Goal: Task Accomplishment & Management: Use online tool/utility

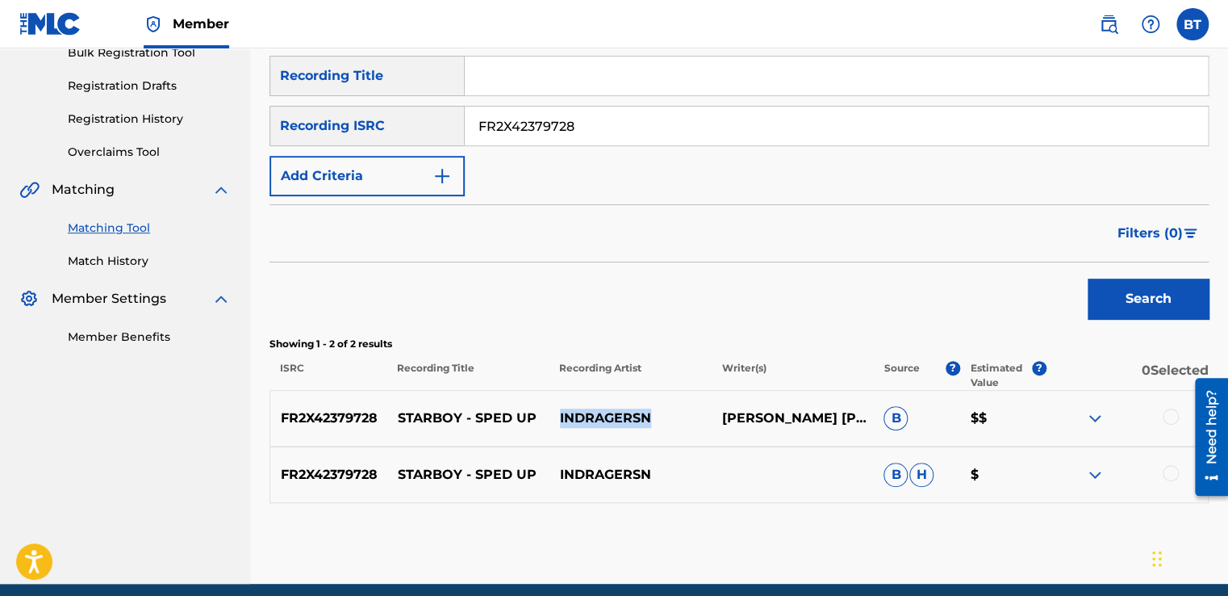
drag, startPoint x: 652, startPoint y: 417, endPoint x: 561, endPoint y: 416, distance: 91.2
click at [561, 416] on p "INDRAGERSN" at bounding box center [630, 417] width 162 height 19
copy p "INDRAGERSN"
click at [654, 416] on p "INDRAGERSN" at bounding box center [630, 417] width 162 height 19
click at [584, 136] on input "FR2X42379728" at bounding box center [836, 126] width 743 height 39
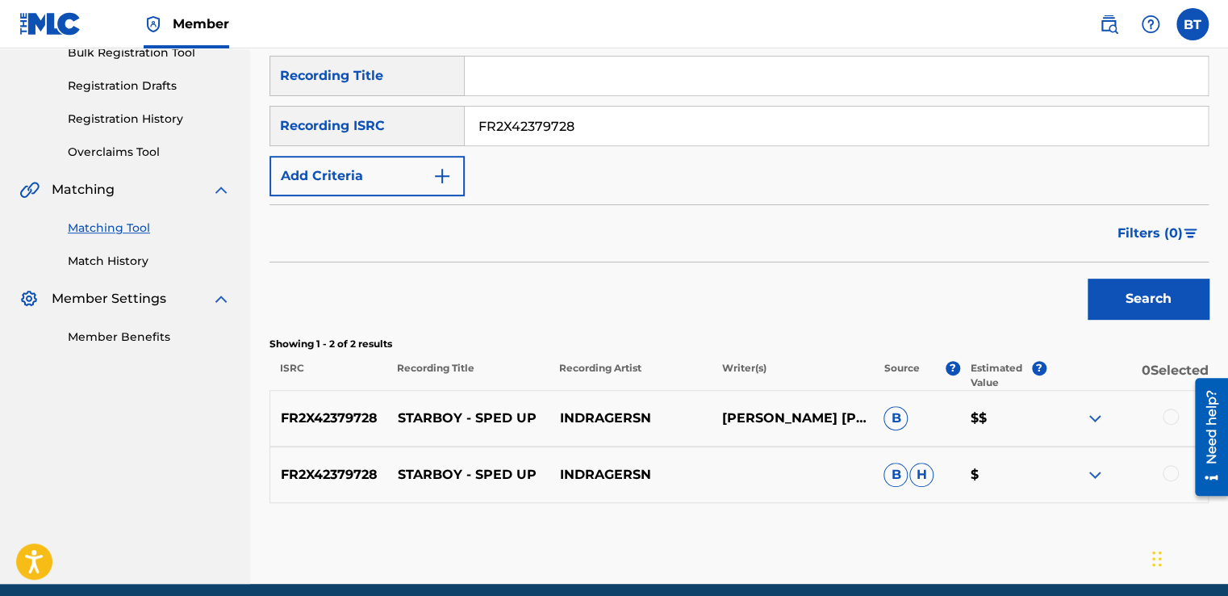
drag, startPoint x: 584, startPoint y: 127, endPoint x: 479, endPoint y: 115, distance: 106.4
click at [479, 115] on input "FR2X42379728" at bounding box center [836, 126] width 743 height 39
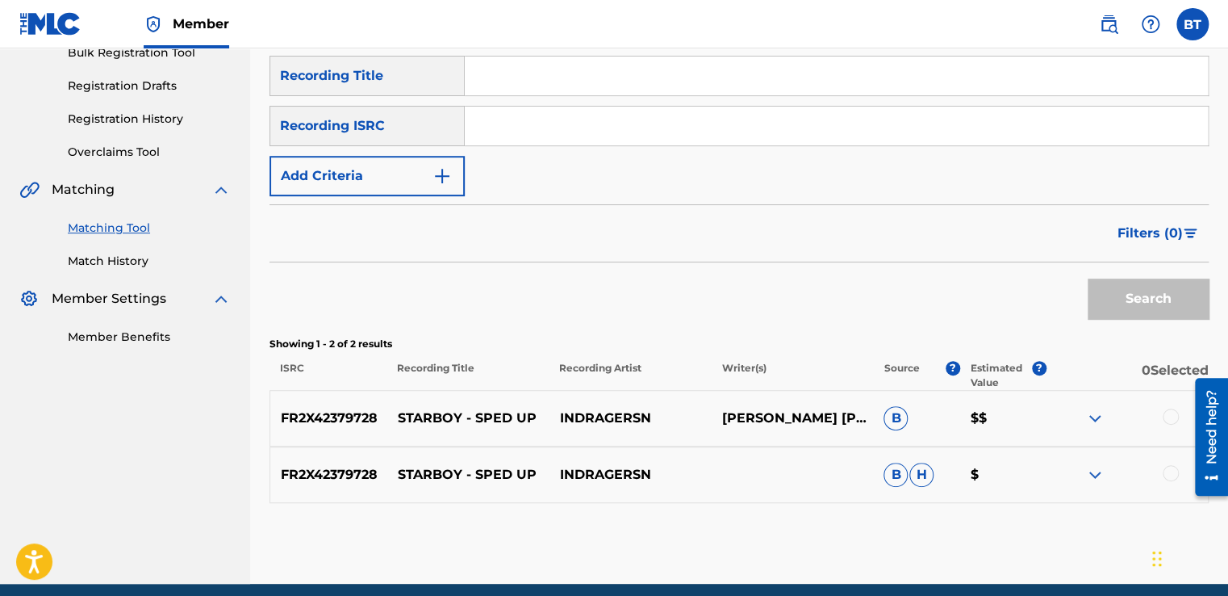
paste input "GBF077410613"
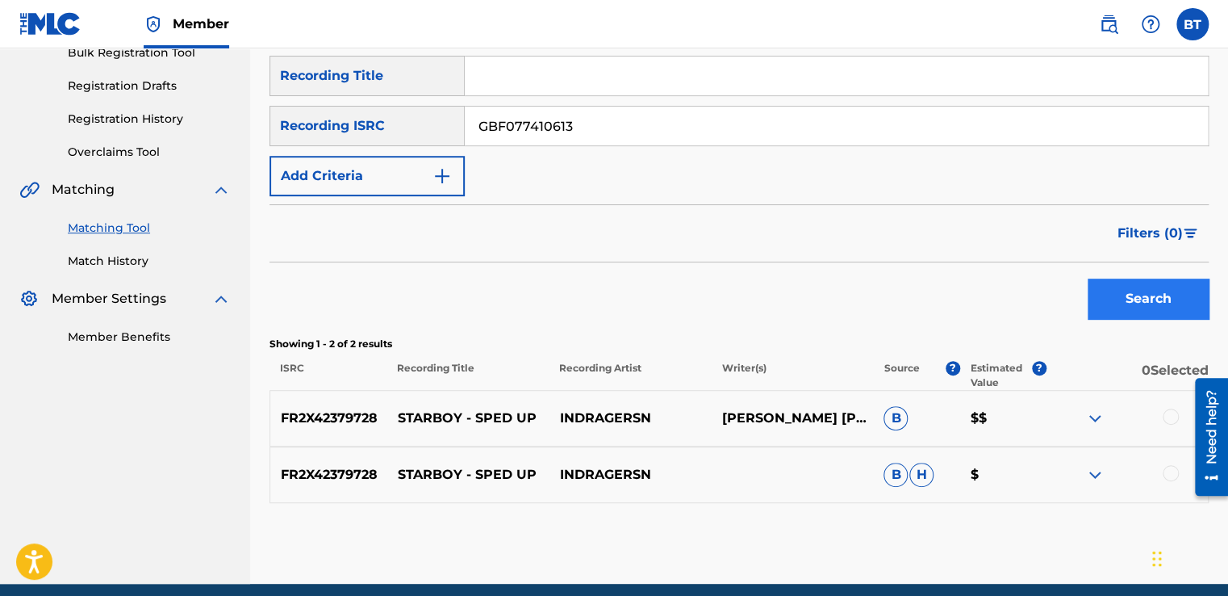
type input "GBF077410613"
click at [1122, 296] on button "Search" at bounding box center [1148, 298] width 121 height 40
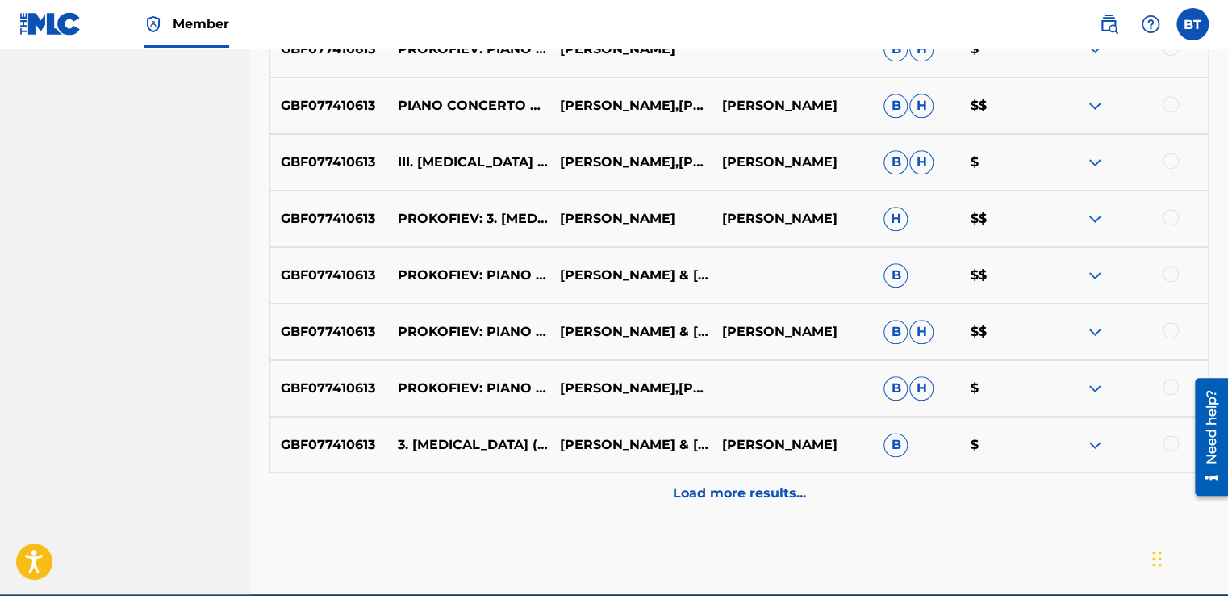
scroll to position [735, 0]
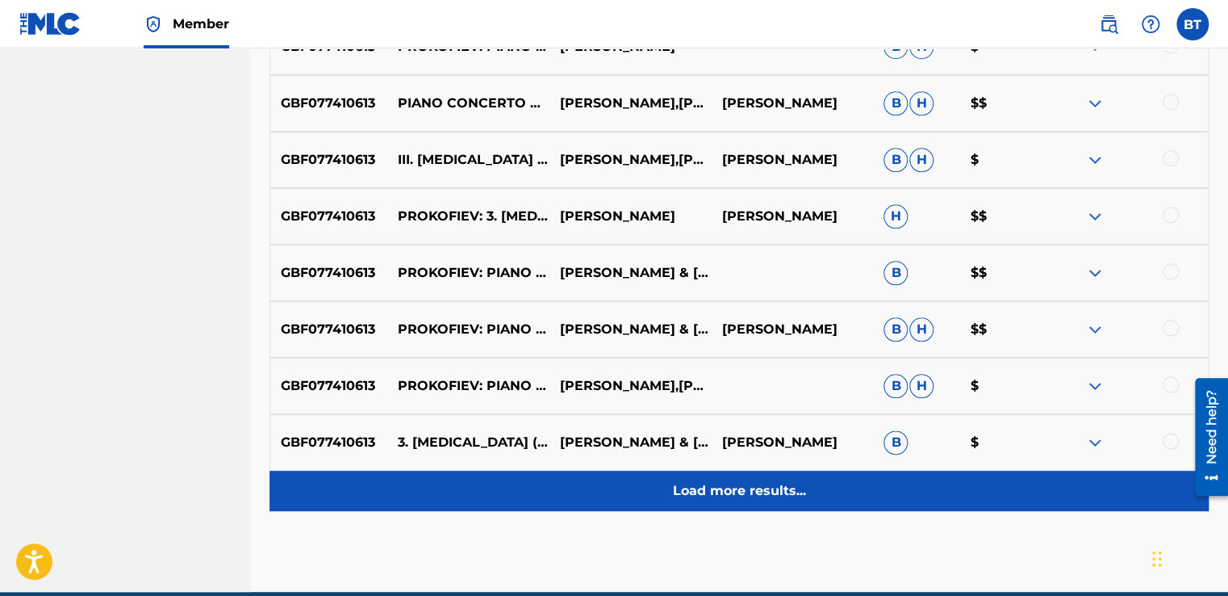
click at [788, 483] on p "Load more results..." at bounding box center [739, 490] width 133 height 19
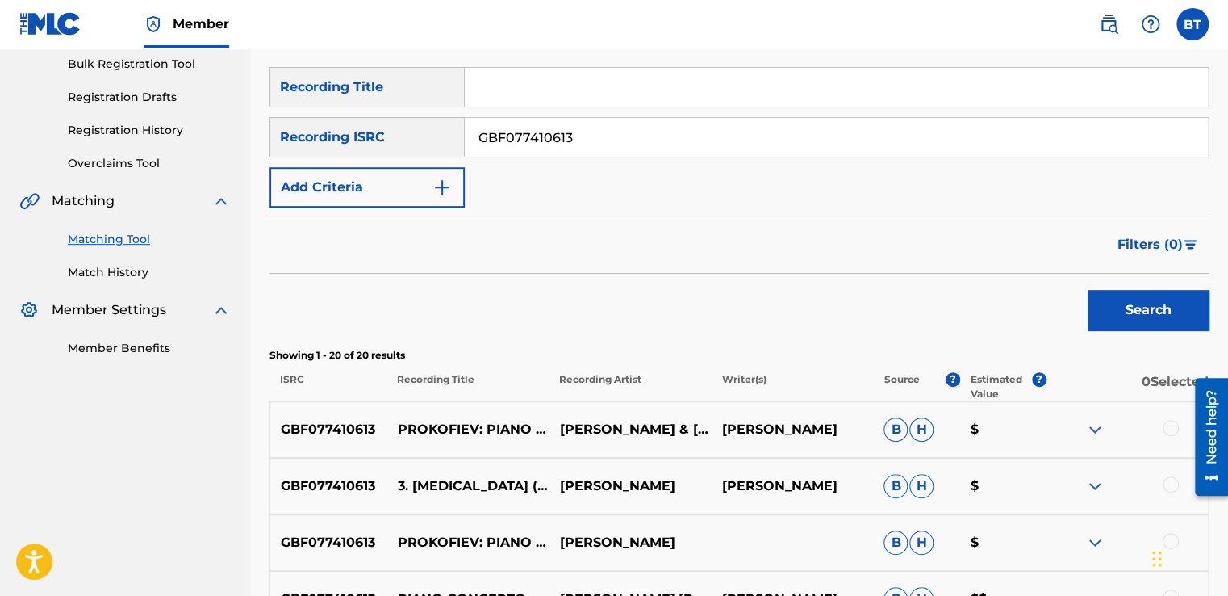
scroll to position [203, 0]
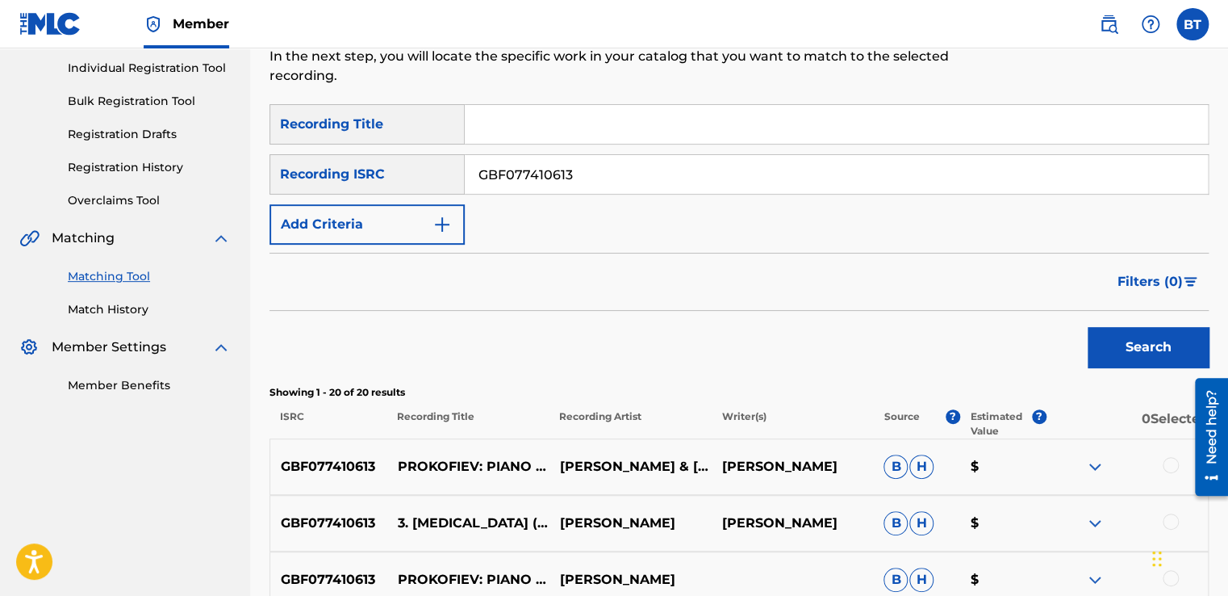
drag, startPoint x: 586, startPoint y: 182, endPoint x: 477, endPoint y: 168, distance: 109.9
click at [477, 168] on input "GBF077410613" at bounding box center [836, 174] width 743 height 39
click at [934, 322] on div "Search" at bounding box center [739, 343] width 939 height 65
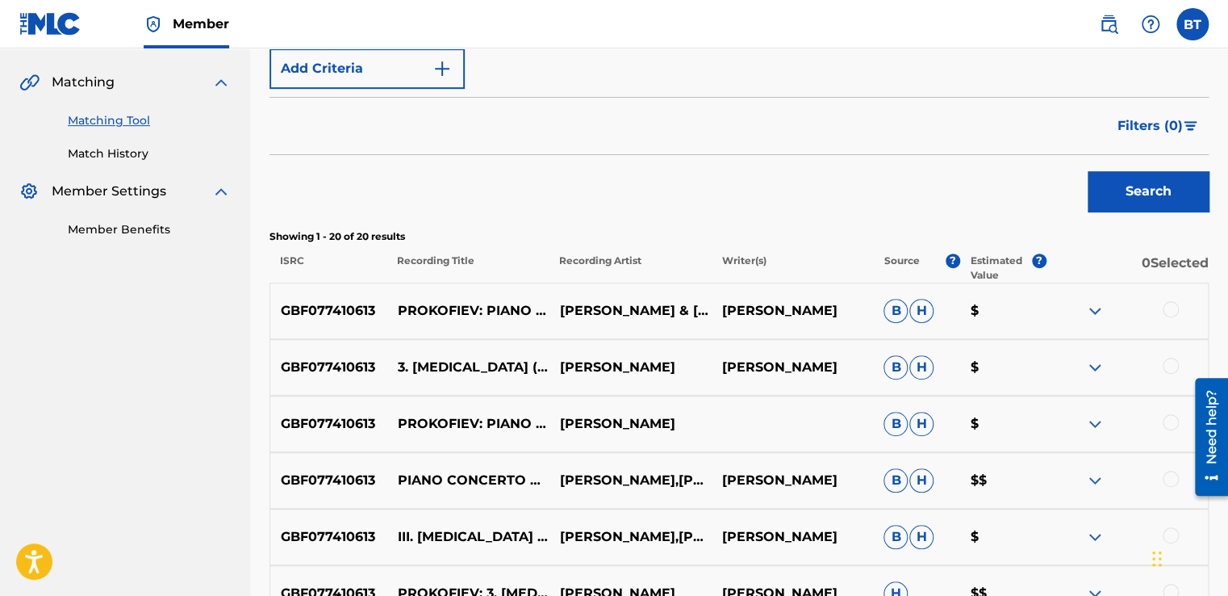
scroll to position [364, 0]
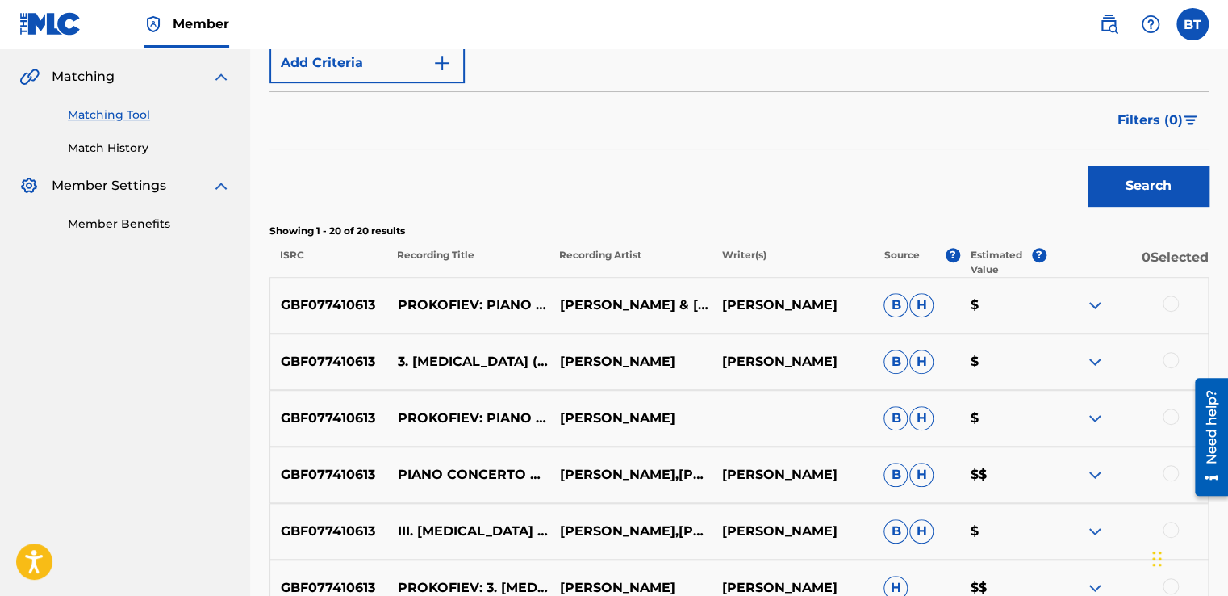
click at [1169, 362] on div at bounding box center [1171, 360] width 16 height 16
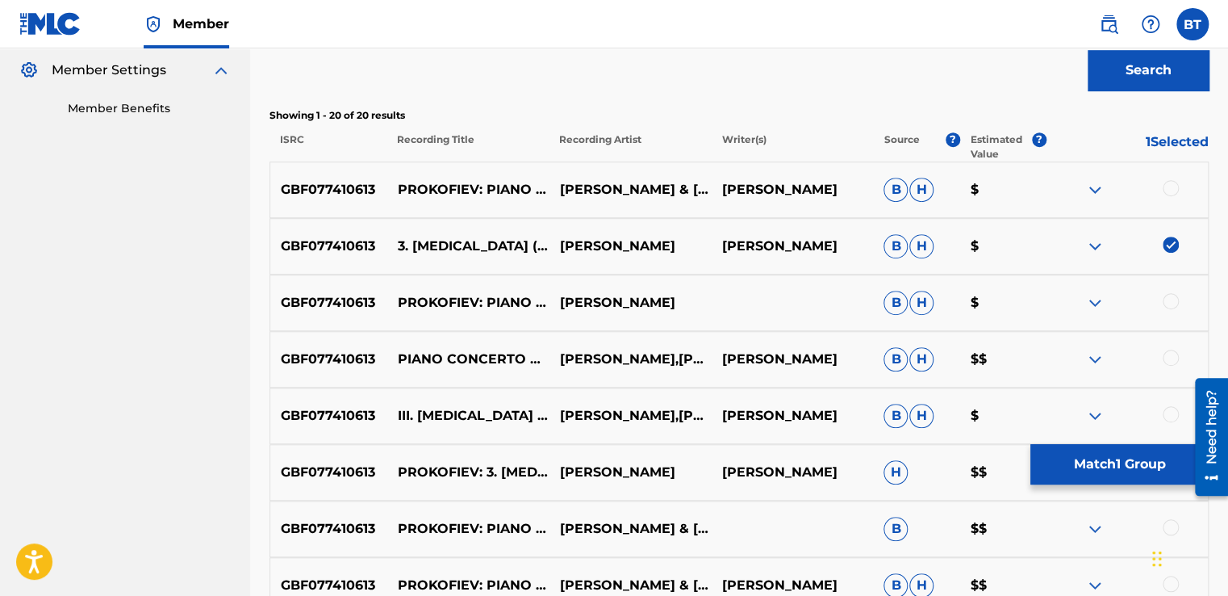
scroll to position [525, 0]
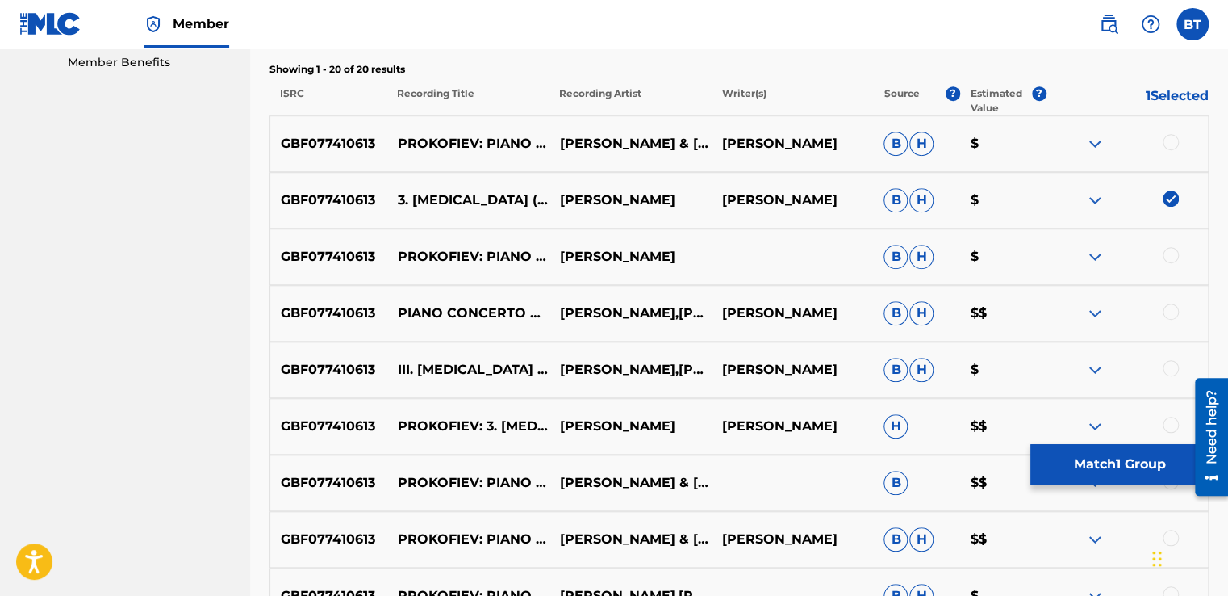
click at [1170, 314] on div at bounding box center [1171, 311] width 16 height 16
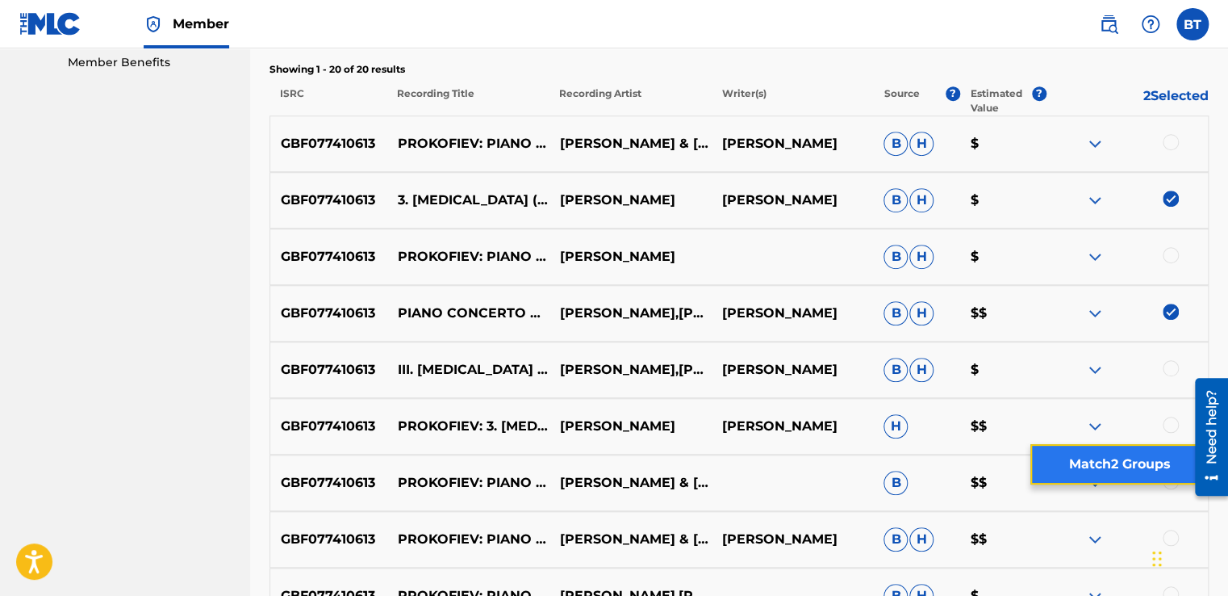
click at [1145, 466] on button "Match 2 Groups" at bounding box center [1120, 464] width 178 height 40
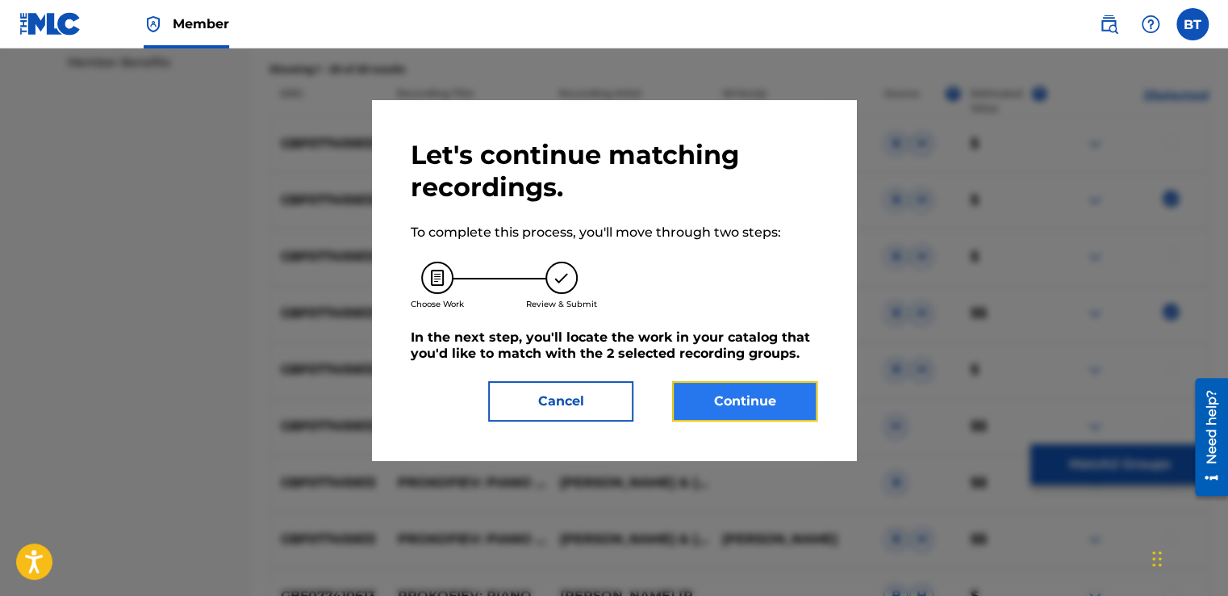
click at [730, 386] on button "Continue" at bounding box center [744, 401] width 145 height 40
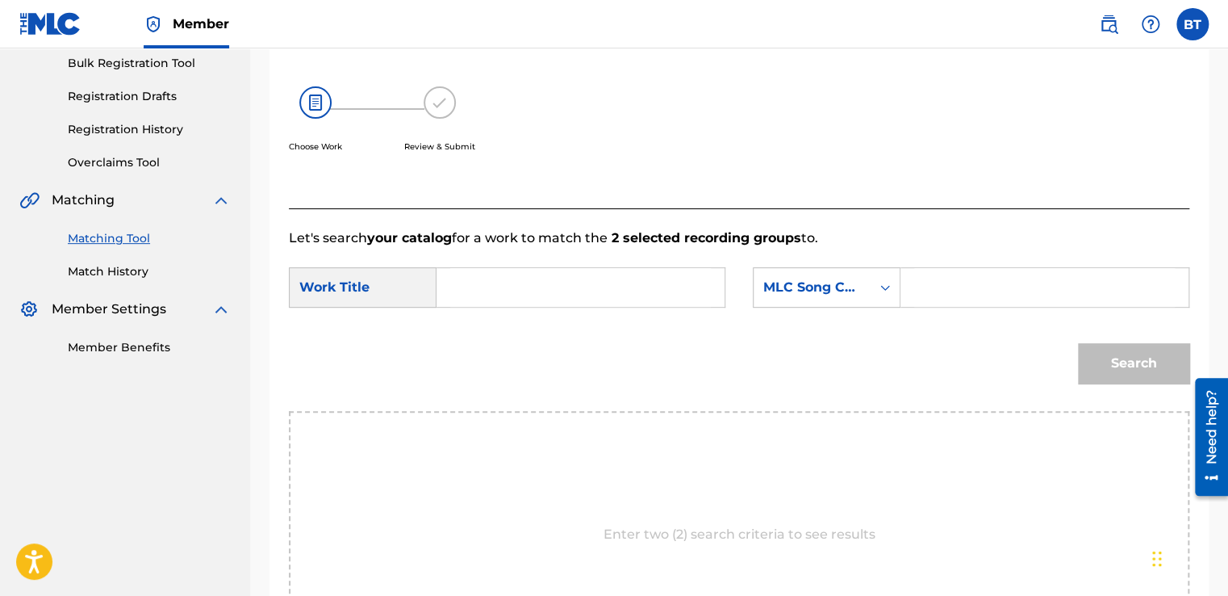
scroll to position [236, 0]
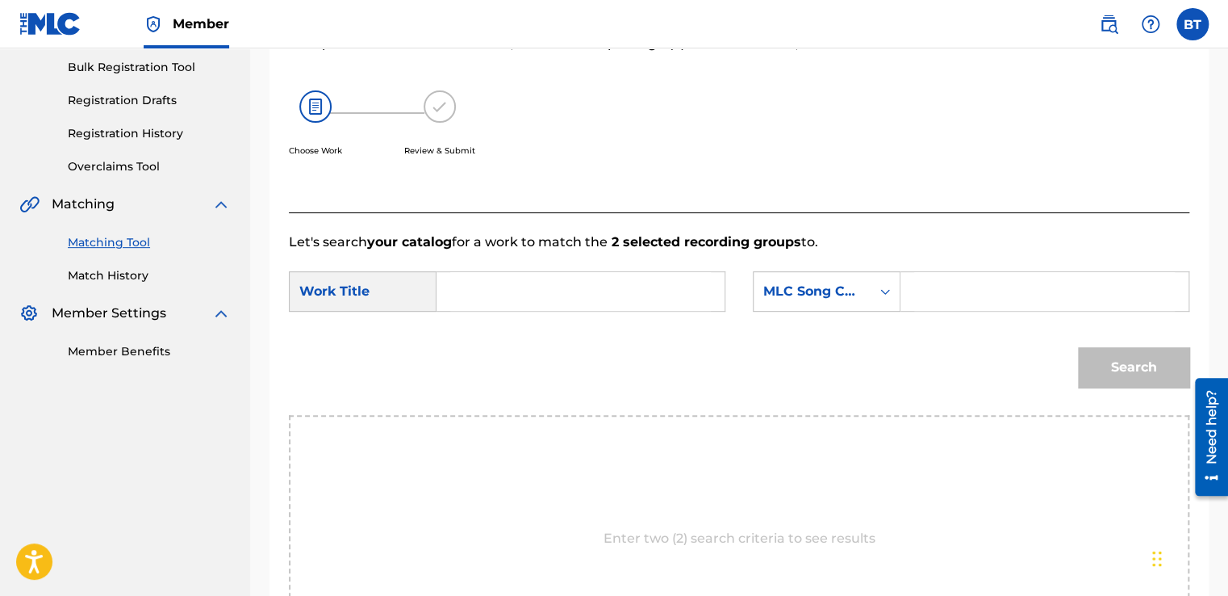
click at [532, 291] on input "Search Form" at bounding box center [580, 291] width 261 height 39
click at [891, 292] on icon "Search Form" at bounding box center [885, 291] width 16 height 16
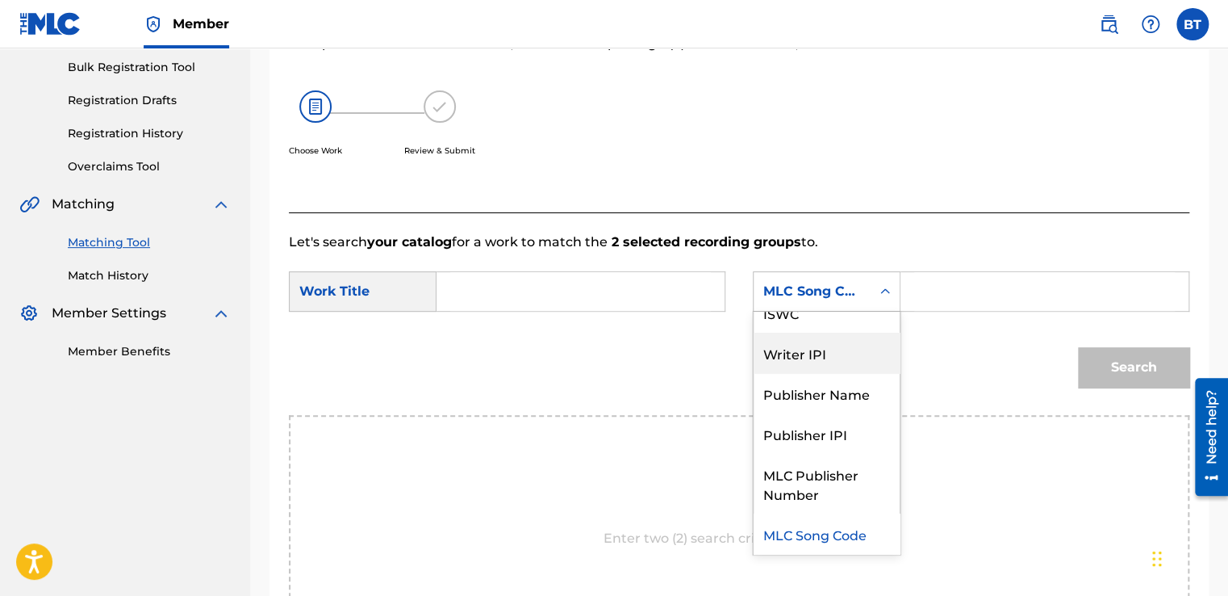
scroll to position [0, 0]
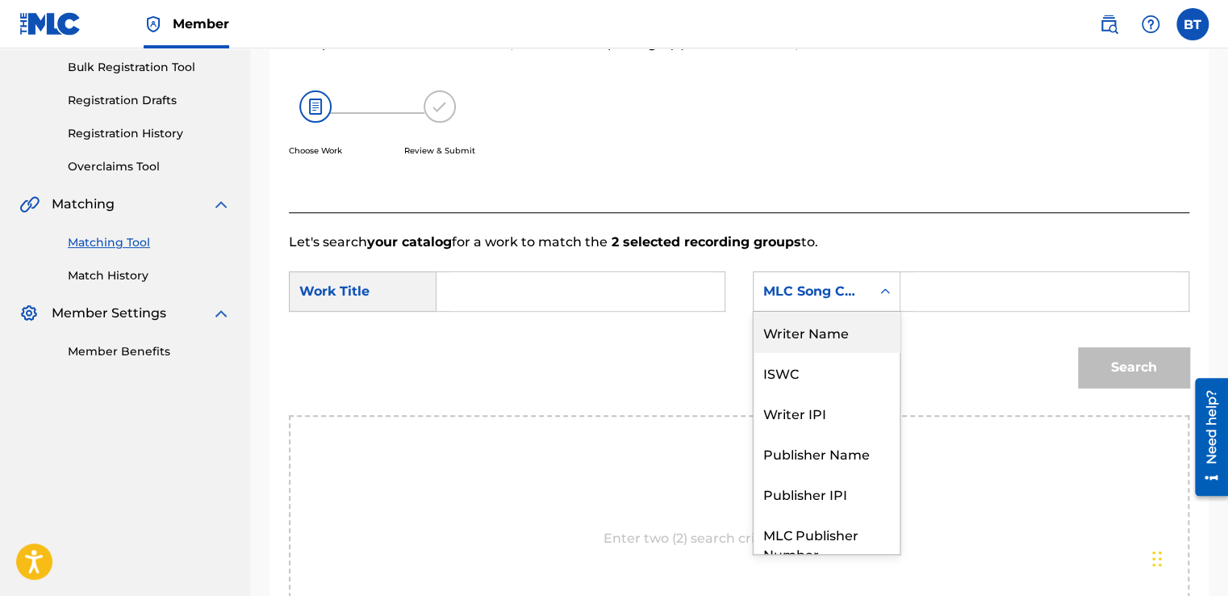
click at [850, 334] on div "Writer Name" at bounding box center [827, 332] width 146 height 40
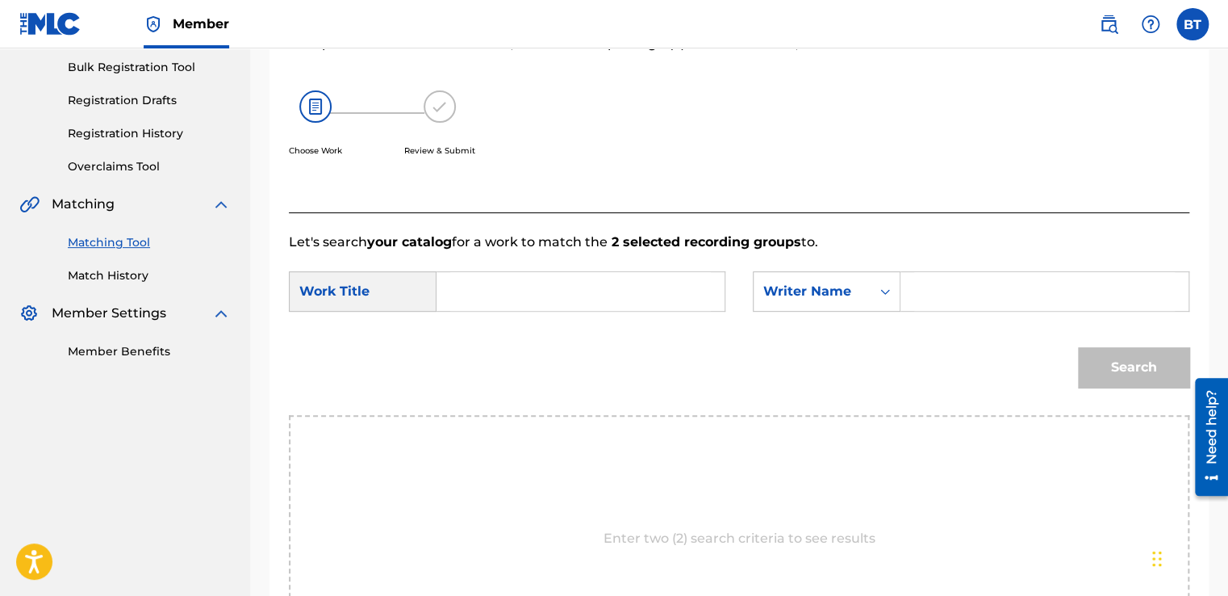
click at [968, 289] on input "Search Form" at bounding box center [1044, 291] width 261 height 39
paste input "[PERSON_NAME]"
type input "[PERSON_NAME]"
click at [558, 283] on input "Search Form" at bounding box center [580, 291] width 261 height 39
click at [558, 288] on input "Search Form" at bounding box center [580, 291] width 261 height 39
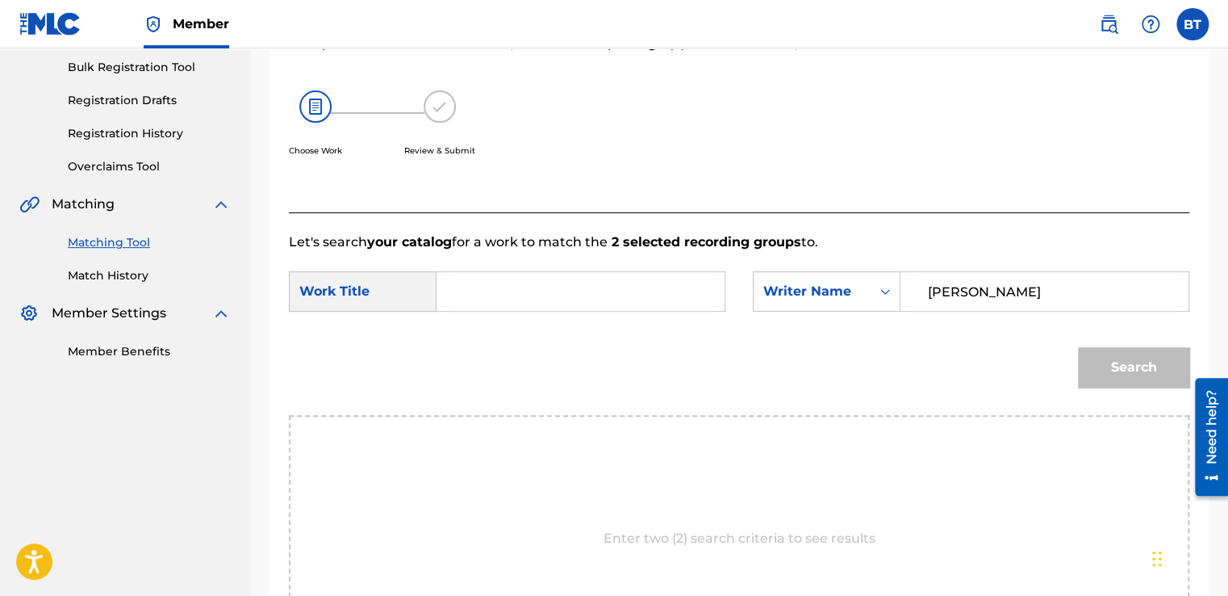
paste input "Piano Concerto No. 2 in G Minor, Op. 16: 3. [MEDICAL_DATA] (Allegro moderato)"
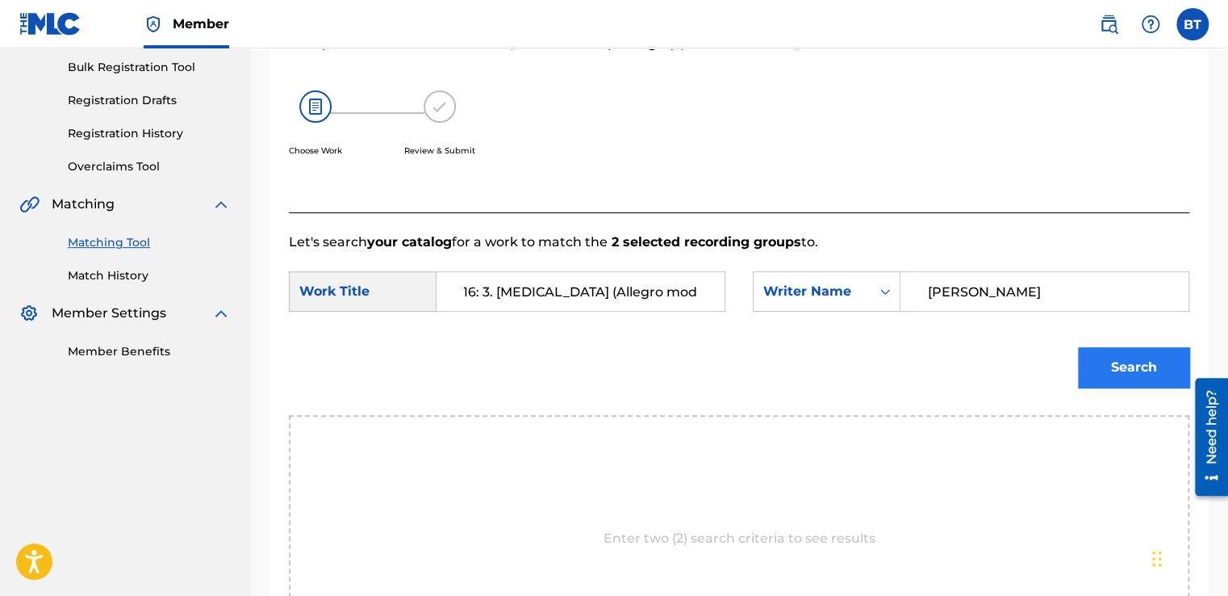
type input "Piano Concerto No. 2 in G Minor, Op. 16: 3. [MEDICAL_DATA] (Allegro moderato)"
click at [1103, 348] on button "Search" at bounding box center [1133, 367] width 111 height 40
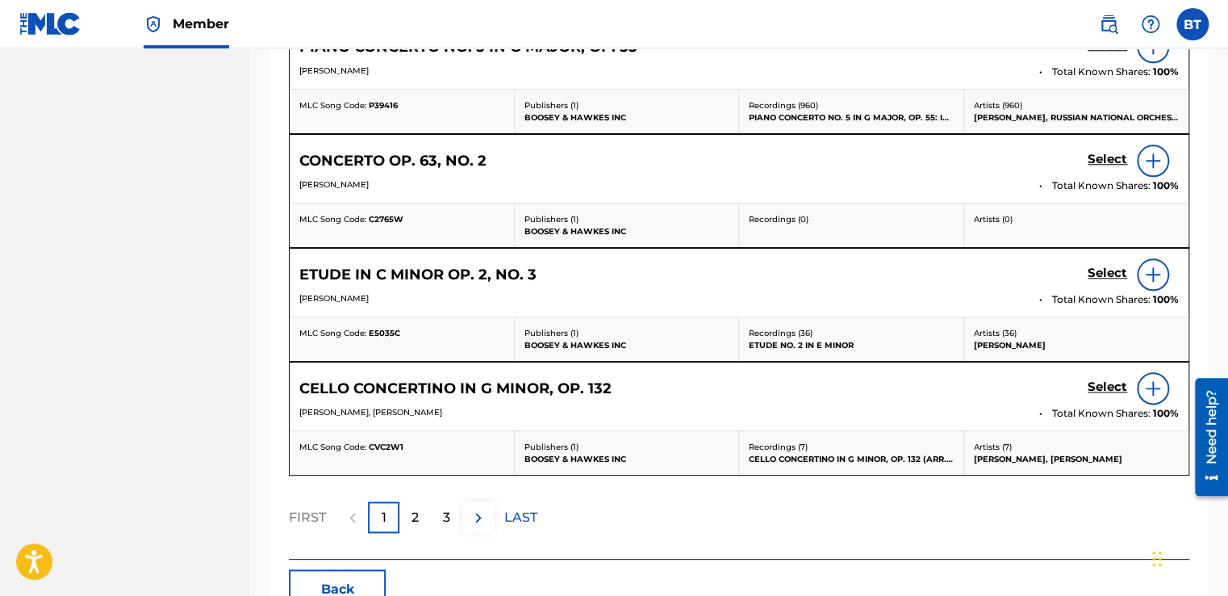
scroll to position [865, 0]
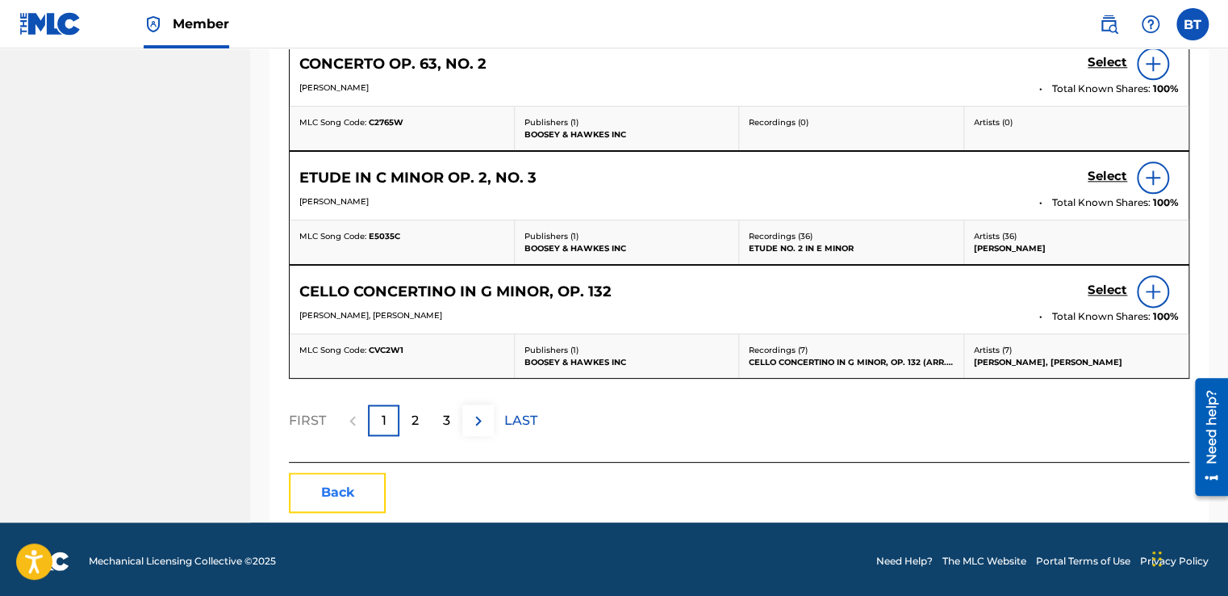
click at [358, 480] on button "Back" at bounding box center [337, 492] width 97 height 40
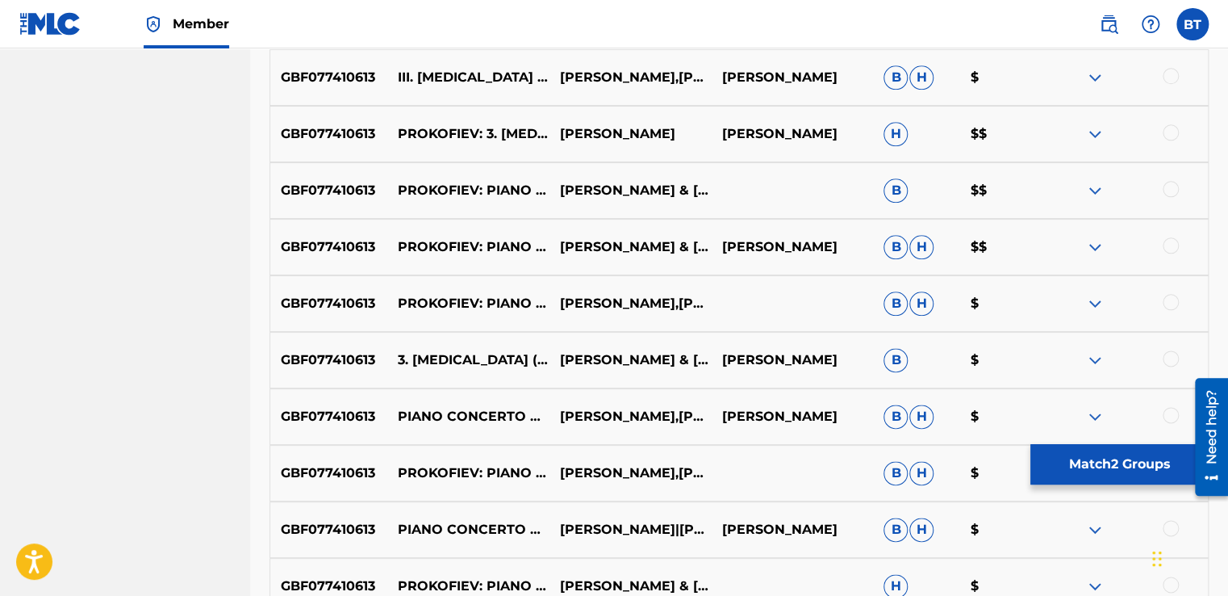
scroll to position [704, 0]
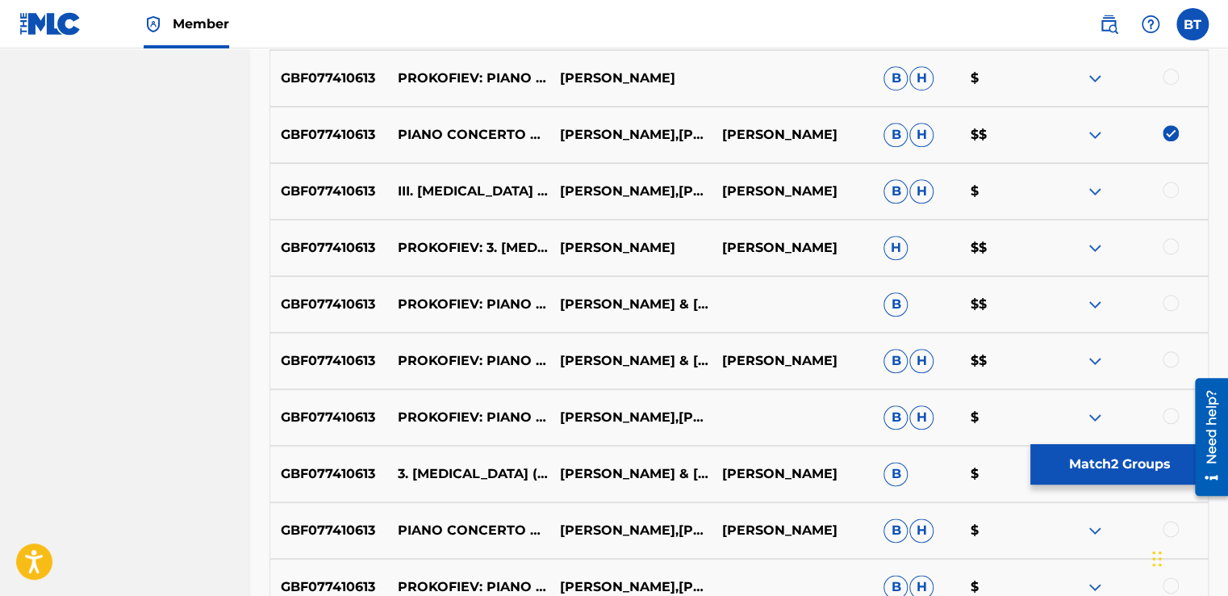
click at [1172, 136] on img at bounding box center [1171, 133] width 16 height 16
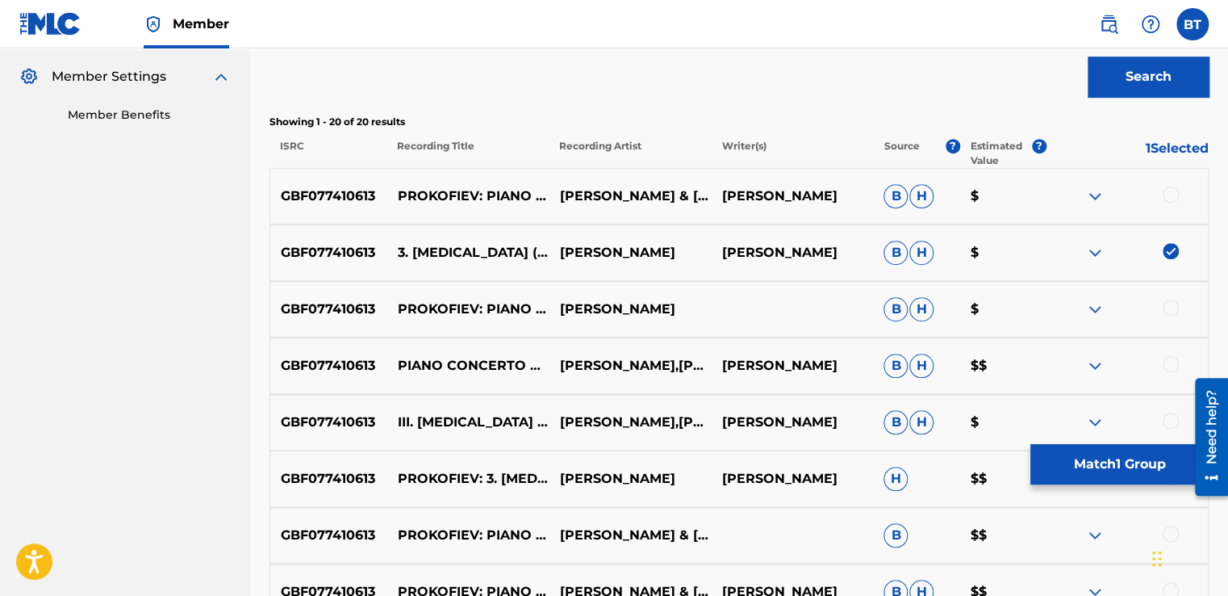
scroll to position [462, 0]
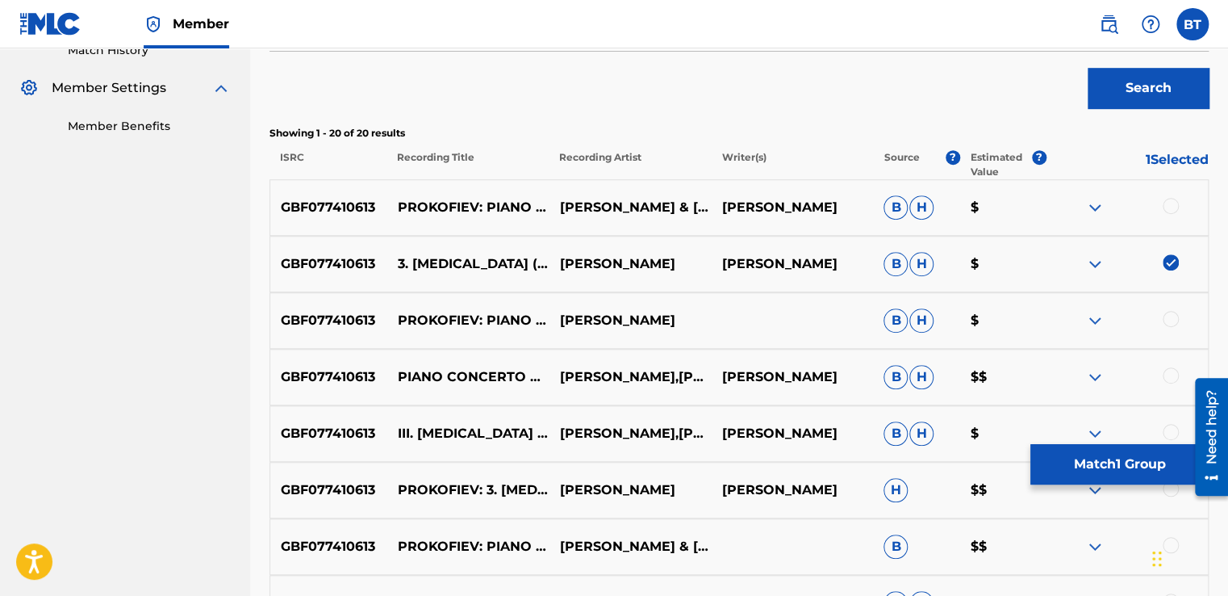
click at [1169, 264] on img at bounding box center [1171, 262] width 16 height 16
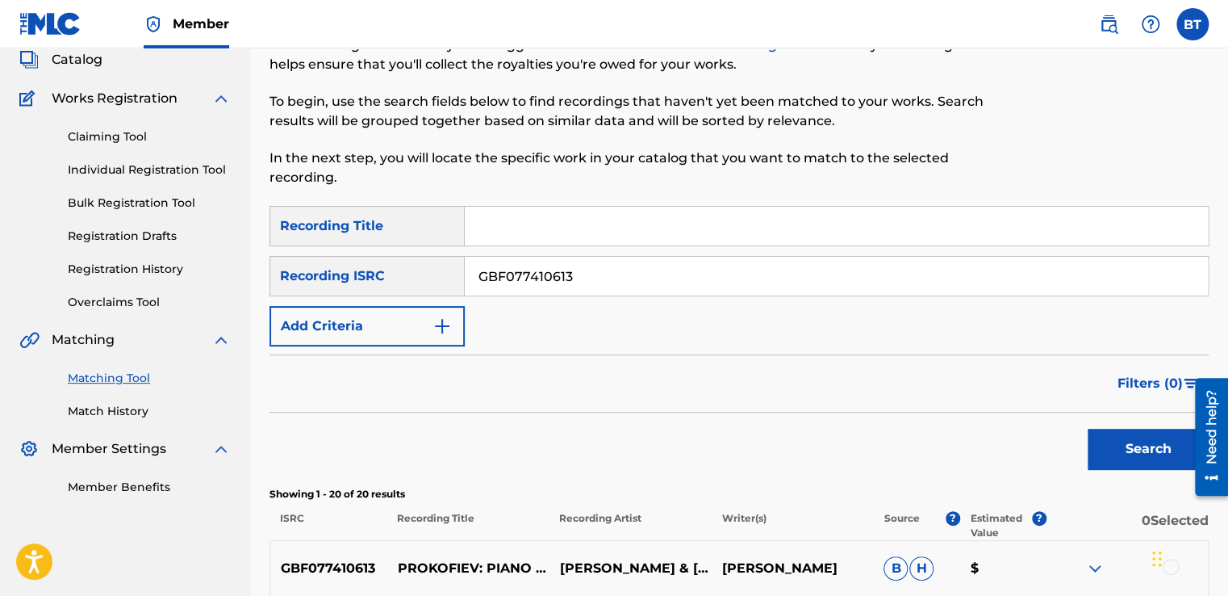
scroll to position [0, 0]
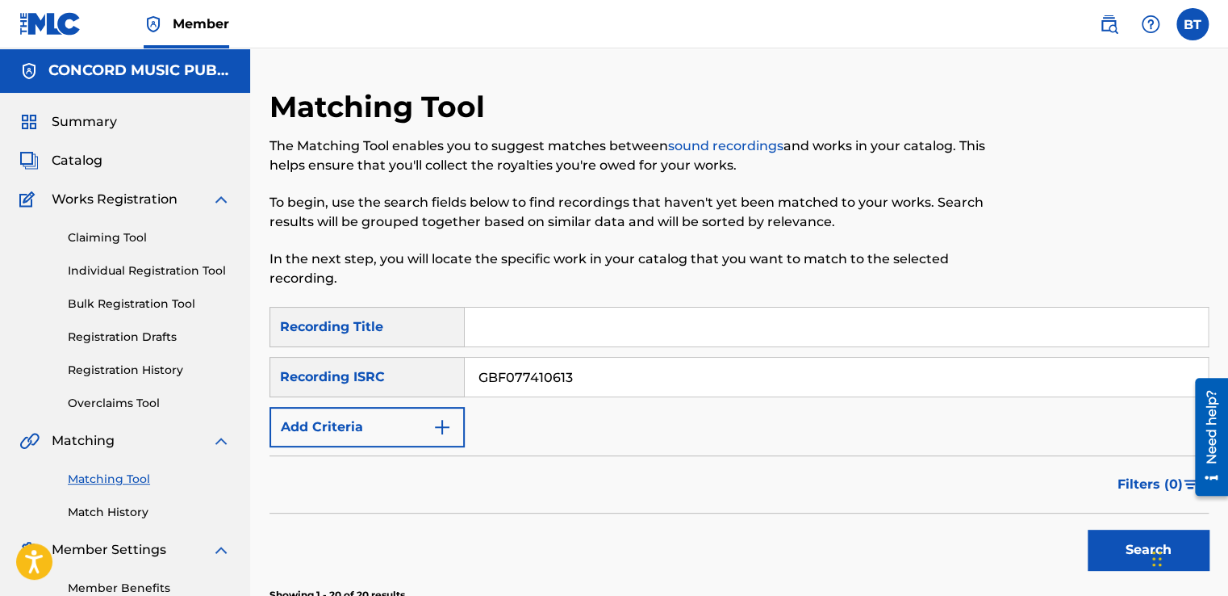
drag, startPoint x: 471, startPoint y: 384, endPoint x: 445, endPoint y: 380, distance: 26.1
click at [445, 380] on div "SearchWithCriteria0beeada8-94d6-4a4d-9d75-bc3ba10f36a4 Recording ISRC GBF077410…" at bounding box center [739, 377] width 939 height 40
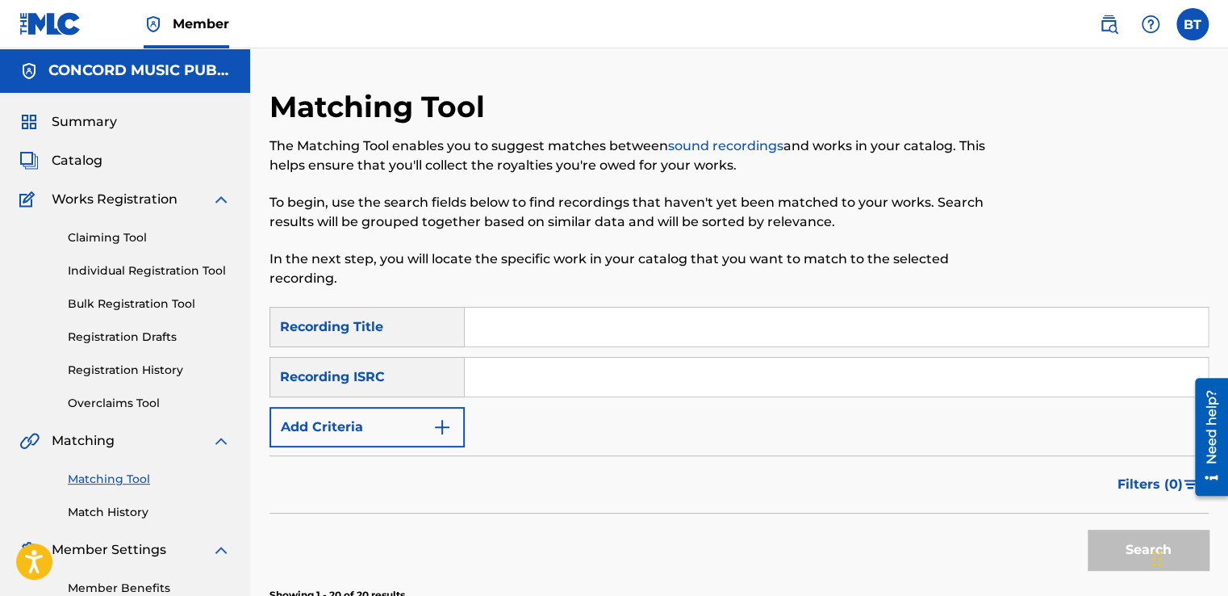
click at [519, 368] on input "Search Form" at bounding box center [836, 377] width 743 height 39
paste input "HKI190412222"
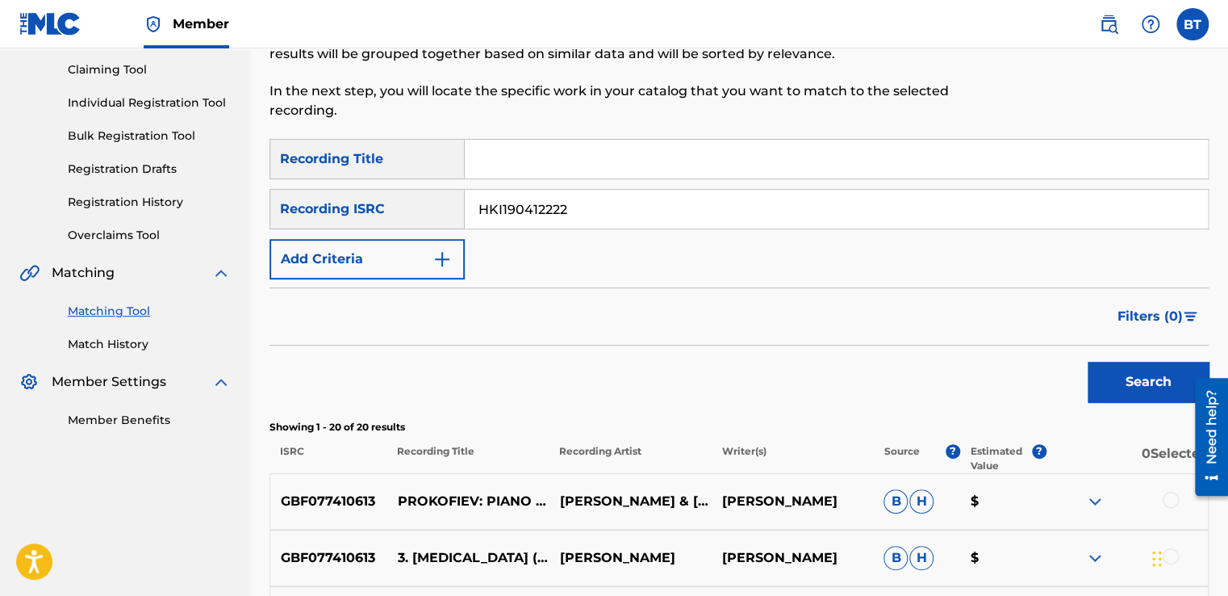
scroll to position [242, 0]
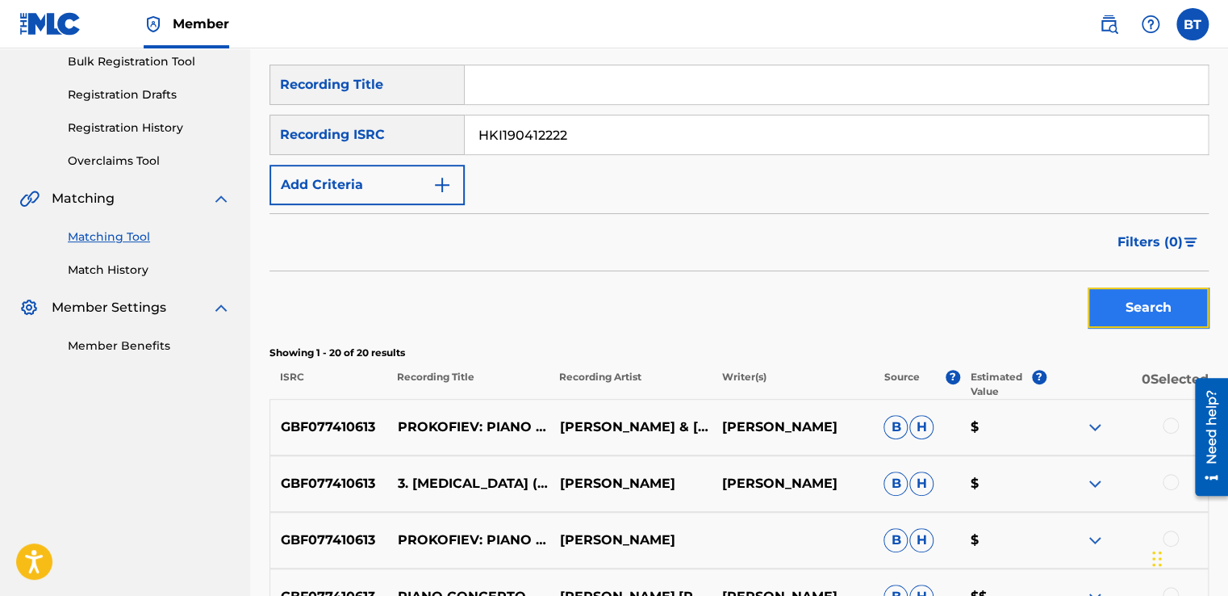
click at [1148, 300] on button "Search" at bounding box center [1148, 307] width 121 height 40
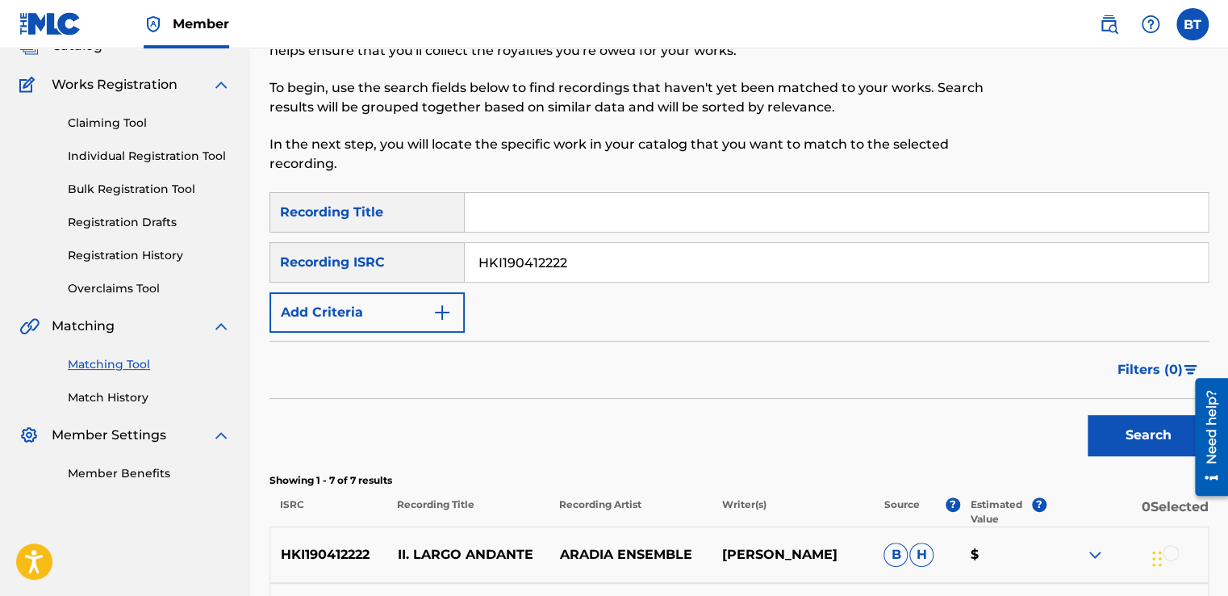
scroll to position [114, 0]
drag, startPoint x: 582, startPoint y: 269, endPoint x: 458, endPoint y: 263, distance: 124.4
click at [459, 263] on div "SearchWithCriteria0beeada8-94d6-4a4d-9d75-bc3ba10f36a4 Recording ISRC HKI190412…" at bounding box center [739, 263] width 939 height 40
paste input "USSJE1000360"
type input "USSJE1000360"
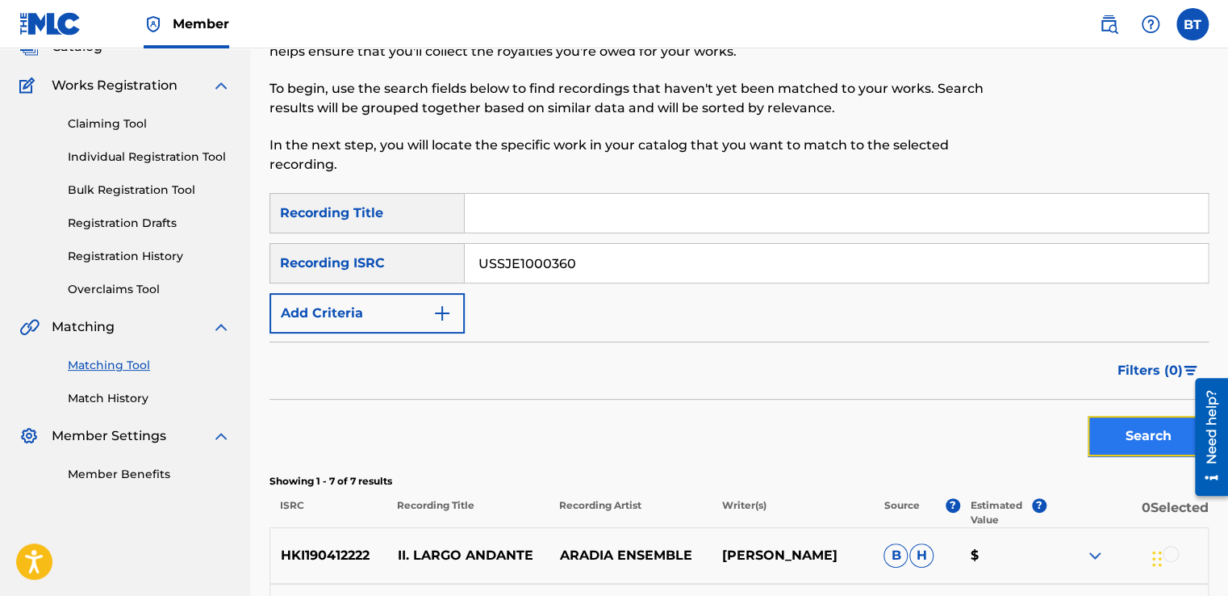
click at [1122, 434] on button "Search" at bounding box center [1148, 436] width 121 height 40
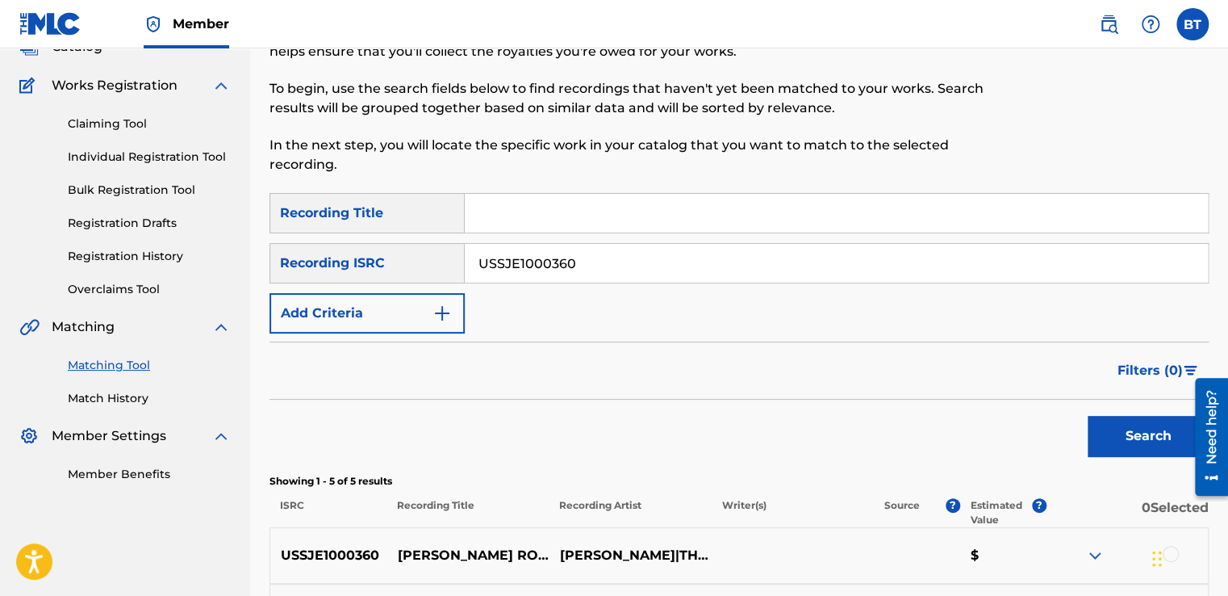
drag, startPoint x: 597, startPoint y: 258, endPoint x: 462, endPoint y: 260, distance: 135.6
click at [462, 260] on div "SearchWithCriteria0beeada8-94d6-4a4d-9d75-bc3ba10f36a4 Recording ISRC USSJE1000…" at bounding box center [739, 263] width 939 height 40
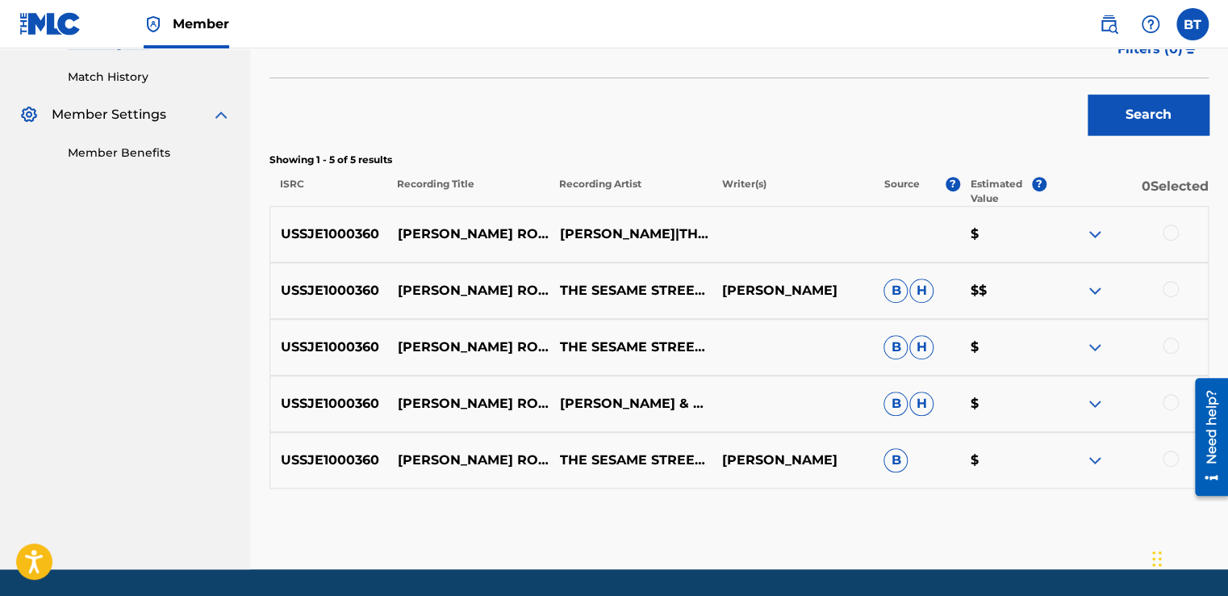
scroll to position [437, 0]
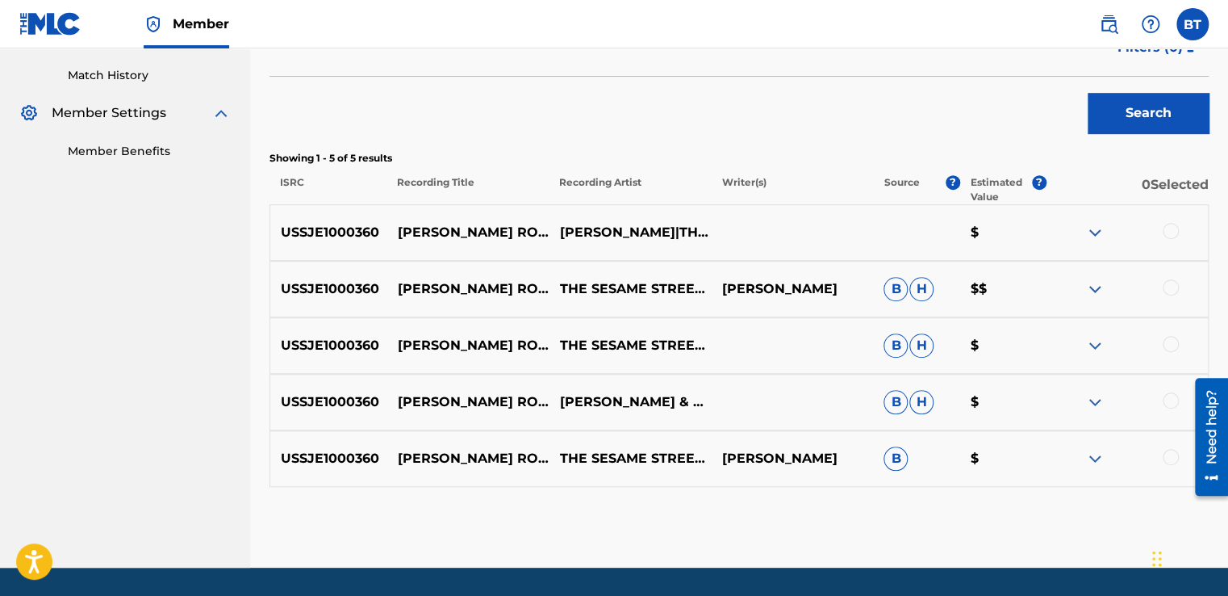
click at [1169, 285] on div at bounding box center [1171, 287] width 16 height 16
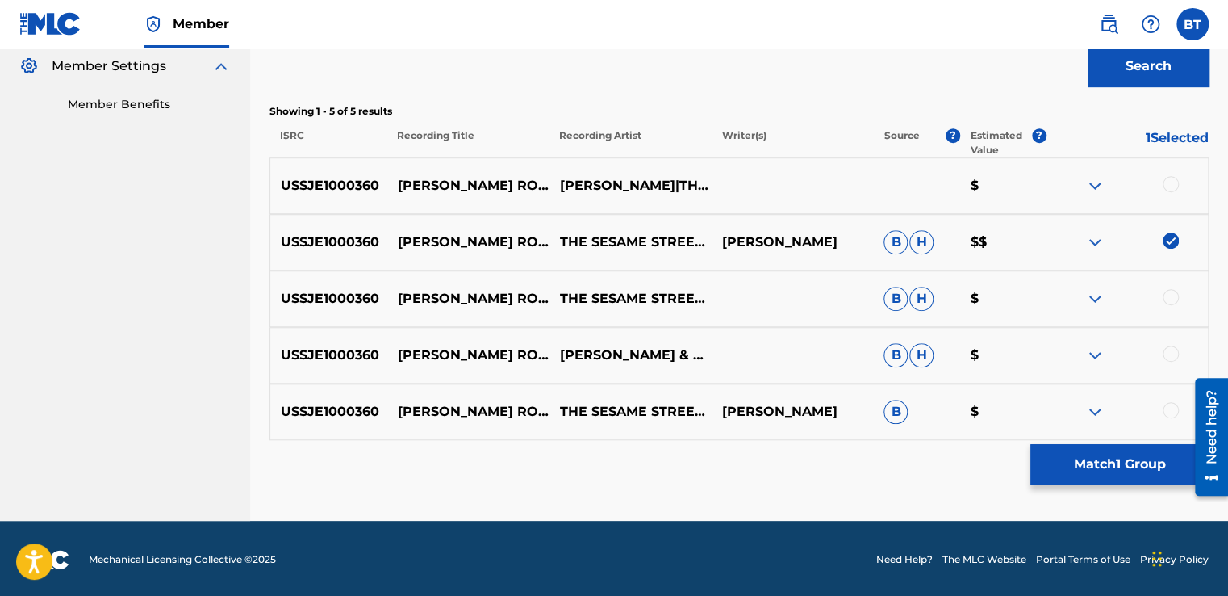
scroll to position [485, 0]
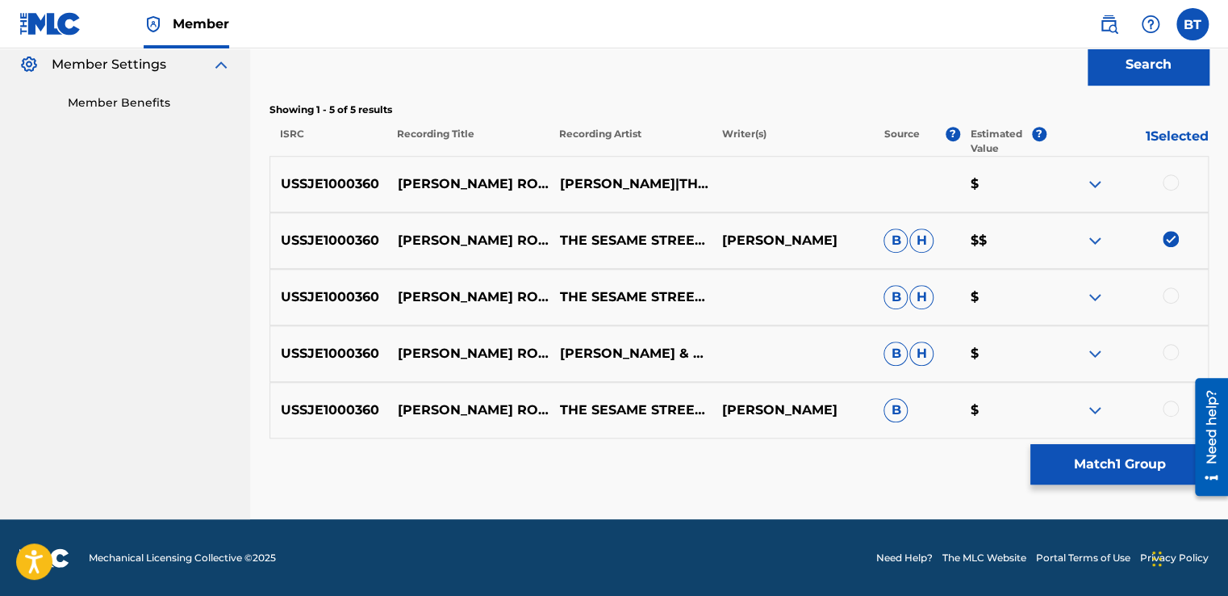
click at [1174, 408] on div at bounding box center [1171, 408] width 16 height 16
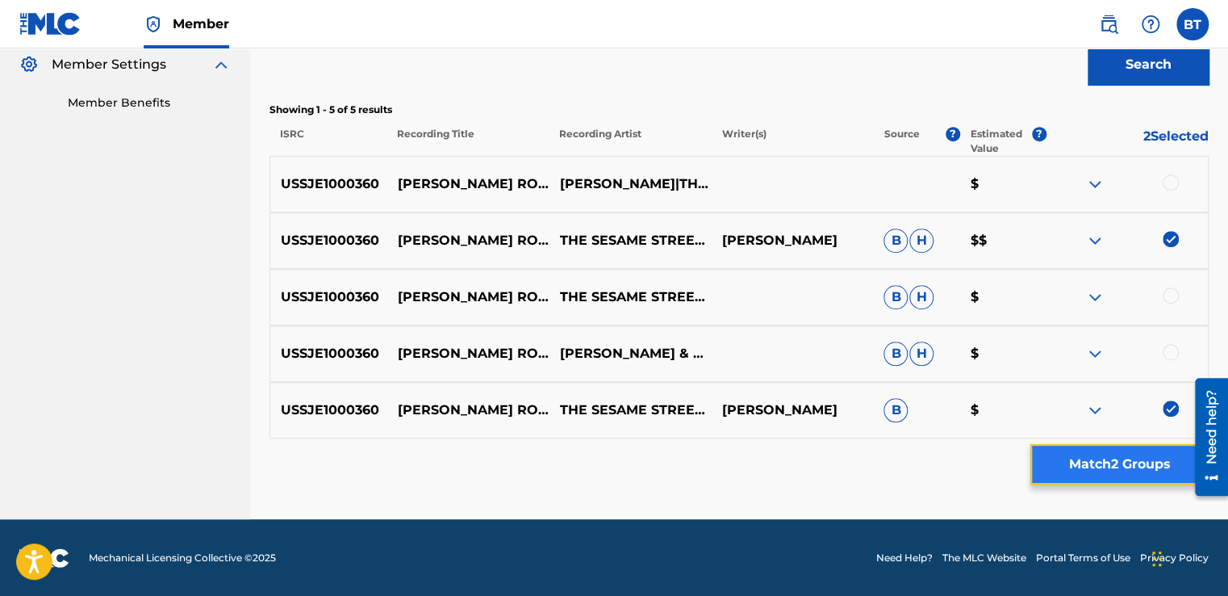
click at [1118, 470] on button "Match 2 Groups" at bounding box center [1120, 464] width 178 height 40
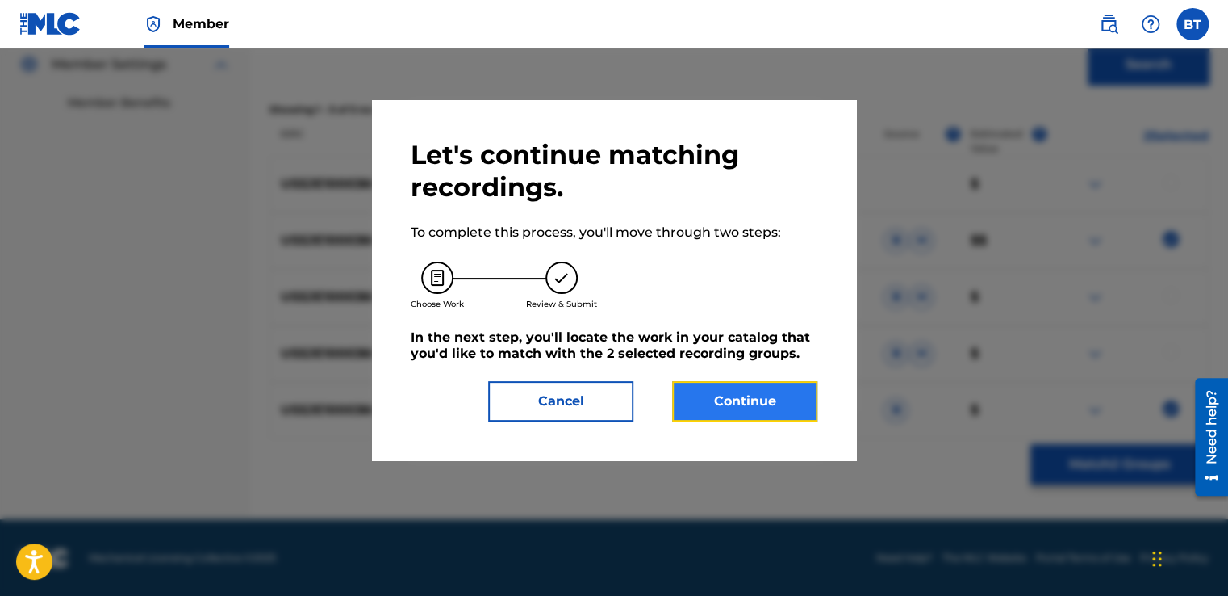
click at [790, 416] on button "Continue" at bounding box center [744, 401] width 145 height 40
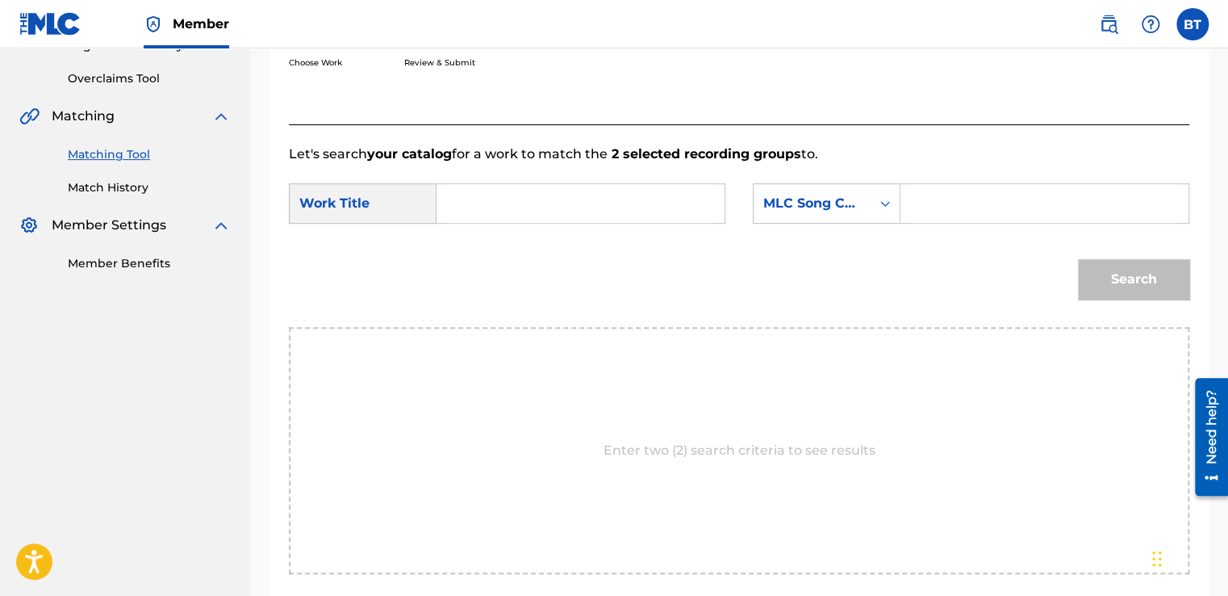
scroll to position [317, 0]
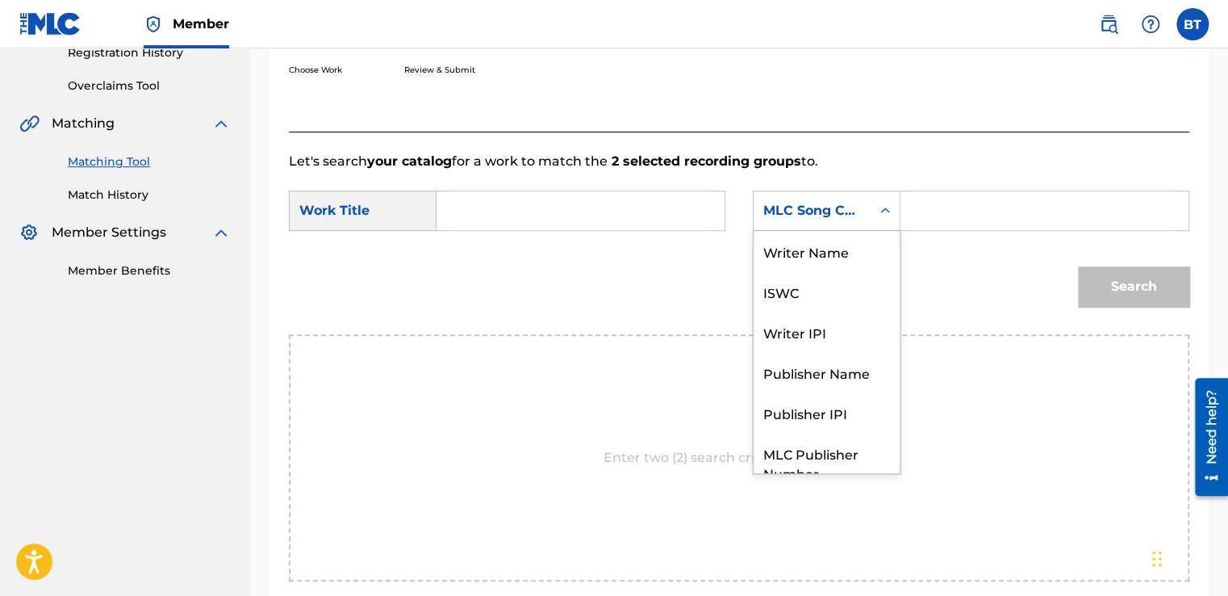
click at [849, 207] on div "MLC Song Code" at bounding box center [812, 210] width 98 height 19
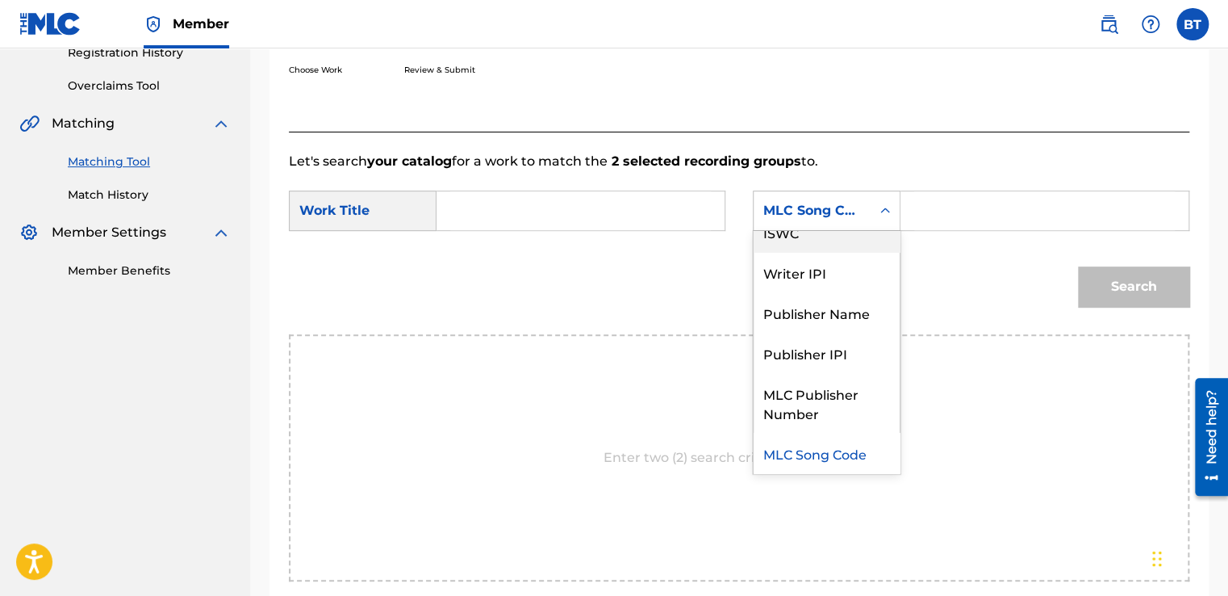
scroll to position [0, 0]
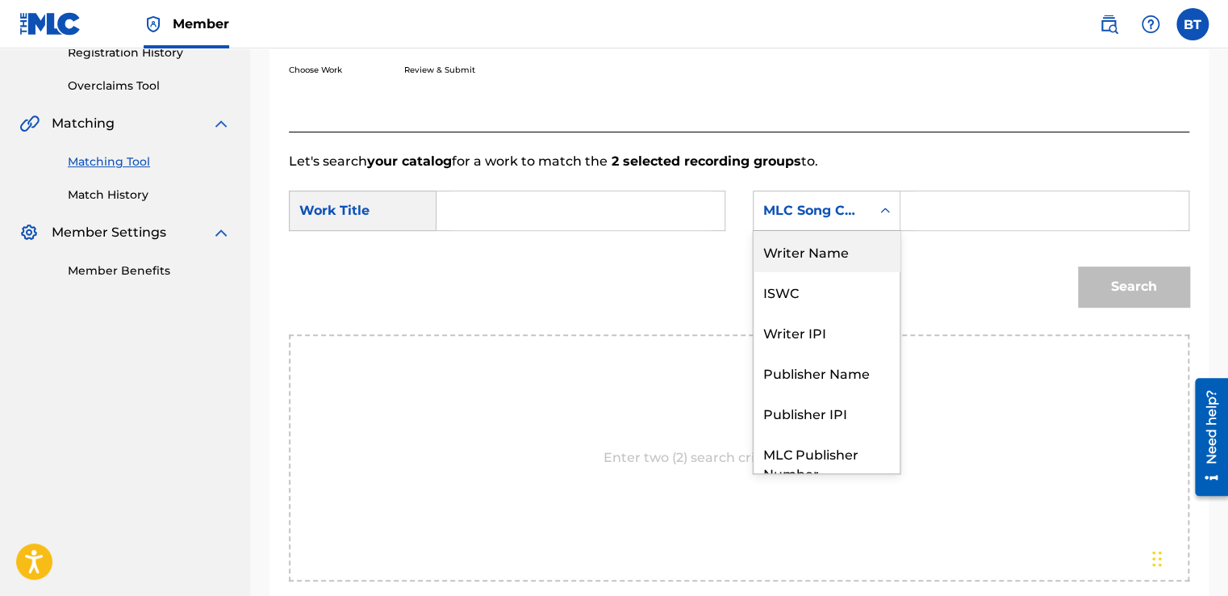
click at [854, 263] on div "Writer Name" at bounding box center [827, 251] width 146 height 40
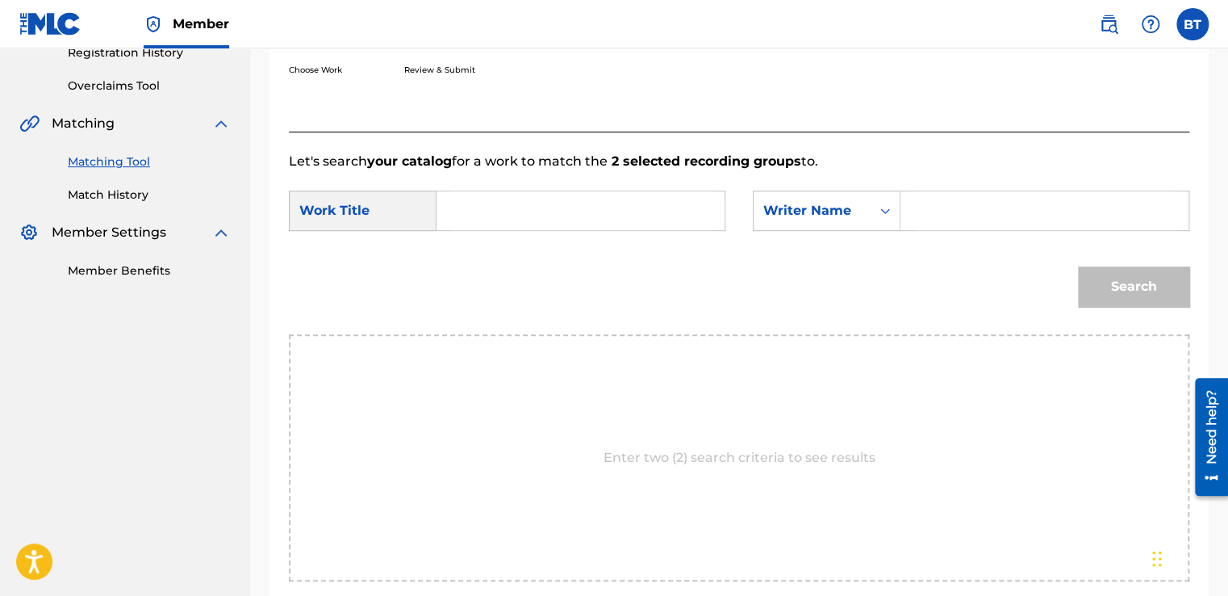
click at [950, 203] on input "Search Form" at bounding box center [1044, 210] width 261 height 39
paste input "[PERSON_NAME]"
type input "[PERSON_NAME]"
click at [596, 224] on input "Search Form" at bounding box center [580, 210] width 261 height 39
click at [552, 206] on input "Search Form" at bounding box center [580, 210] width 261 height 39
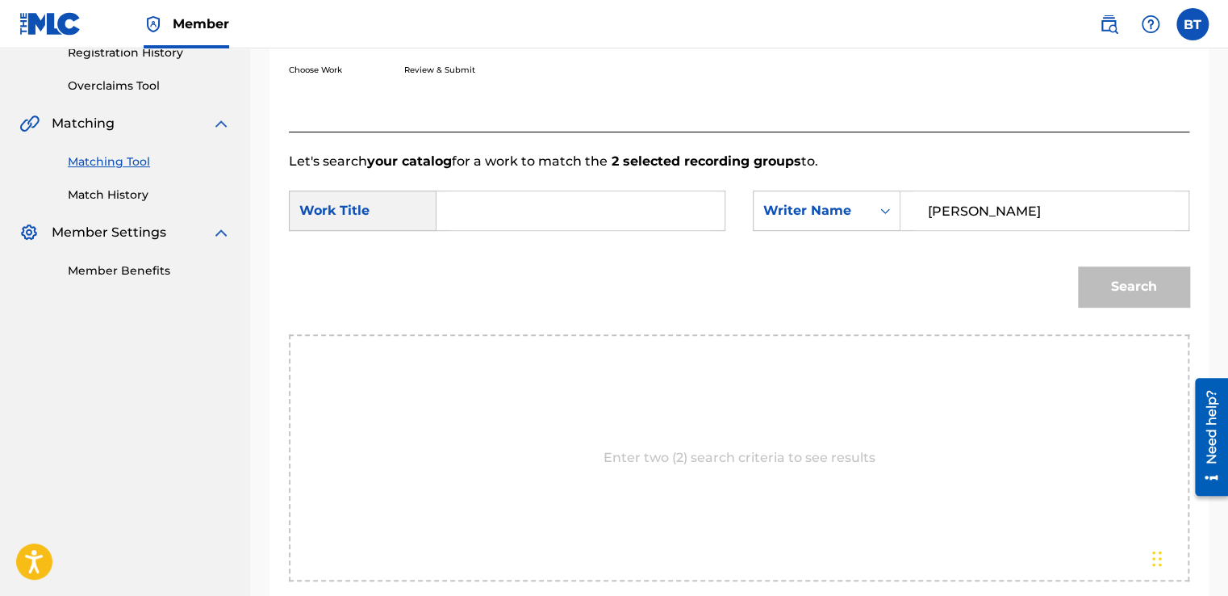
paste input "[PERSON_NAME] Row Your Boat Ashore"
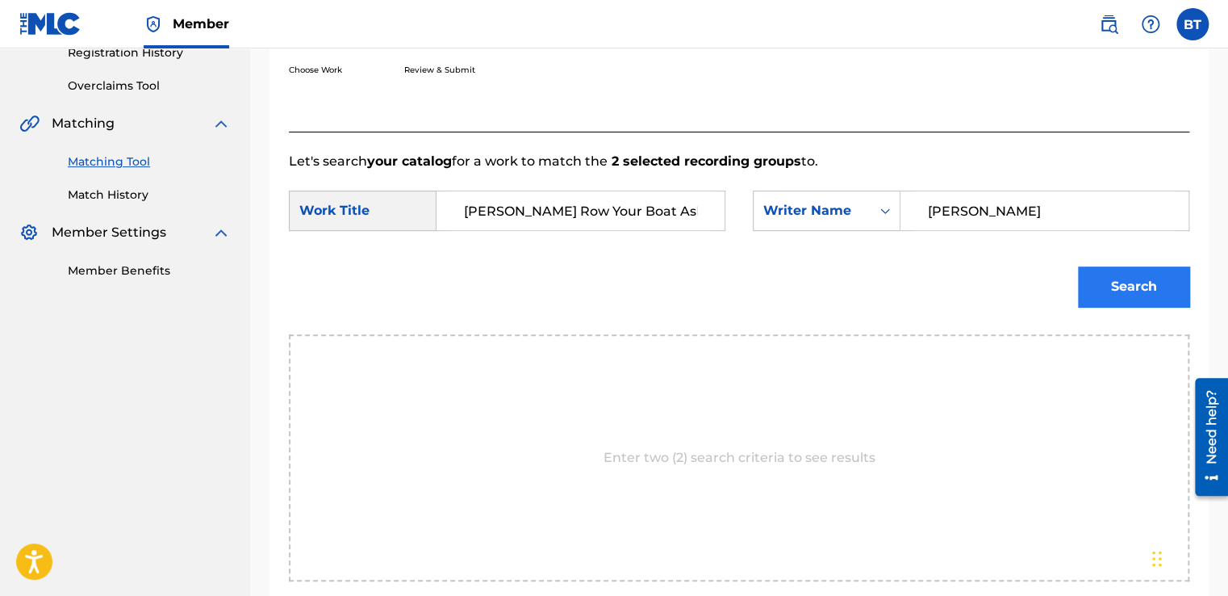
type input "[PERSON_NAME] Row Your Boat Ashore"
click at [1127, 286] on button "Search" at bounding box center [1133, 286] width 111 height 40
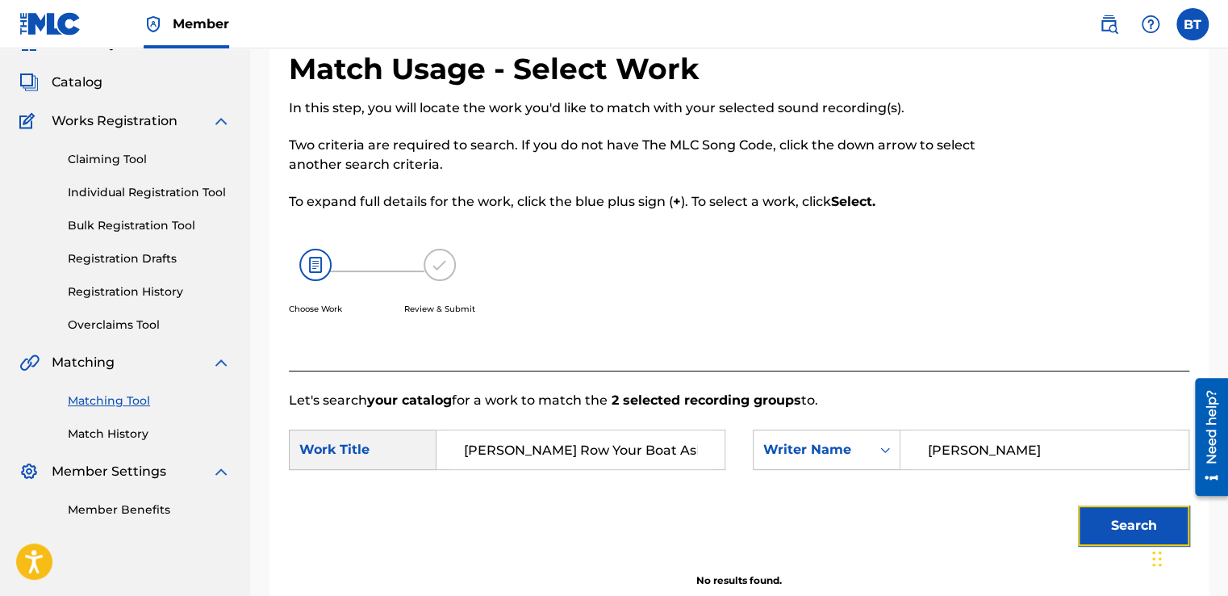
scroll to position [227, 0]
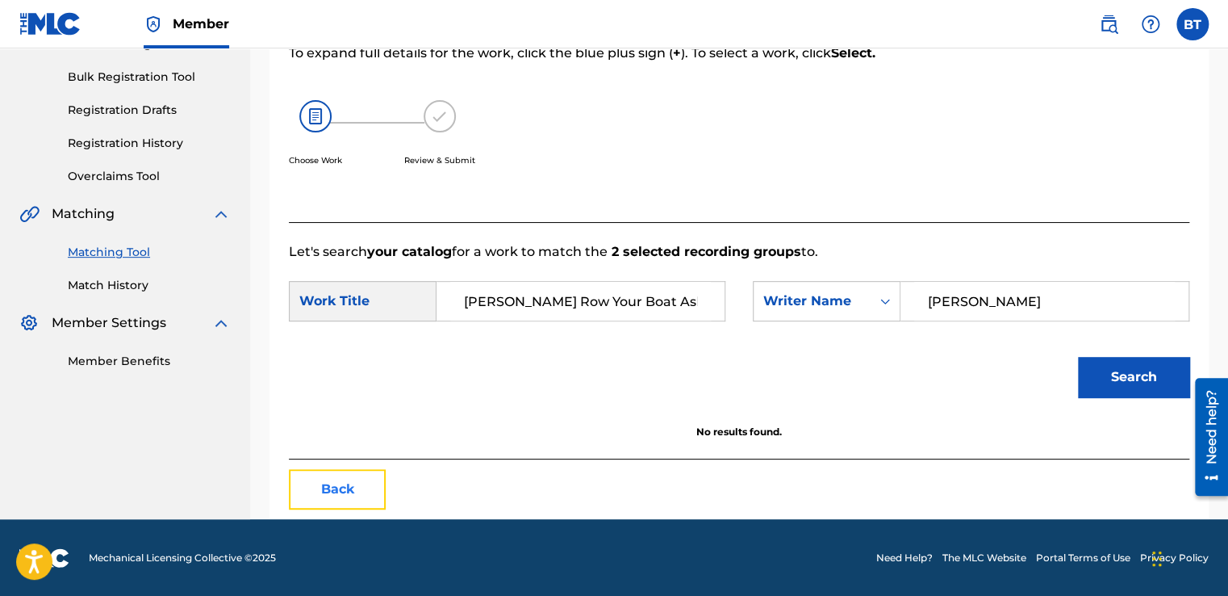
click at [370, 486] on button "Back" at bounding box center [337, 489] width 97 height 40
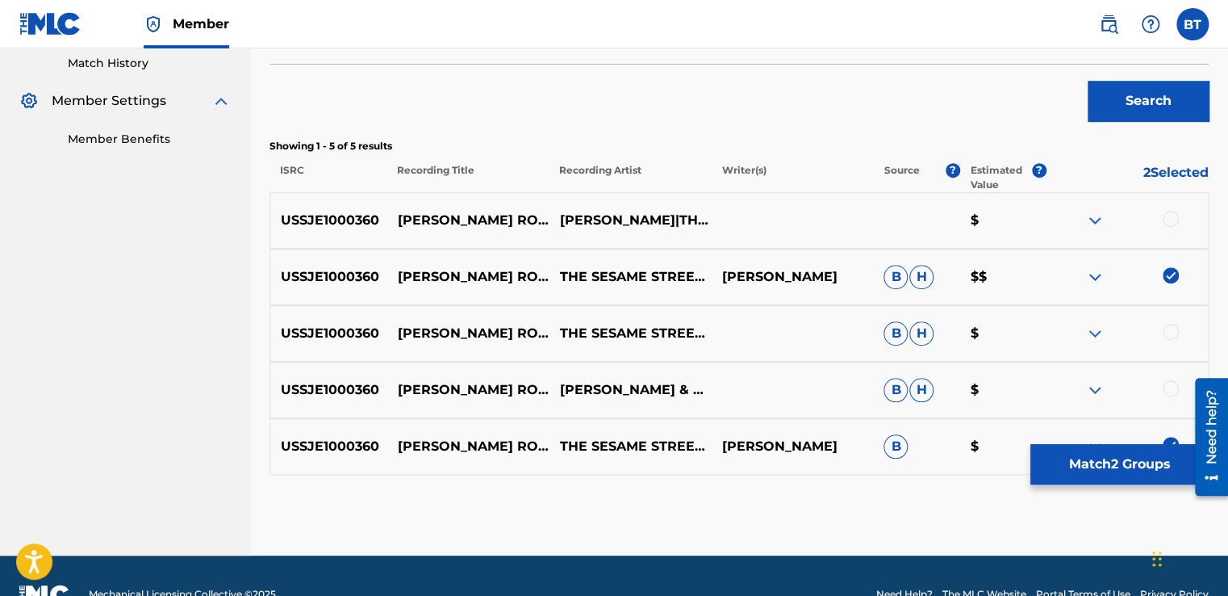
scroll to position [469, 0]
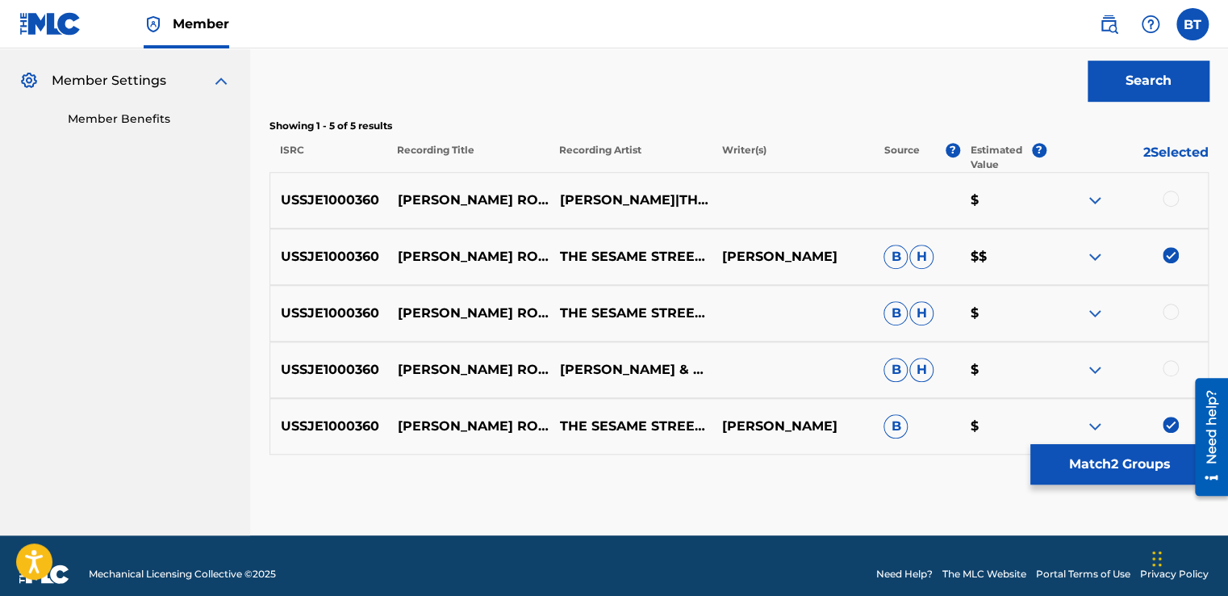
click at [1172, 250] on img at bounding box center [1171, 255] width 16 height 16
click at [1176, 421] on img at bounding box center [1171, 424] width 16 height 16
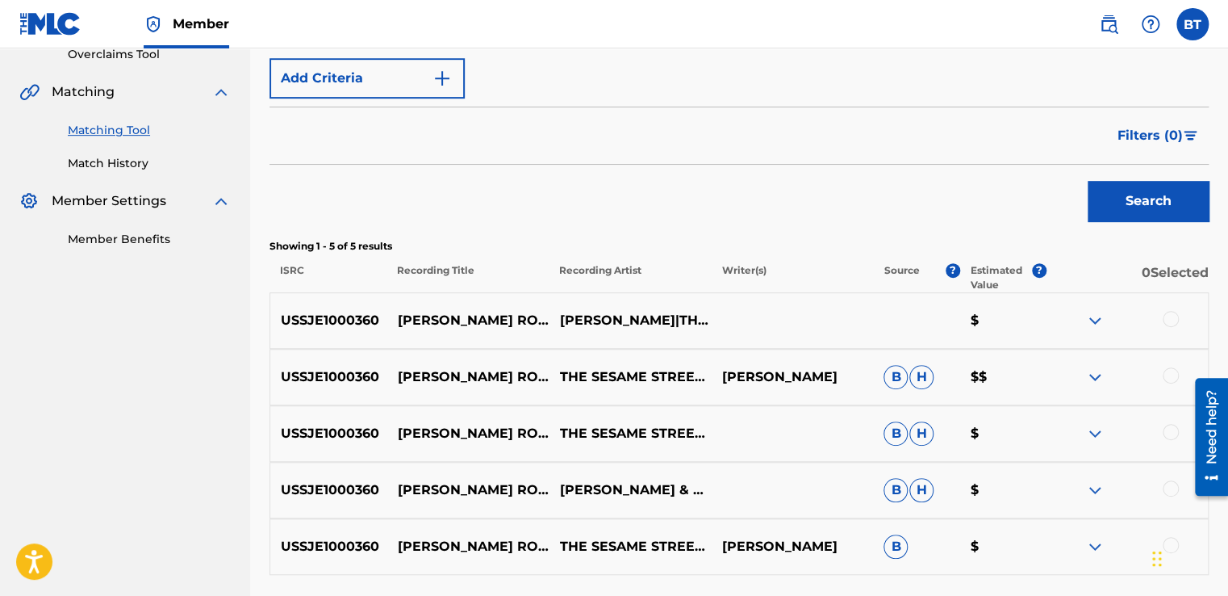
scroll to position [227, 0]
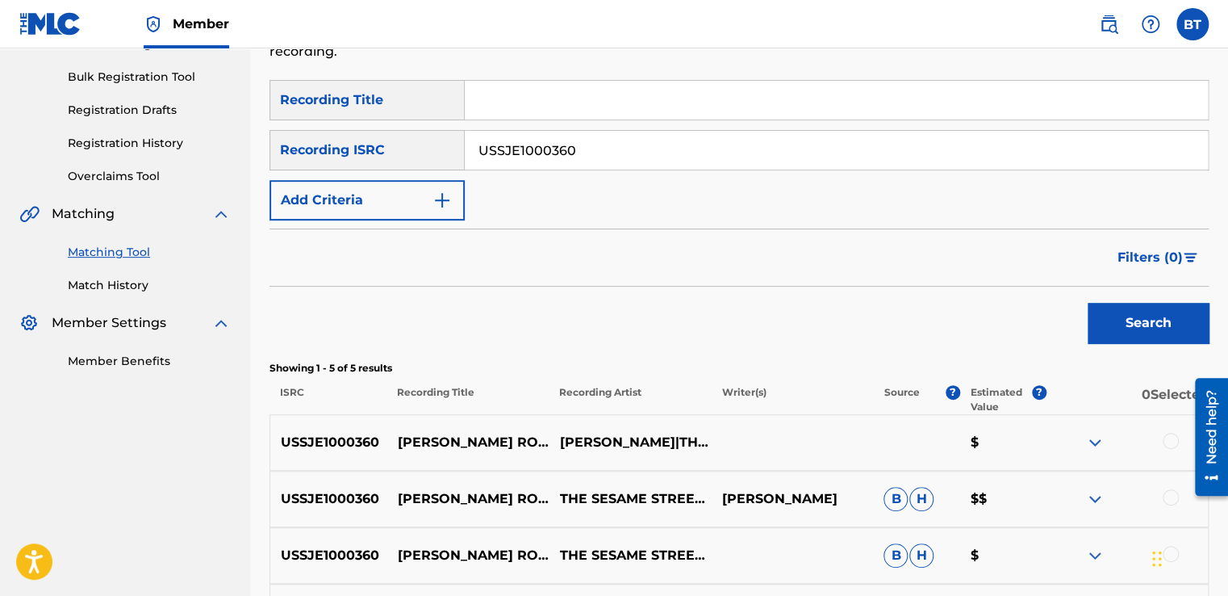
drag, startPoint x: 600, startPoint y: 151, endPoint x: 475, endPoint y: 144, distance: 125.3
click at [475, 144] on input "USSJE1000360" at bounding box center [836, 150] width 743 height 39
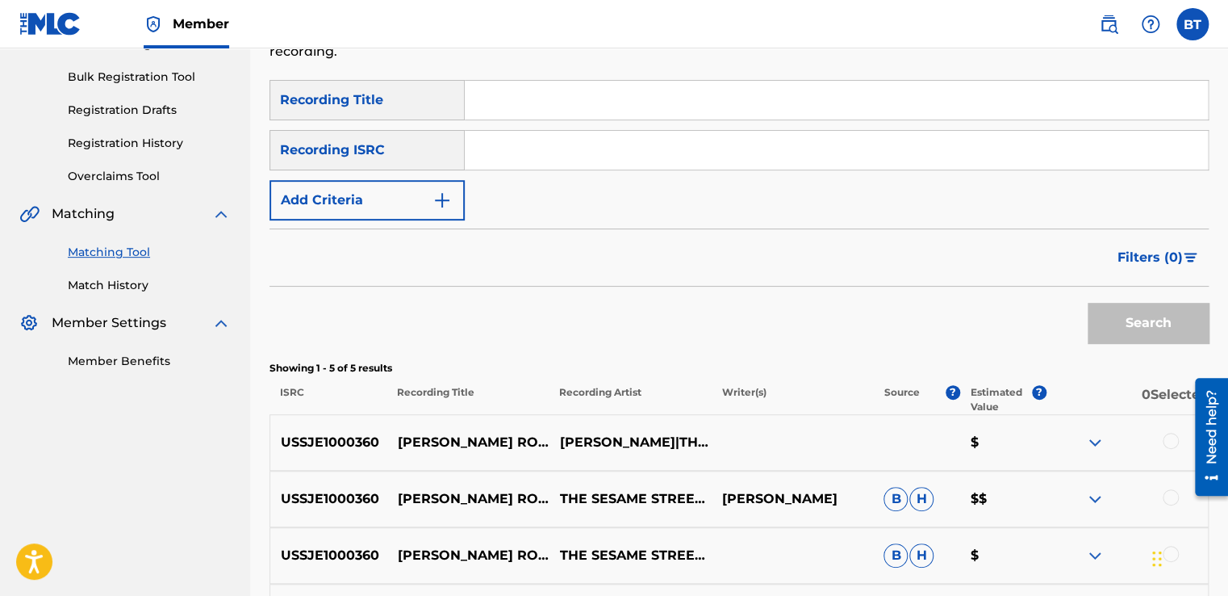
paste input "QM6DC1549479"
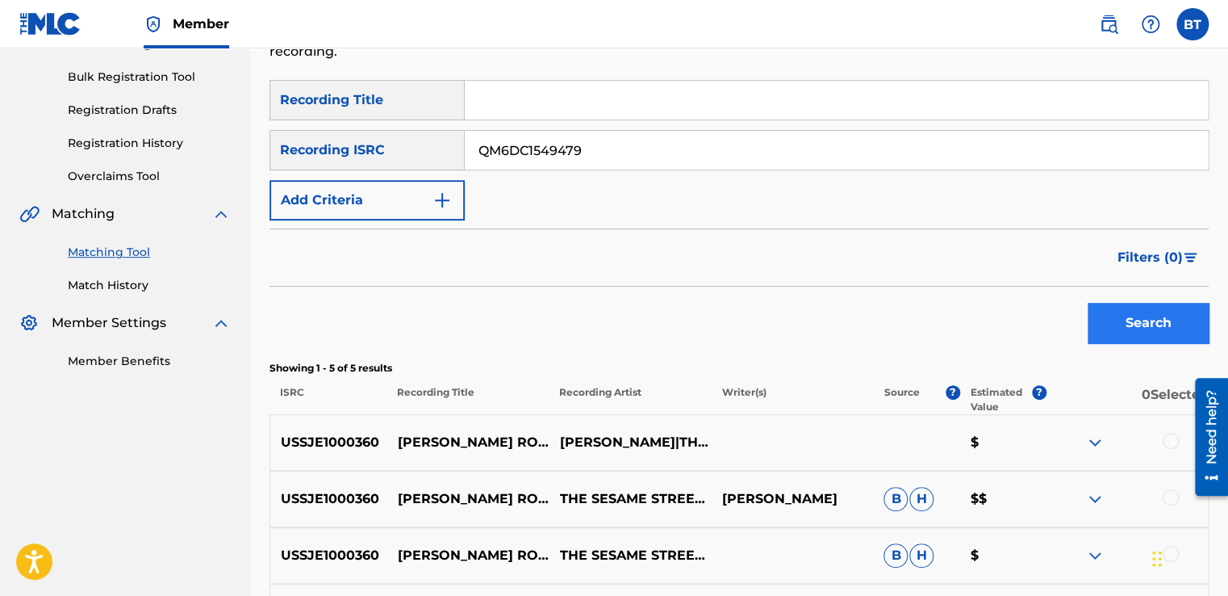
type input "QM6DC1549479"
click at [1151, 324] on button "Search" at bounding box center [1148, 323] width 121 height 40
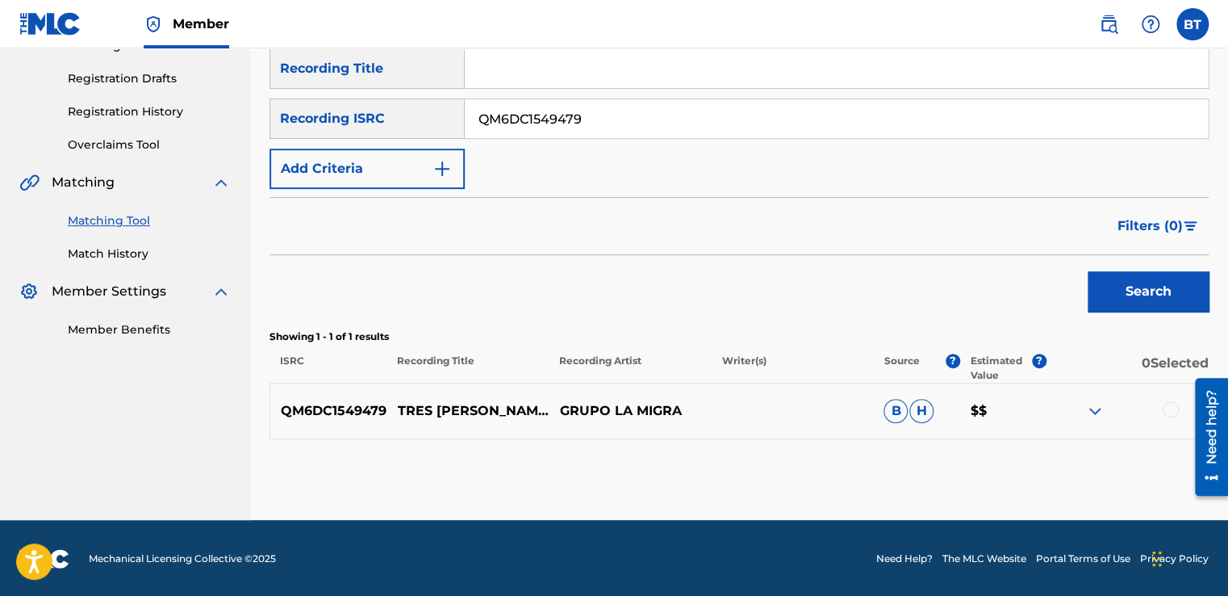
scroll to position [259, 0]
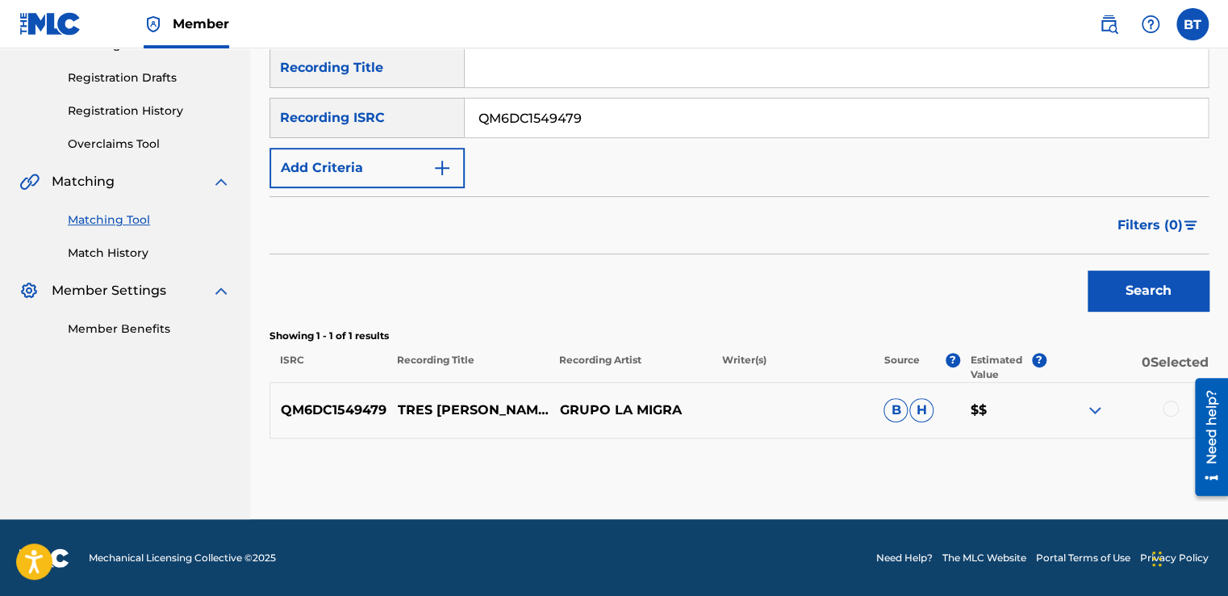
click at [1170, 407] on div at bounding box center [1171, 408] width 16 height 16
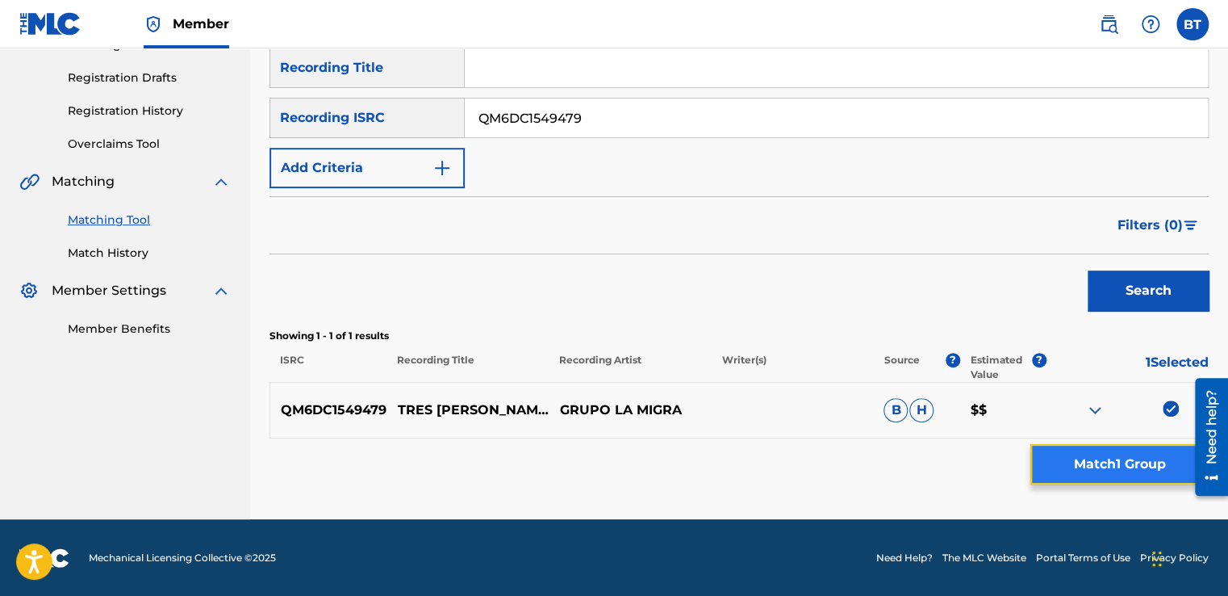
click at [1115, 460] on button "Match 1 Group" at bounding box center [1120, 464] width 178 height 40
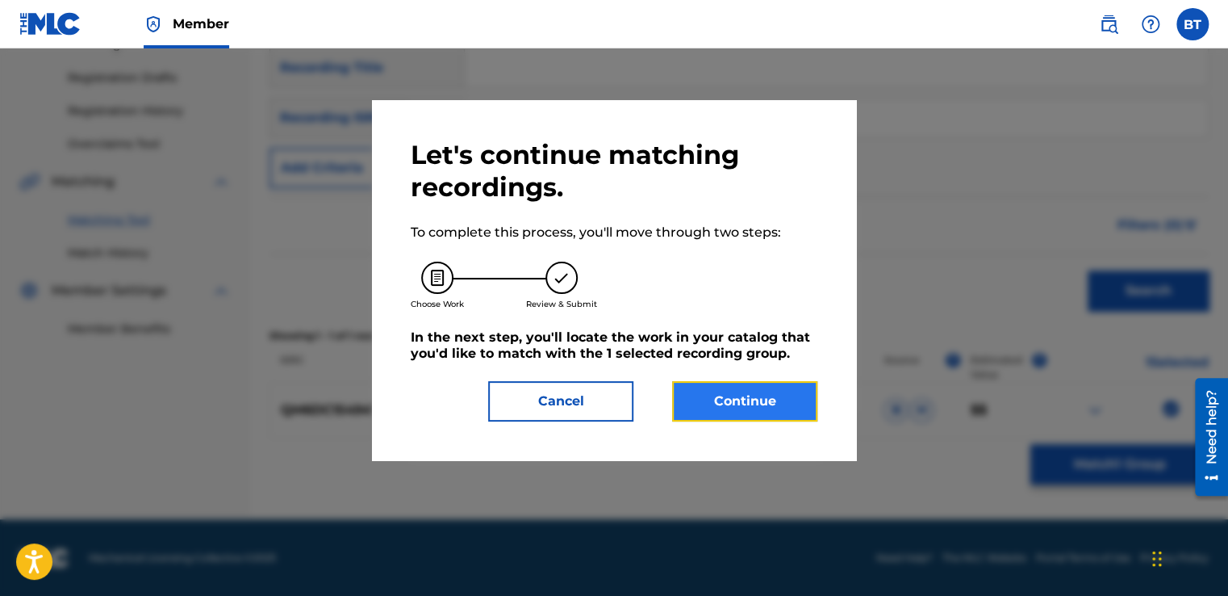
click at [762, 402] on button "Continue" at bounding box center [744, 401] width 145 height 40
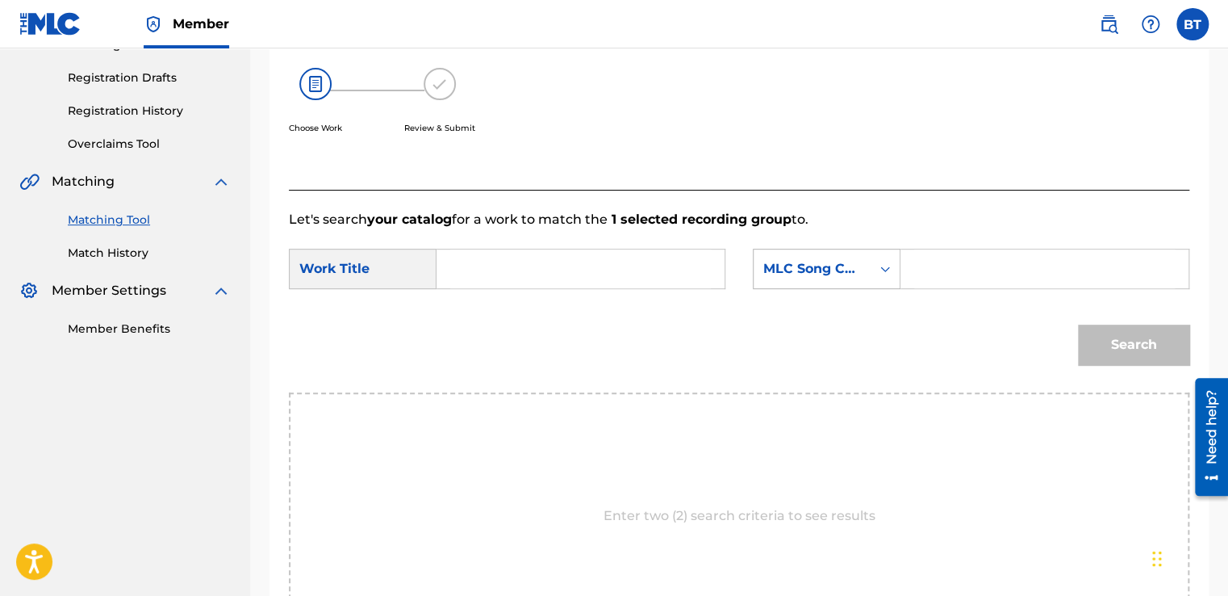
click at [863, 273] on div "MLC Song Code" at bounding box center [812, 268] width 117 height 31
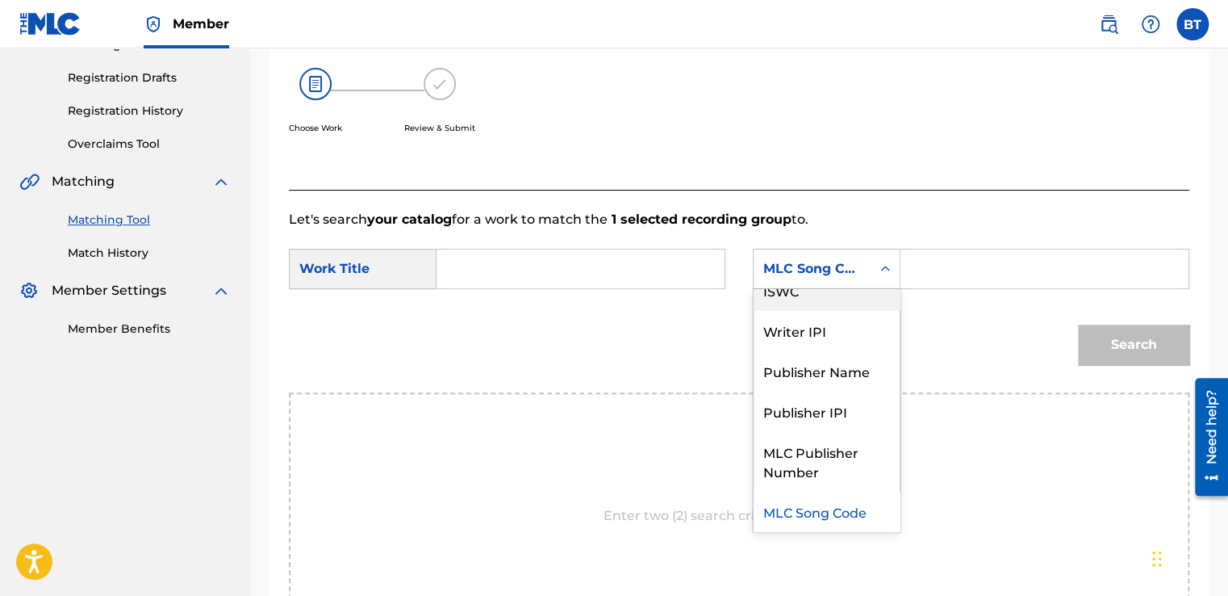
scroll to position [0, 0]
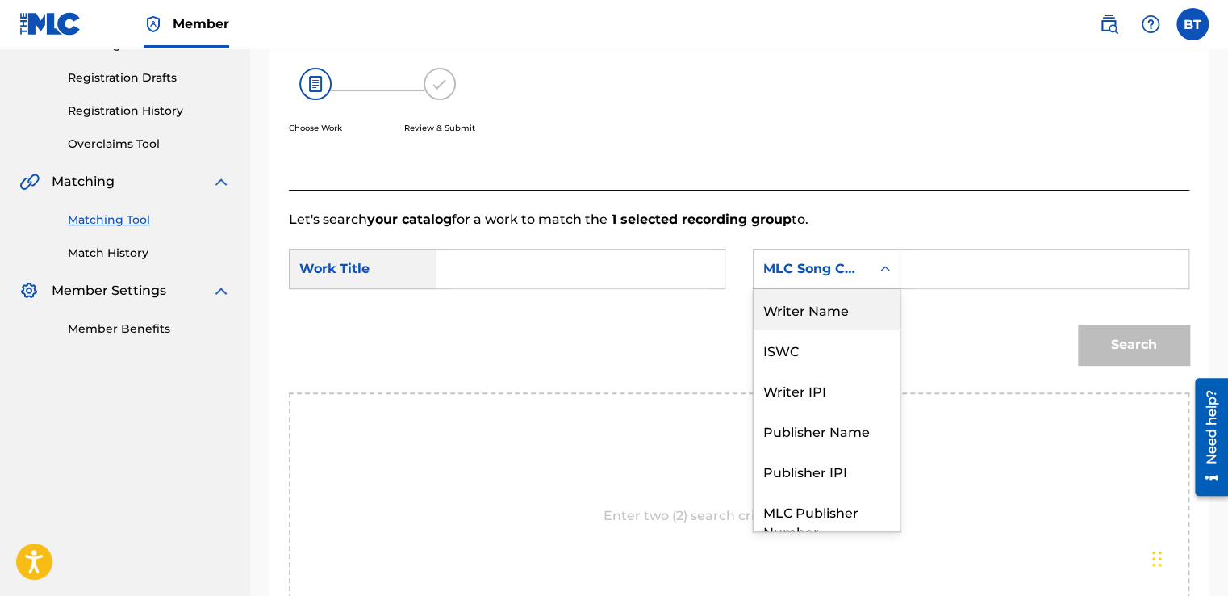
click at [855, 307] on div "Writer Name" at bounding box center [827, 309] width 146 height 40
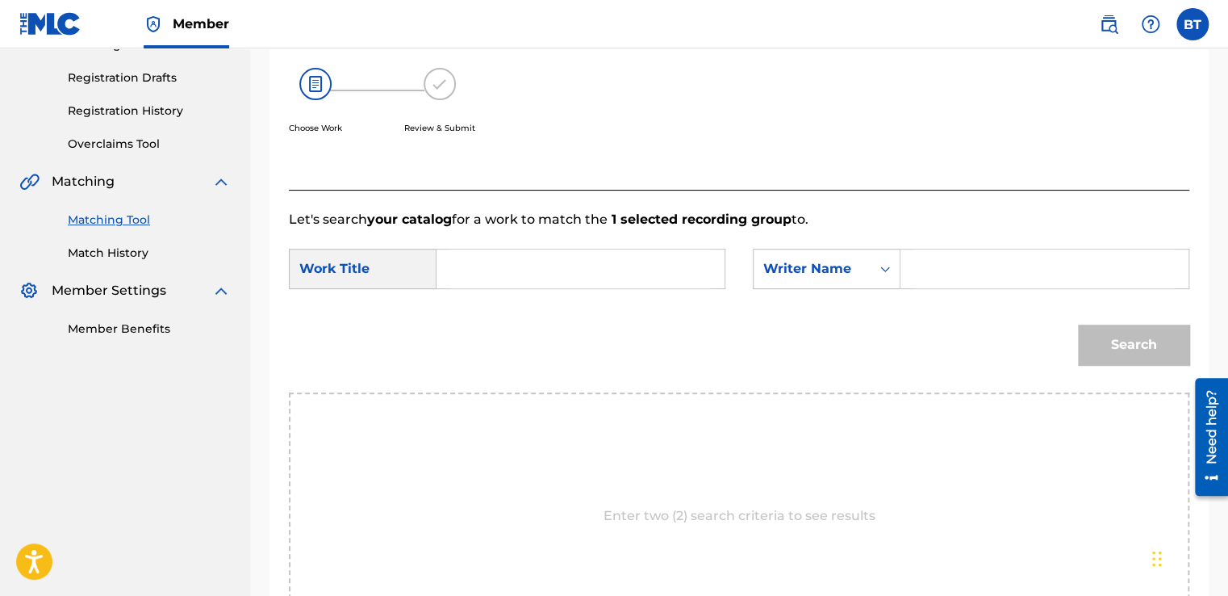
drag, startPoint x: 918, startPoint y: 289, endPoint x: 968, endPoint y: 265, distance: 54.9
click at [968, 265] on input "Search Form" at bounding box center [1044, 268] width 261 height 39
paste input "[PERSON_NAME]"
type input "[PERSON_NAME]"
click at [538, 255] on input "Search Form" at bounding box center [580, 268] width 261 height 39
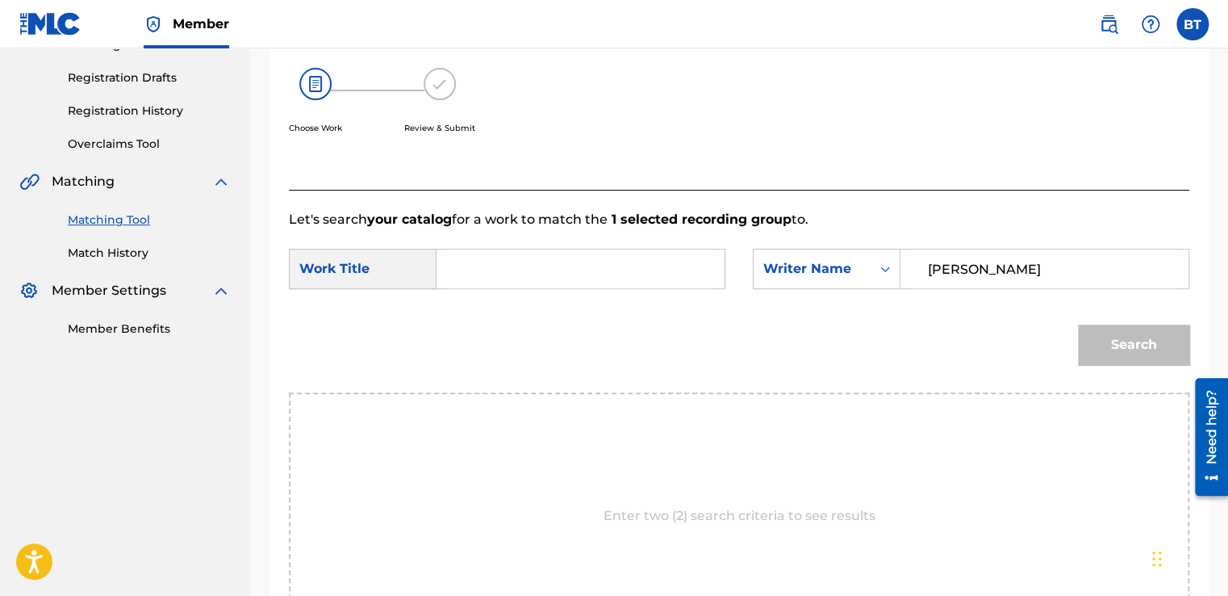
click at [543, 257] on input "Search Form" at bounding box center [580, 268] width 261 height 39
paste input "Tres [PERSON_NAME]"
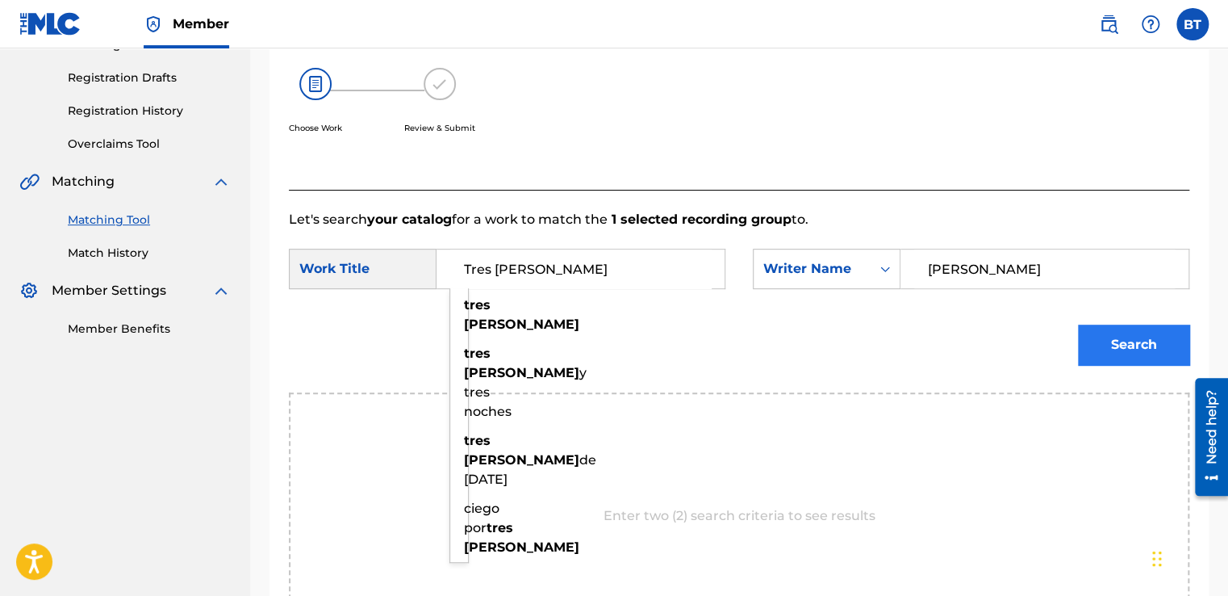
type input "Tres [PERSON_NAME]"
click at [1137, 344] on button "Search" at bounding box center [1133, 344] width 111 height 40
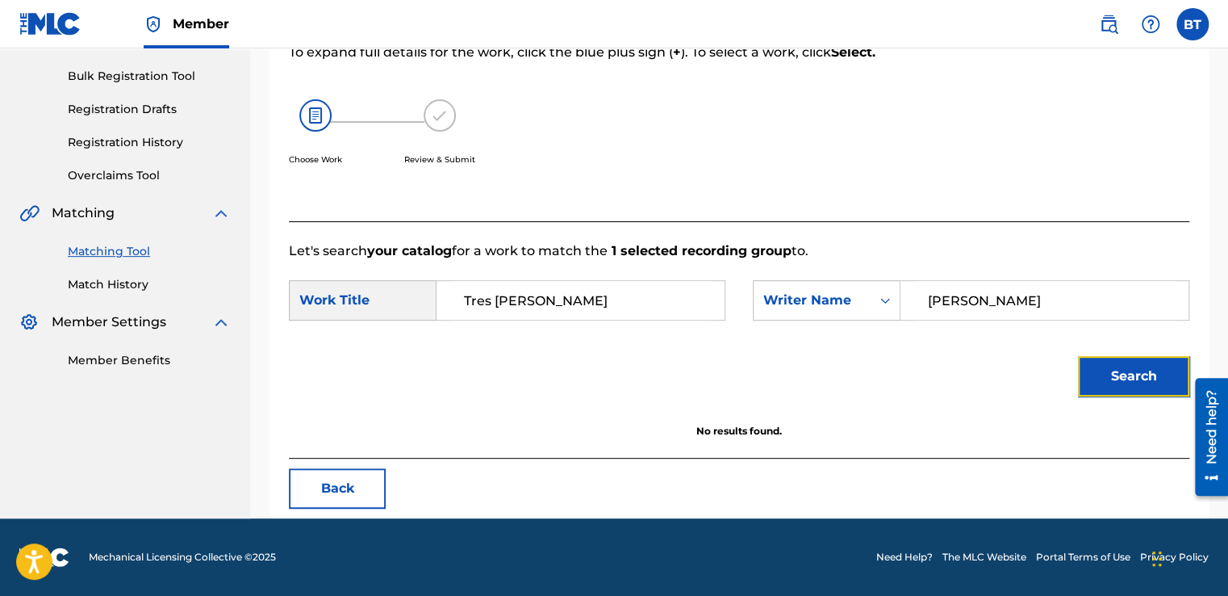
scroll to position [227, 0]
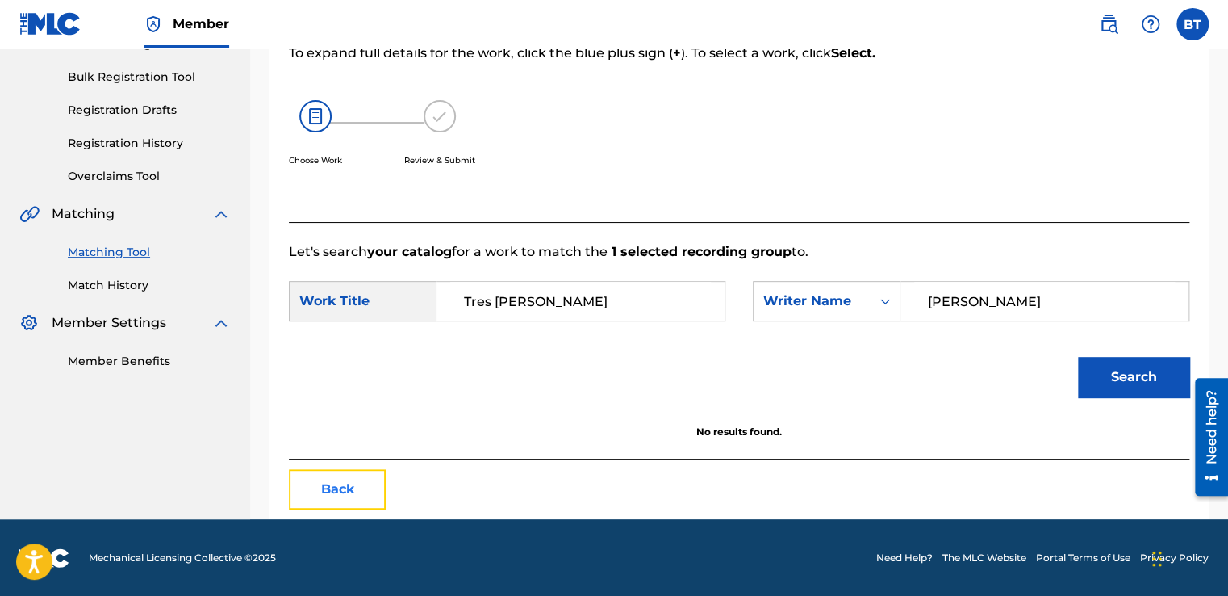
click at [354, 489] on button "Back" at bounding box center [337, 489] width 97 height 40
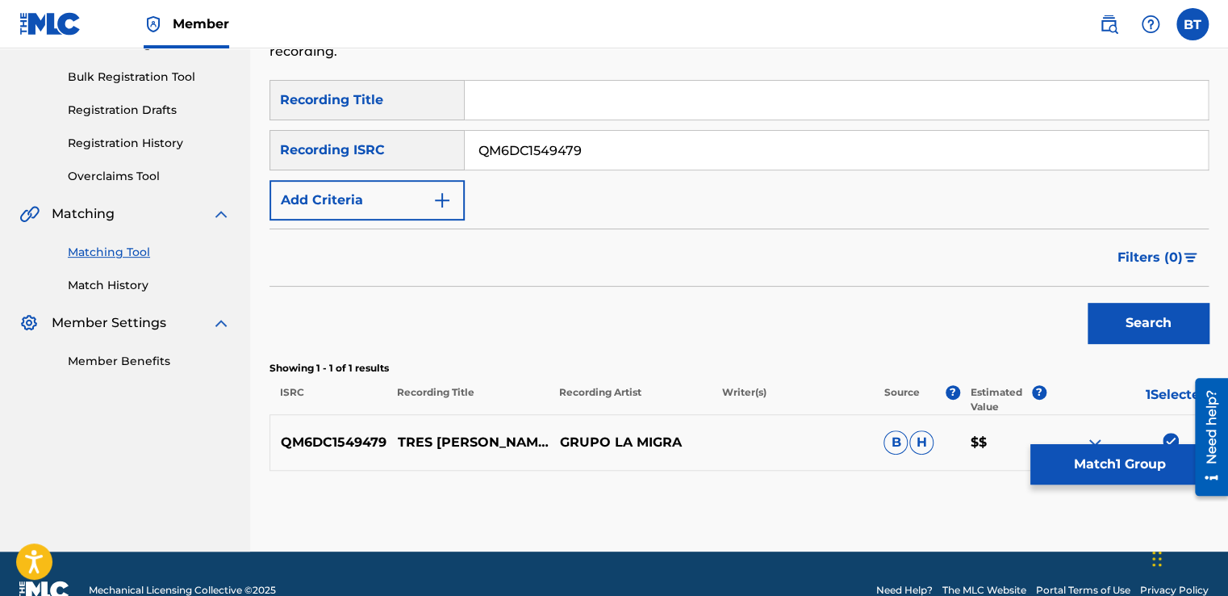
click at [1174, 434] on img at bounding box center [1171, 441] width 16 height 16
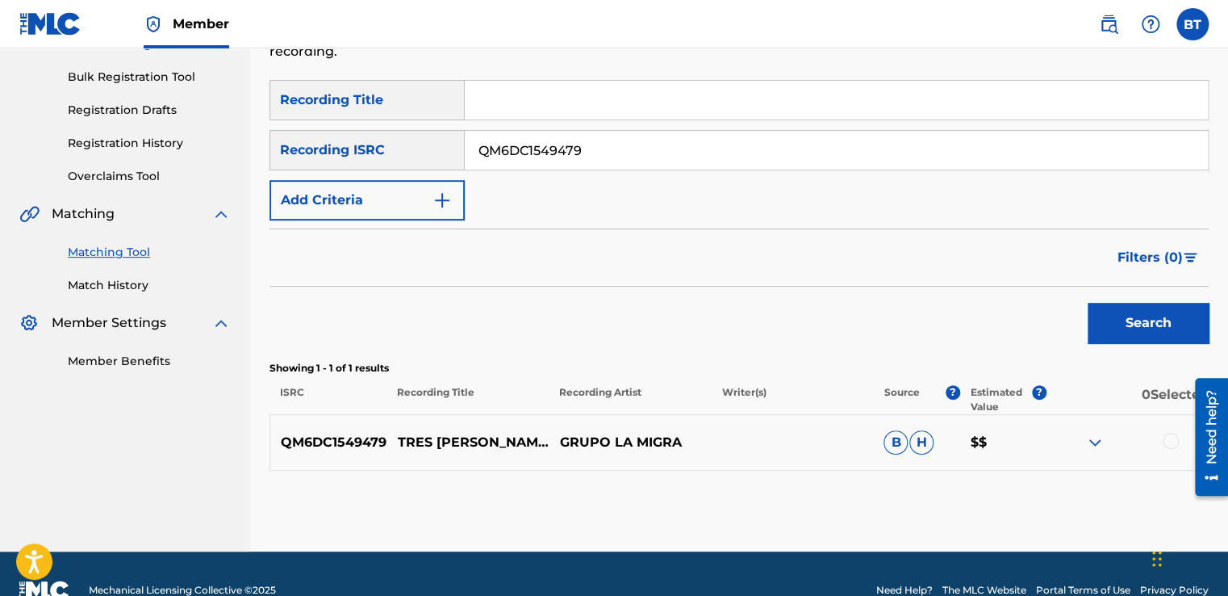
drag, startPoint x: 609, startPoint y: 159, endPoint x: 475, endPoint y: 142, distance: 135.0
click at [475, 142] on input "QM6DC1549479" at bounding box center [836, 150] width 743 height 39
paste input "USSM11304103"
type input "USSM11304103"
click at [1127, 317] on button "Search" at bounding box center [1148, 323] width 121 height 40
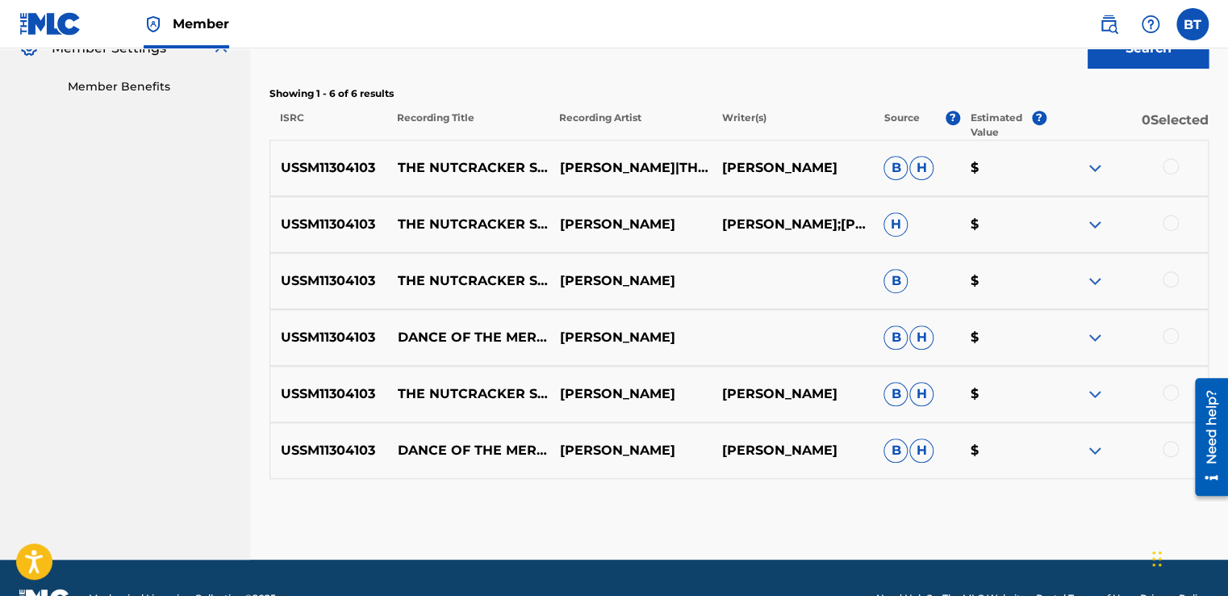
scroll to position [461, 0]
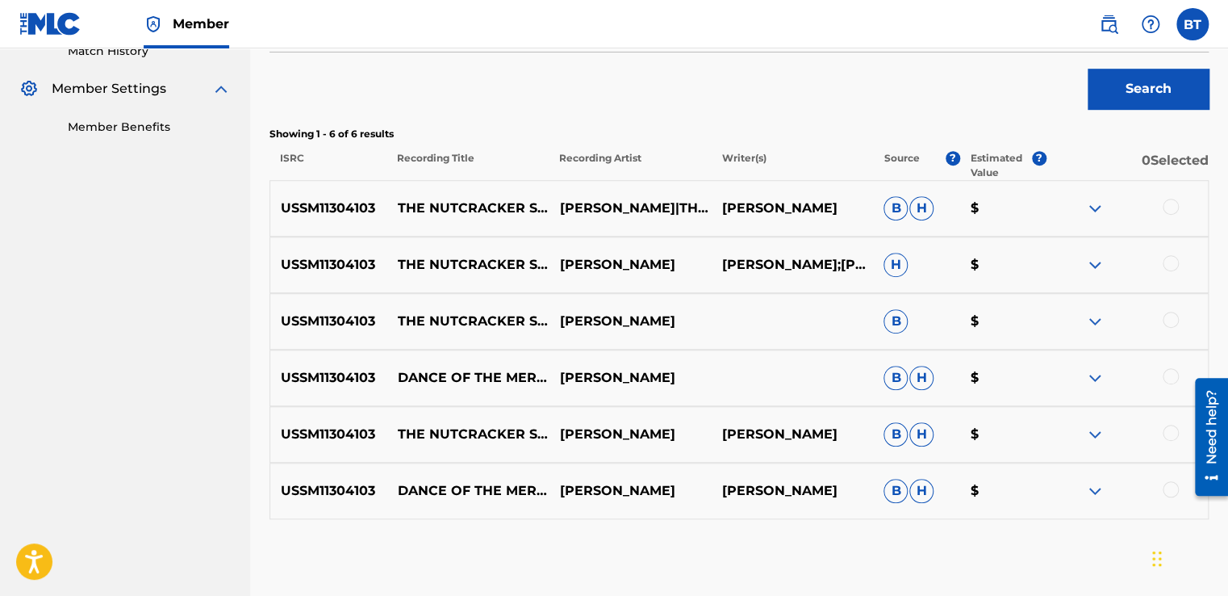
click at [1172, 206] on div at bounding box center [1171, 207] width 16 height 16
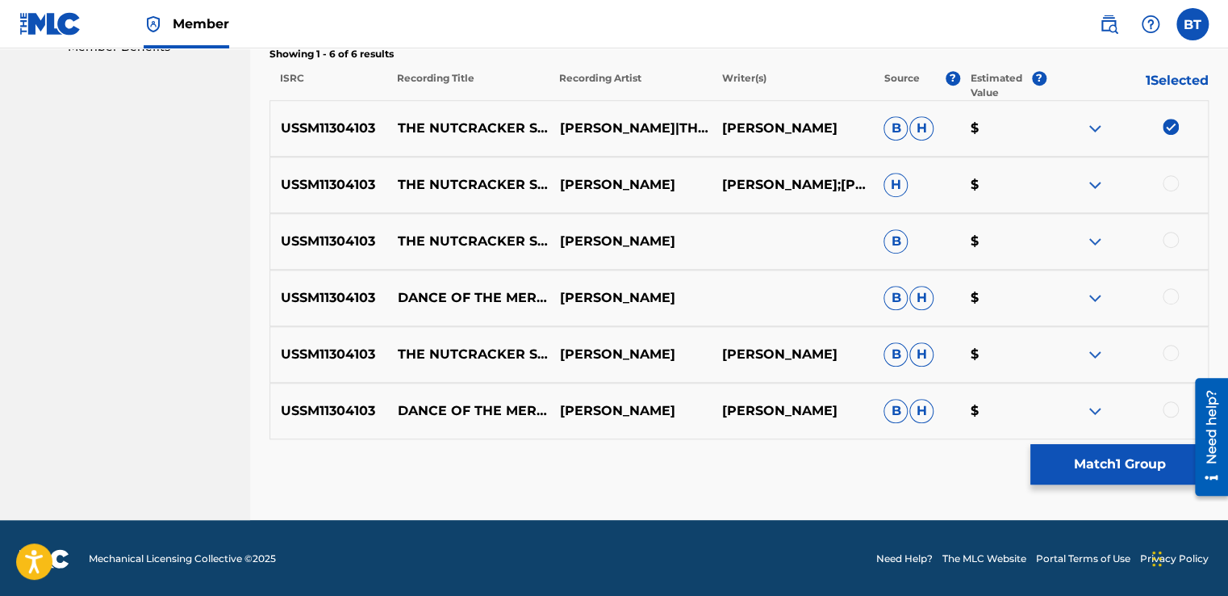
scroll to position [542, 0]
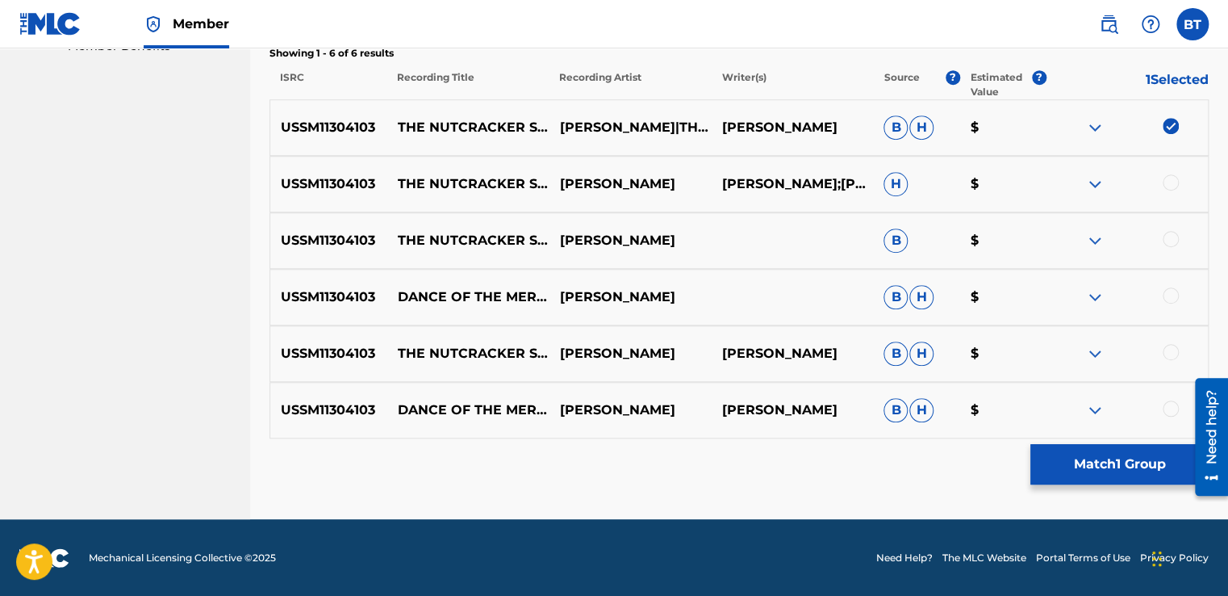
click at [1168, 350] on div at bounding box center [1171, 352] width 16 height 16
click at [1169, 404] on div at bounding box center [1171, 408] width 16 height 16
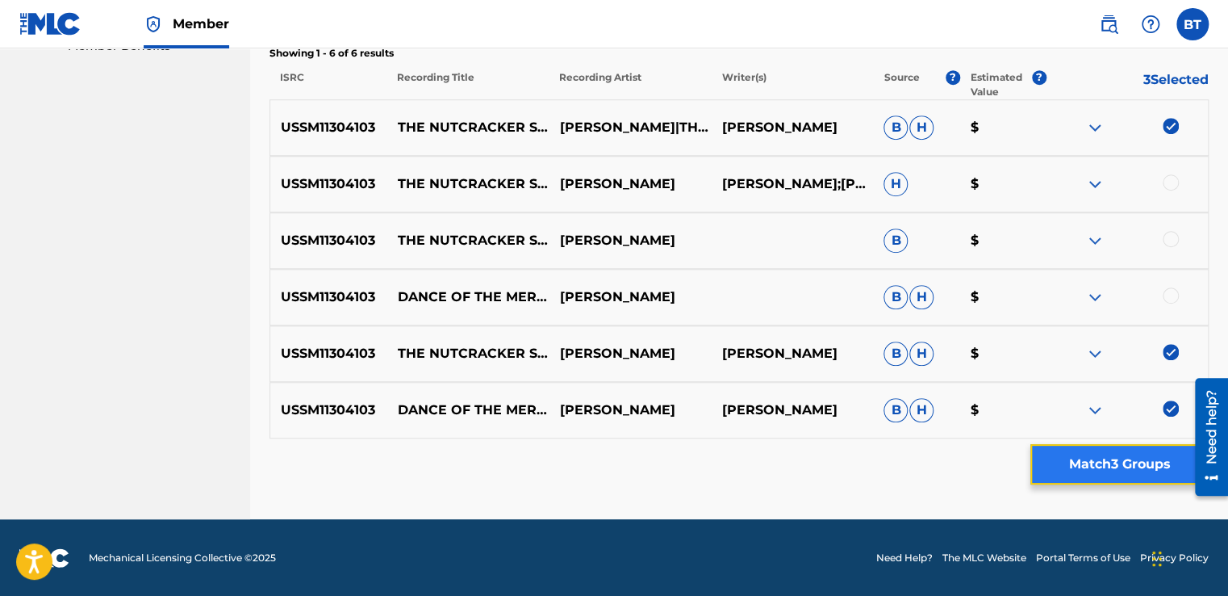
click at [1112, 463] on button "Match 3 Groups" at bounding box center [1120, 464] width 178 height 40
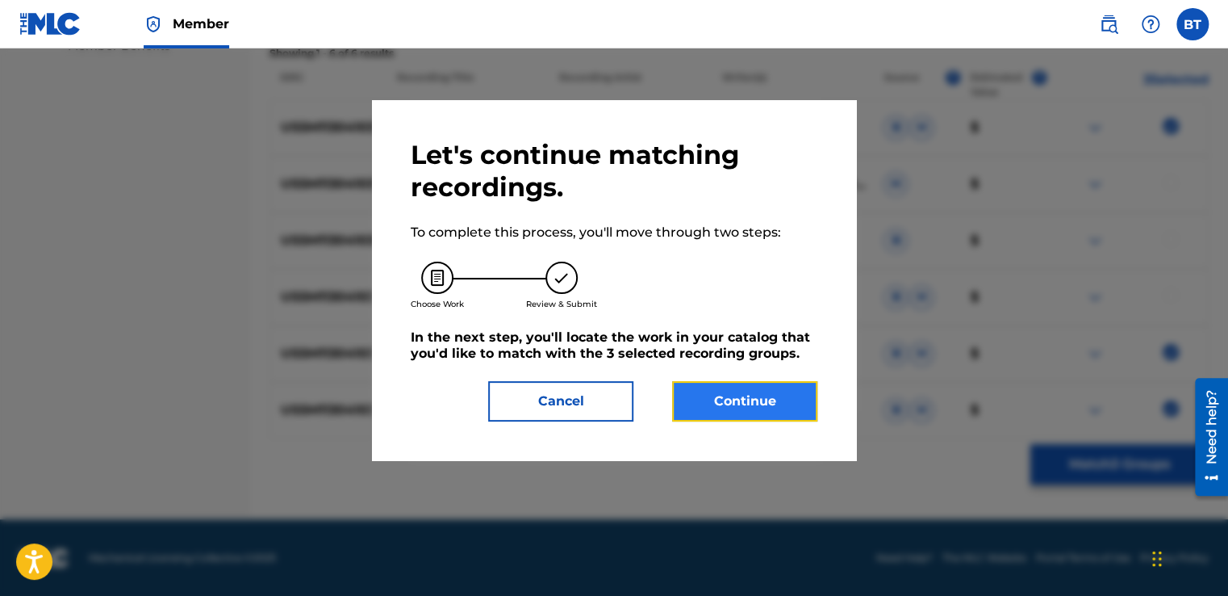
click at [804, 399] on button "Continue" at bounding box center [744, 401] width 145 height 40
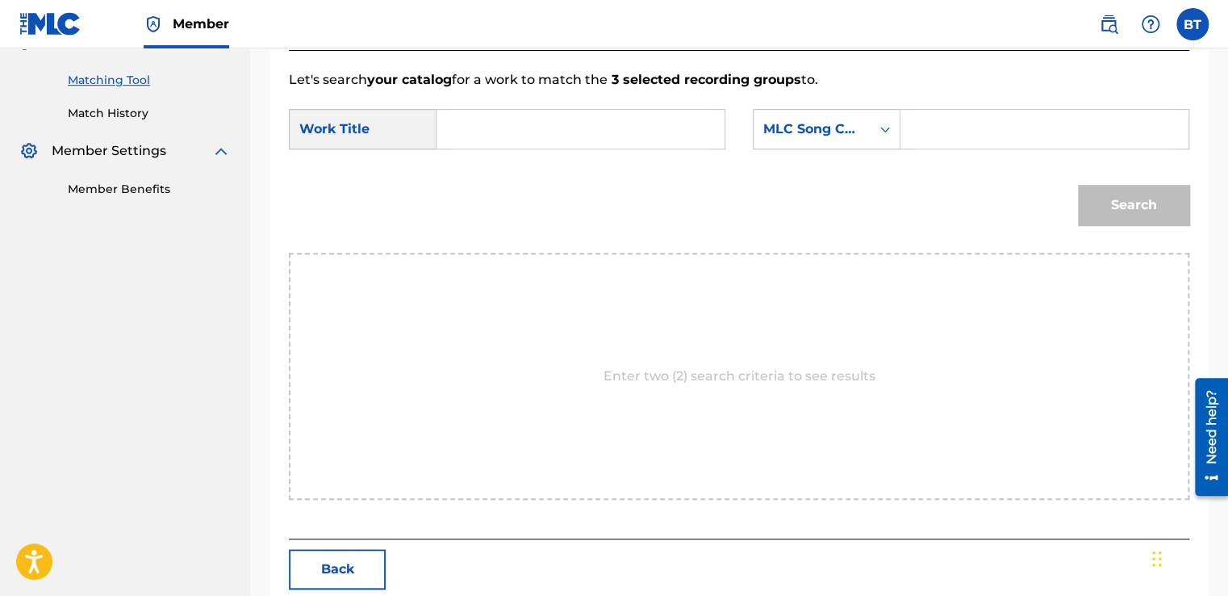
scroll to position [398, 0]
click at [814, 135] on div "MLC Song Code" at bounding box center [812, 129] width 98 height 19
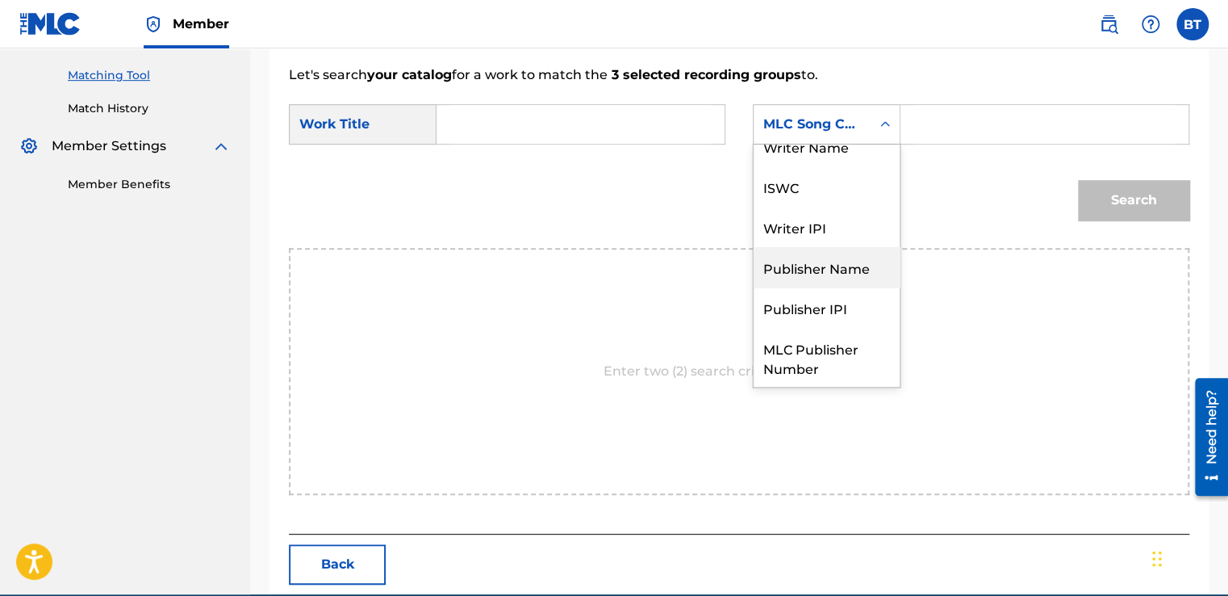
scroll to position [0, 0]
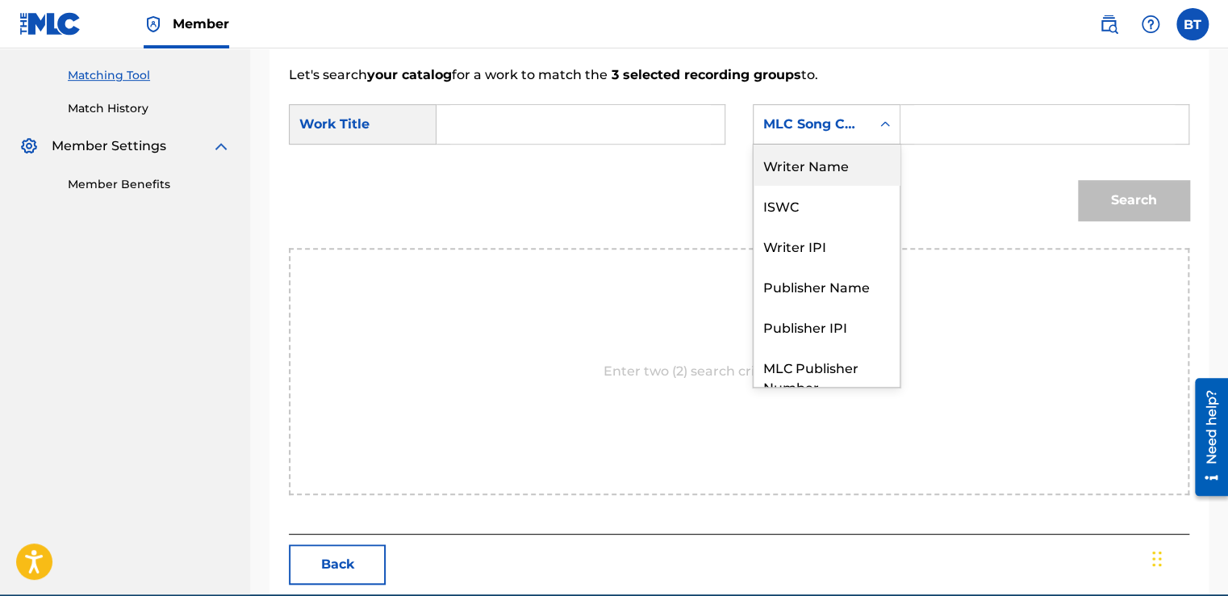
click at [872, 174] on div "Writer Name" at bounding box center [827, 164] width 146 height 40
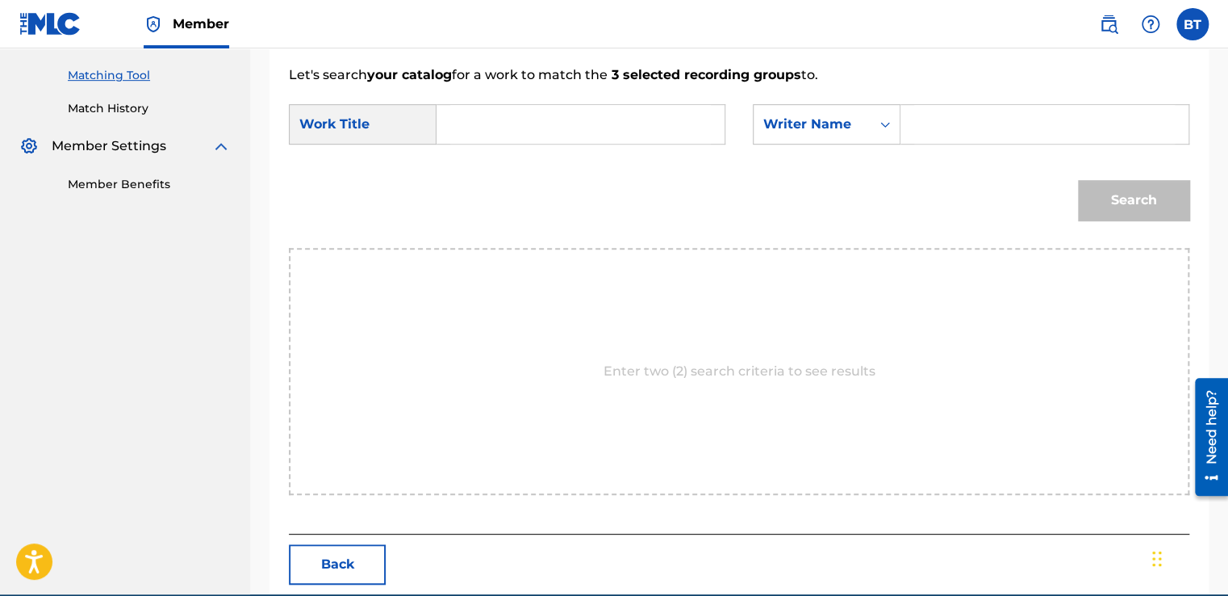
click at [959, 126] on input "Search Form" at bounding box center [1044, 124] width 261 height 39
paste input "[PERSON_NAME]"
type input "[PERSON_NAME]"
click at [515, 128] on input "Search Form" at bounding box center [580, 124] width 261 height 39
click at [491, 127] on input "Search Form" at bounding box center [580, 124] width 261 height 39
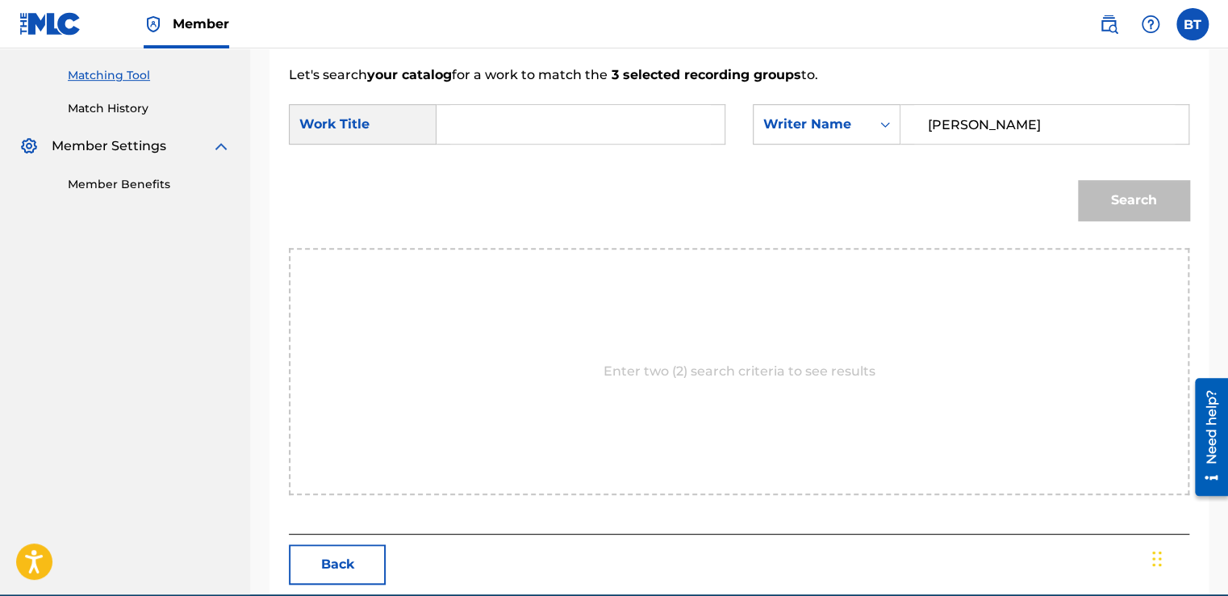
paste input "The Nutcracker Suite: Dance of the Merlitons"
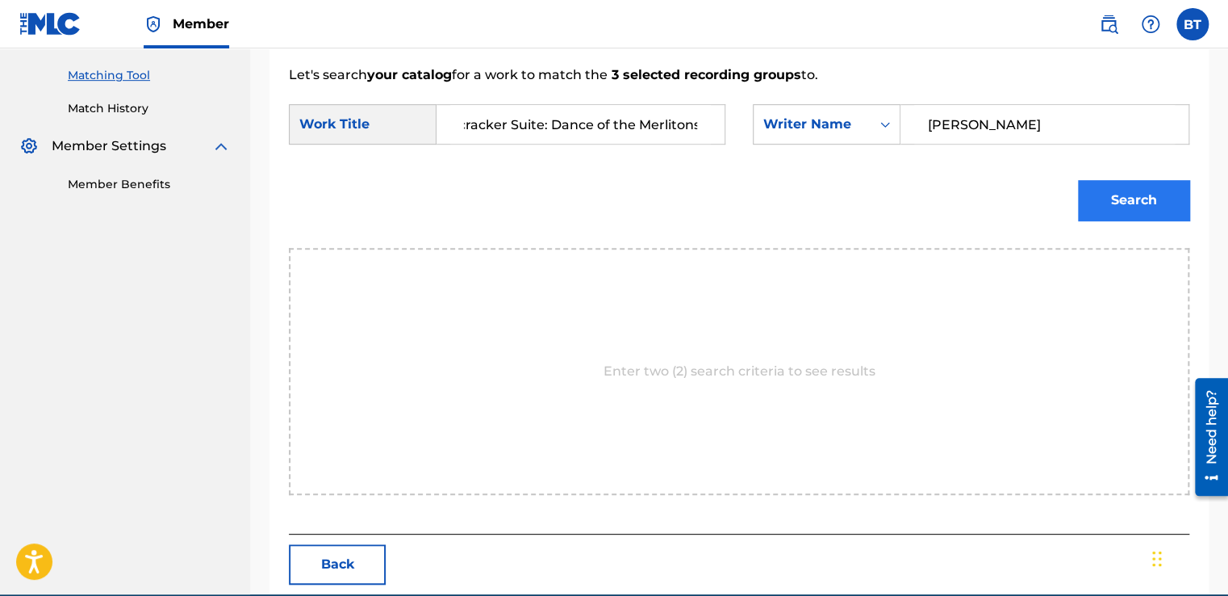
type input "The Nutcracker Suite: Dance of the Merlitons"
click at [1131, 202] on button "Search" at bounding box center [1133, 200] width 111 height 40
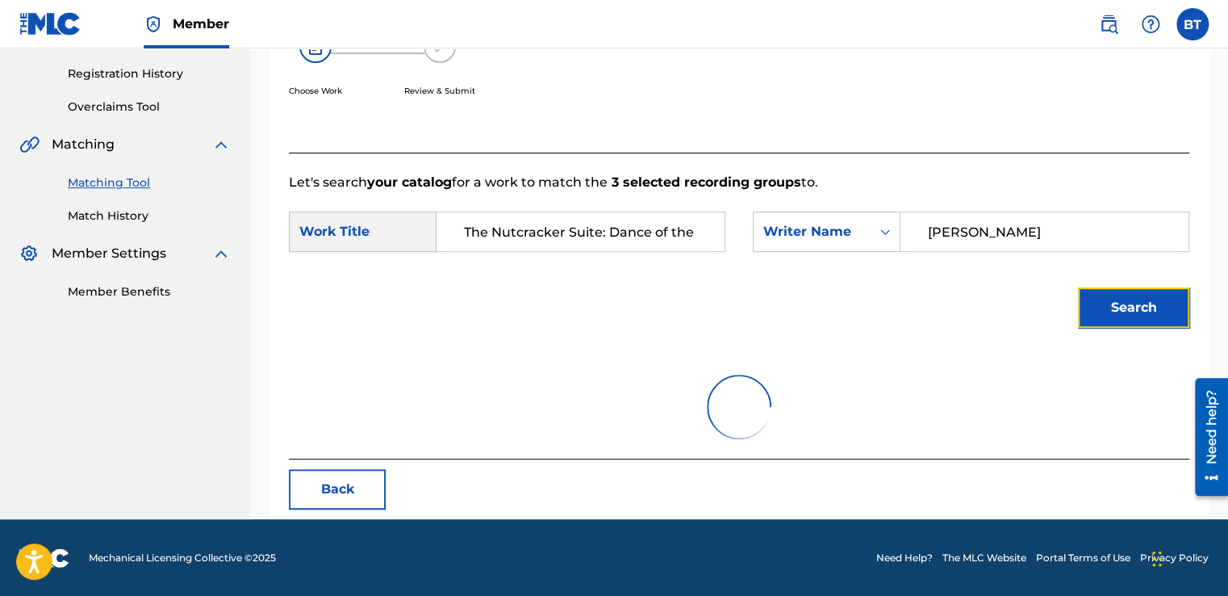
scroll to position [227, 0]
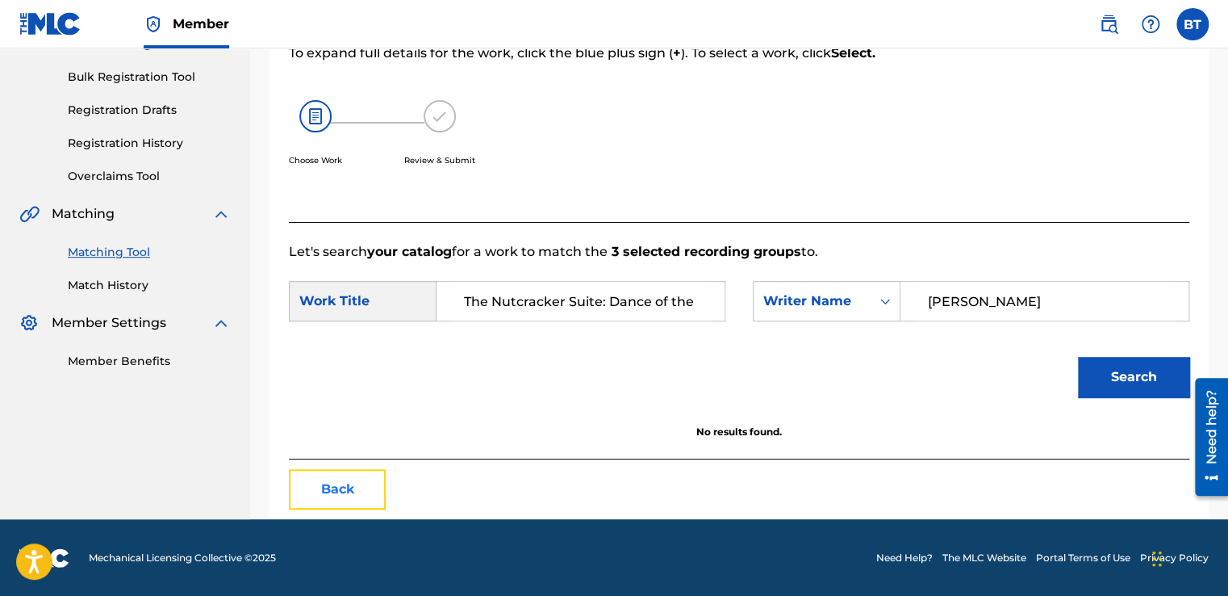
click at [334, 471] on button "Back" at bounding box center [337, 489] width 97 height 40
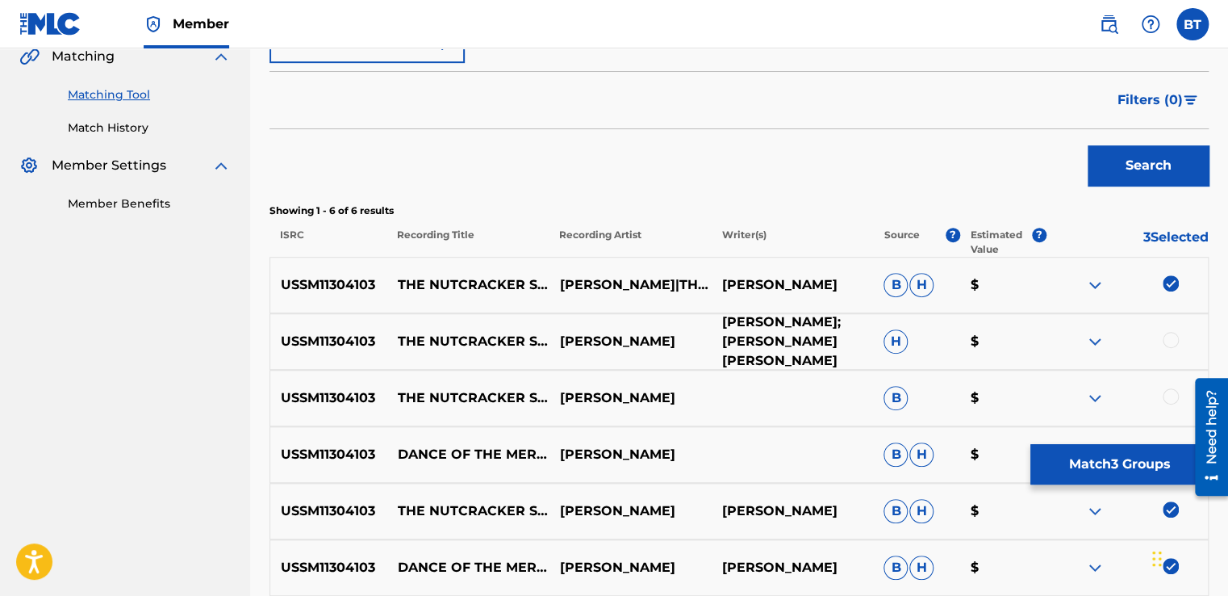
scroll to position [388, 0]
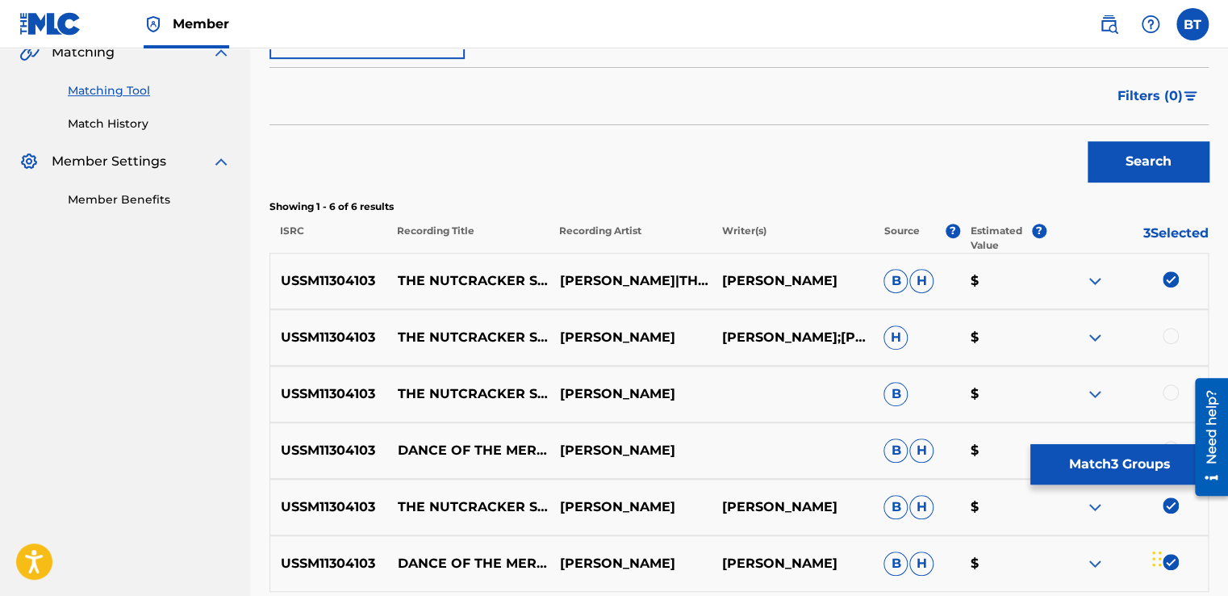
click at [1170, 276] on img at bounding box center [1171, 279] width 16 height 16
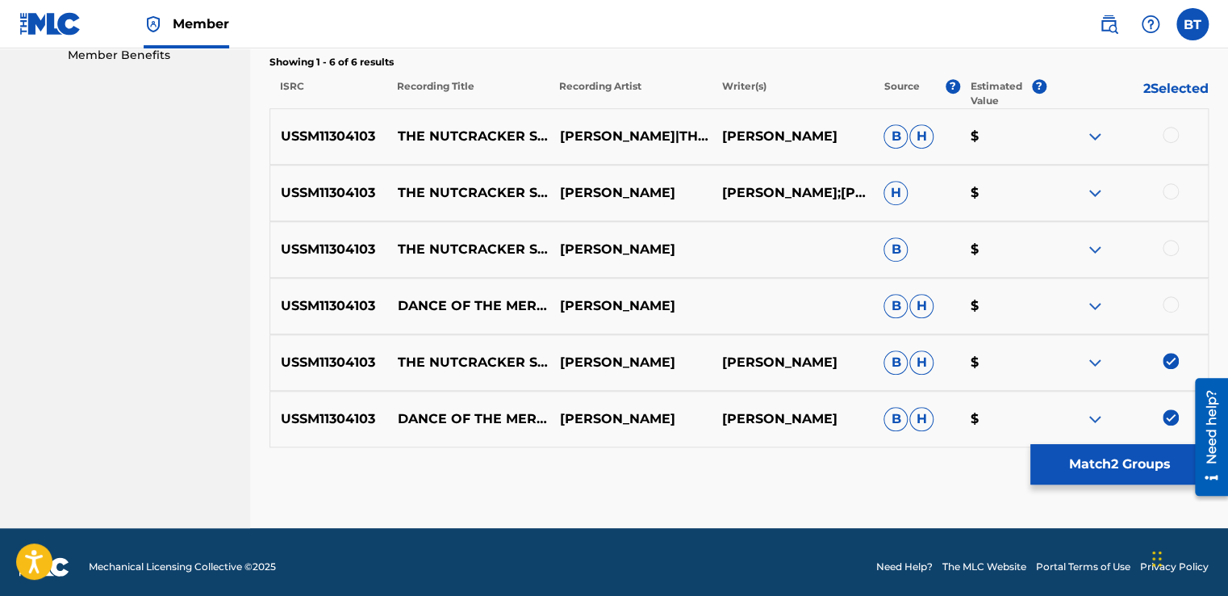
scroll to position [542, 0]
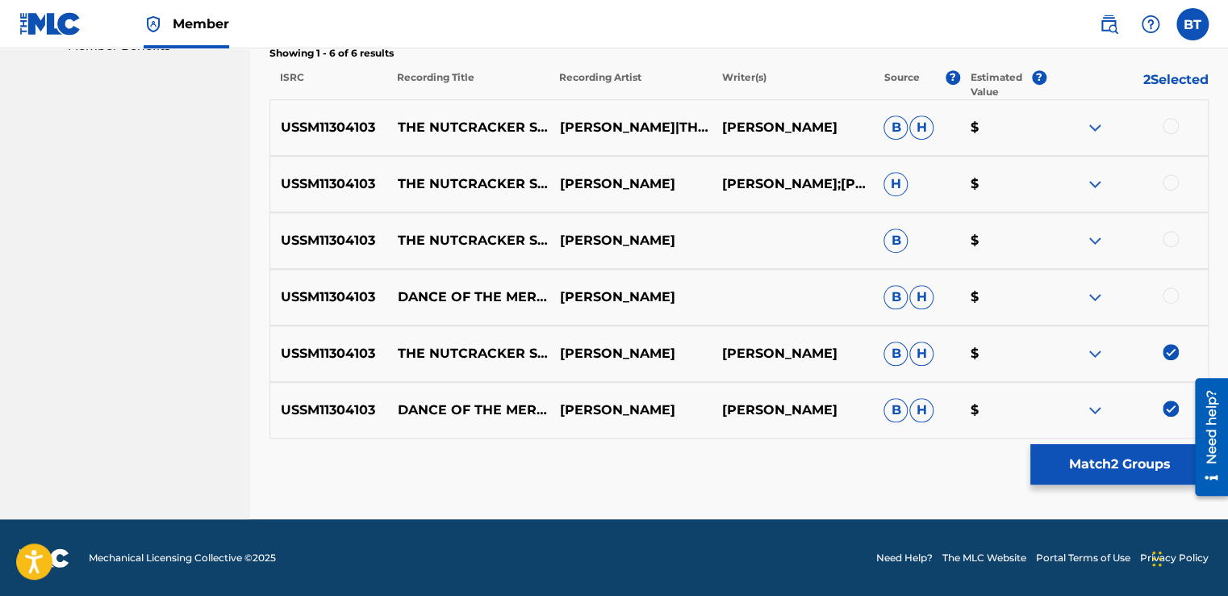
drag, startPoint x: 1173, startPoint y: 350, endPoint x: 1168, endPoint y: 376, distance: 26.3
click at [1172, 351] on img at bounding box center [1171, 352] width 16 height 16
click at [1170, 407] on img at bounding box center [1171, 408] width 16 height 16
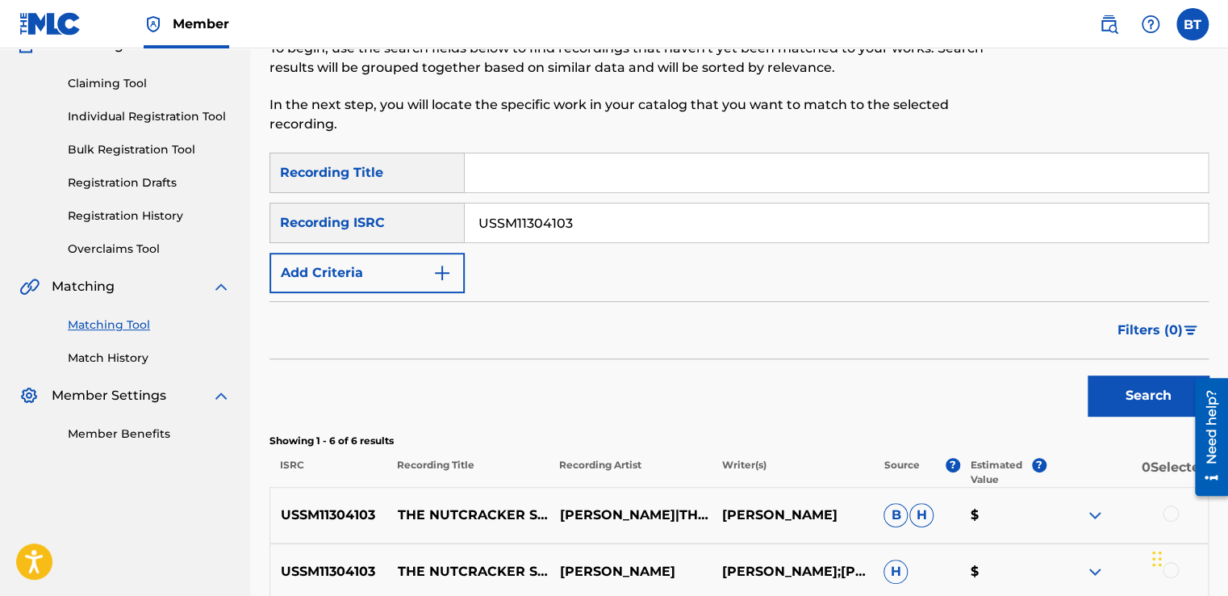
scroll to position [161, 0]
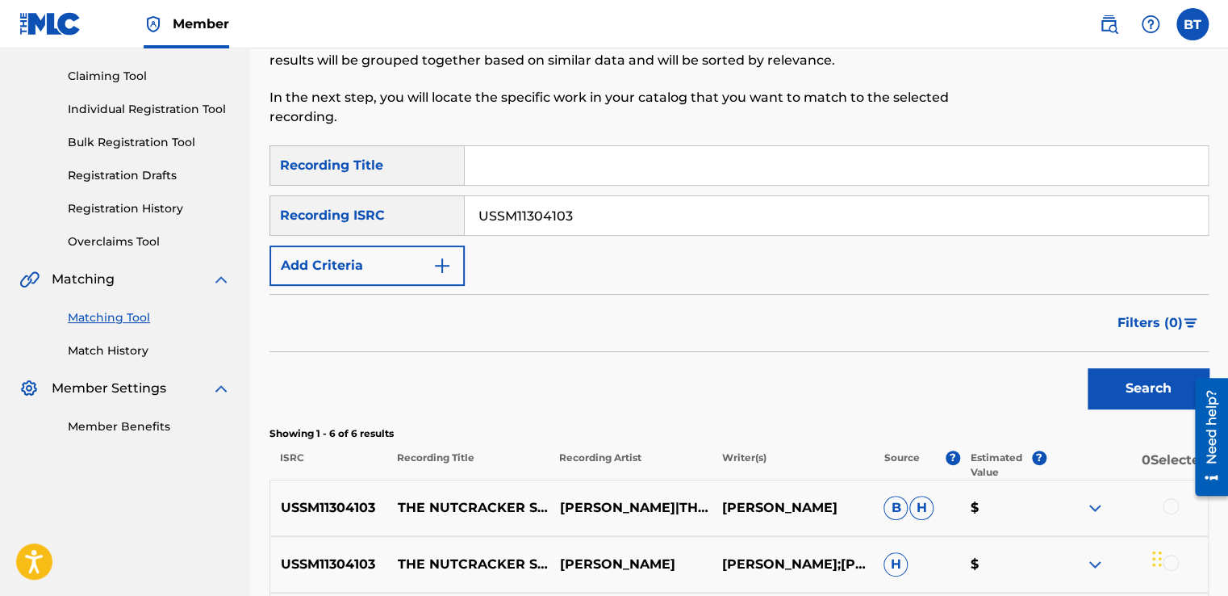
drag, startPoint x: 594, startPoint y: 215, endPoint x: 436, endPoint y: 211, distance: 158.2
click at [436, 211] on div "SearchWithCriteria0beeada8-94d6-4a4d-9d75-bc3ba10f36a4 Recording ISRC USSM11304…" at bounding box center [739, 215] width 939 height 40
paste input "GBAYC8903194"
type input "GBAYC8903194"
click at [1120, 380] on button "Search" at bounding box center [1148, 388] width 121 height 40
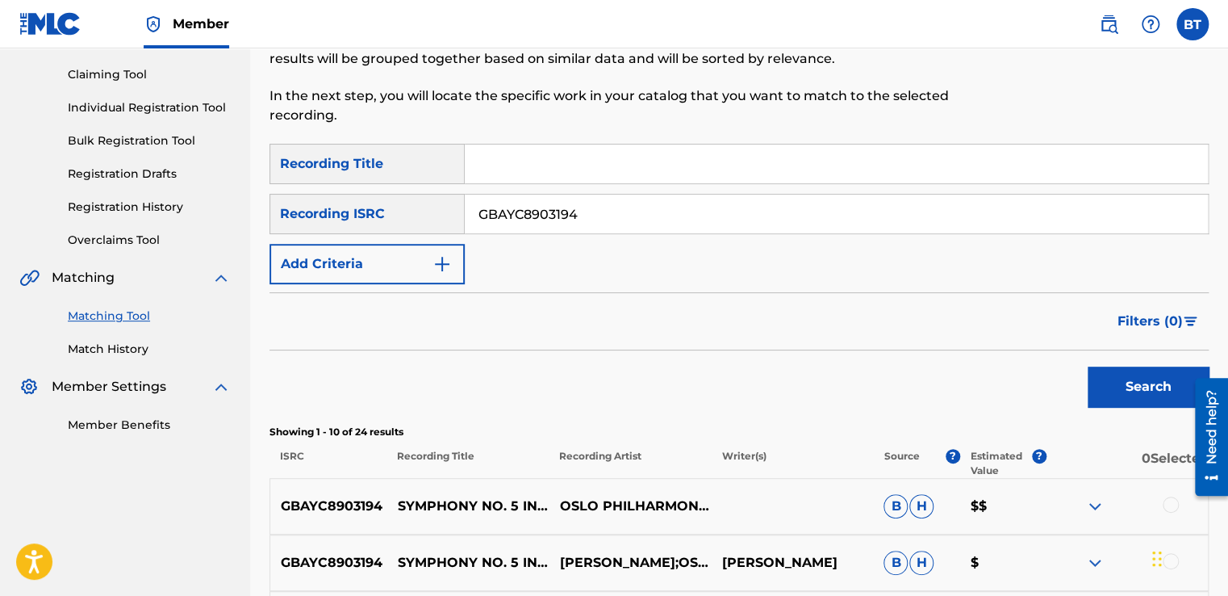
scroll to position [162, 0]
drag, startPoint x: 571, startPoint y: 207, endPoint x: 470, endPoint y: 209, distance: 100.9
click at [470, 209] on input "GBAYC8903194" at bounding box center [836, 214] width 743 height 39
click at [825, 389] on div "Search" at bounding box center [739, 383] width 939 height 65
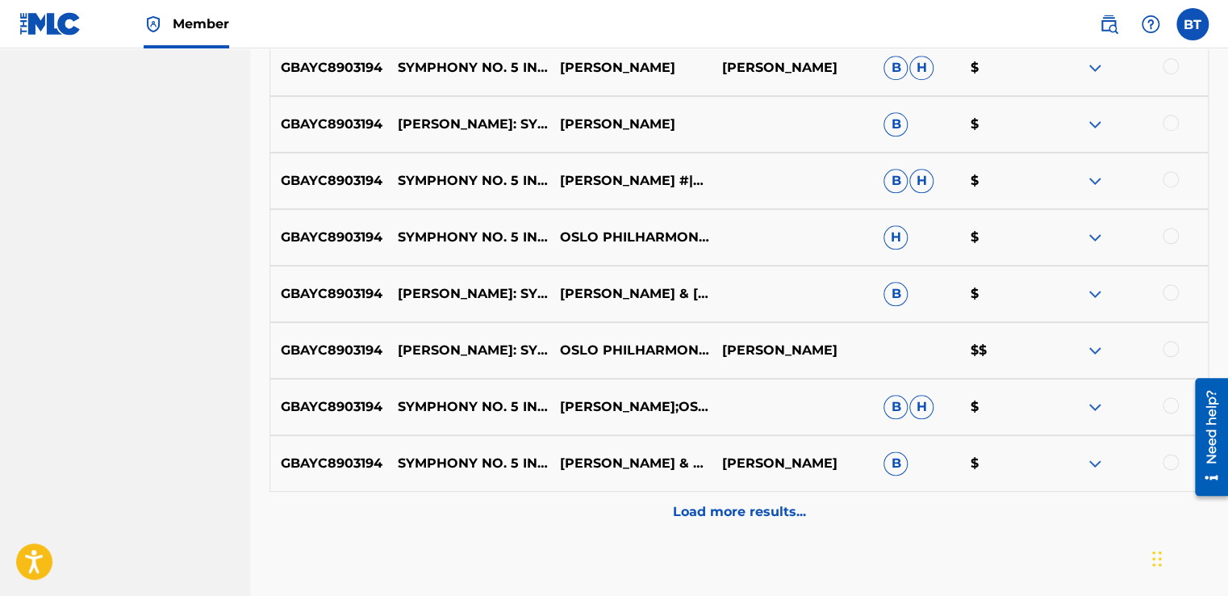
scroll to position [404, 0]
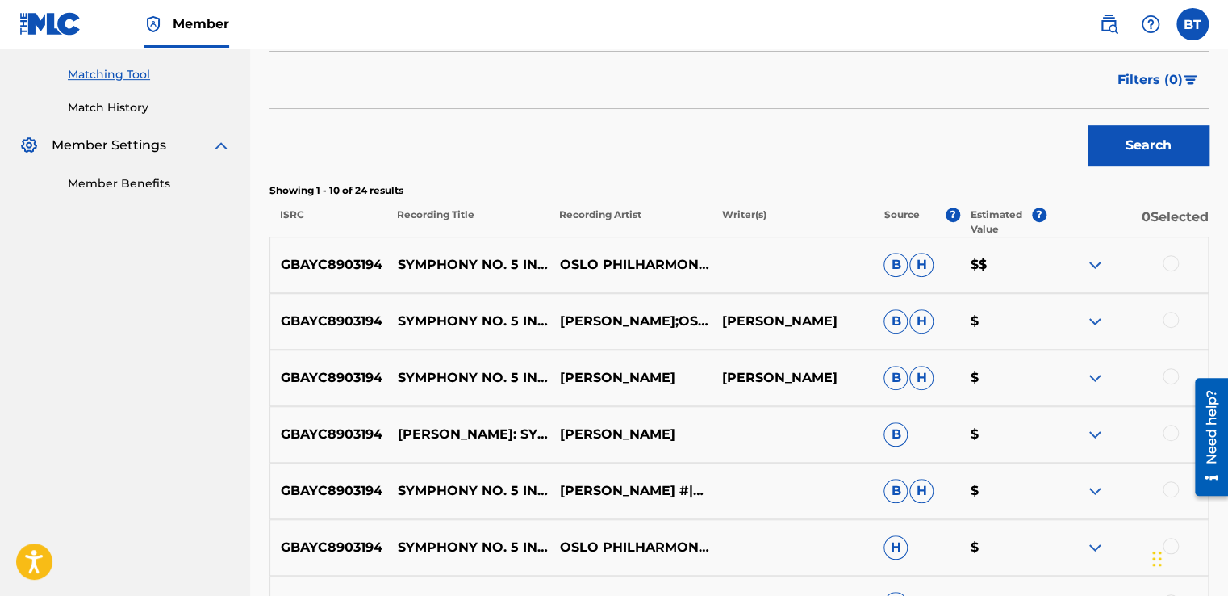
click at [1169, 318] on div at bounding box center [1171, 320] width 16 height 16
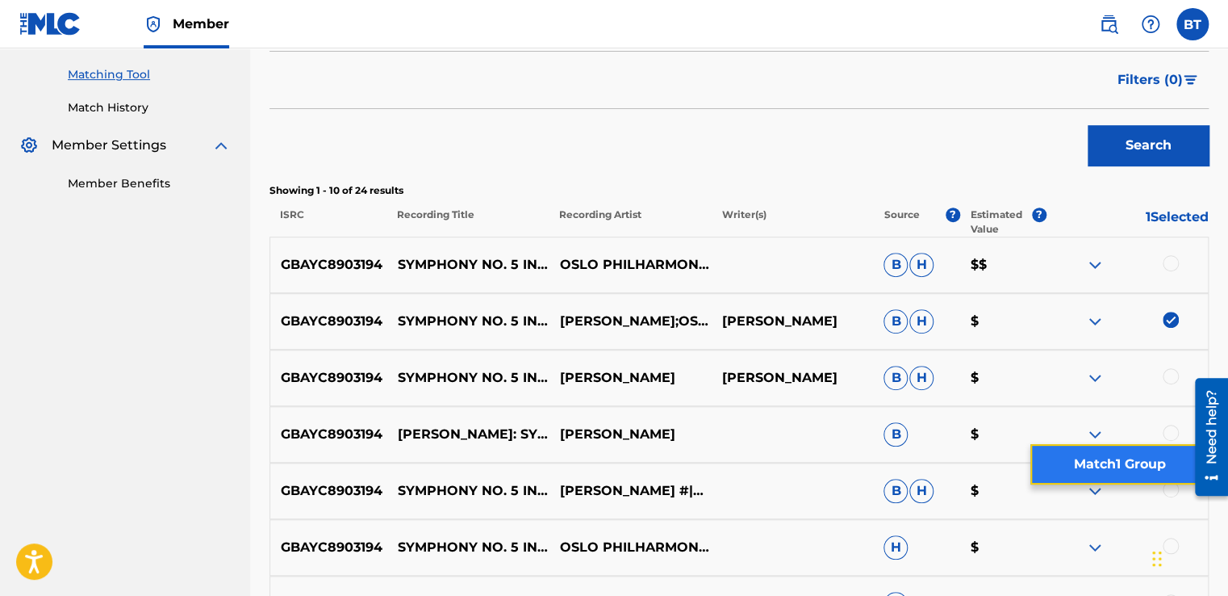
click at [1109, 467] on button "Match 1 Group" at bounding box center [1120, 464] width 178 height 40
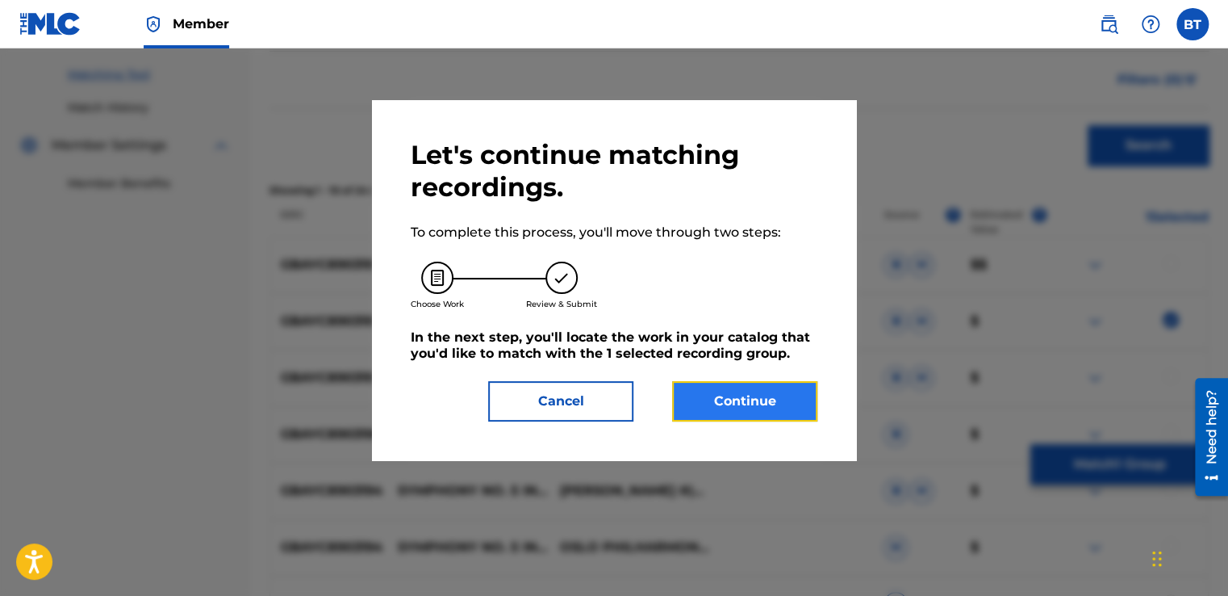
click at [773, 394] on button "Continue" at bounding box center [744, 401] width 145 height 40
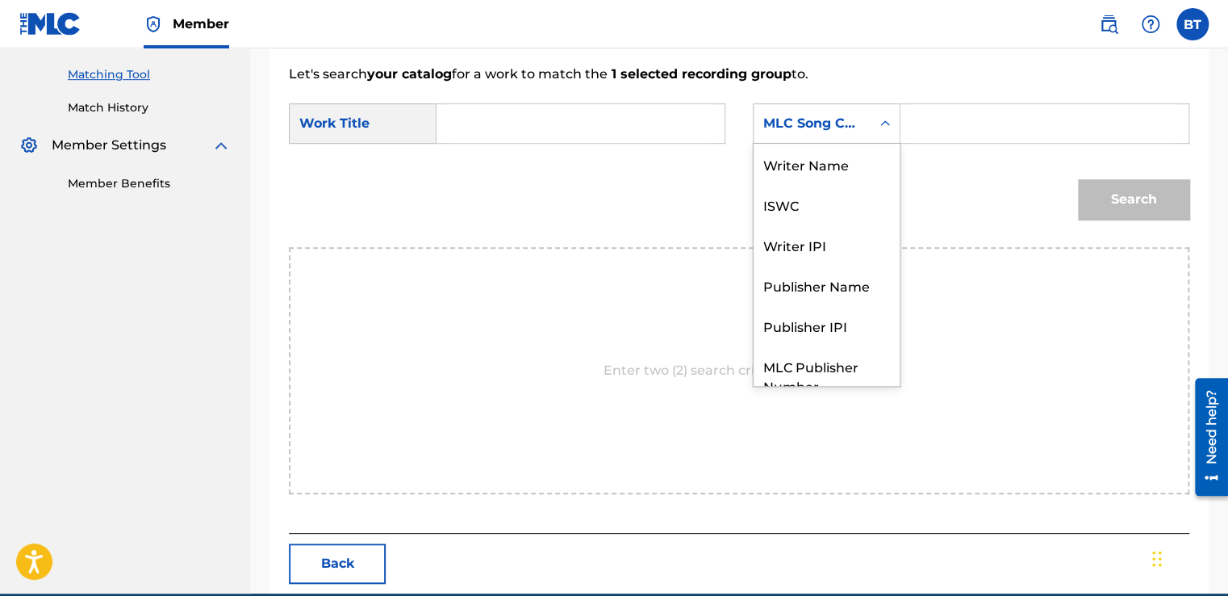
click at [878, 124] on icon "Search Form" at bounding box center [885, 123] width 16 height 16
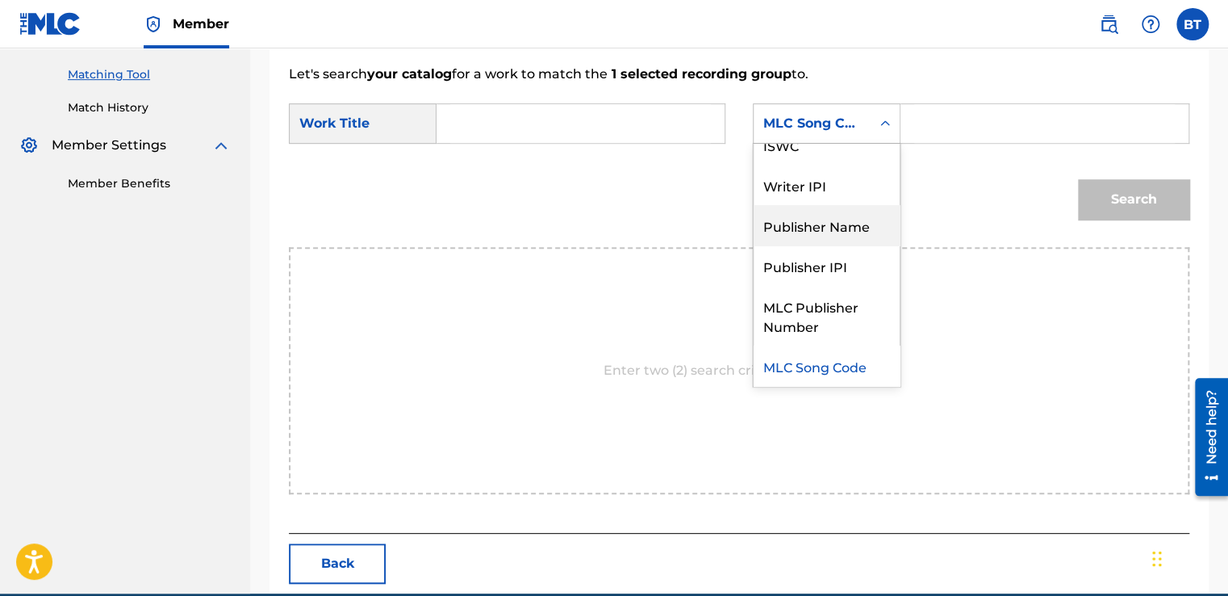
scroll to position [0, 0]
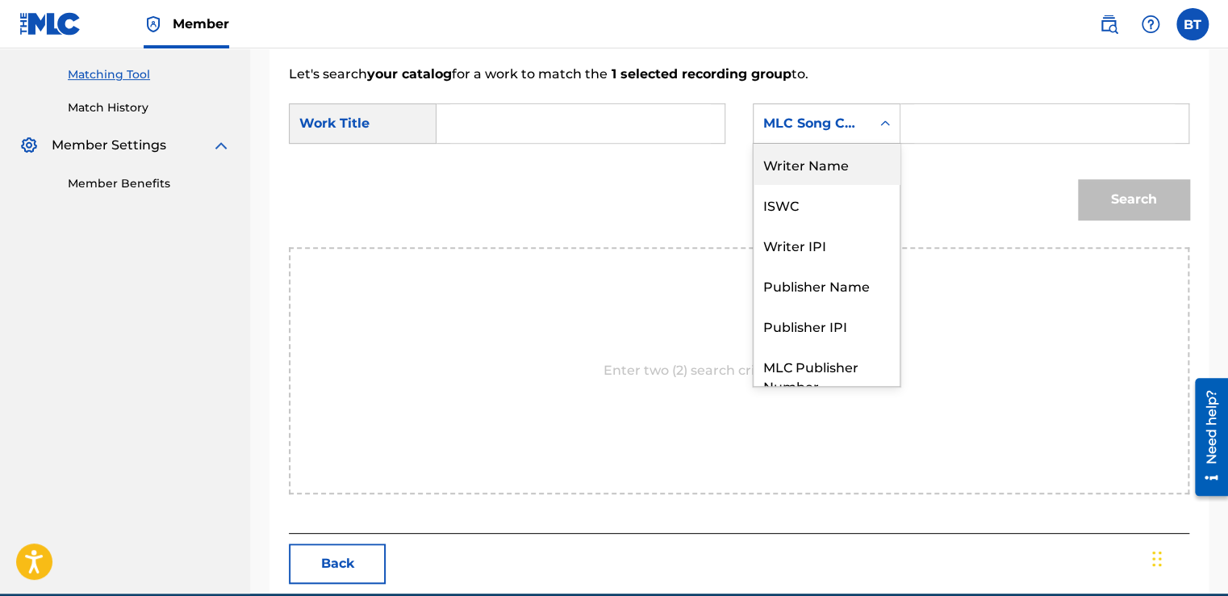
click at [856, 176] on div "Writer Name" at bounding box center [827, 164] width 146 height 40
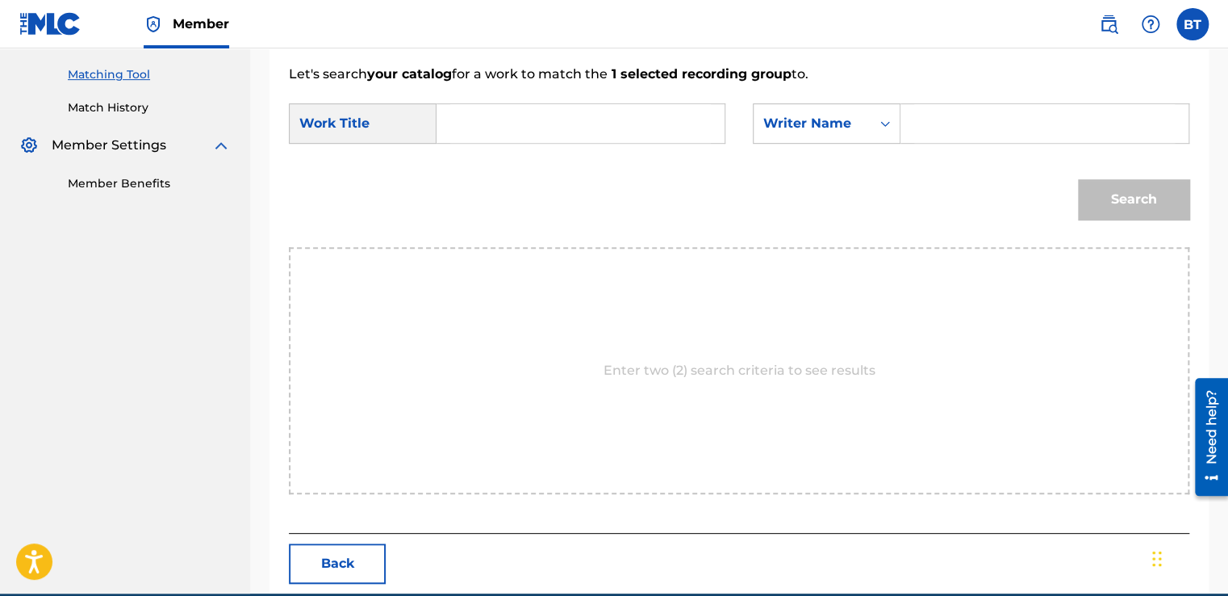
click at [941, 121] on input "Search Form" at bounding box center [1044, 123] width 261 height 39
click at [956, 130] on input "Search Form" at bounding box center [1044, 123] width 261 height 39
paste input "[PERSON_NAME]"
type input "[PERSON_NAME]"
click at [574, 123] on input "Search Form" at bounding box center [580, 123] width 261 height 39
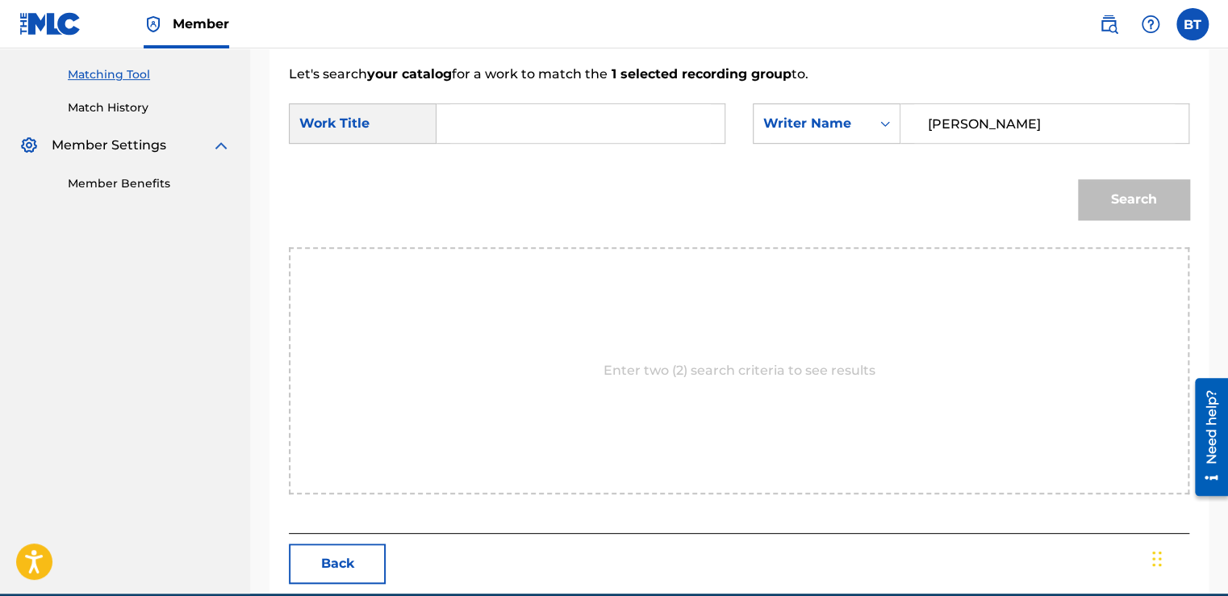
click at [552, 122] on input "Search Form" at bounding box center [580, 123] width 261 height 39
paste input "Symphony No. 5 in F Major, Op. 76, B. 54: I. Allegro ma non troppo"
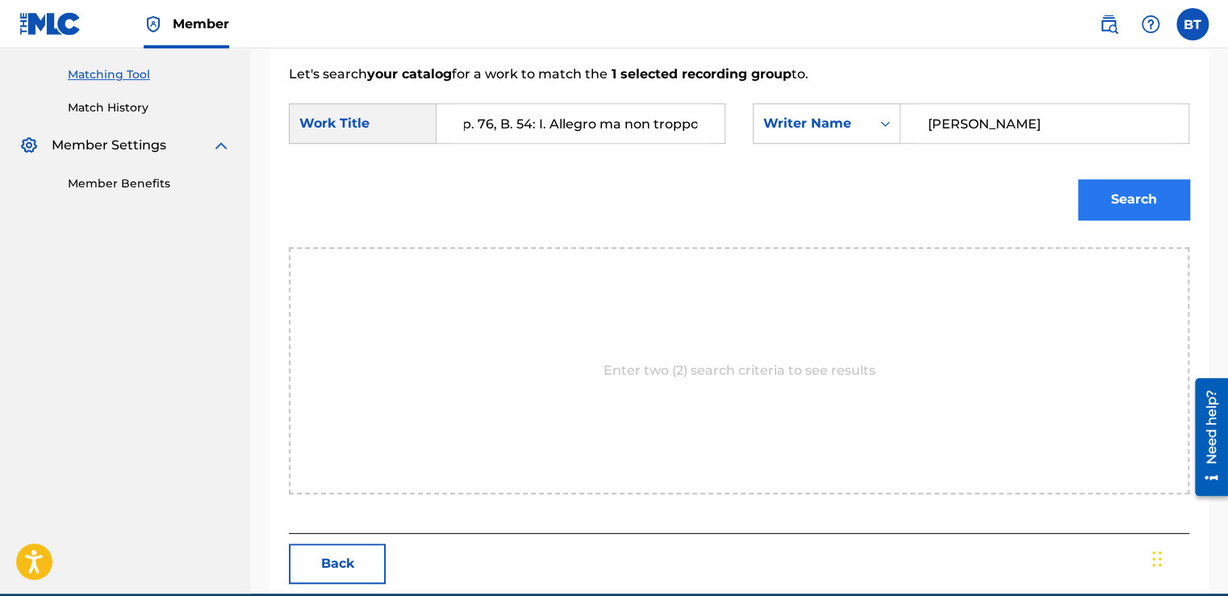
type input "Symphony No. 5 in F Major, Op. 76, B. 54: I. Allegro ma non troppo"
click at [1161, 203] on button "Search" at bounding box center [1133, 199] width 111 height 40
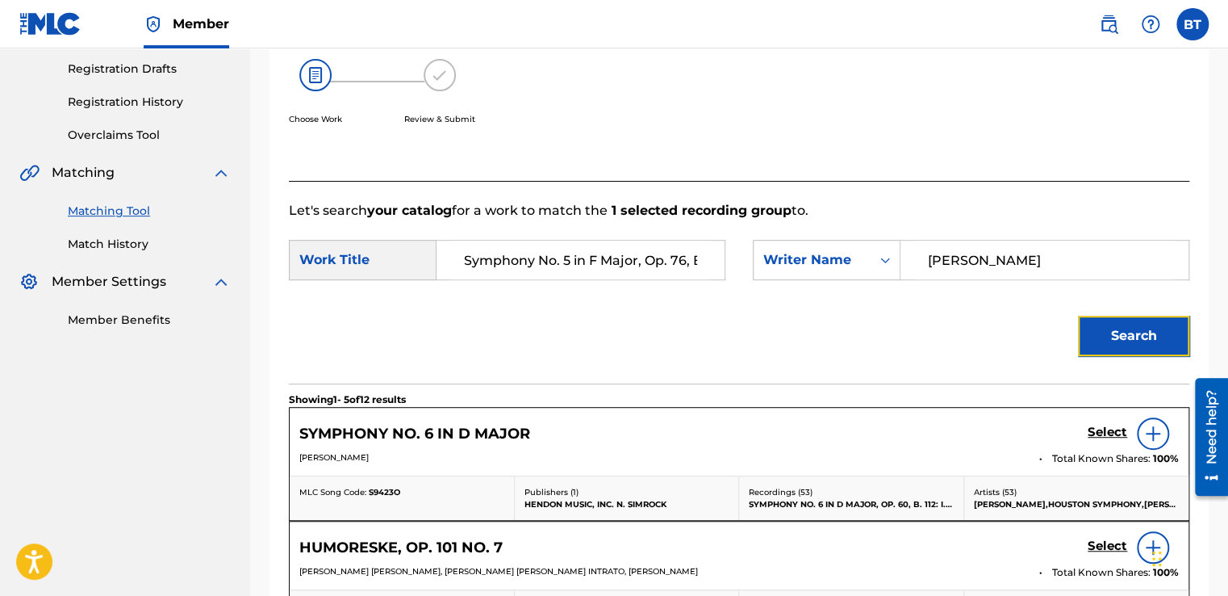
scroll to position [220, 0]
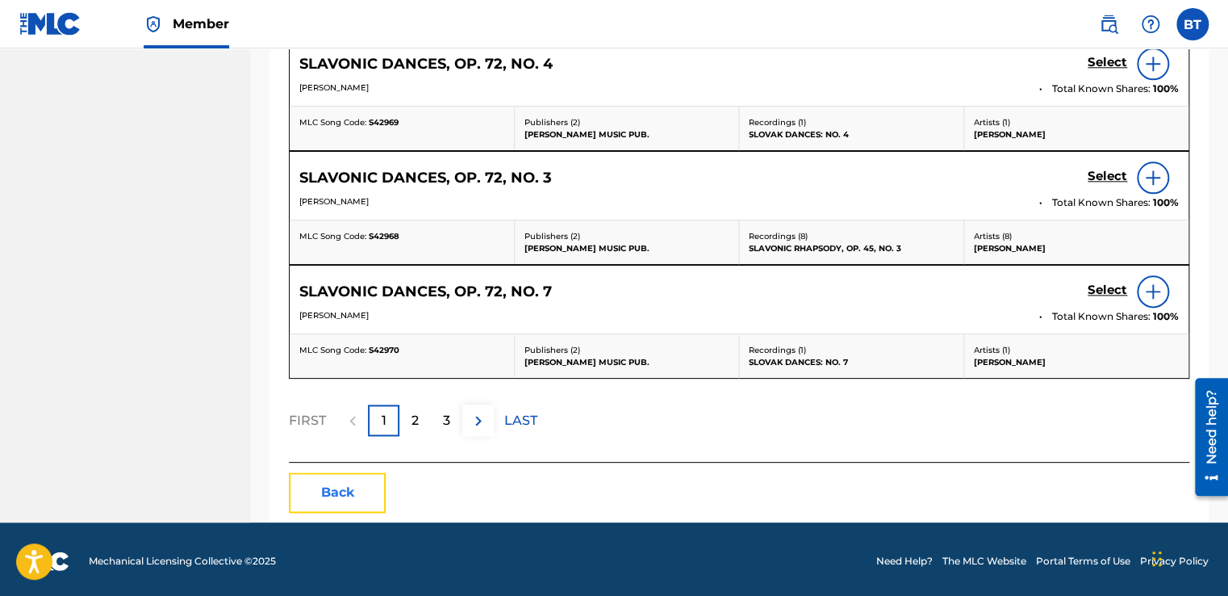
click at [342, 474] on button "Back" at bounding box center [337, 492] width 97 height 40
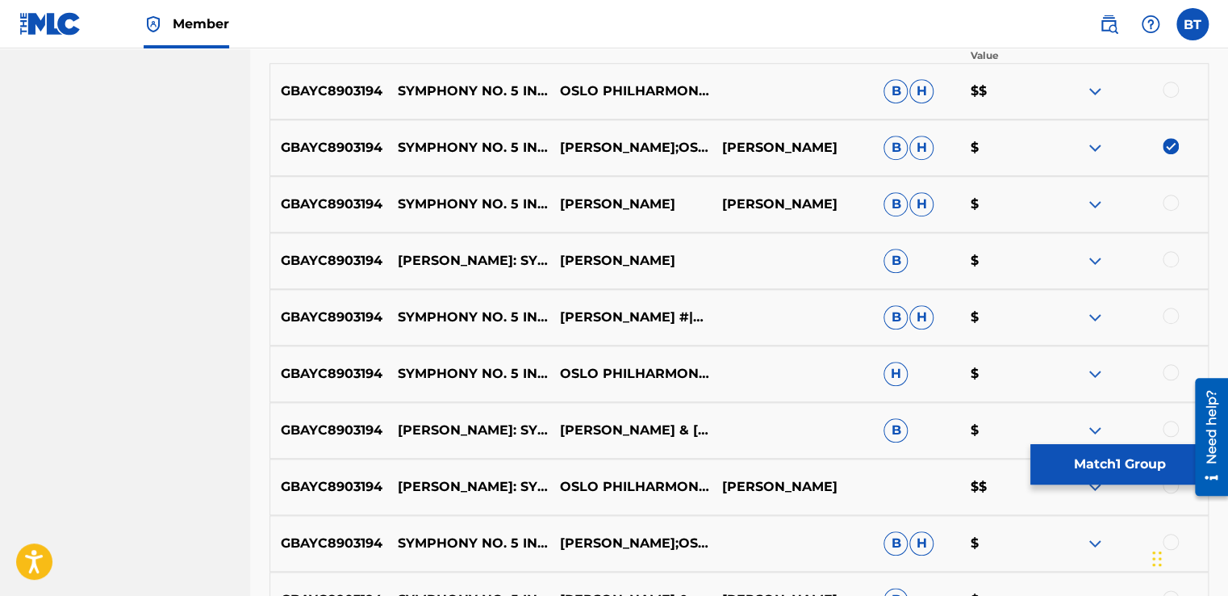
scroll to position [566, 0]
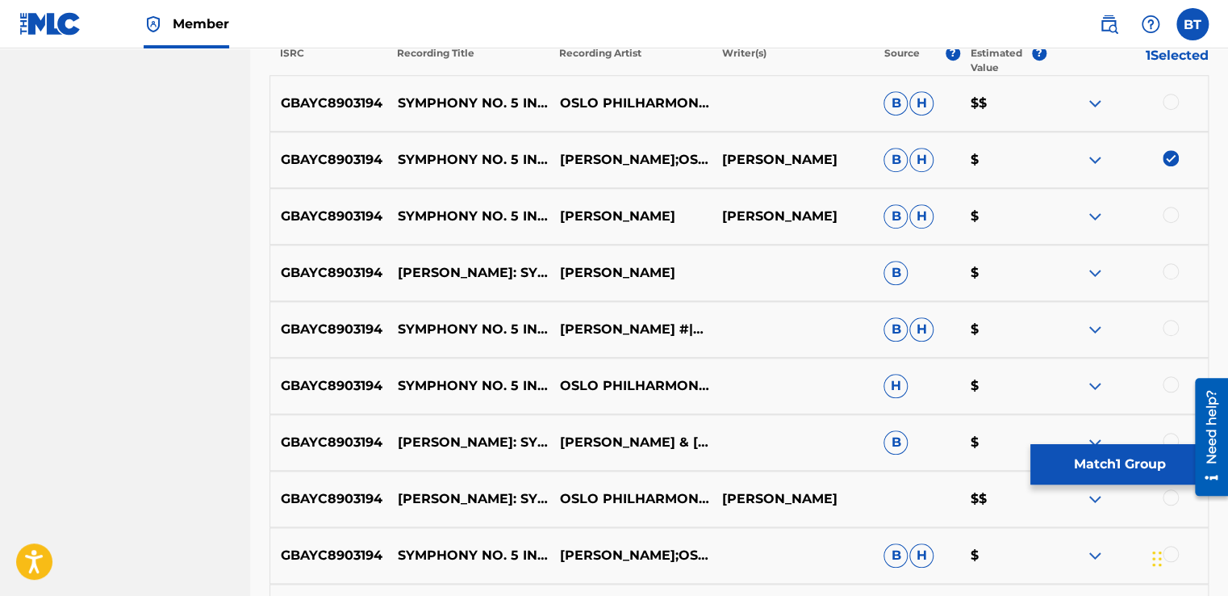
click at [1173, 162] on img at bounding box center [1171, 158] width 16 height 16
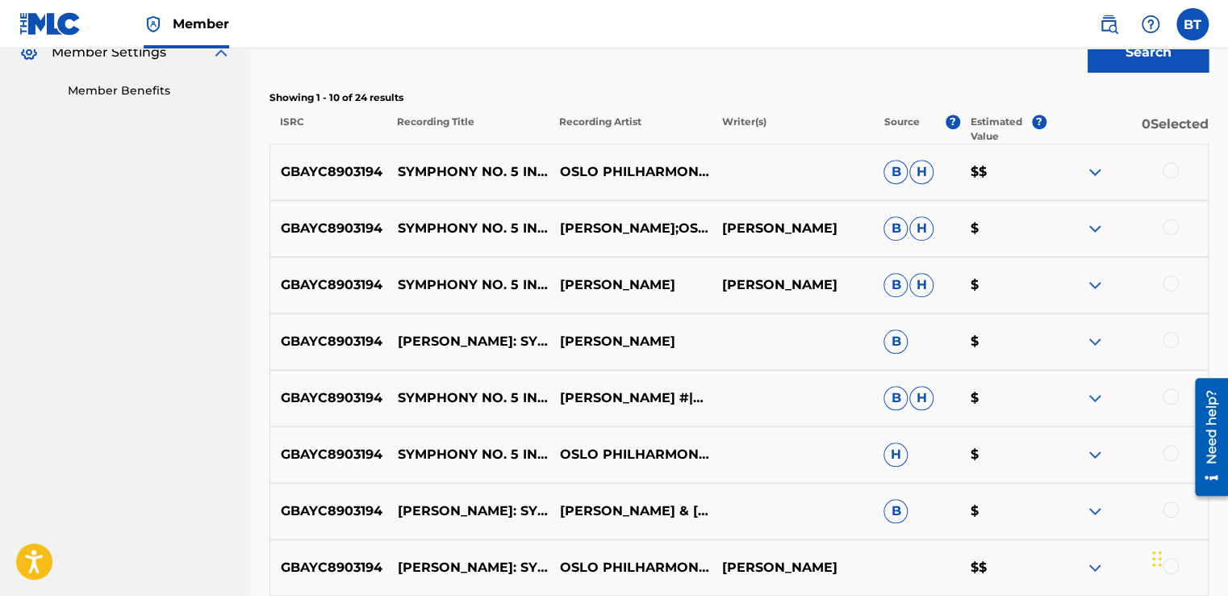
scroll to position [82, 0]
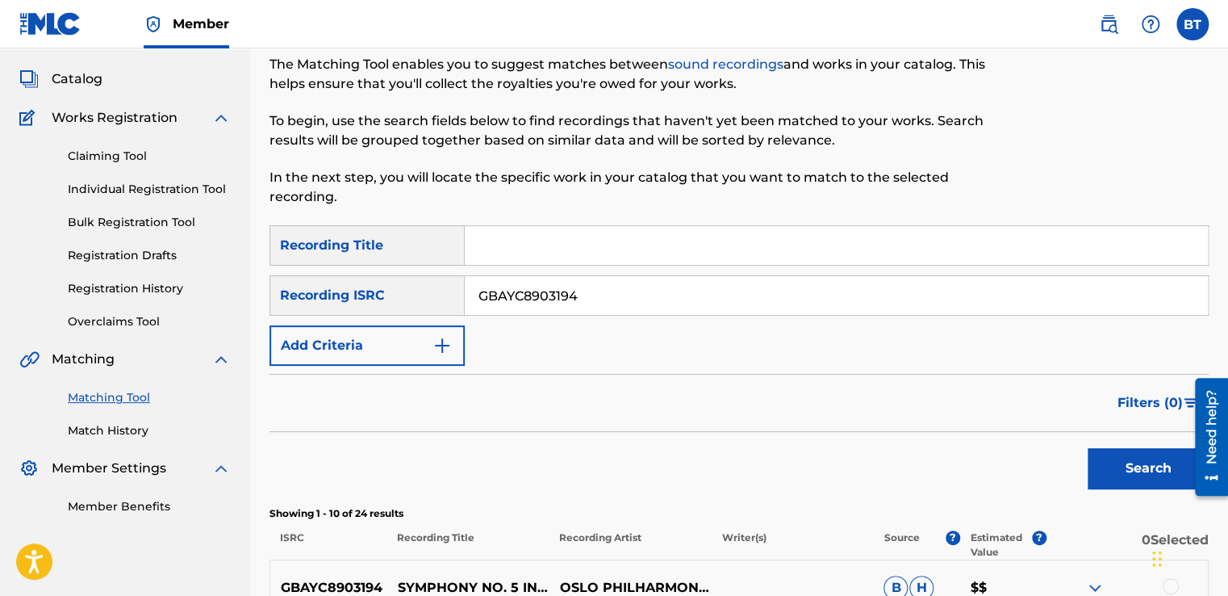
drag, startPoint x: 610, startPoint y: 292, endPoint x: 442, endPoint y: 280, distance: 168.3
click at [442, 280] on div "SearchWithCriteria0beeada8-94d6-4a4d-9d75-bc3ba10f36a4 Recording ISRC GBAYC8903…" at bounding box center [739, 295] width 939 height 40
paste input "HAD1500239"
type input "GBHAD1500239"
click at [1131, 454] on button "Search" at bounding box center [1148, 468] width 121 height 40
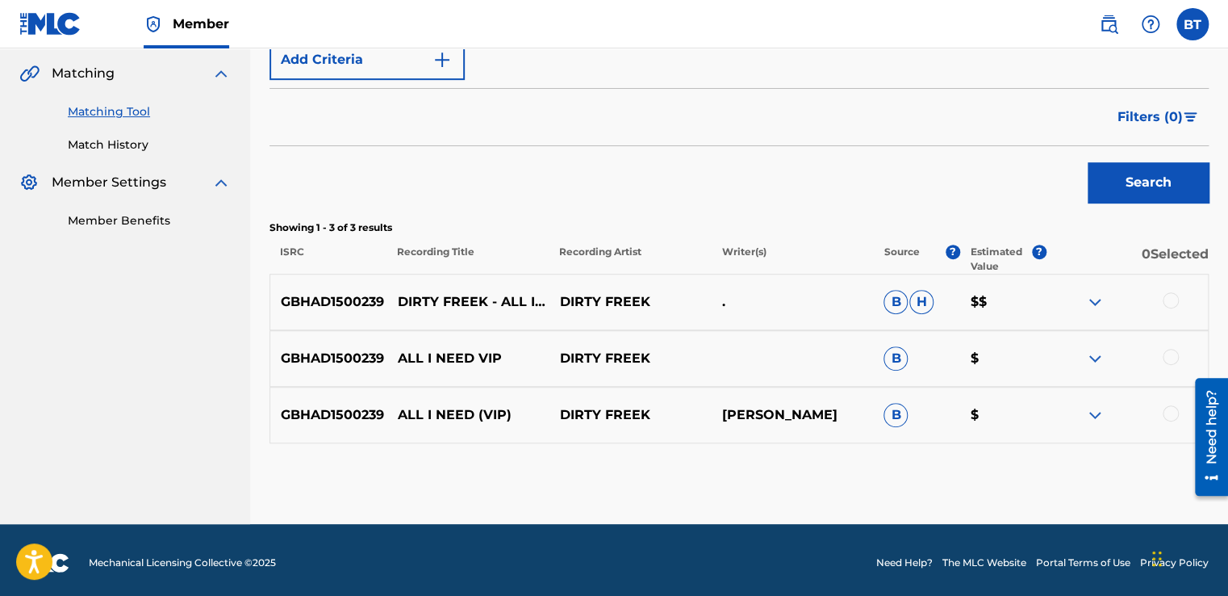
scroll to position [372, 0]
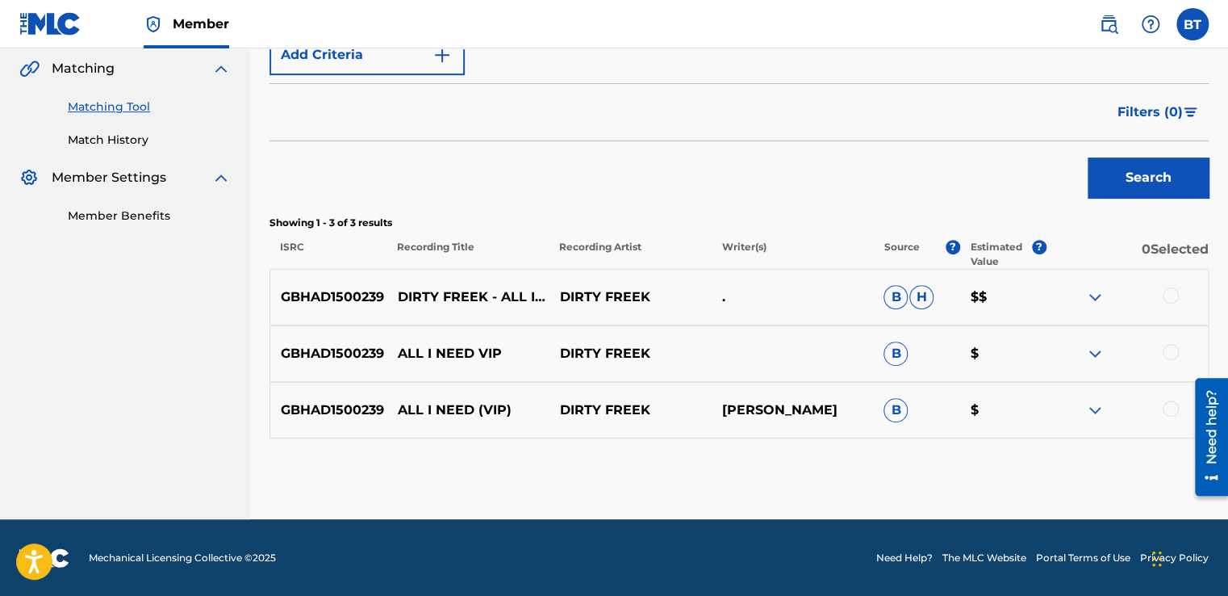
click at [1169, 350] on div at bounding box center [1171, 352] width 16 height 16
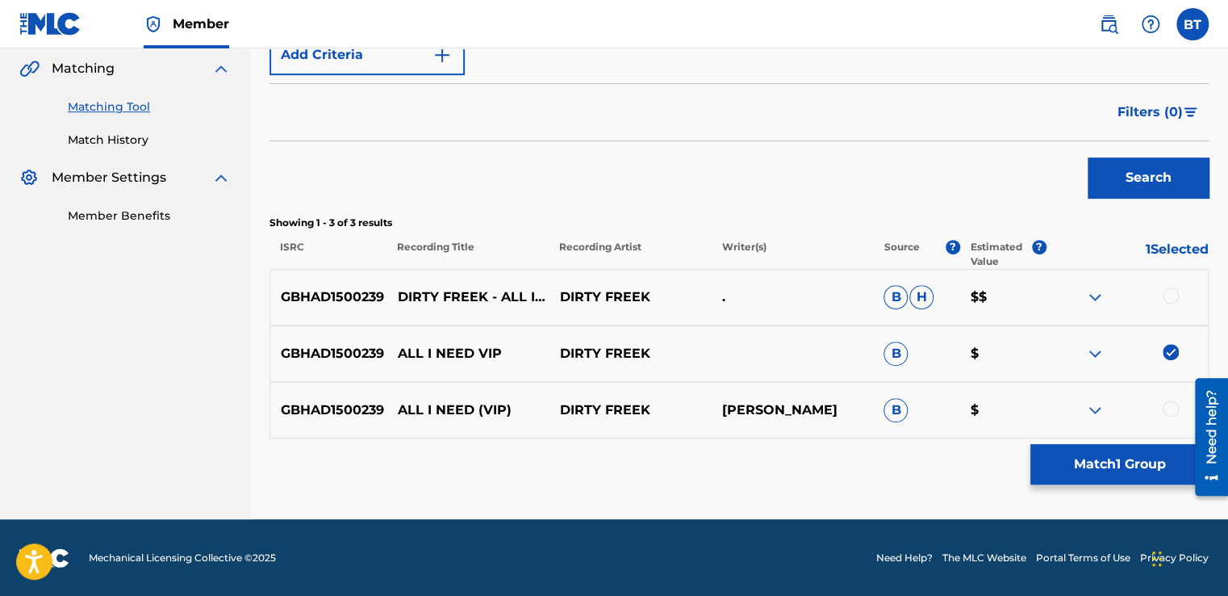
click at [1169, 411] on div at bounding box center [1171, 408] width 16 height 16
click at [1165, 295] on div at bounding box center [1171, 295] width 16 height 16
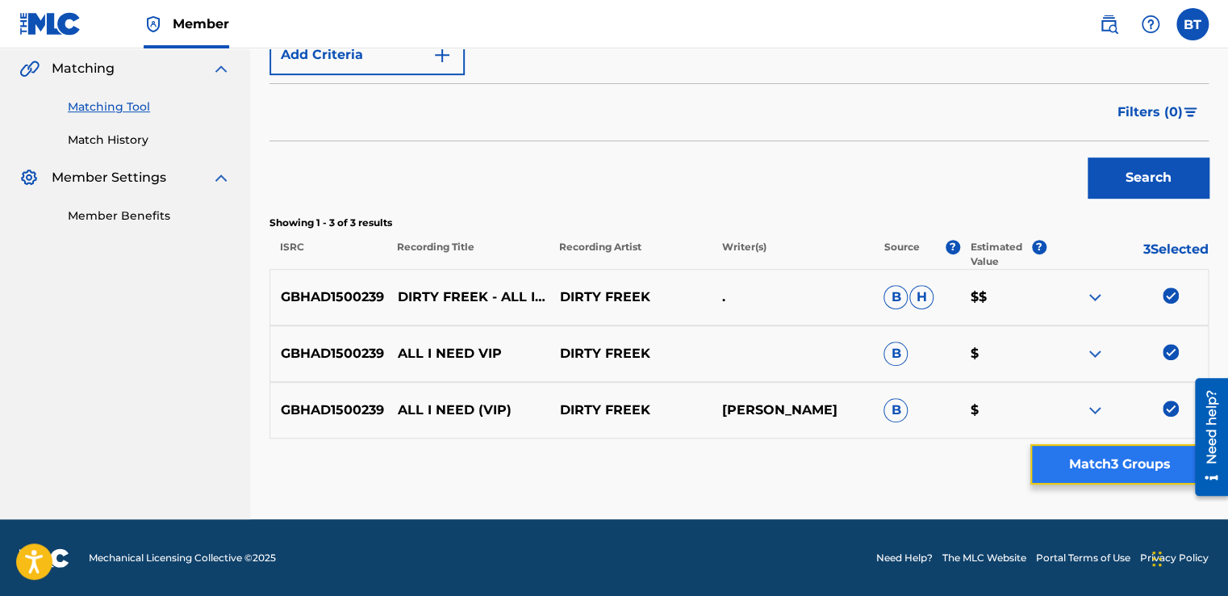
click at [1133, 469] on button "Match 3 Groups" at bounding box center [1120, 464] width 178 height 40
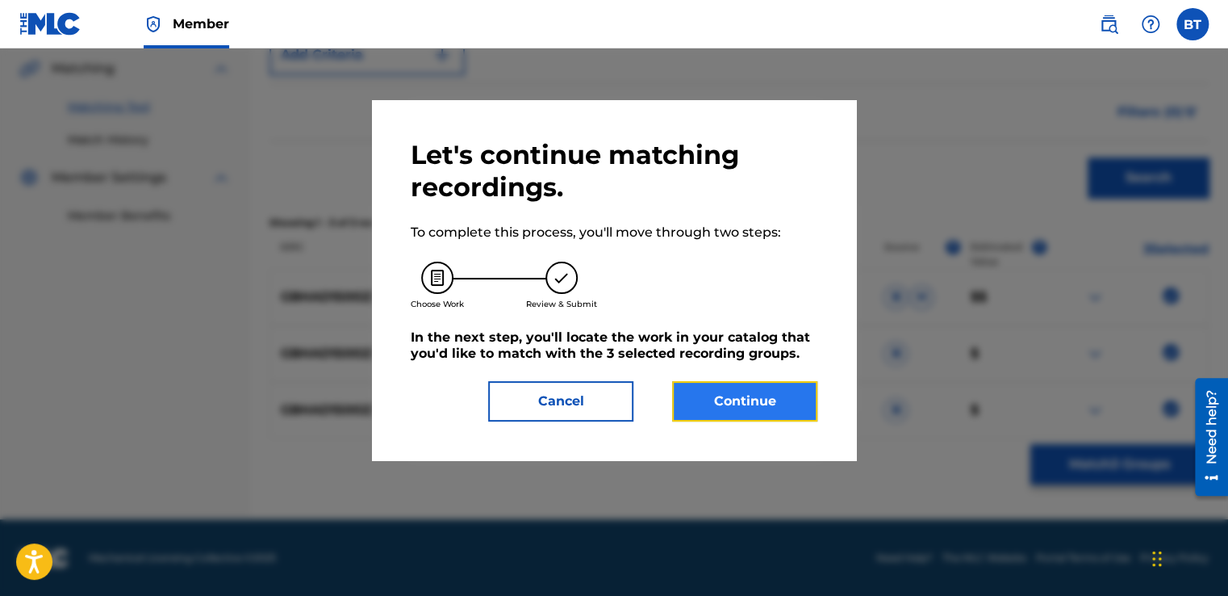
click at [763, 390] on button "Continue" at bounding box center [744, 401] width 145 height 40
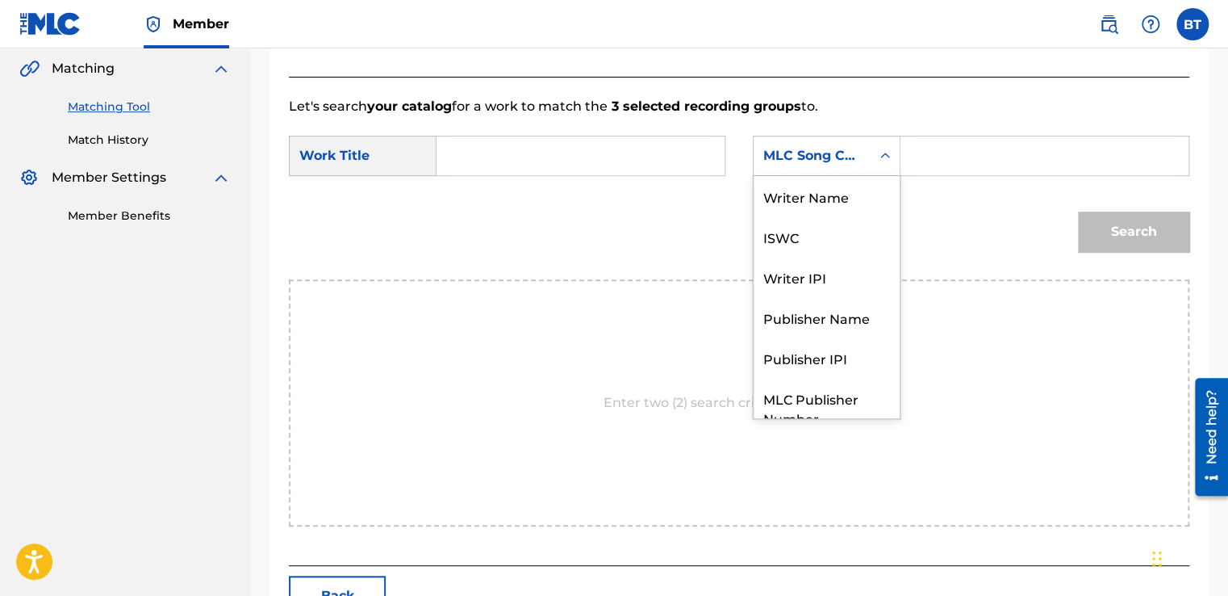
click at [843, 150] on div "MLC Song Code" at bounding box center [812, 155] width 98 height 19
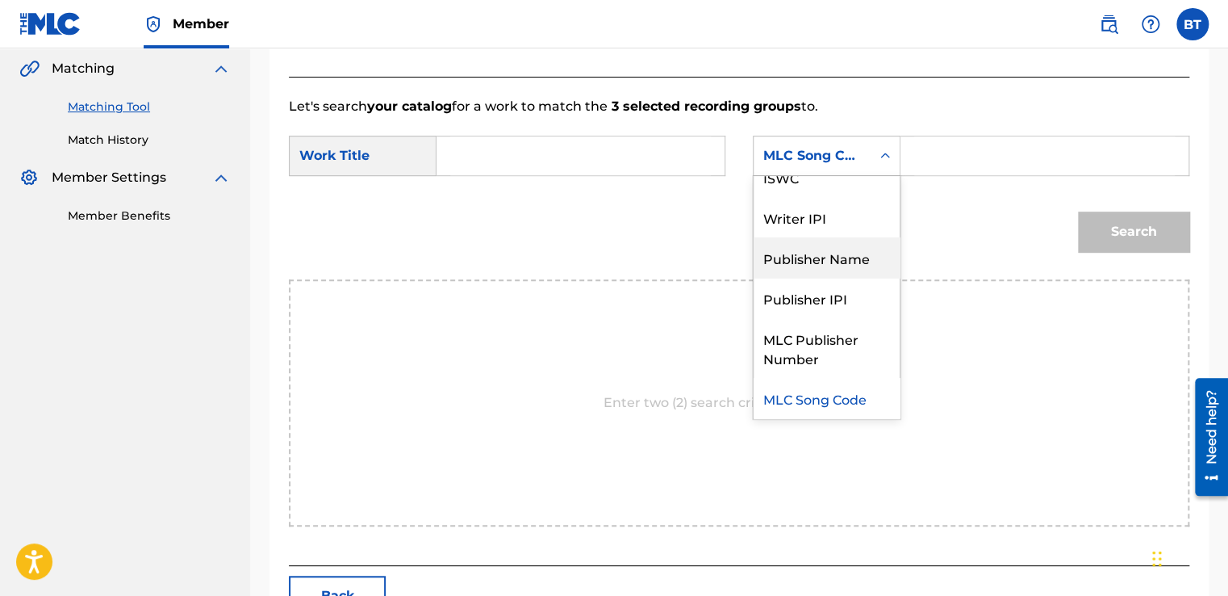
scroll to position [0, 0]
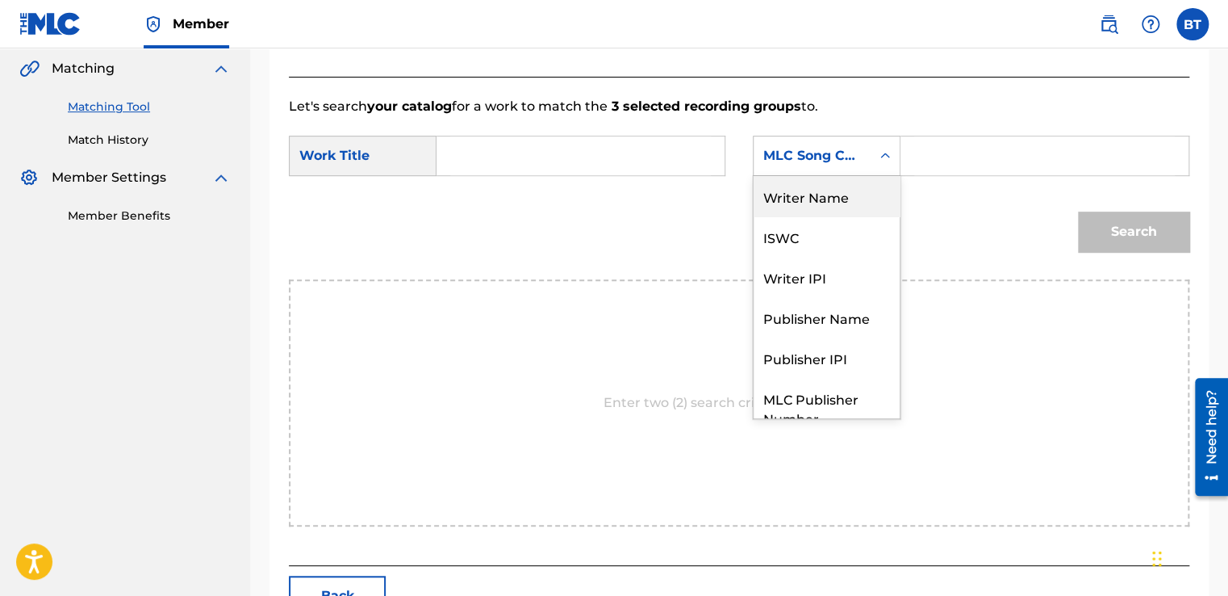
drag, startPoint x: 847, startPoint y: 203, endPoint x: 860, endPoint y: 198, distance: 13.4
click at [848, 202] on div "Writer Name" at bounding box center [827, 196] width 146 height 40
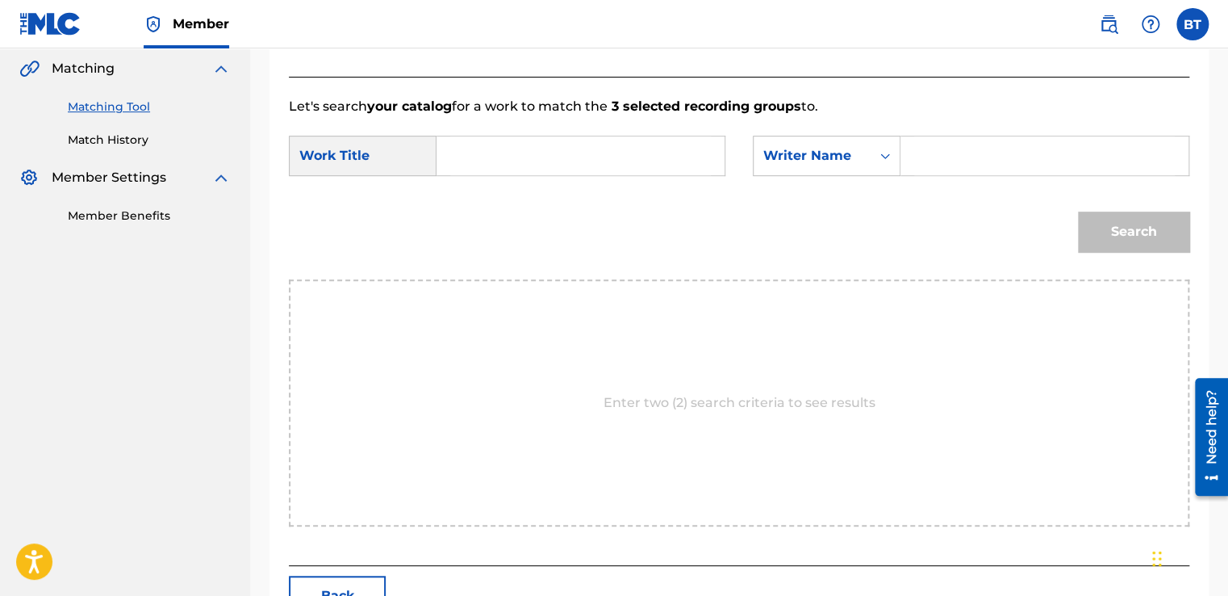
click at [952, 156] on input "Search Form" at bounding box center [1044, 155] width 261 height 39
paste input "[PERSON_NAME]"
type input "[PERSON_NAME]"
click at [500, 167] on input "Search Form" at bounding box center [580, 155] width 261 height 39
click at [500, 160] on input "Search Form" at bounding box center [580, 155] width 261 height 39
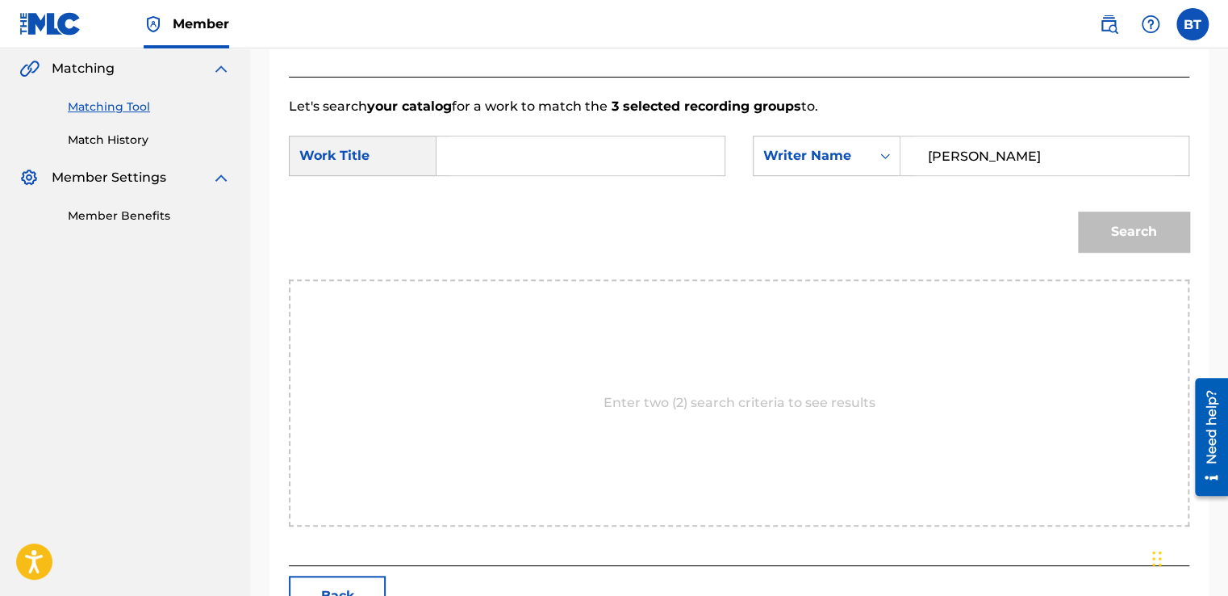
paste input "All I Need - VIP"
click at [1098, 229] on button "Search" at bounding box center [1133, 231] width 111 height 40
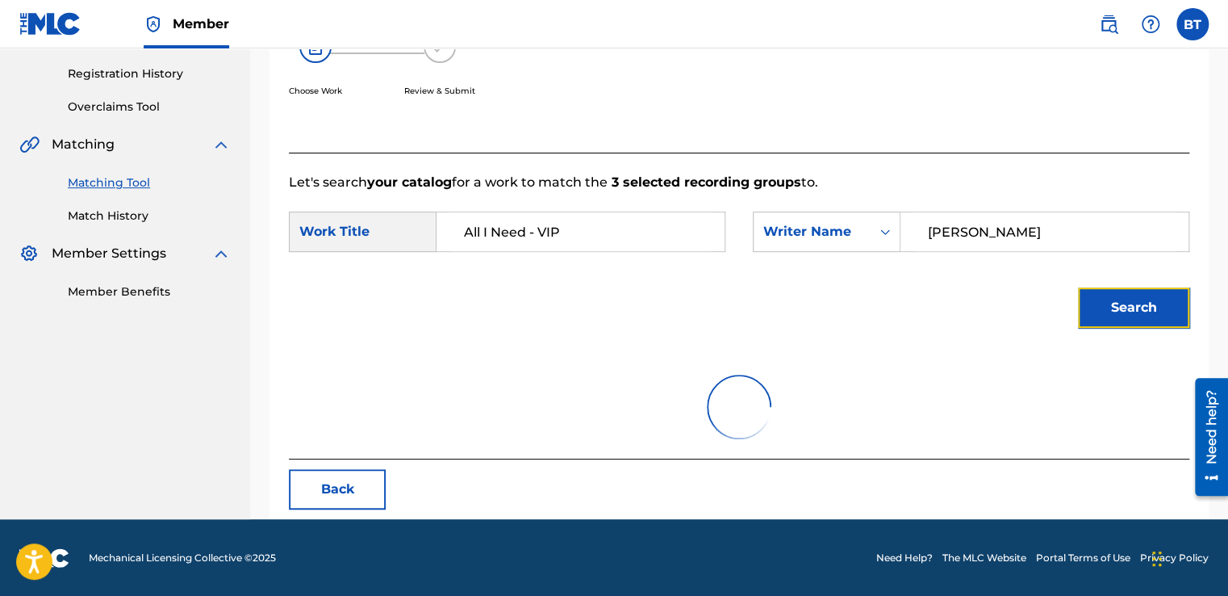
scroll to position [227, 0]
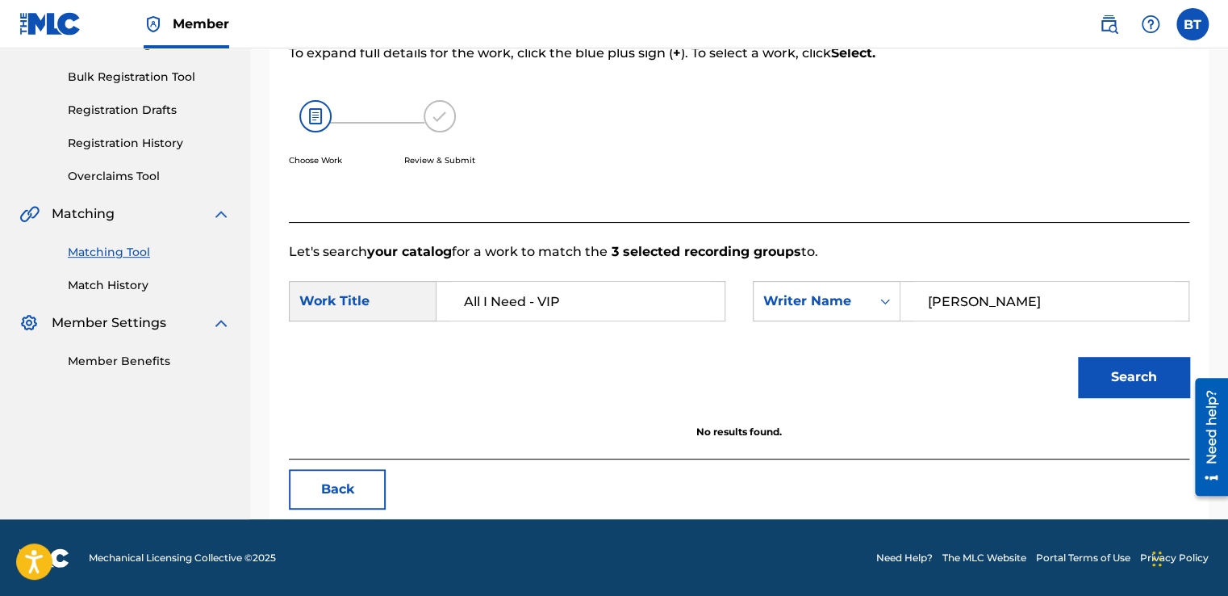
click at [541, 301] on input "All I Need - VIP" at bounding box center [580, 301] width 261 height 39
click at [1113, 359] on button "Search" at bounding box center [1133, 377] width 111 height 40
drag, startPoint x: 558, startPoint y: 302, endPoint x: 526, endPoint y: 306, distance: 32.5
click at [526, 306] on input "All I Need VIP" at bounding box center [580, 301] width 261 height 39
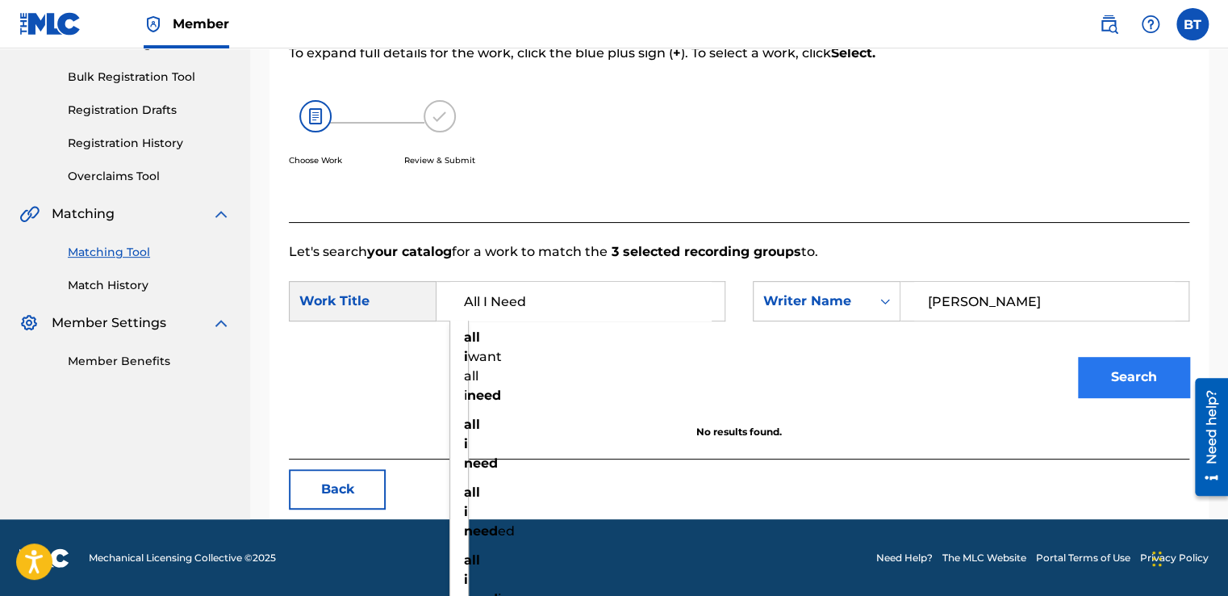
type input "All I Need"
click at [1121, 384] on button "Search" at bounding box center [1133, 377] width 111 height 40
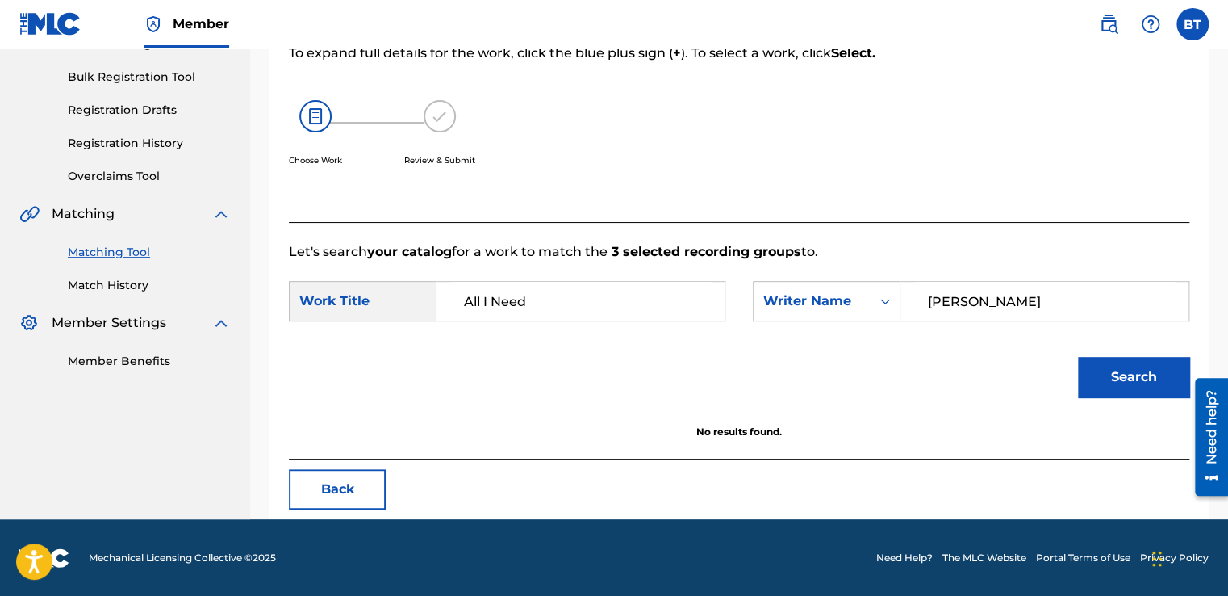
drag, startPoint x: 555, startPoint y: 319, endPoint x: 397, endPoint y: 320, distance: 158.2
click at [397, 320] on div "SearchWithCriteria4c6232ff-0441-4728-aa9c-054a40ce3f51 Work Title All I Need" at bounding box center [507, 301] width 437 height 40
type input "F"
type input "DIRTY FREEK"
click at [1125, 378] on button "Search" at bounding box center [1133, 377] width 111 height 40
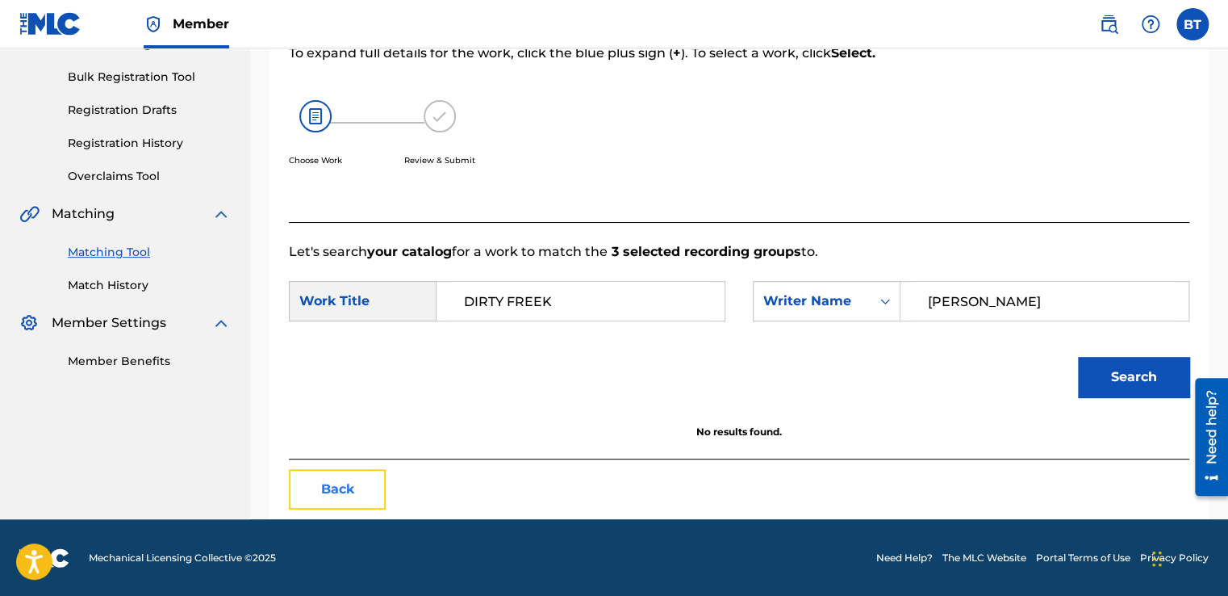
click at [324, 485] on button "Back" at bounding box center [337, 489] width 97 height 40
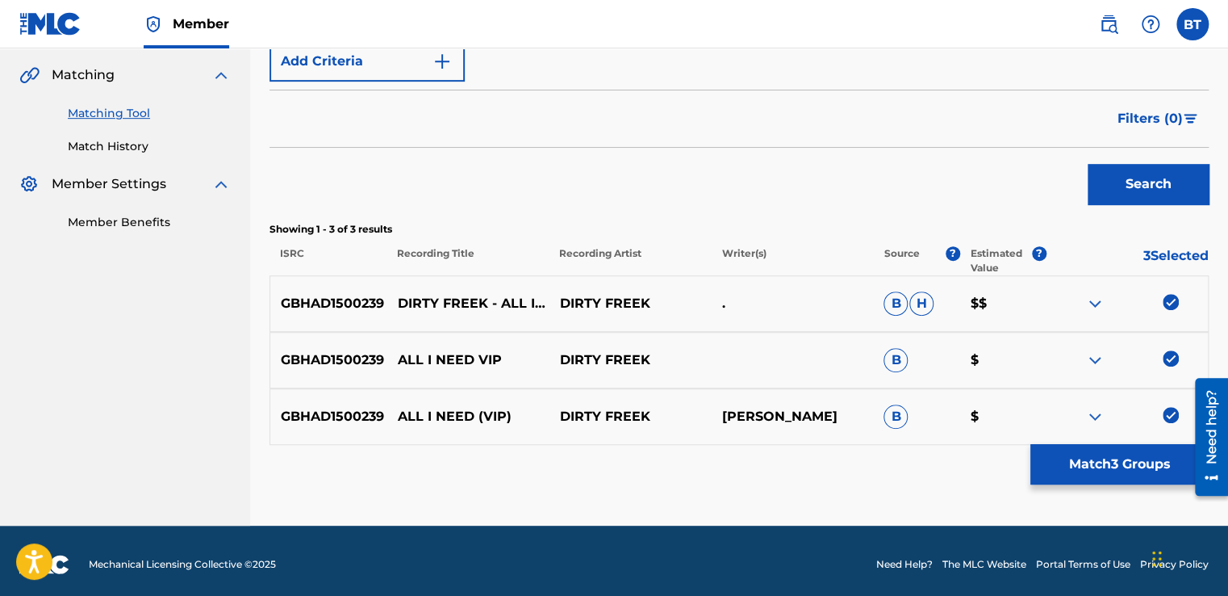
scroll to position [372, 0]
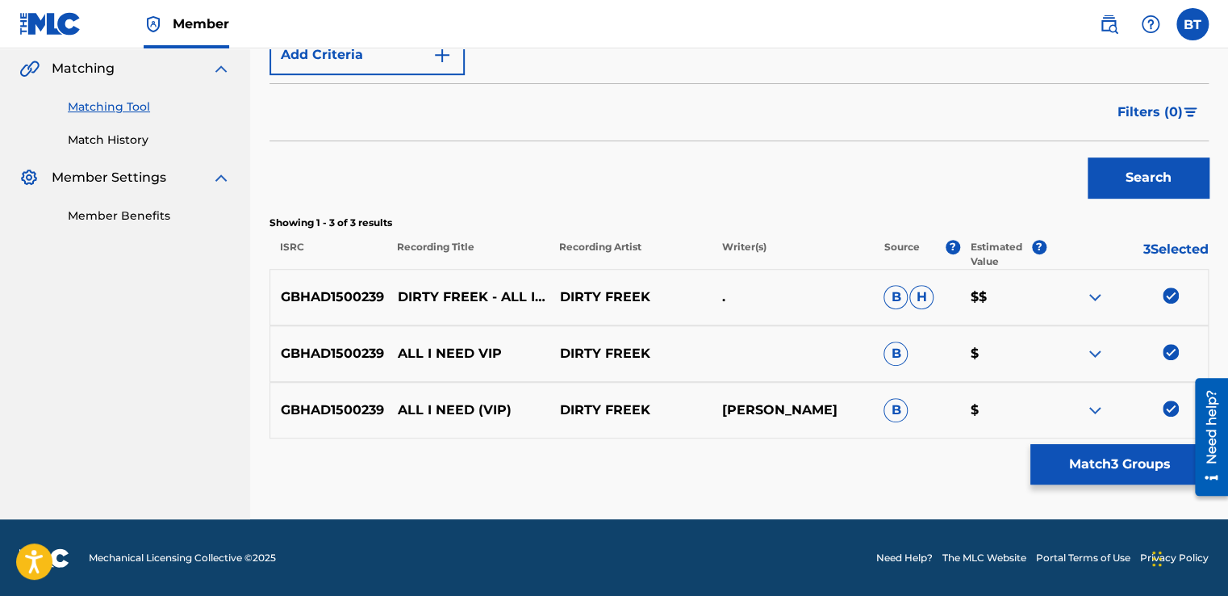
click at [1170, 295] on img at bounding box center [1171, 295] width 16 height 16
click at [1168, 352] on img at bounding box center [1171, 352] width 16 height 16
click at [1169, 408] on img at bounding box center [1171, 408] width 16 height 16
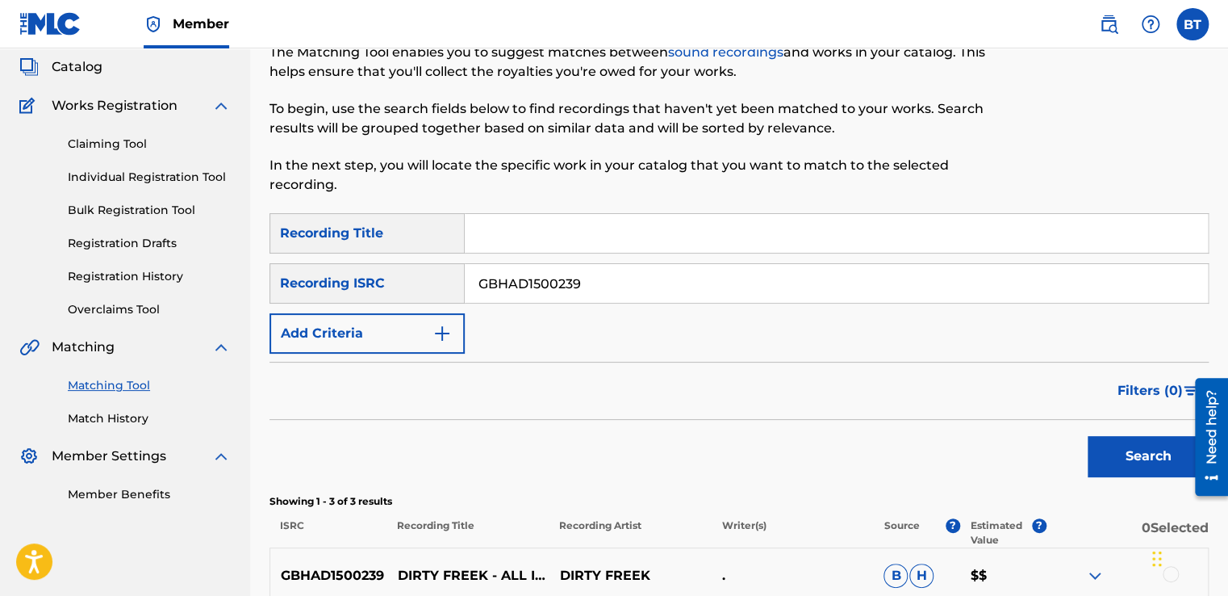
scroll to position [49, 0]
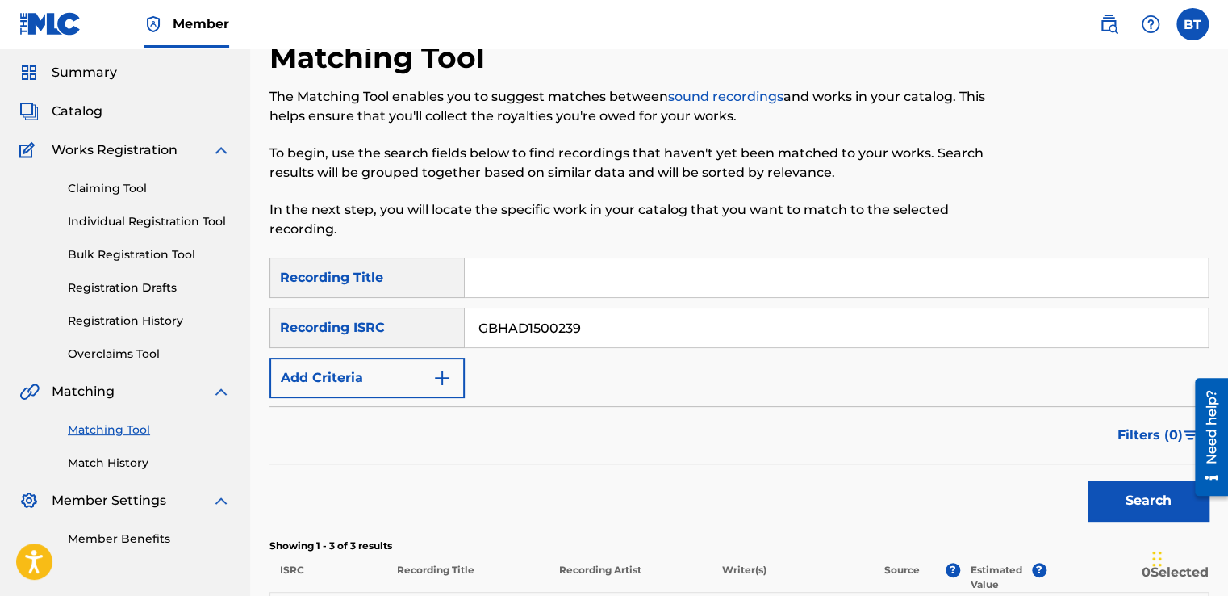
drag, startPoint x: 636, startPoint y: 325, endPoint x: 463, endPoint y: 310, distance: 173.4
click at [463, 310] on div "SearchWithCriteria0beeada8-94d6-4a4d-9d75-bc3ba10f36a4 Recording ISRC GBHAD1500…" at bounding box center [739, 327] width 939 height 40
paste input "QZES51848066"
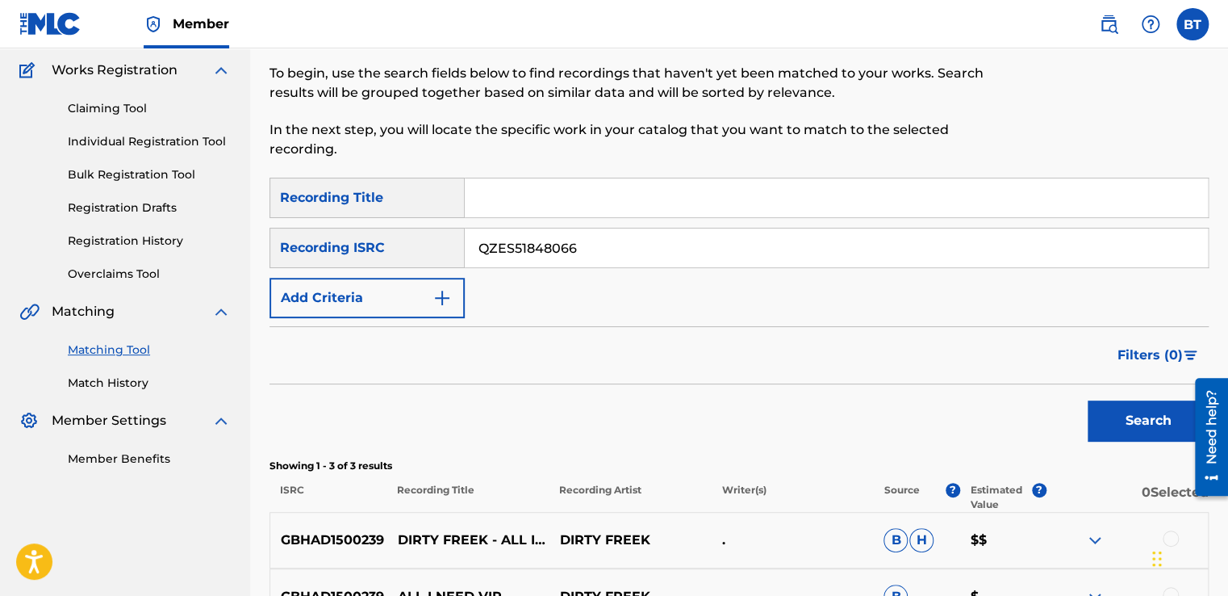
scroll to position [130, 0]
type input "QZES51848066"
click at [1123, 408] on button "Search" at bounding box center [1148, 419] width 121 height 40
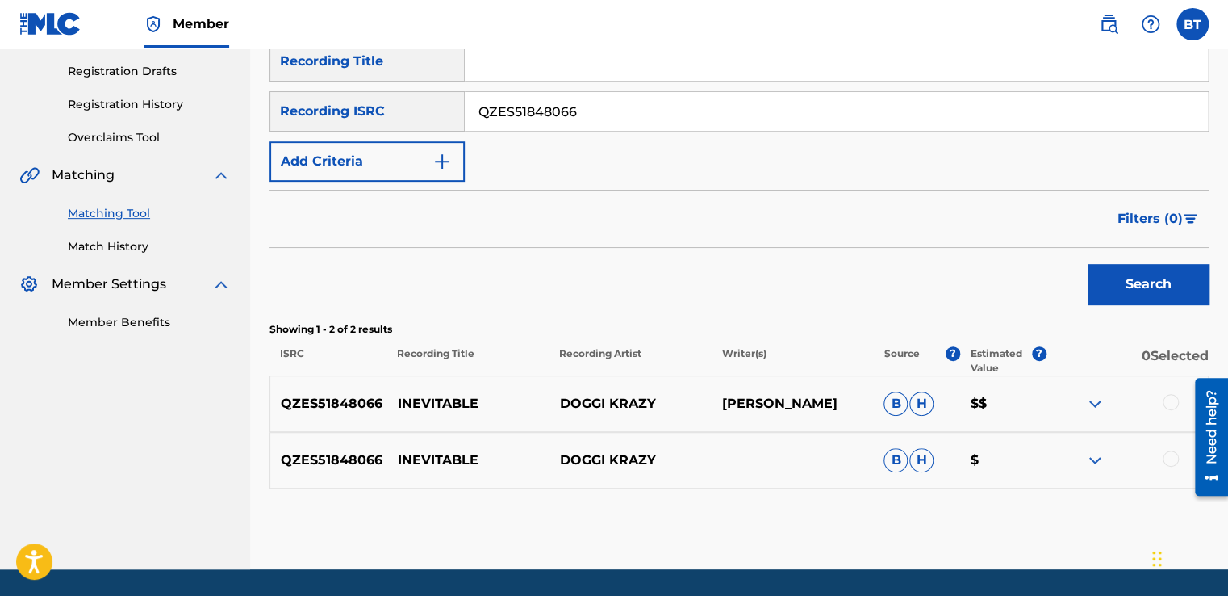
scroll to position [291, 0]
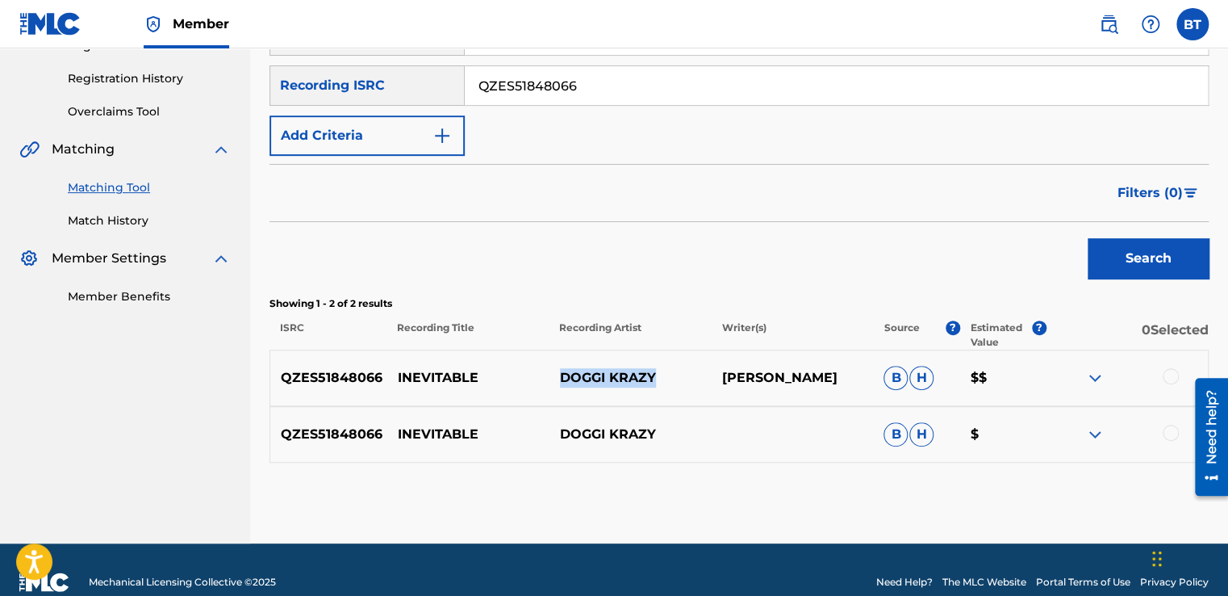
drag, startPoint x: 655, startPoint y: 377, endPoint x: 563, endPoint y: 374, distance: 91.2
click at [563, 374] on p "DOGGI KRAZY" at bounding box center [630, 377] width 162 height 19
copy p "DOGGI KRAZY"
click at [822, 331] on p "Writer(s)" at bounding box center [792, 334] width 162 height 29
click at [1169, 368] on div at bounding box center [1171, 376] width 16 height 16
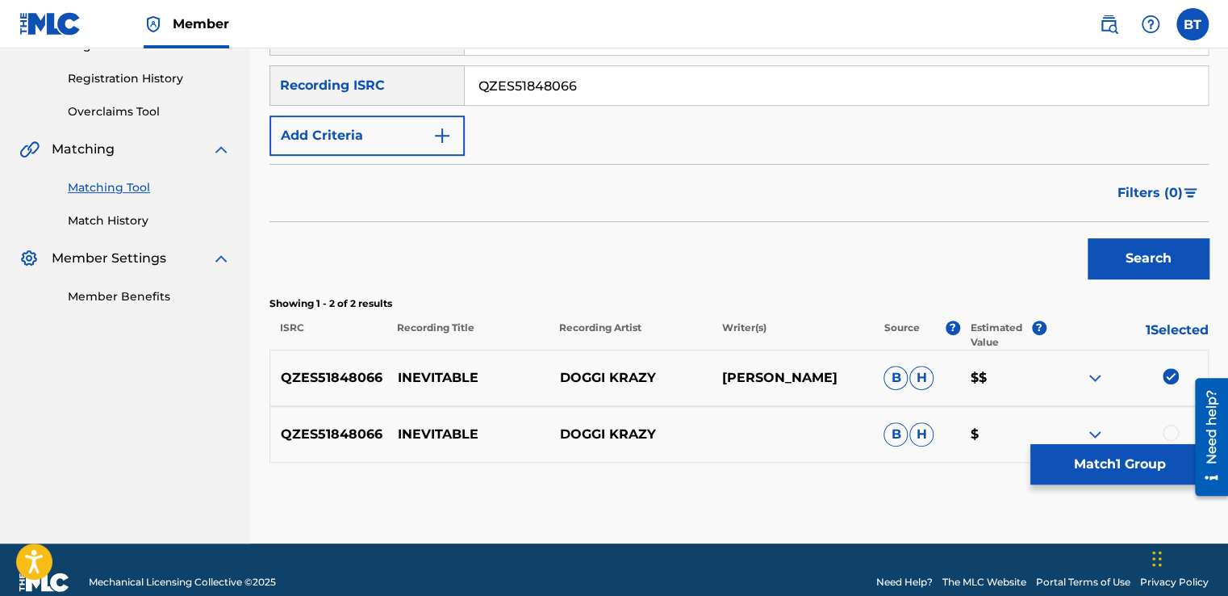
click at [1173, 422] on div "QZES51848066 INEVITABLE DOGGI KRAZY B H $" at bounding box center [739, 434] width 939 height 56
click at [1172, 431] on div at bounding box center [1171, 433] width 16 height 16
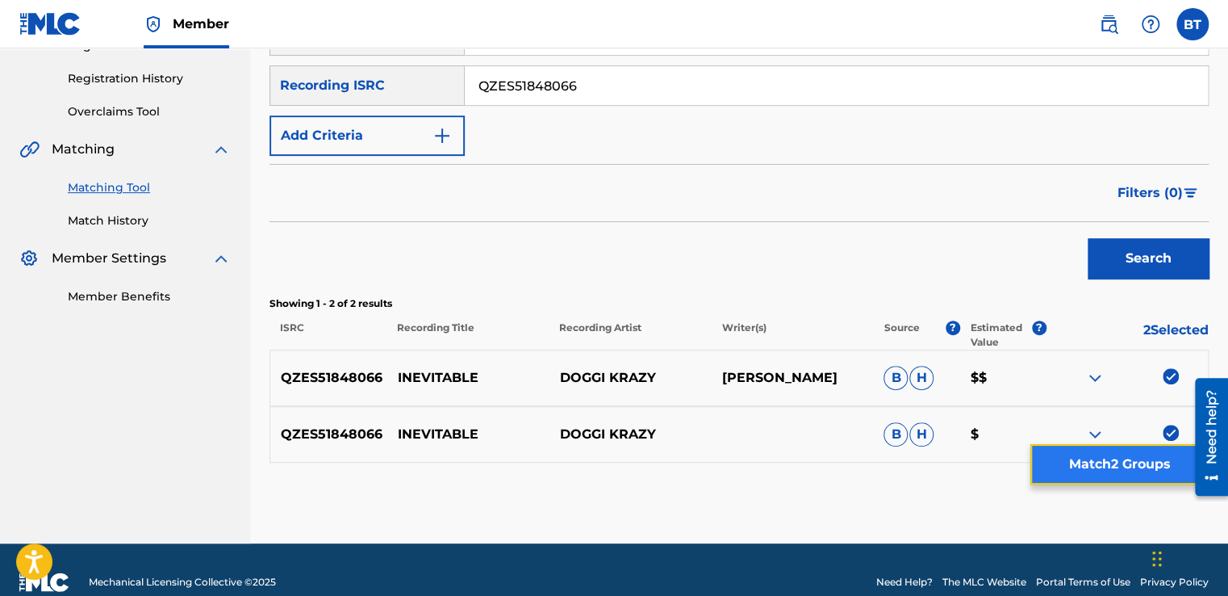
click at [1165, 458] on button "Match 2 Groups" at bounding box center [1120, 464] width 178 height 40
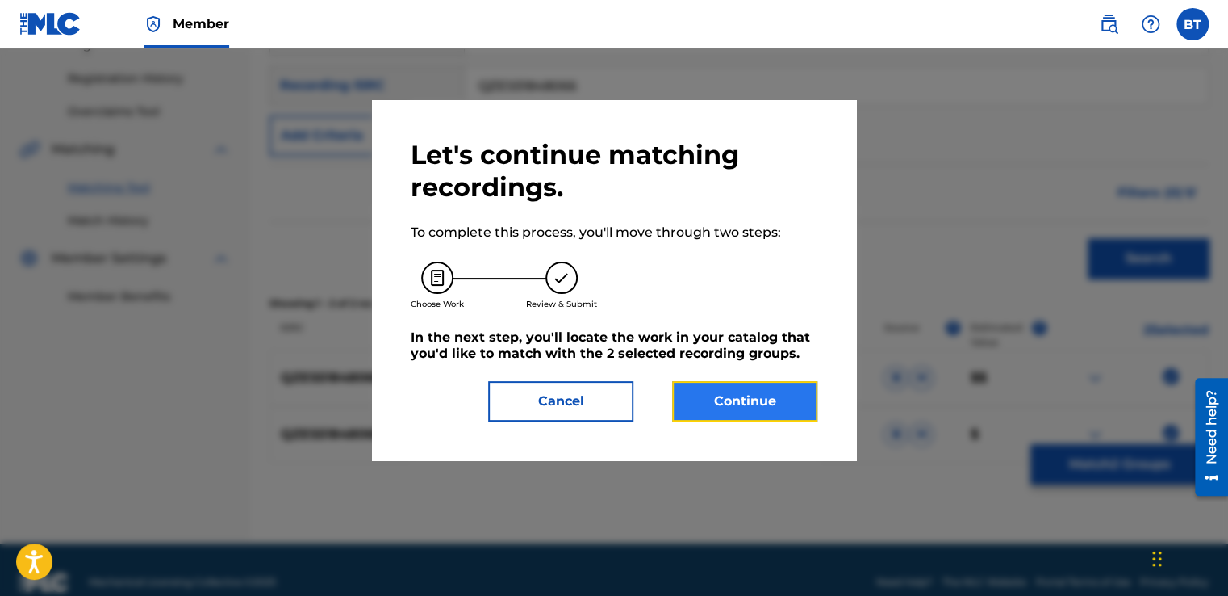
click at [759, 402] on button "Continue" at bounding box center [744, 401] width 145 height 40
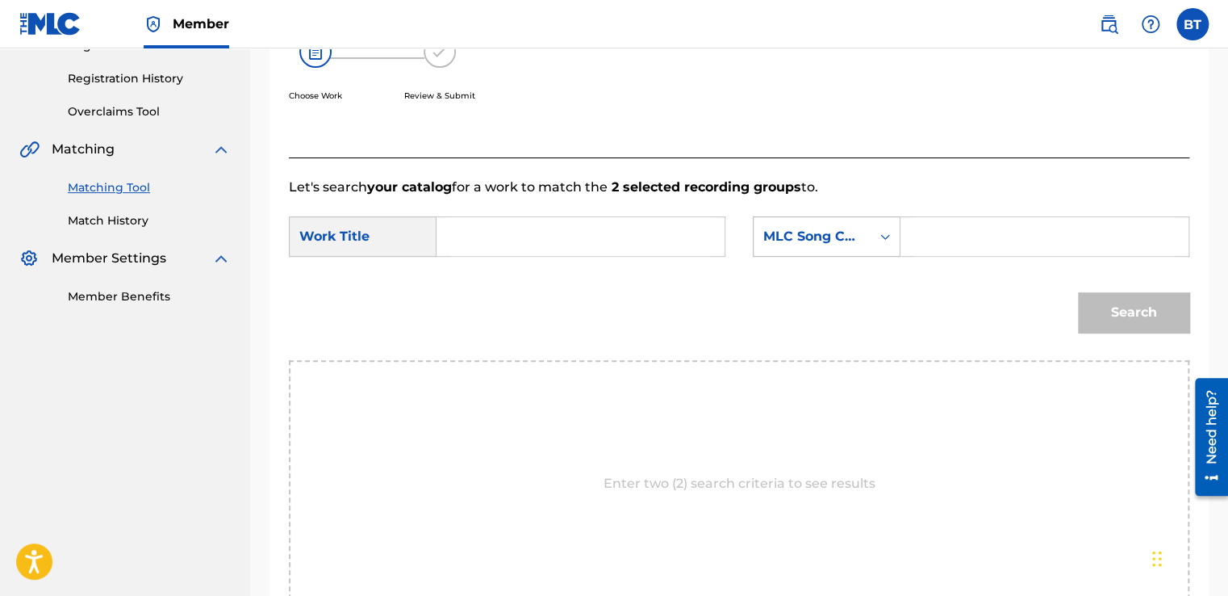
click at [864, 253] on div "MLC Song Code" at bounding box center [827, 236] width 148 height 40
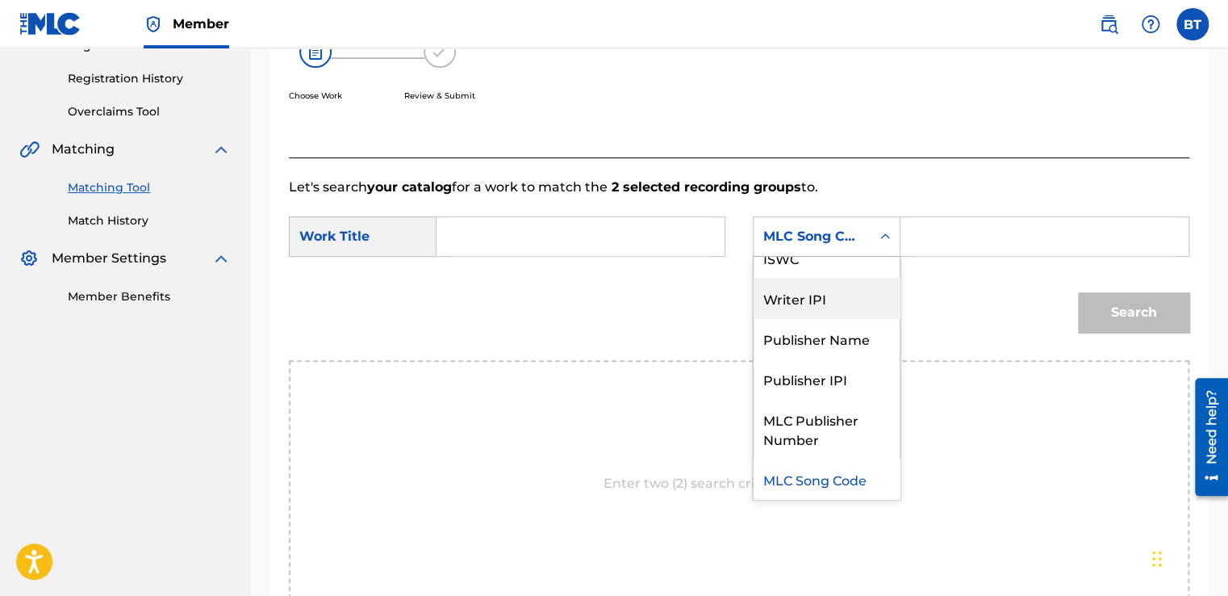
scroll to position [0, 0]
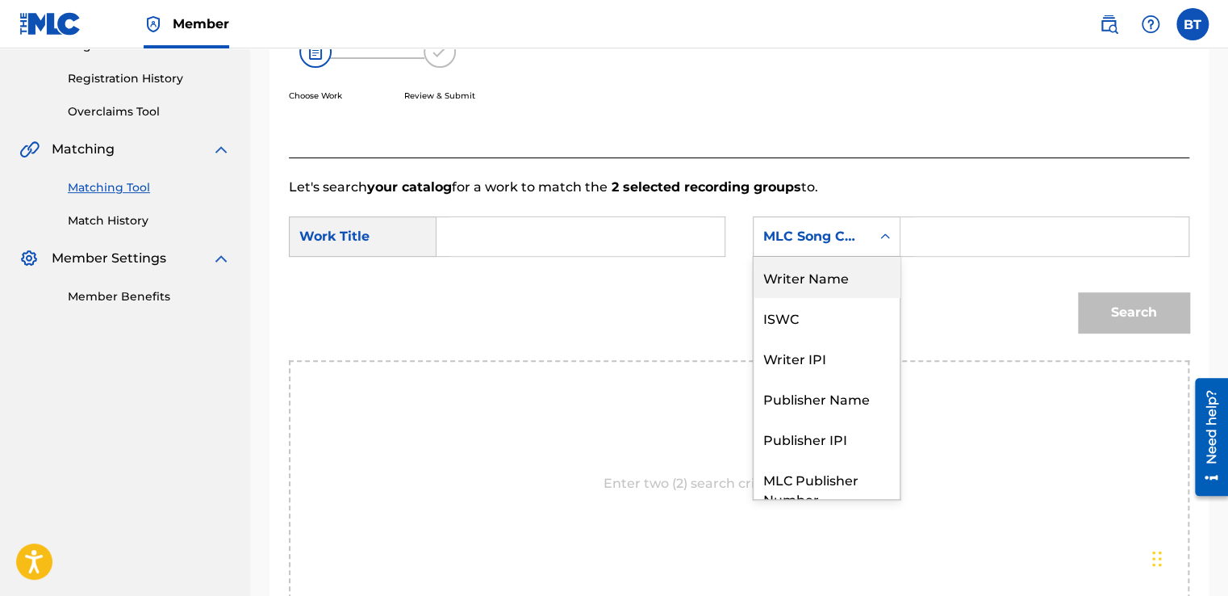
drag, startPoint x: 847, startPoint y: 278, endPoint x: 920, endPoint y: 256, distance: 76.8
click at [847, 278] on div "Writer Name" at bounding box center [827, 277] width 146 height 40
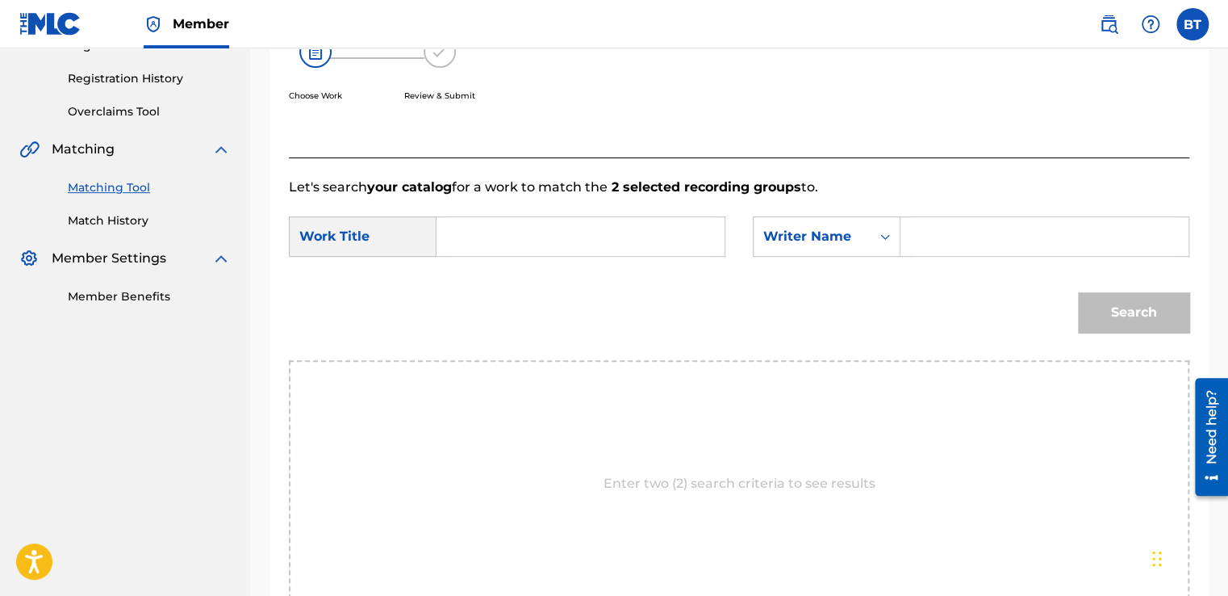
click at [949, 243] on input "Search Form" at bounding box center [1044, 236] width 261 height 39
click at [940, 232] on input "Search Form" at bounding box center [1044, 236] width 261 height 39
paste input "DOGGI KRAZY"
type input "DOGGI KRAZY"
click at [621, 231] on input "Search Form" at bounding box center [580, 236] width 261 height 39
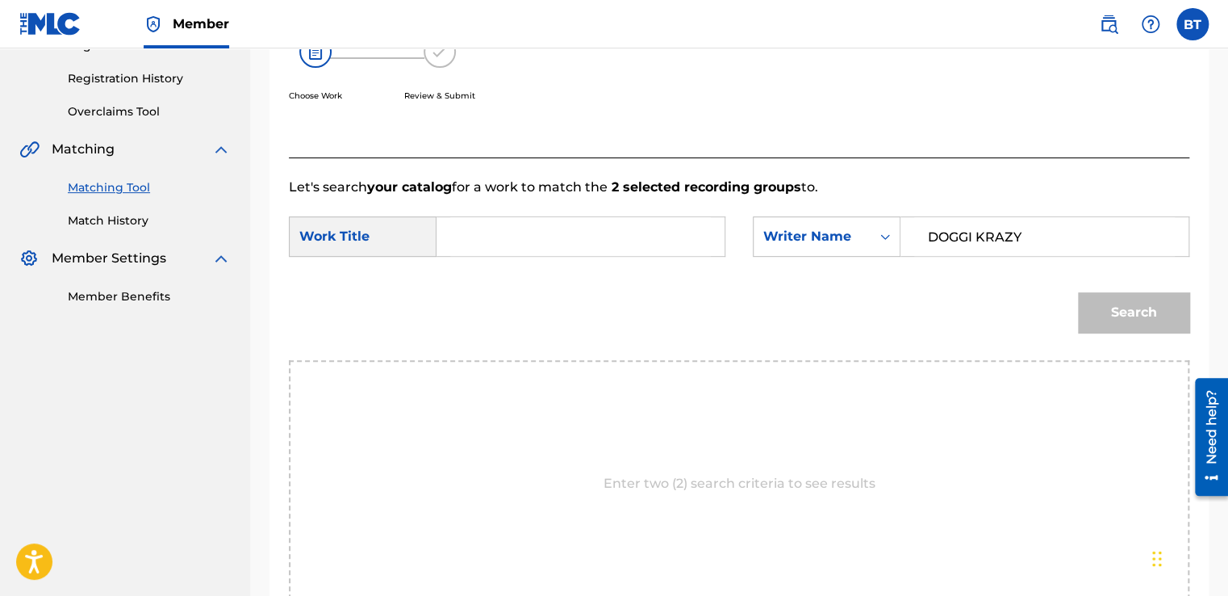
click at [516, 232] on input "Search Form" at bounding box center [580, 236] width 261 height 39
paste input "INEVITABLE"
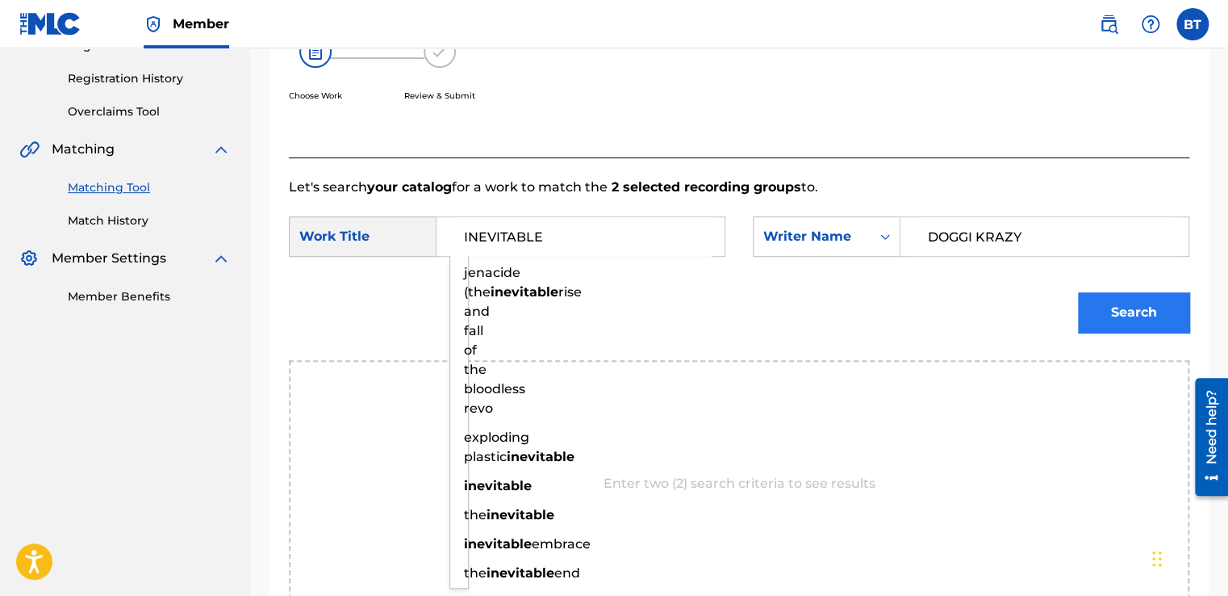
type input "INEVITABLE"
click at [1117, 304] on button "Search" at bounding box center [1133, 312] width 111 height 40
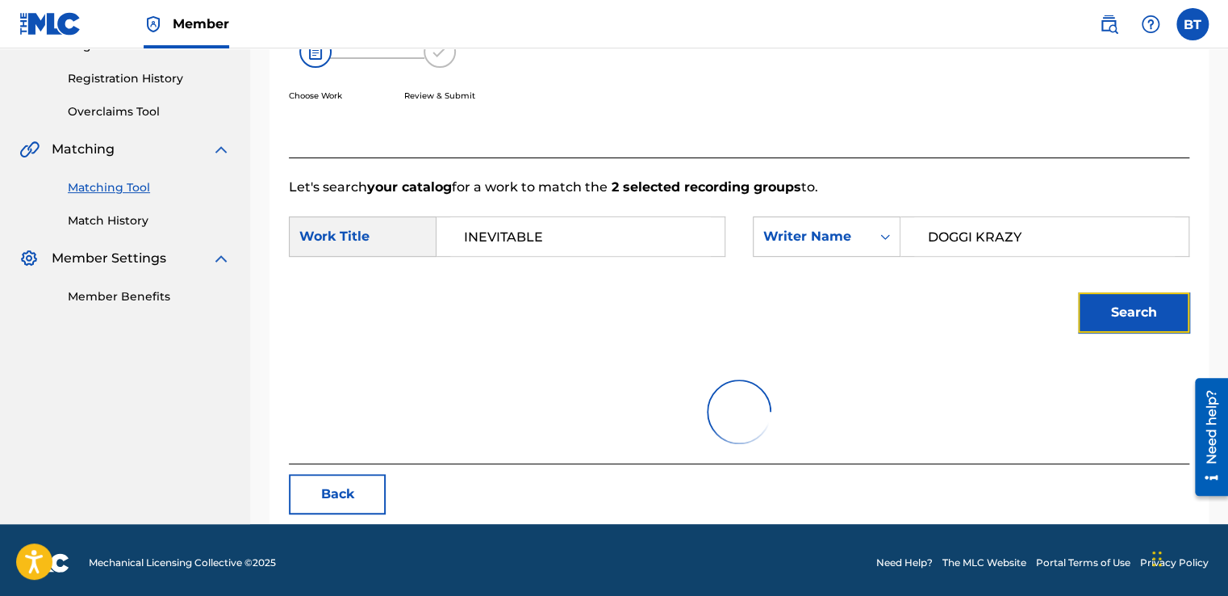
scroll to position [227, 0]
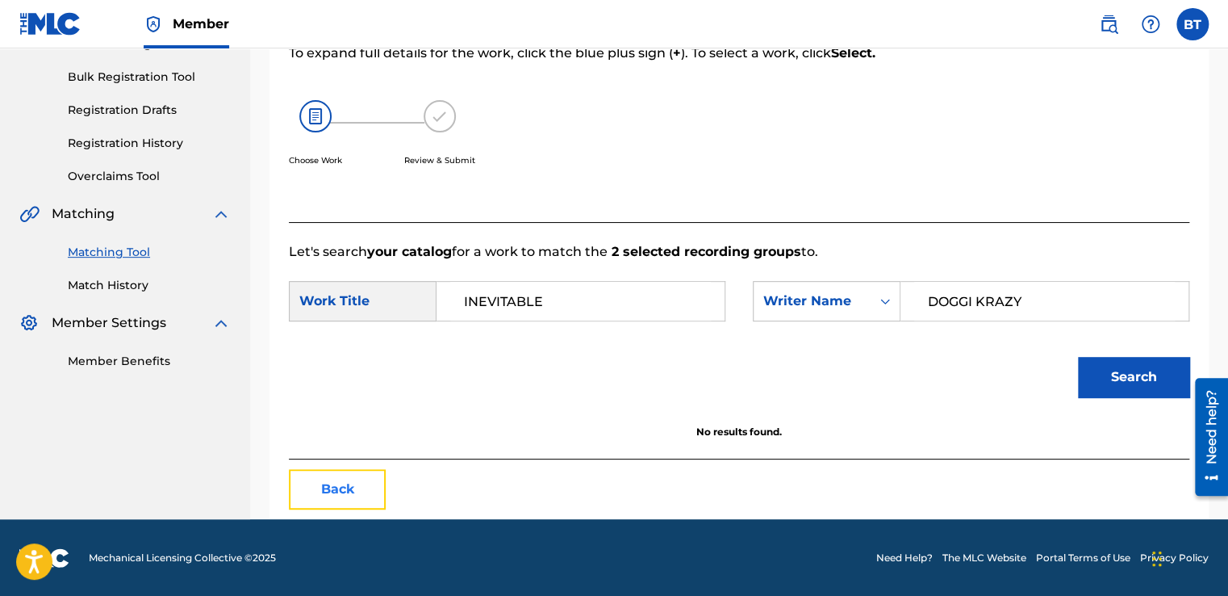
click at [358, 491] on button "Back" at bounding box center [337, 489] width 97 height 40
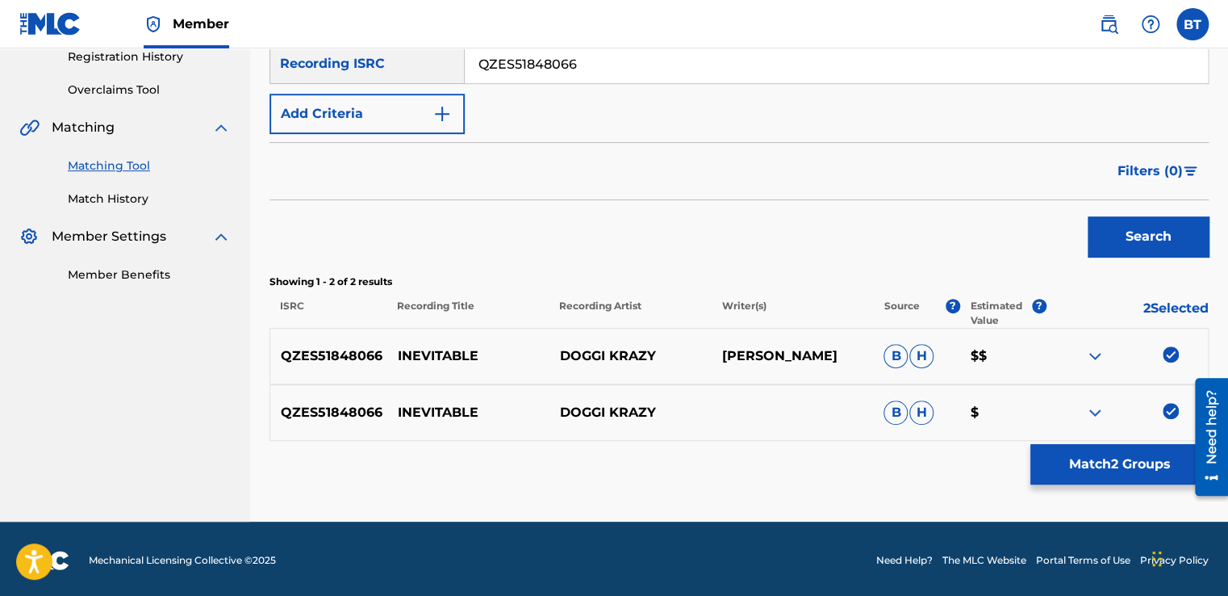
scroll to position [316, 0]
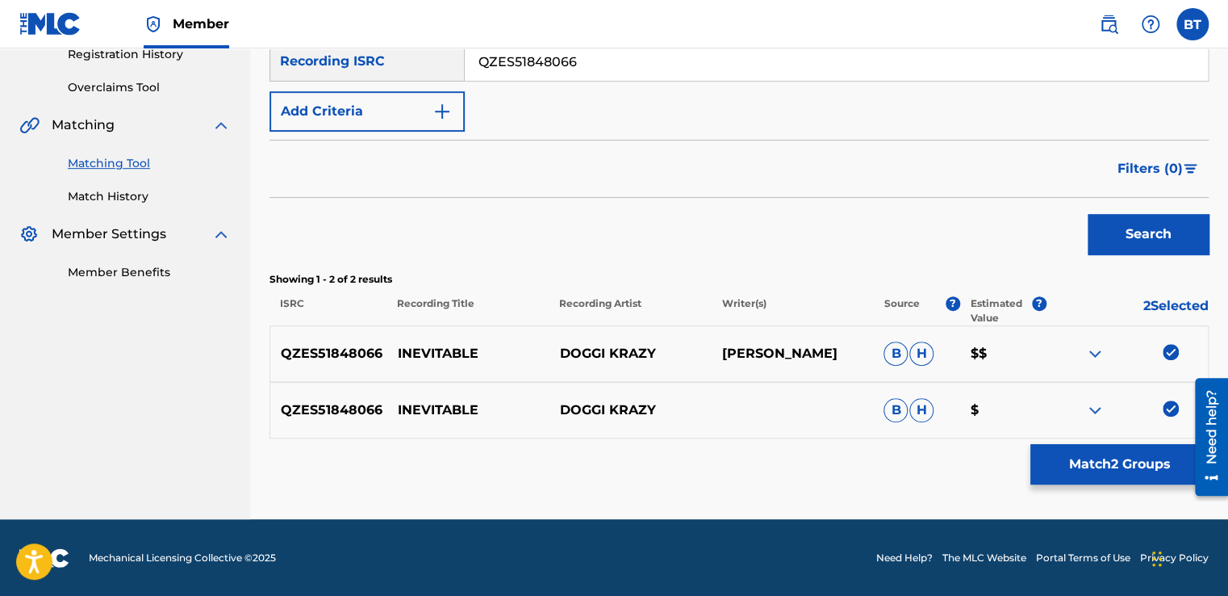
click at [1161, 347] on div at bounding box center [1127, 353] width 162 height 19
click at [1165, 350] on img at bounding box center [1171, 352] width 16 height 16
click at [1174, 406] on img at bounding box center [1171, 408] width 16 height 16
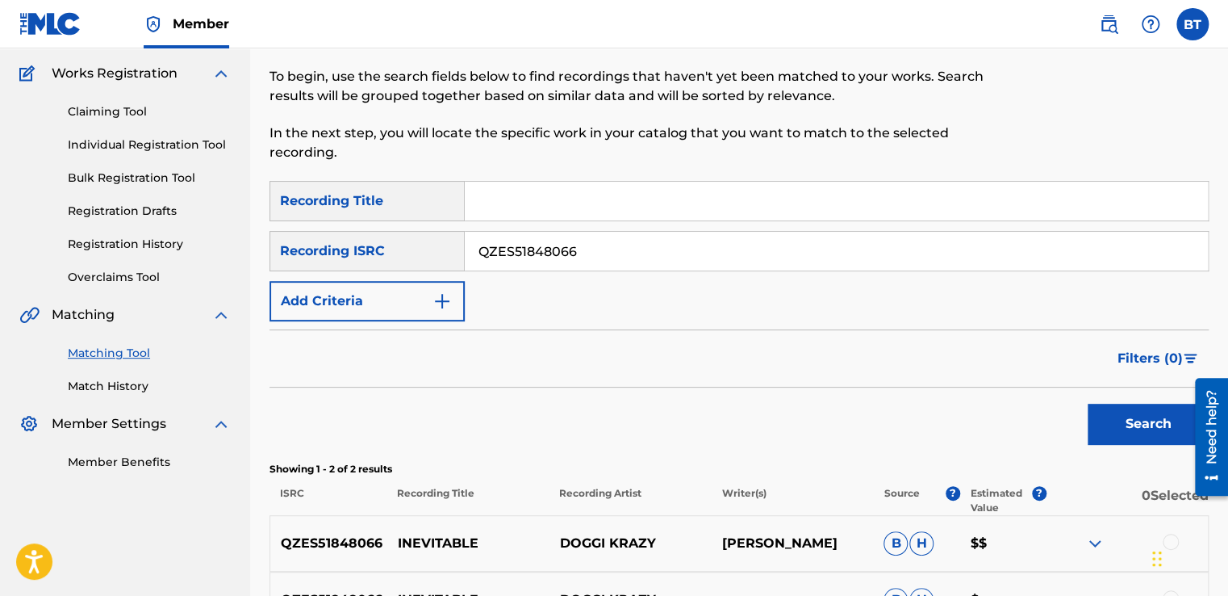
scroll to position [73, 0]
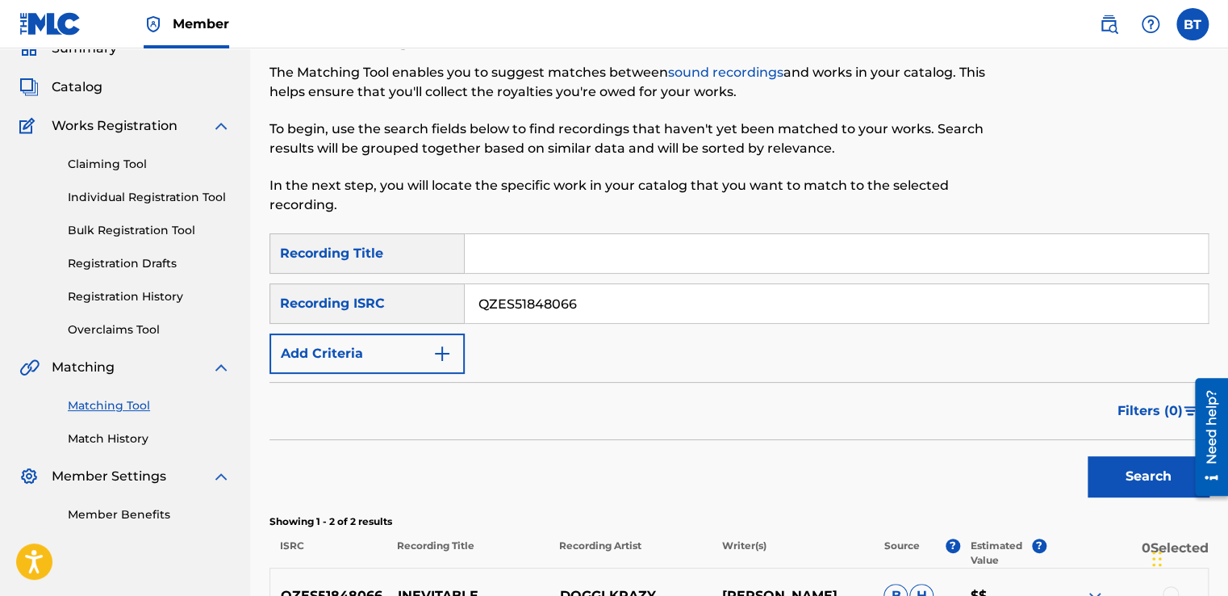
drag, startPoint x: 618, startPoint y: 314, endPoint x: 499, endPoint y: 314, distance: 119.4
click at [499, 314] on input "QZES51848066" at bounding box center [836, 303] width 743 height 39
click at [593, 306] on input "QZES51848066" at bounding box center [836, 303] width 743 height 39
drag, startPoint x: 492, startPoint y: 306, endPoint x: 413, endPoint y: 306, distance: 79.1
click at [413, 306] on div "SearchWithCriteria0beeada8-94d6-4a4d-9d75-bc3ba10f36a4 Recording ISRC QZES51848…" at bounding box center [739, 303] width 939 height 40
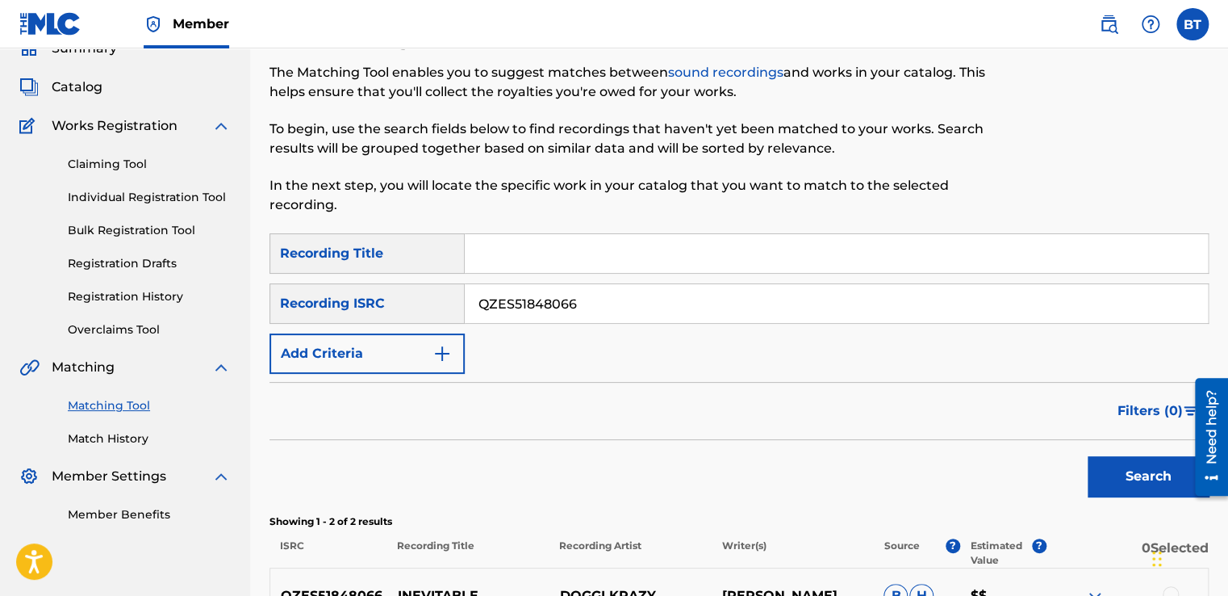
paste input "MBZ91444892"
type input "QMBZ91444892"
click at [1112, 460] on button "Search" at bounding box center [1148, 476] width 121 height 40
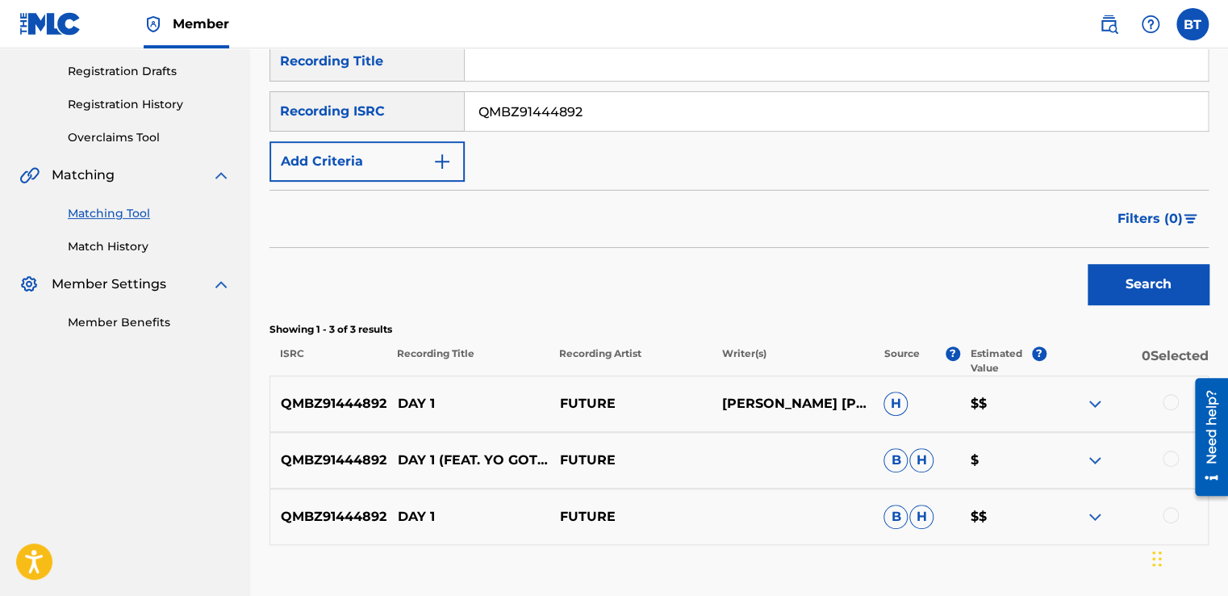
scroll to position [316, 0]
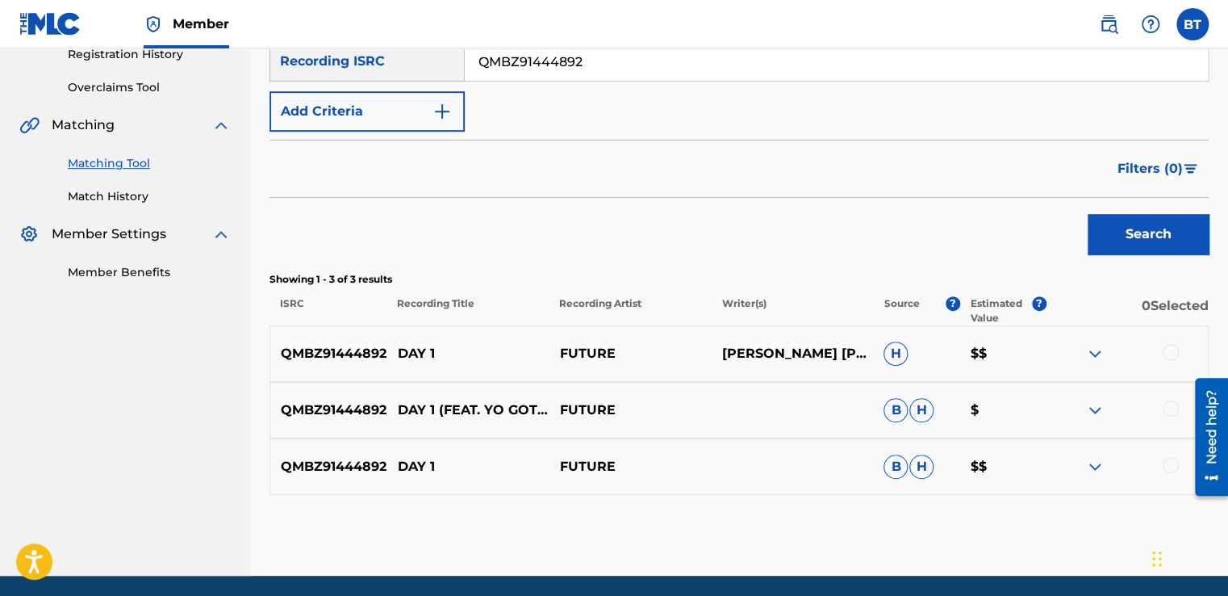
click at [1174, 465] on div at bounding box center [1171, 465] width 16 height 16
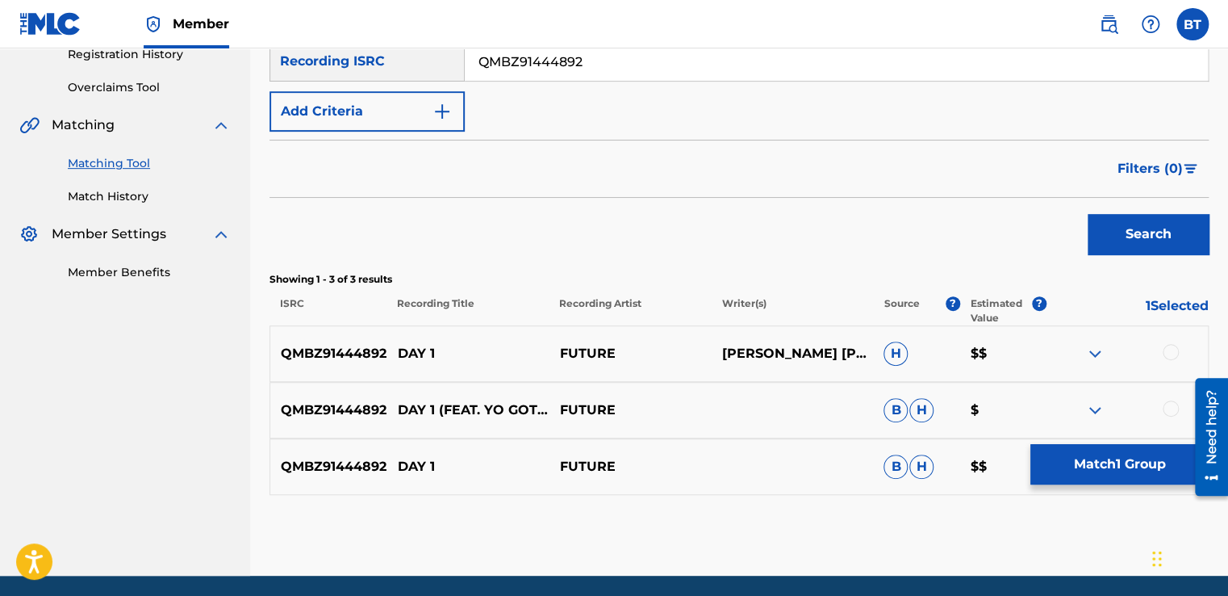
click at [1169, 408] on div at bounding box center [1171, 408] width 16 height 16
click at [1167, 344] on div at bounding box center [1171, 352] width 16 height 16
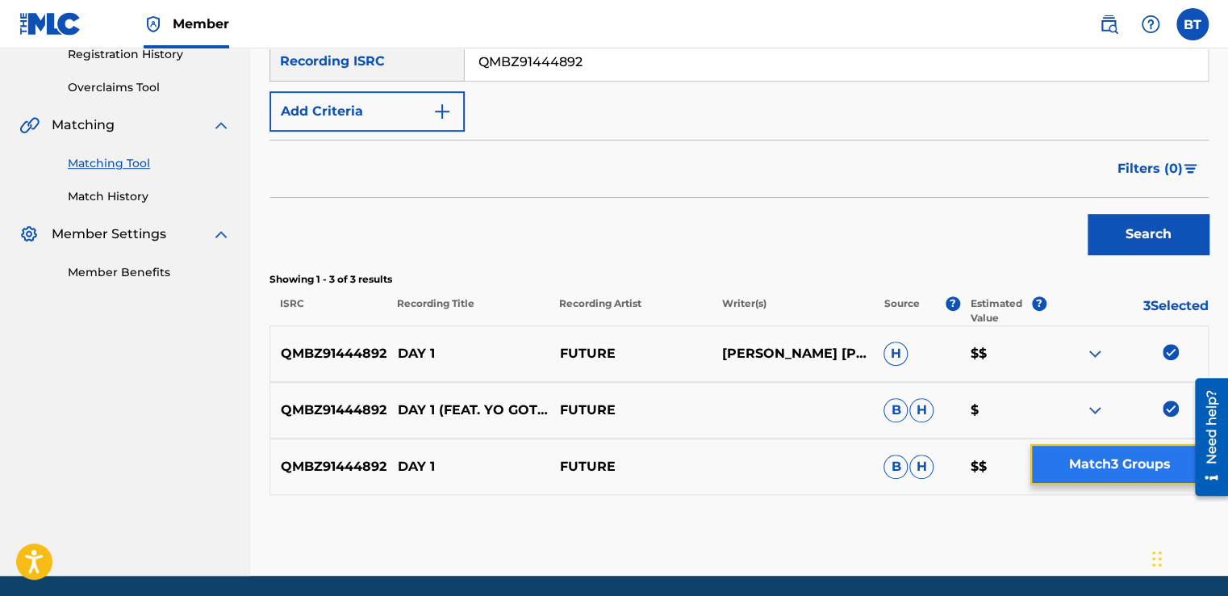
click at [1094, 470] on button "Match 3 Groups" at bounding box center [1120, 464] width 178 height 40
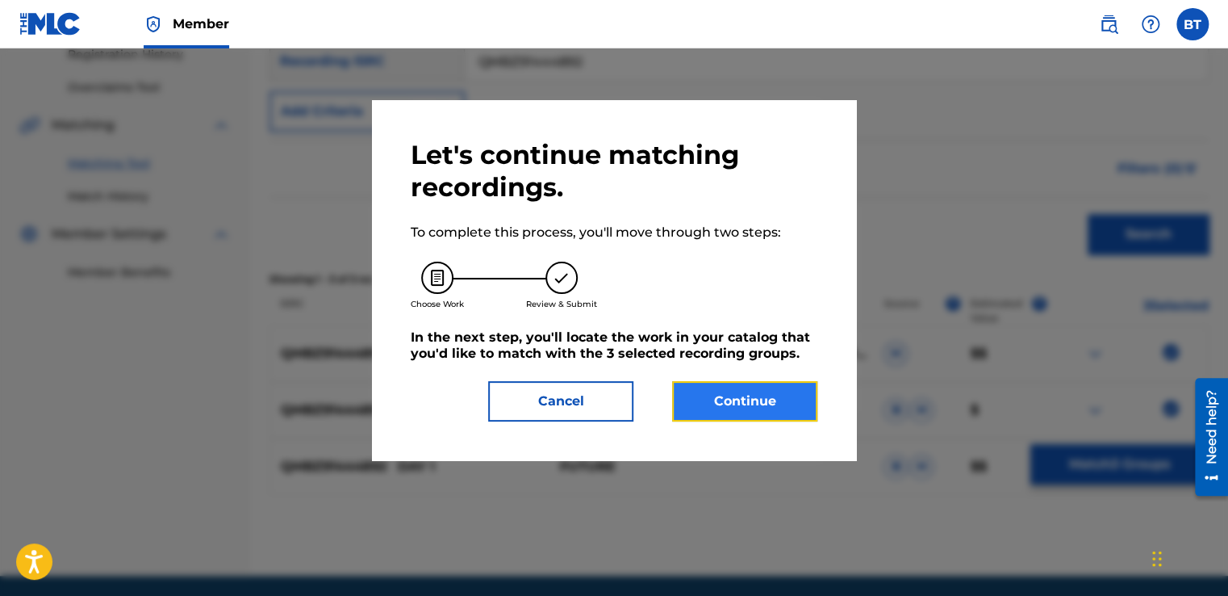
click at [778, 395] on button "Continue" at bounding box center [744, 401] width 145 height 40
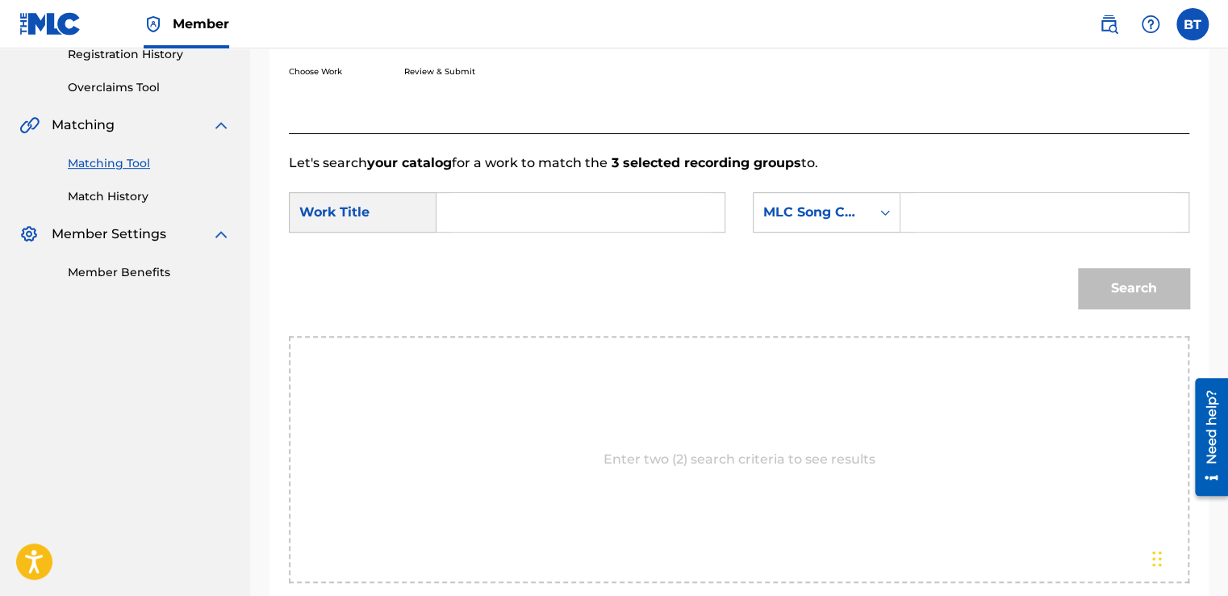
click at [517, 219] on input "Search Form" at bounding box center [580, 212] width 261 height 39
type input "d"
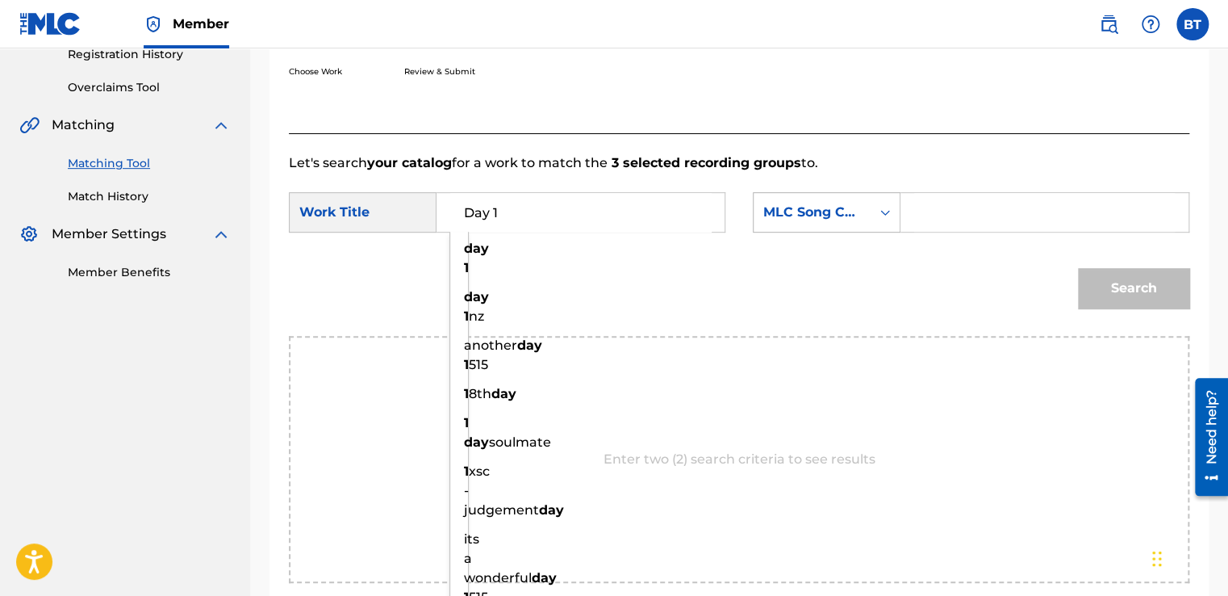
type input "Day 1"
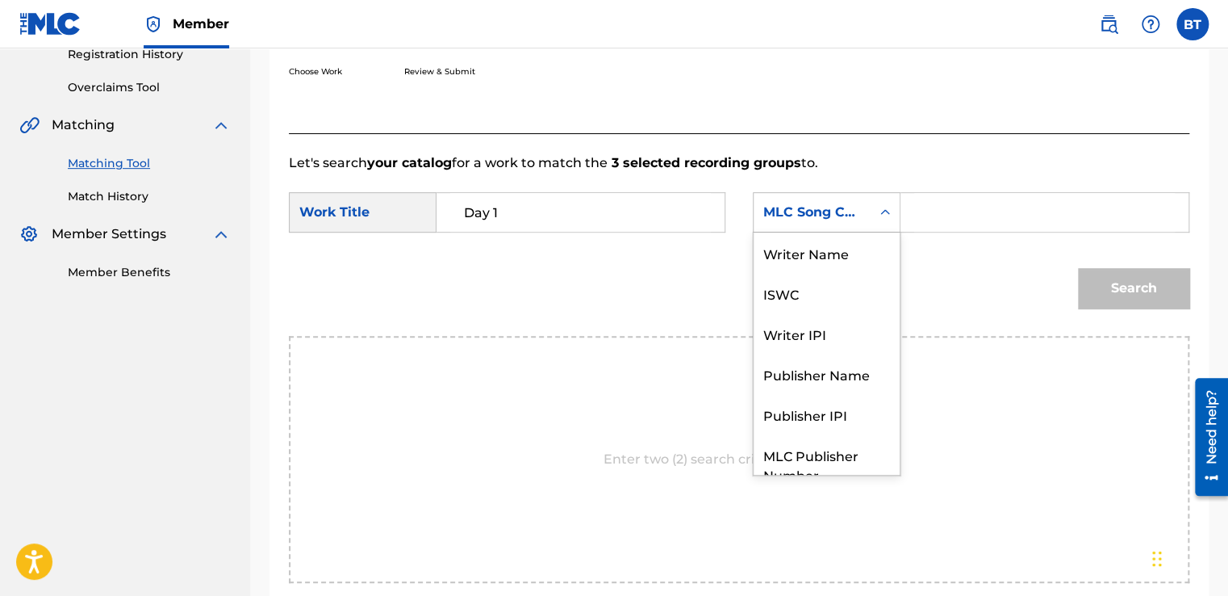
click at [820, 228] on div "MLC Song Code" at bounding box center [827, 212] width 148 height 40
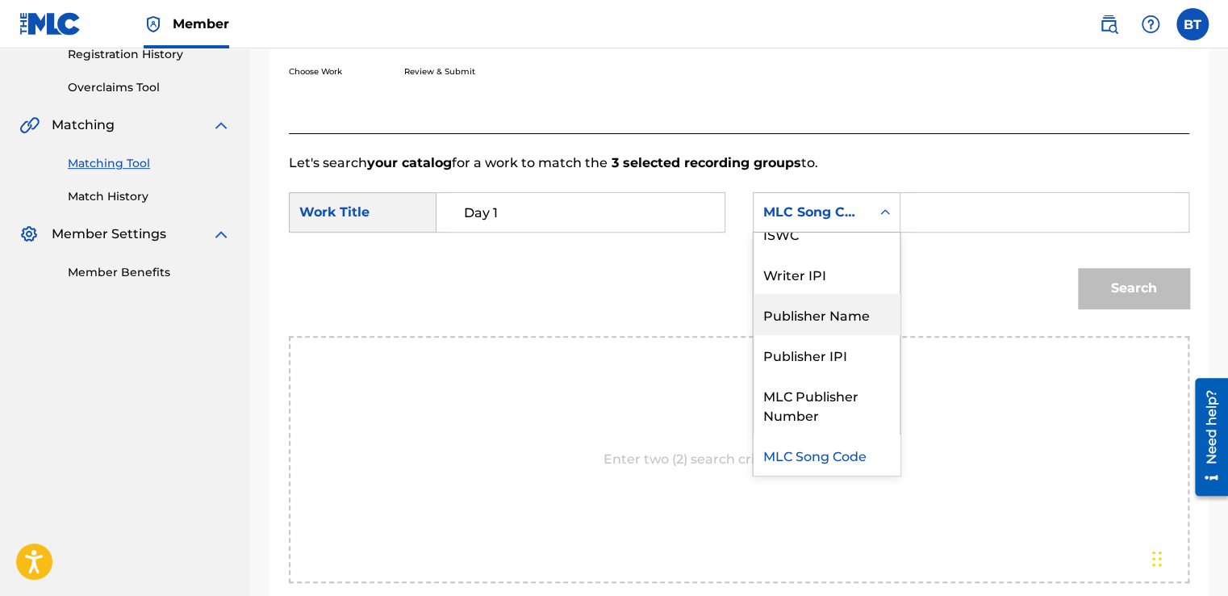
scroll to position [0, 0]
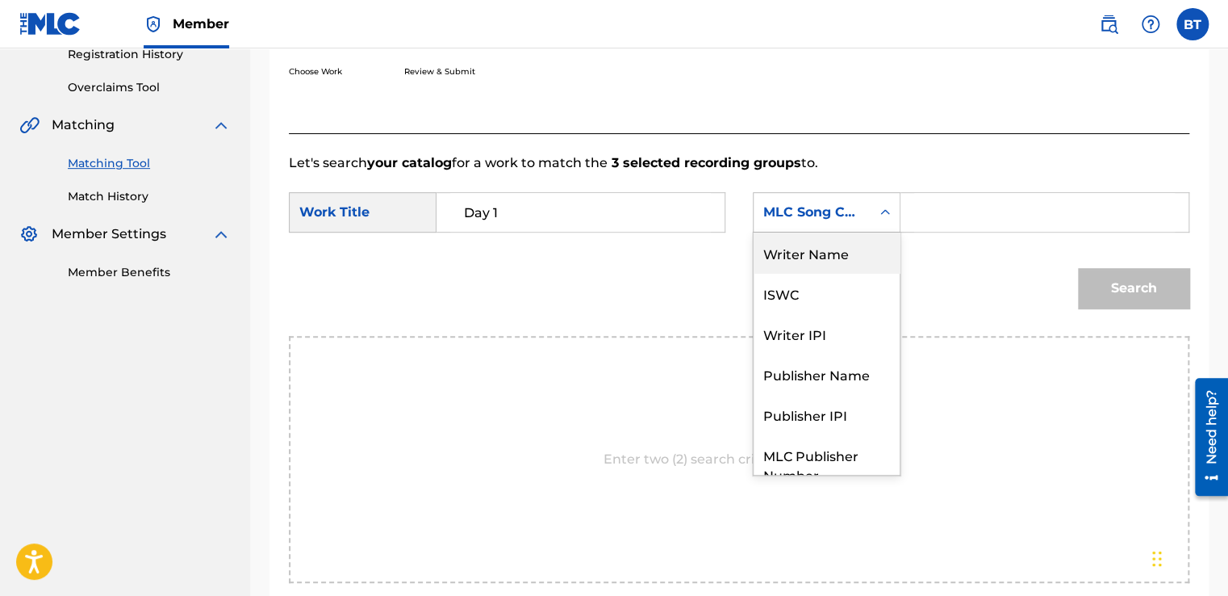
click at [859, 262] on div "Writer Name" at bounding box center [827, 252] width 146 height 40
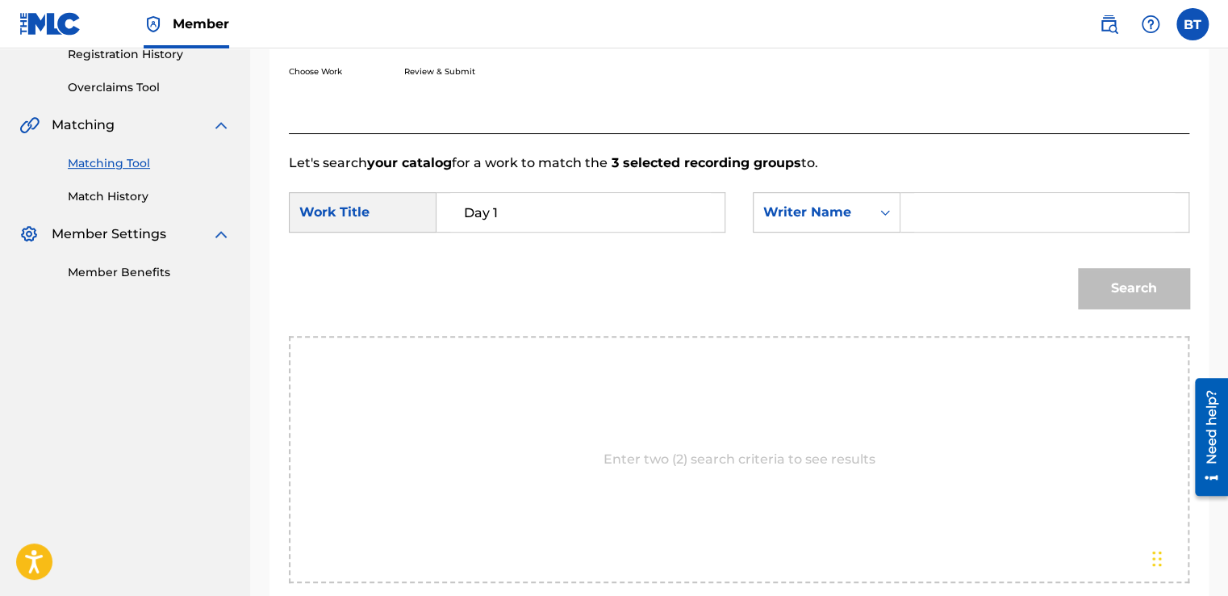
click at [951, 209] on input "Search Form" at bounding box center [1044, 212] width 261 height 39
type input "f"
type input "Future"
click at [1127, 279] on button "Search" at bounding box center [1133, 288] width 111 height 40
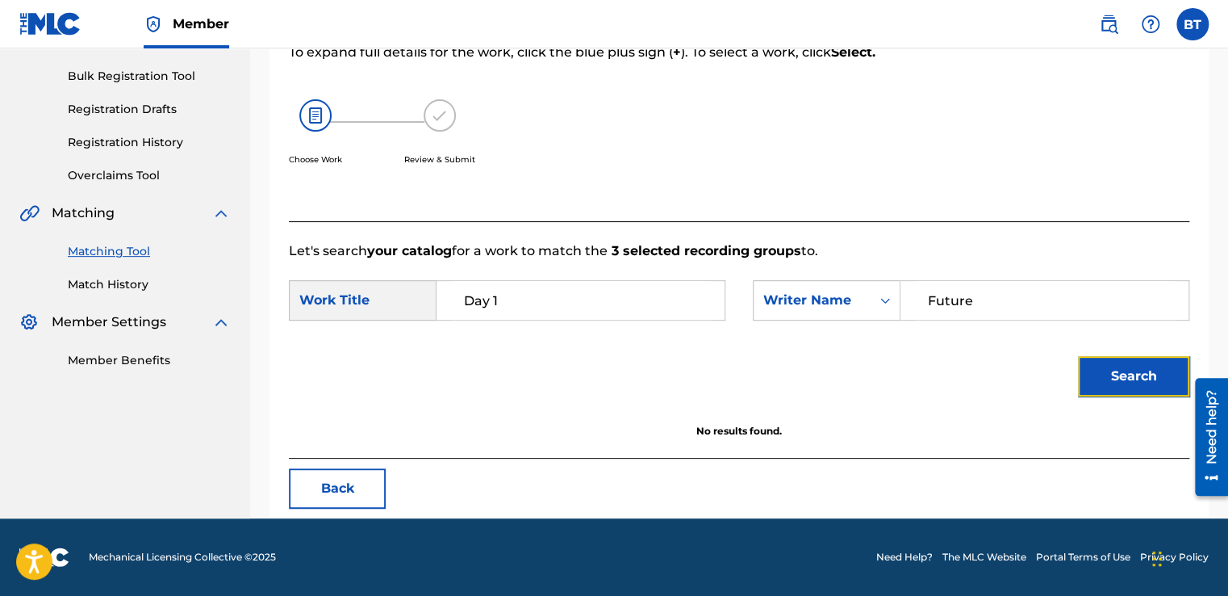
scroll to position [227, 0]
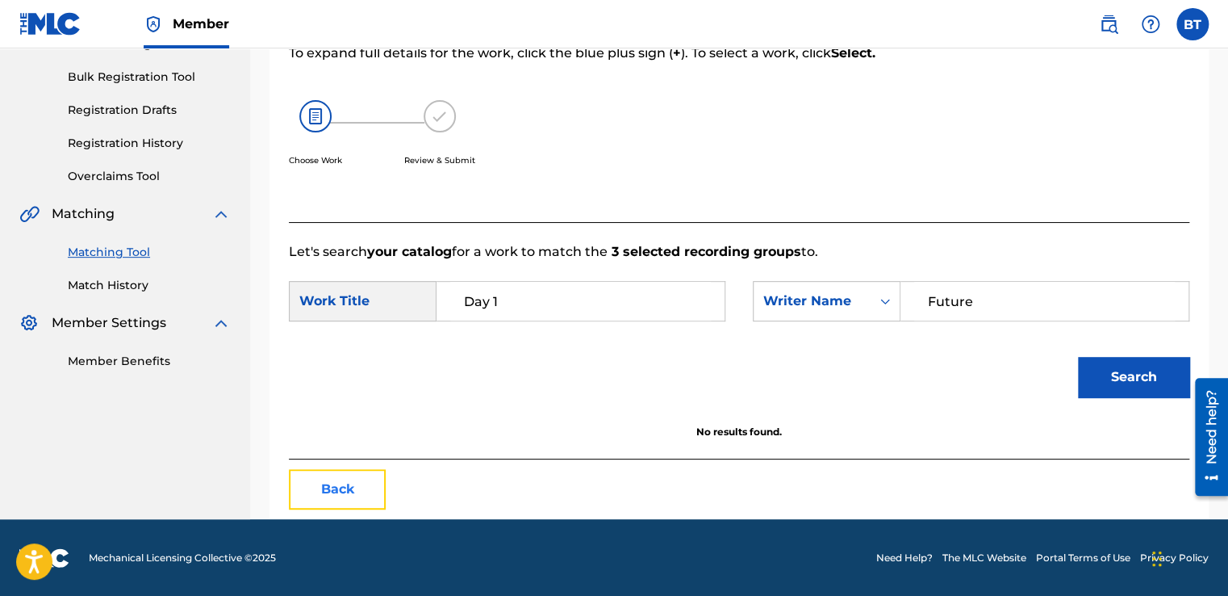
click at [372, 479] on button "Back" at bounding box center [337, 489] width 97 height 40
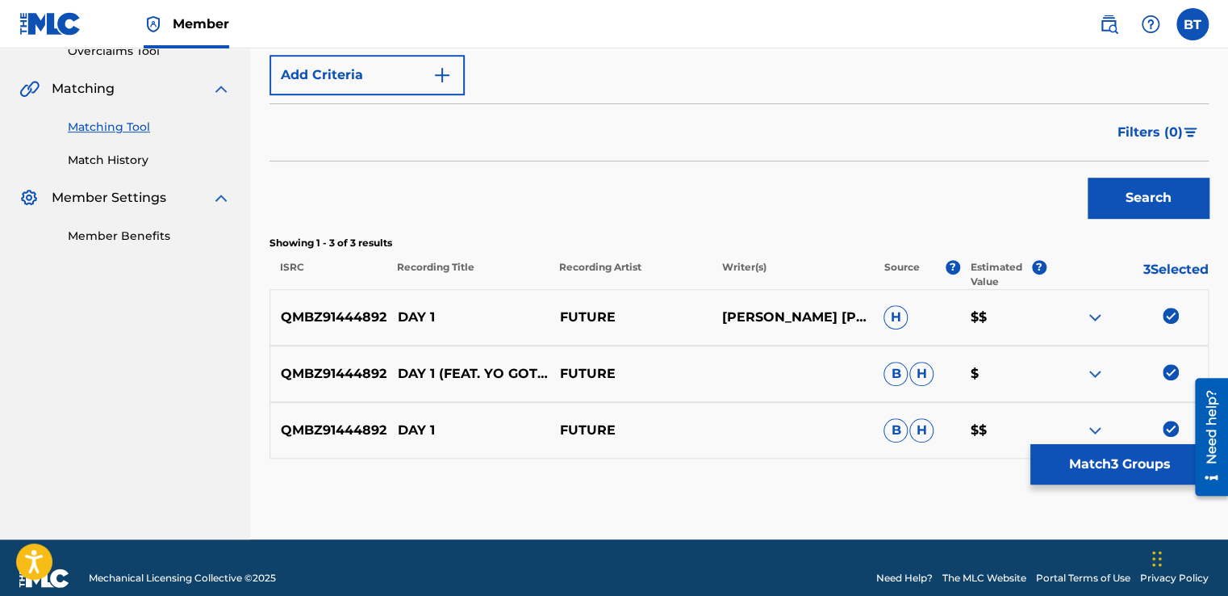
scroll to position [372, 0]
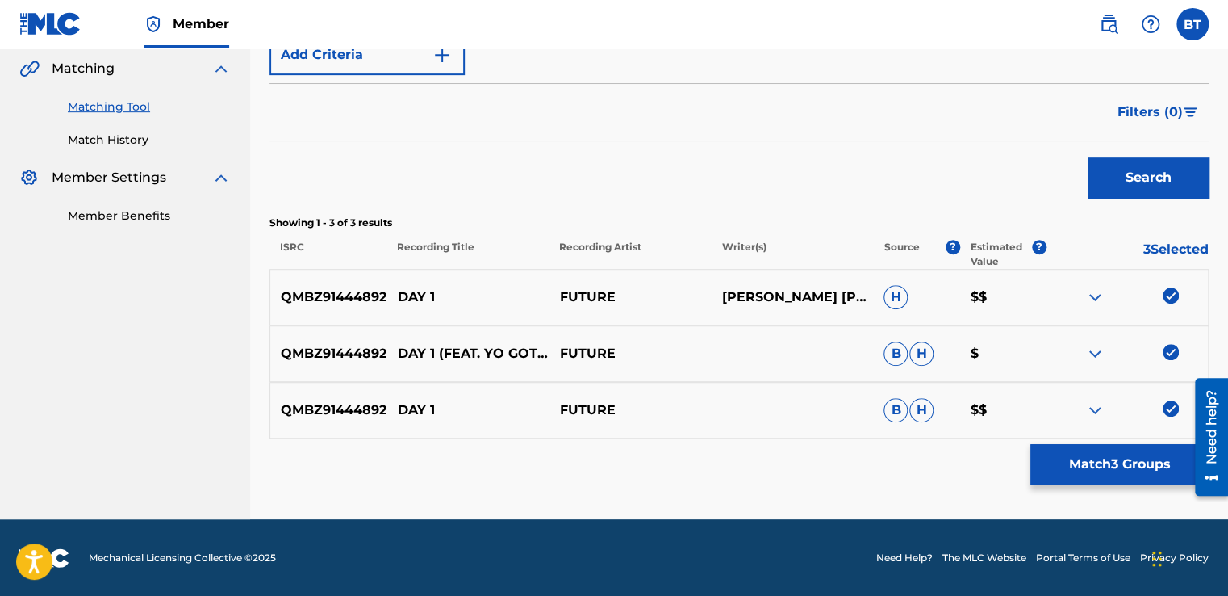
click at [1172, 295] on img at bounding box center [1171, 295] width 16 height 16
click at [1172, 356] on img at bounding box center [1171, 352] width 16 height 16
click at [1170, 406] on img at bounding box center [1171, 408] width 16 height 16
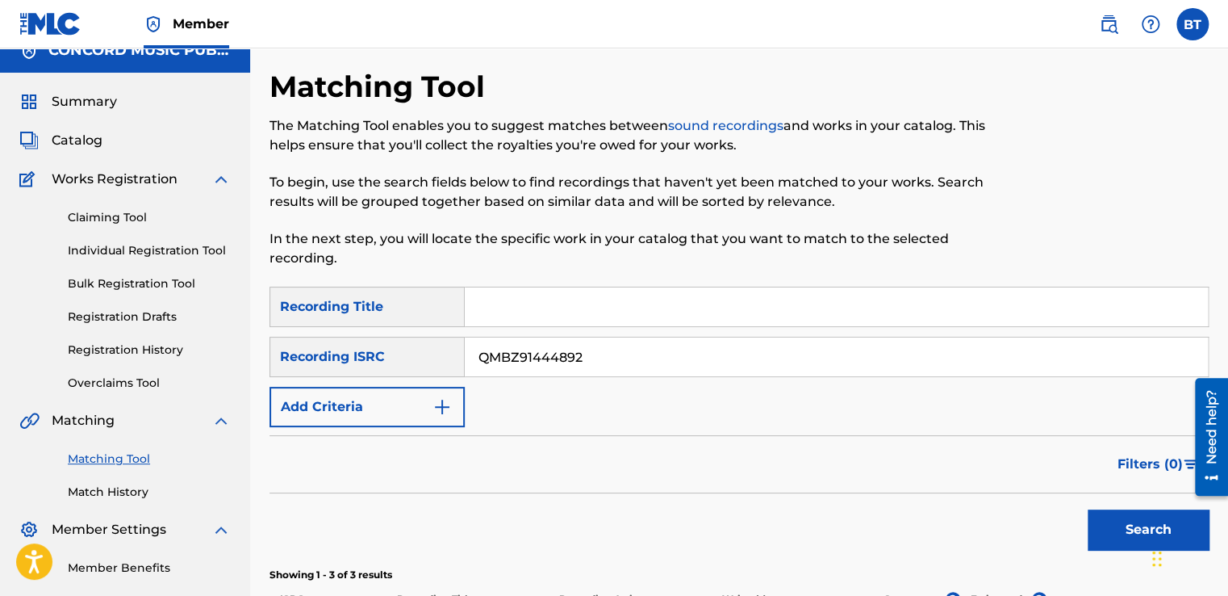
scroll to position [0, 0]
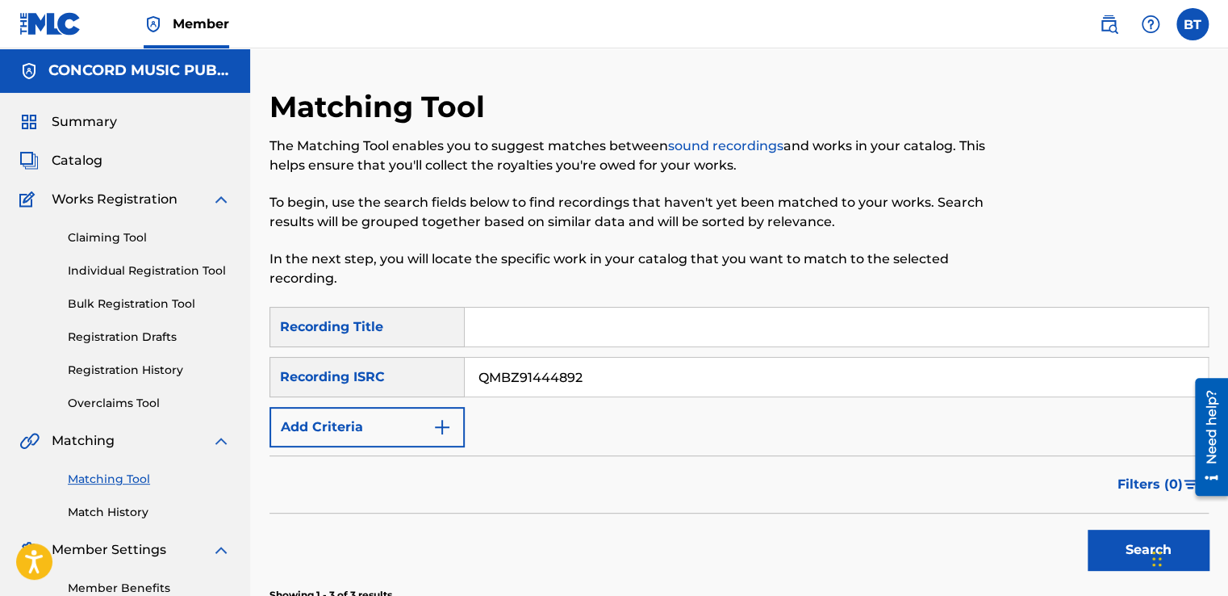
drag, startPoint x: 589, startPoint y: 384, endPoint x: 474, endPoint y: 376, distance: 115.7
click at [474, 376] on input "QMBZ91444892" at bounding box center [836, 377] width 743 height 39
paste input "US6KA1500281"
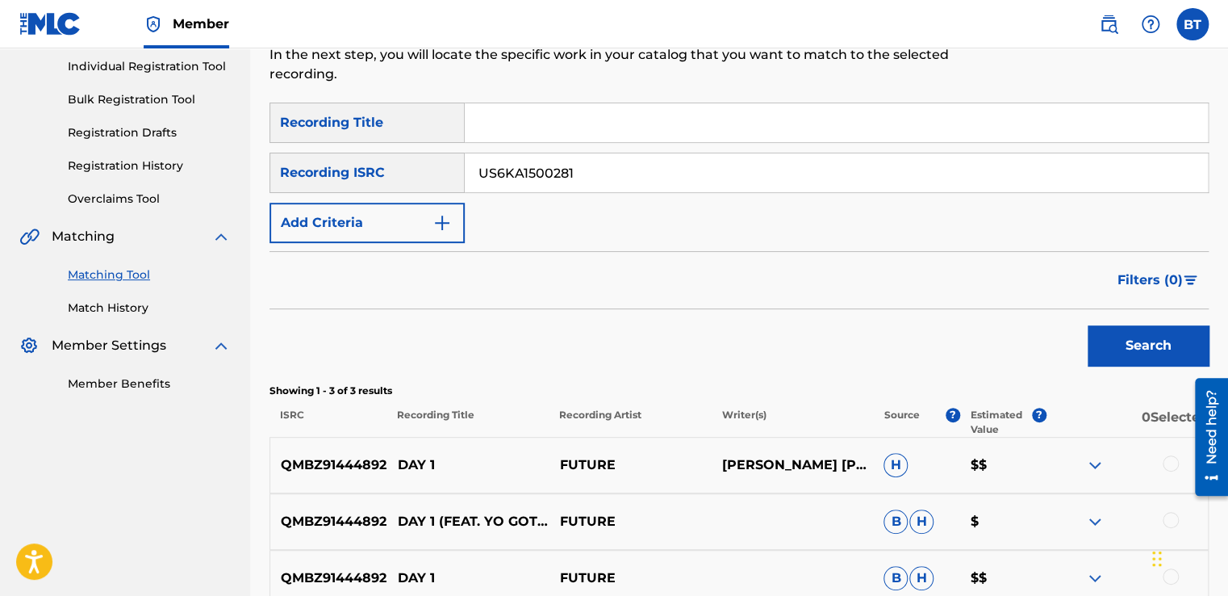
scroll to position [242, 0]
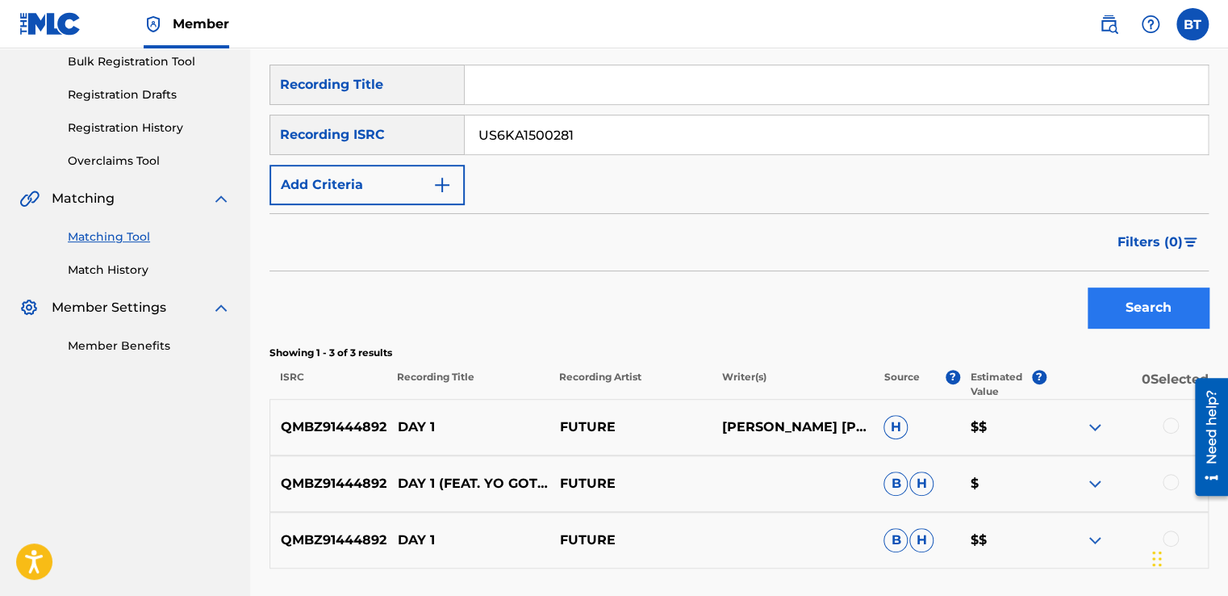
type input "US6KA1500281"
click at [1148, 320] on button "Search" at bounding box center [1148, 307] width 121 height 40
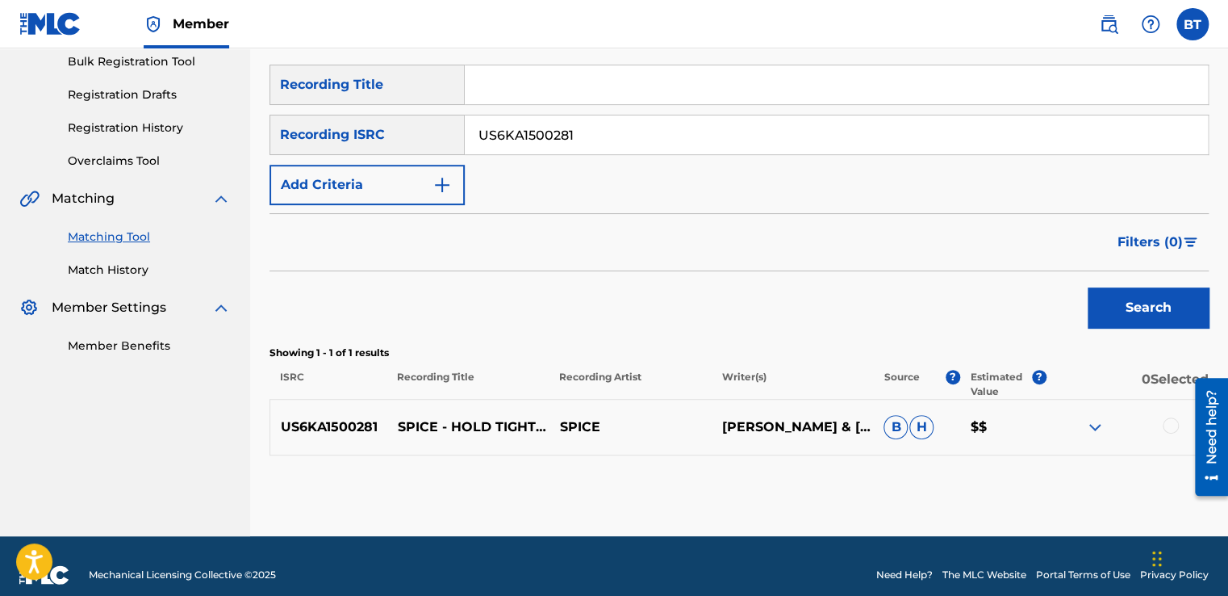
click at [1171, 431] on div at bounding box center [1171, 425] width 16 height 16
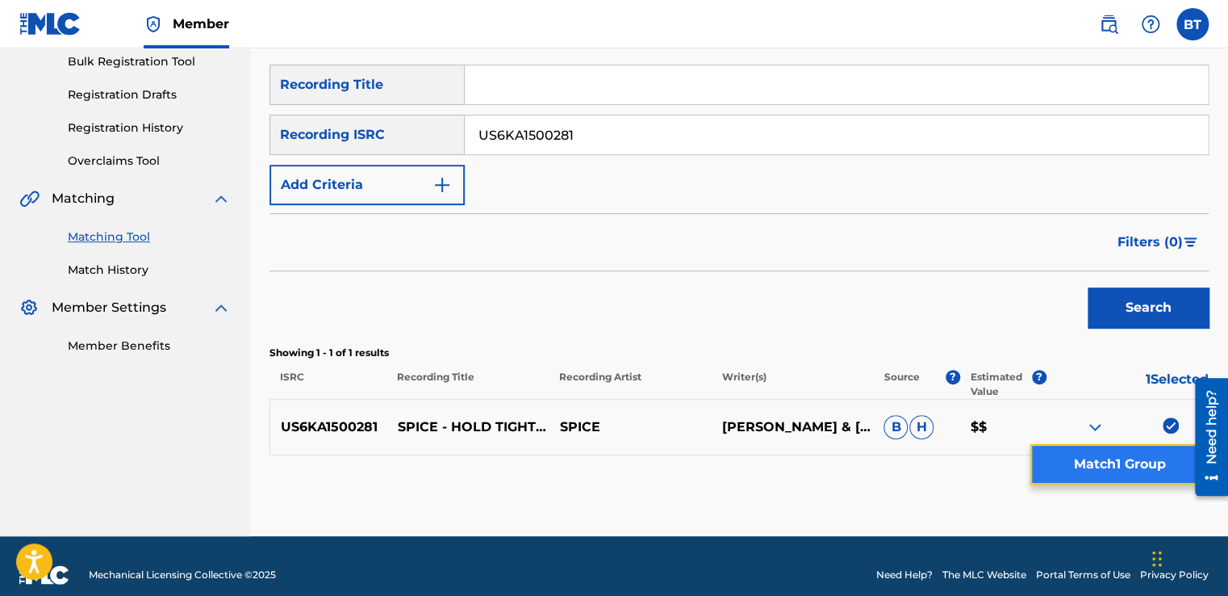
click at [1104, 467] on button "Match 1 Group" at bounding box center [1120, 464] width 178 height 40
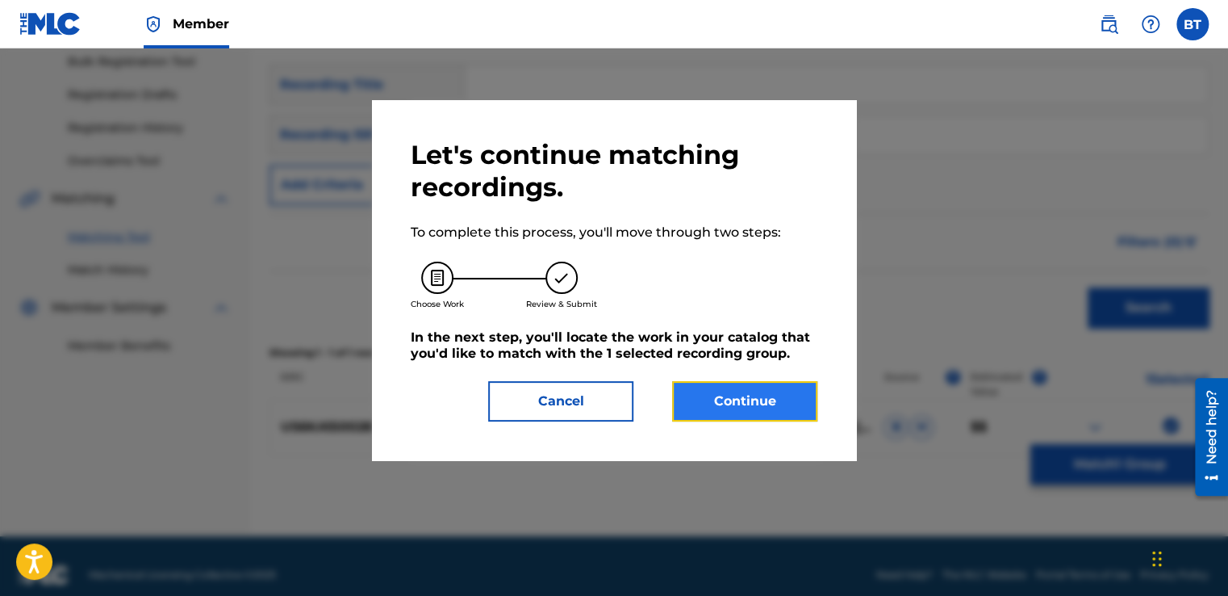
click at [807, 412] on button "Continue" at bounding box center [744, 401] width 145 height 40
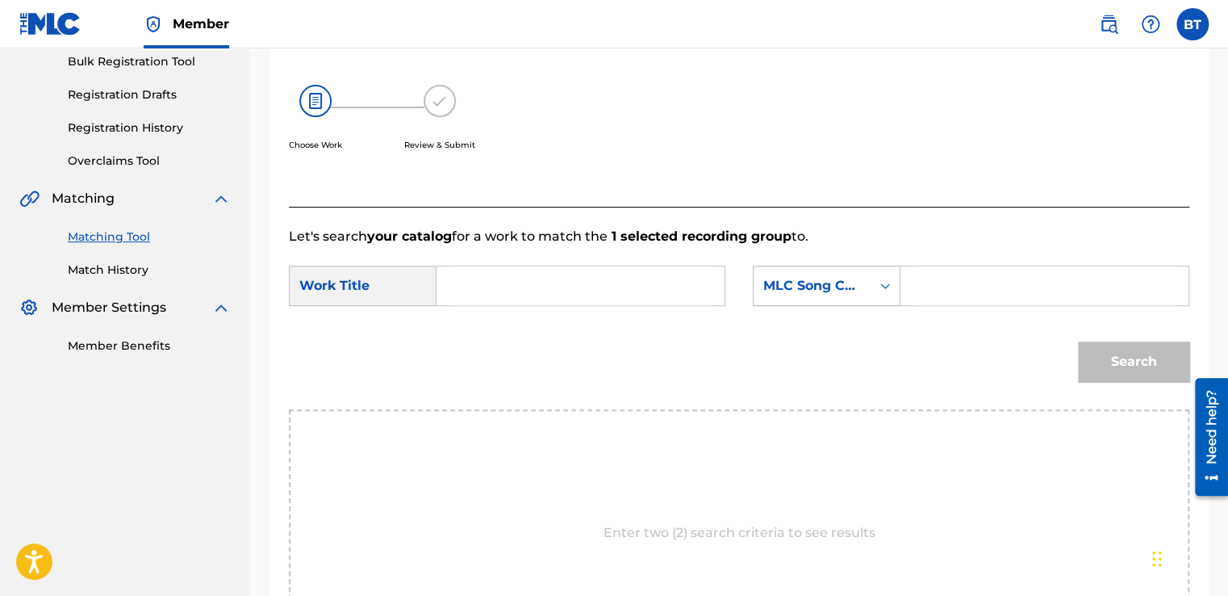
click at [838, 299] on div "MLC Song Code" at bounding box center [812, 285] width 117 height 31
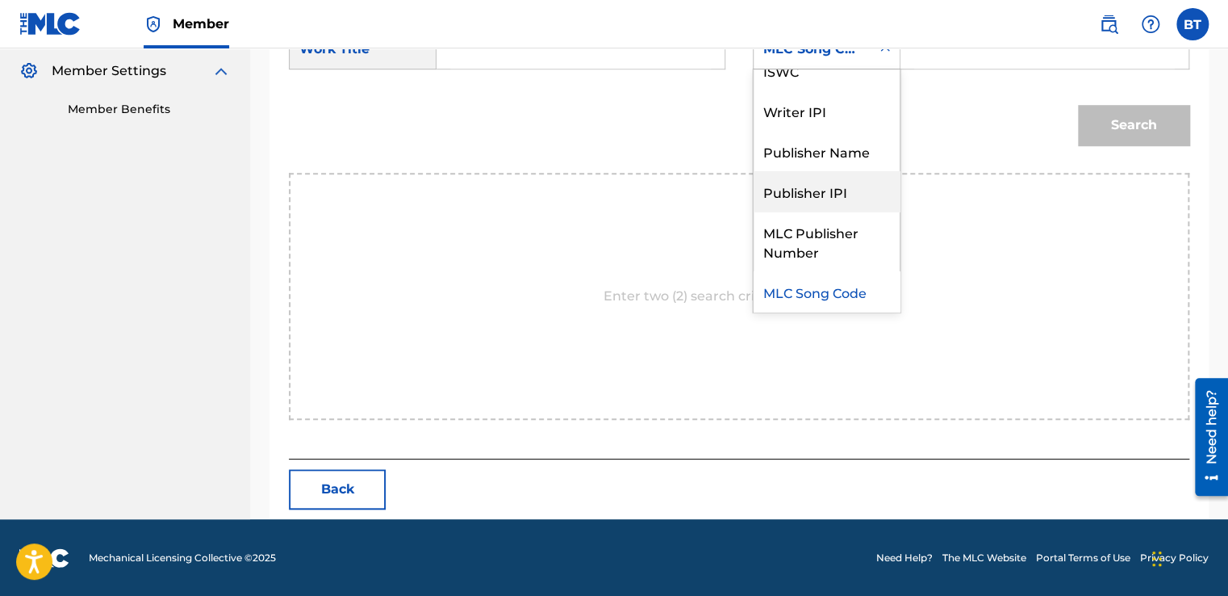
scroll to position [0, 0]
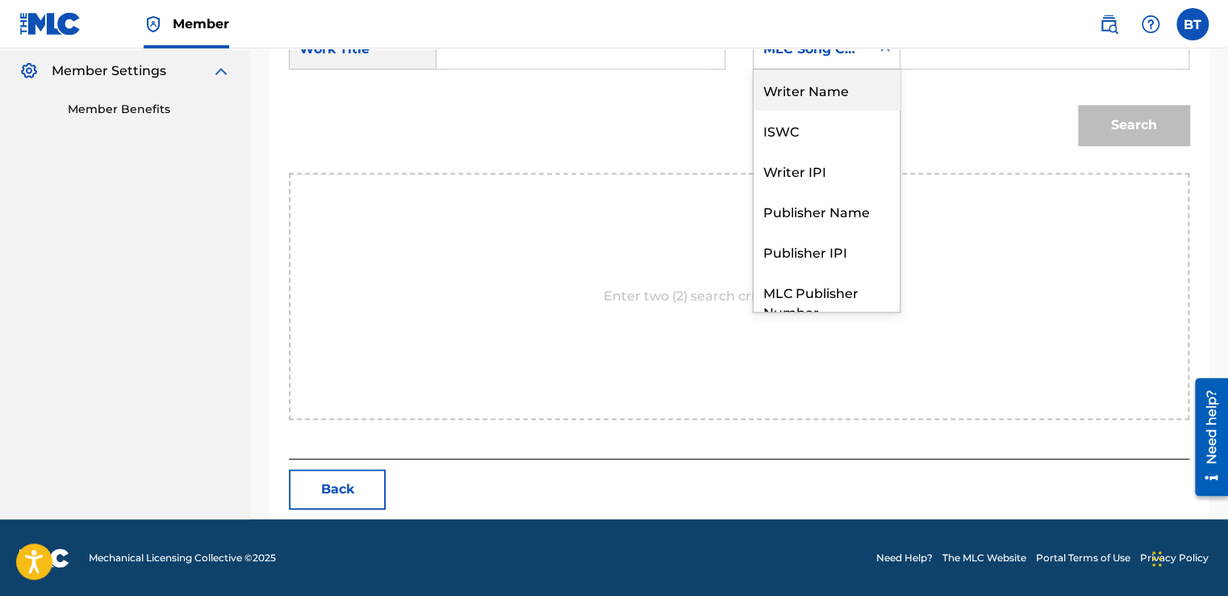
click at [817, 97] on div "Writer Name" at bounding box center [827, 89] width 146 height 40
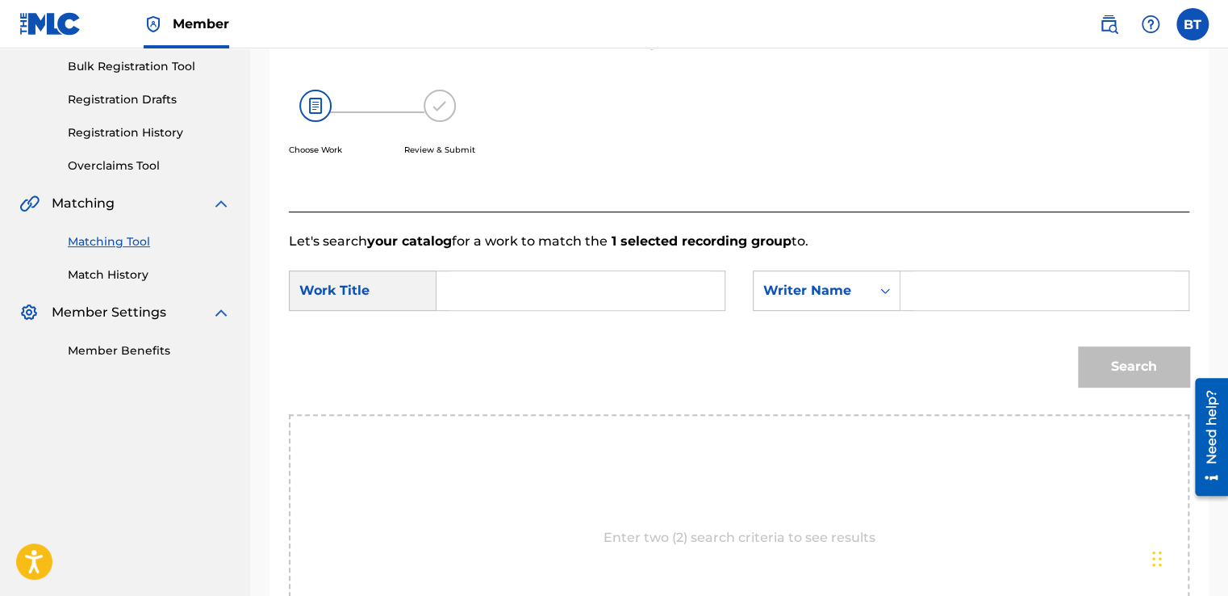
scroll to position [236, 0]
click at [978, 295] on input "Search Form" at bounding box center [1044, 291] width 261 height 39
paste input "[PERSON_NAME] [PERSON_NAME]"
click at [1036, 283] on input "[PERSON_NAME] [PERSON_NAME]" at bounding box center [1044, 291] width 261 height 39
type input "[PERSON_NAME], [PERSON_NAME]"
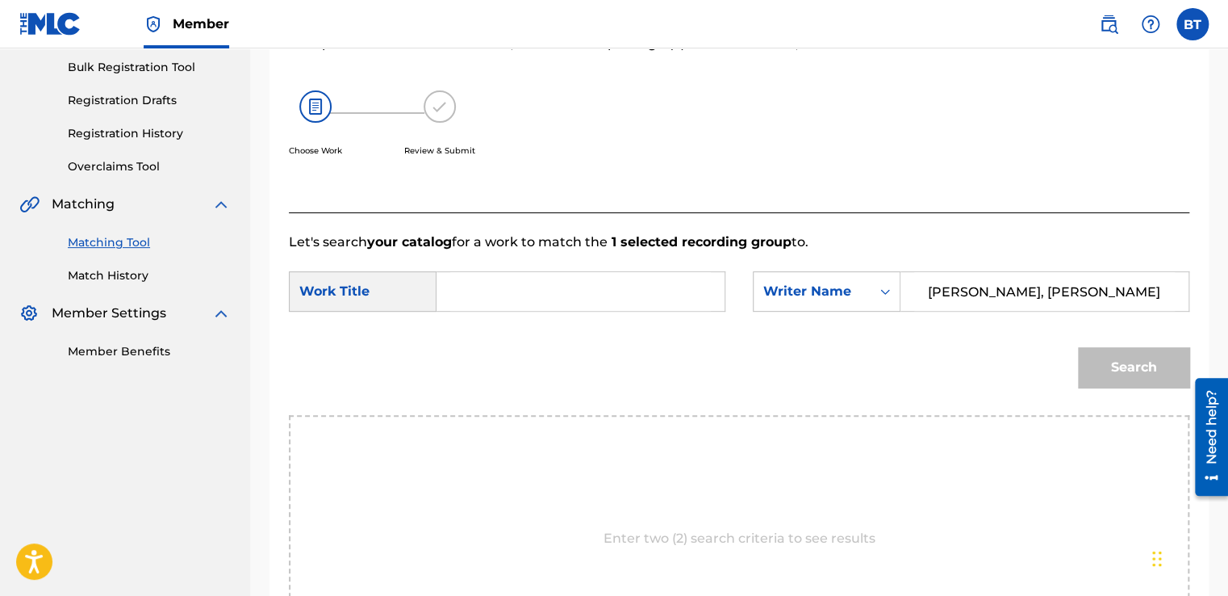
click at [512, 292] on input "Search Form" at bounding box center [580, 291] width 261 height 39
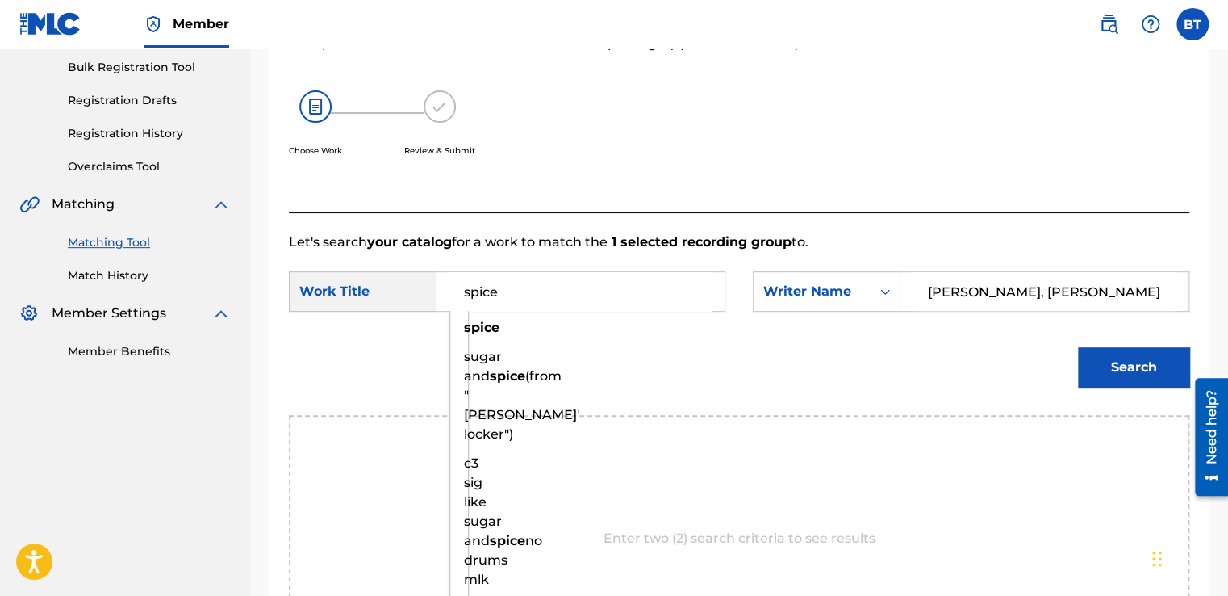
click at [469, 291] on input "spice" at bounding box center [580, 291] width 261 height 39
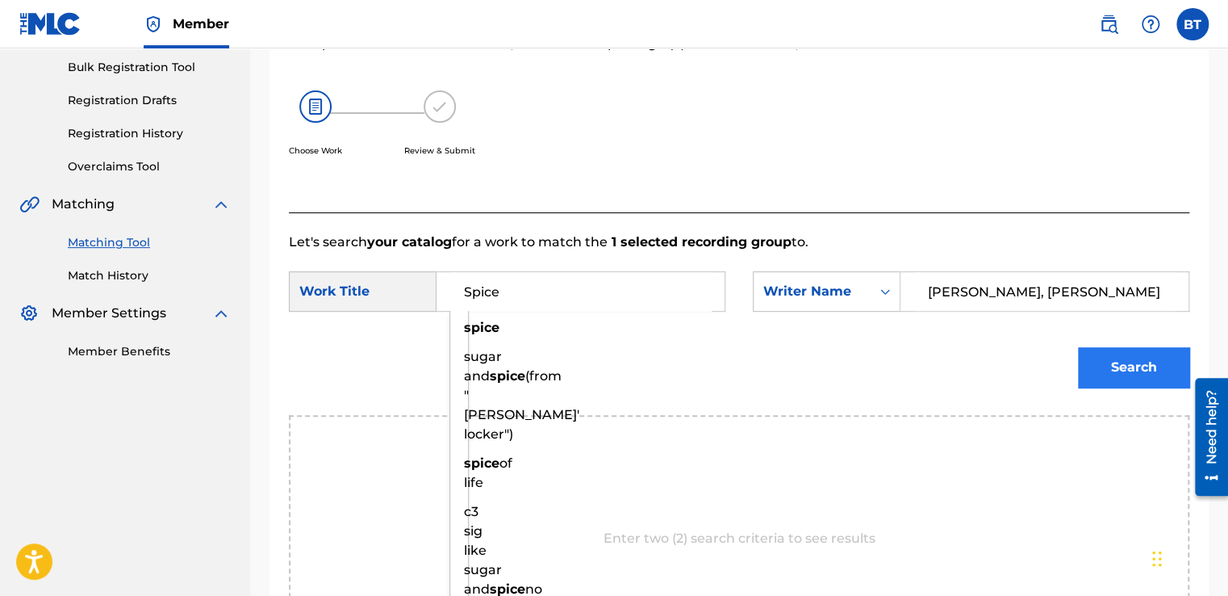
type input "Spice"
click at [1127, 361] on button "Search" at bounding box center [1133, 367] width 111 height 40
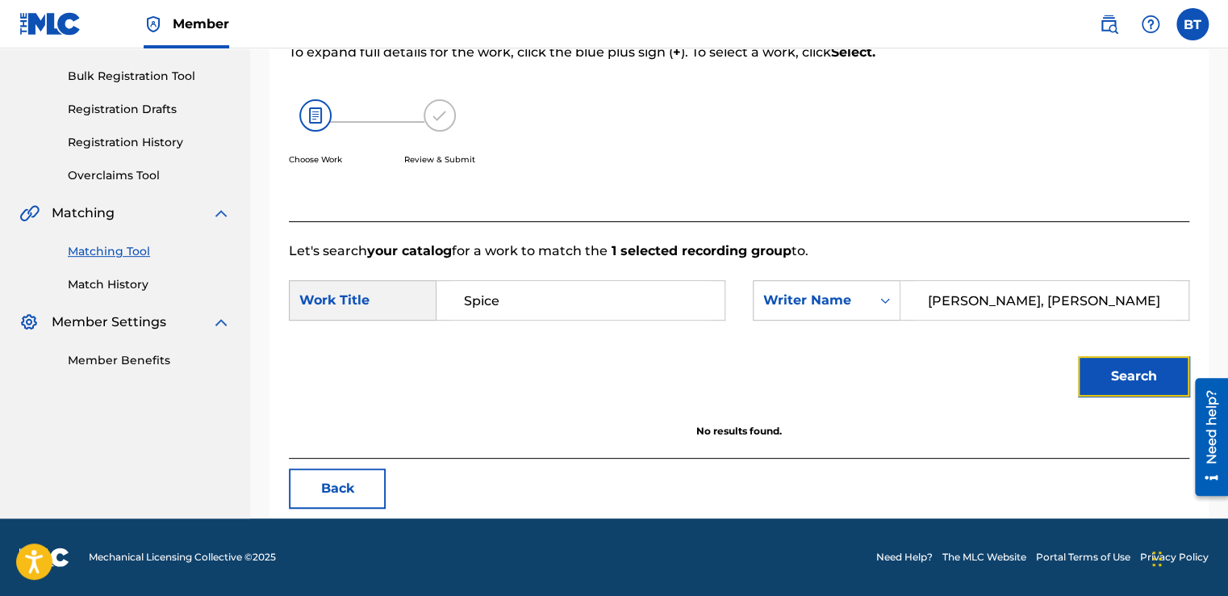
scroll to position [227, 0]
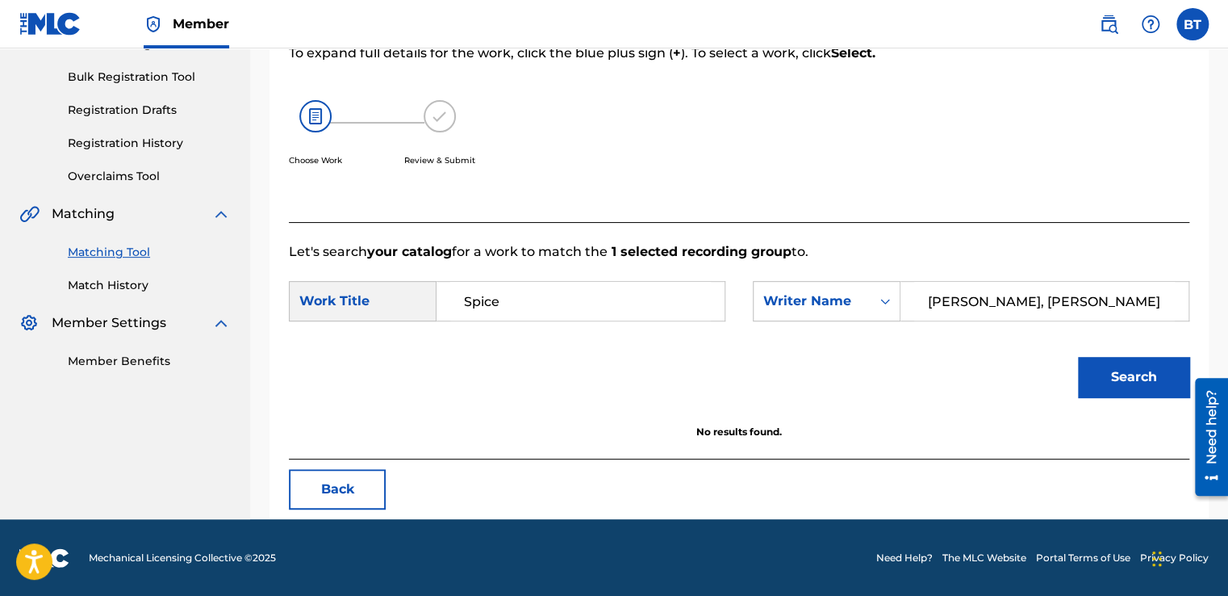
drag, startPoint x: 1148, startPoint y: 302, endPoint x: 1033, endPoint y: 315, distance: 115.3
click at [1033, 315] on input "[PERSON_NAME], [PERSON_NAME]" at bounding box center [1044, 301] width 261 height 39
type input "[PERSON_NAME]"
click at [1095, 372] on button "Search" at bounding box center [1133, 377] width 111 height 40
click at [339, 477] on button "Back" at bounding box center [337, 489] width 97 height 40
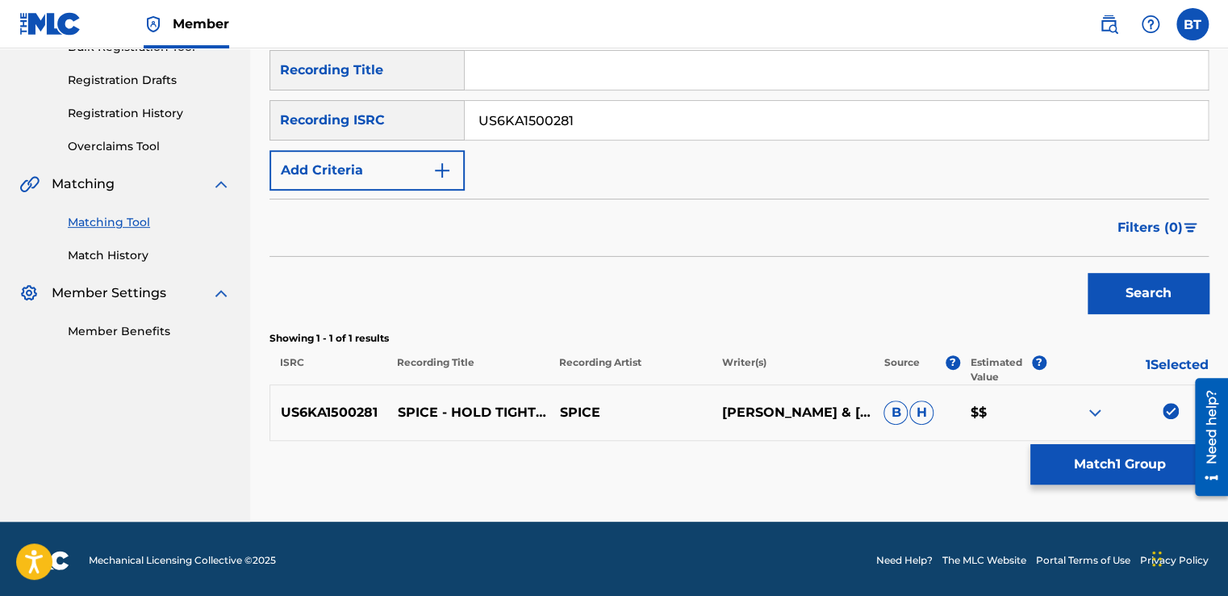
scroll to position [259, 0]
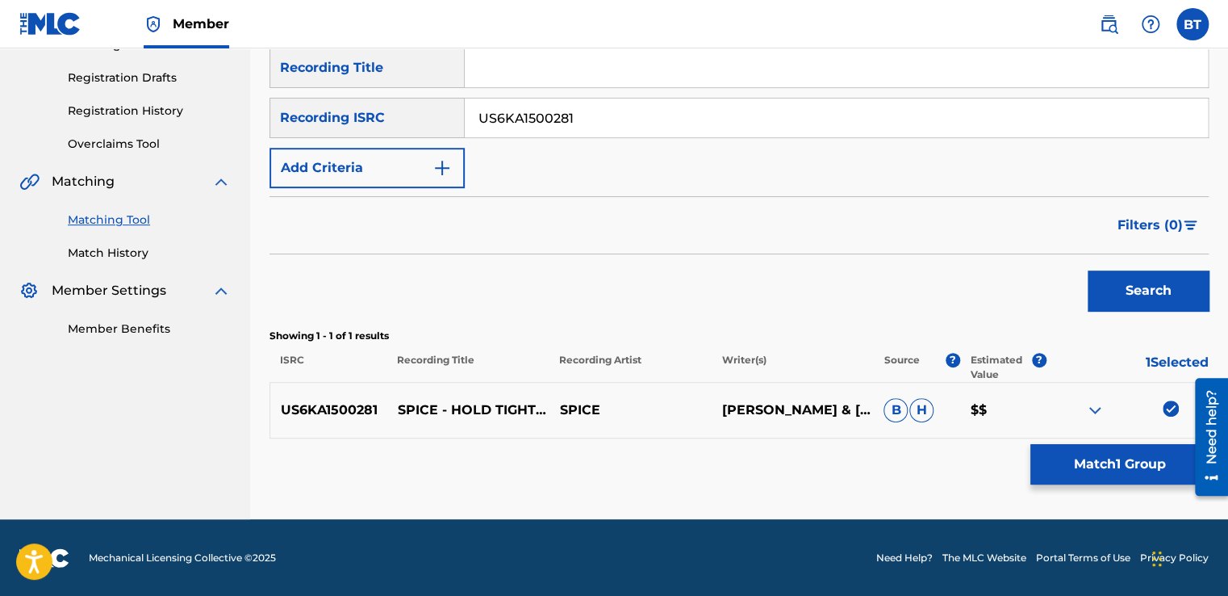
click at [1171, 409] on img at bounding box center [1171, 408] width 16 height 16
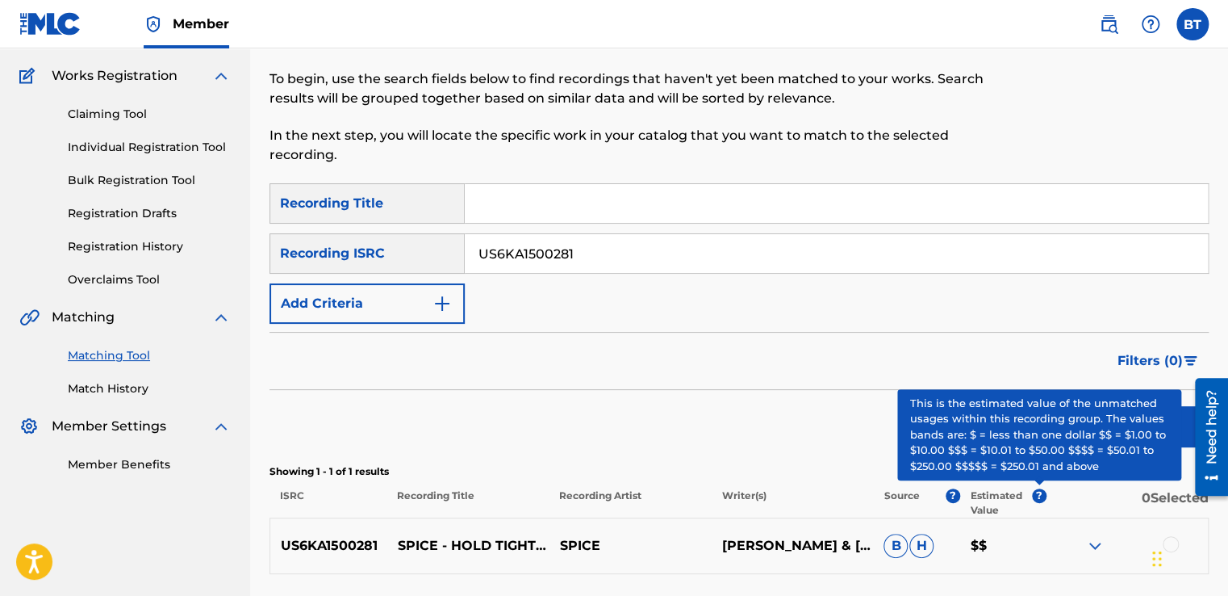
scroll to position [98, 0]
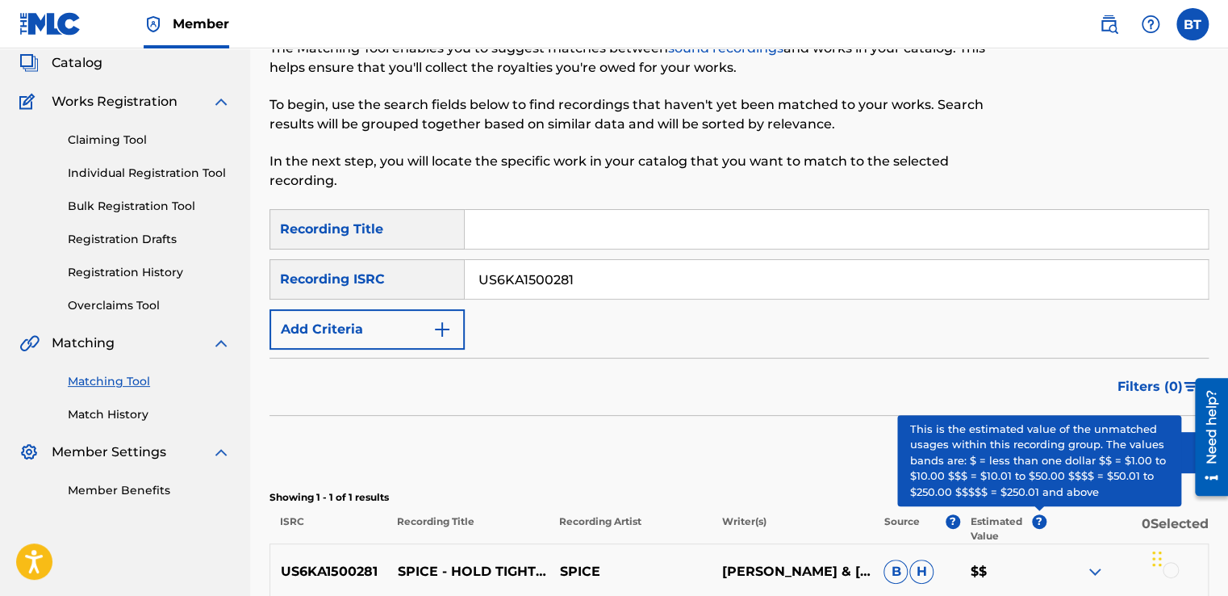
drag, startPoint x: 580, startPoint y: 277, endPoint x: 457, endPoint y: 266, distance: 123.9
click at [457, 266] on div "SearchWithCriteria0beeada8-94d6-4a4d-9d75-bc3ba10f36a4 Recording ISRC US6KA1500…" at bounding box center [739, 279] width 939 height 40
paste input "G7D137861"
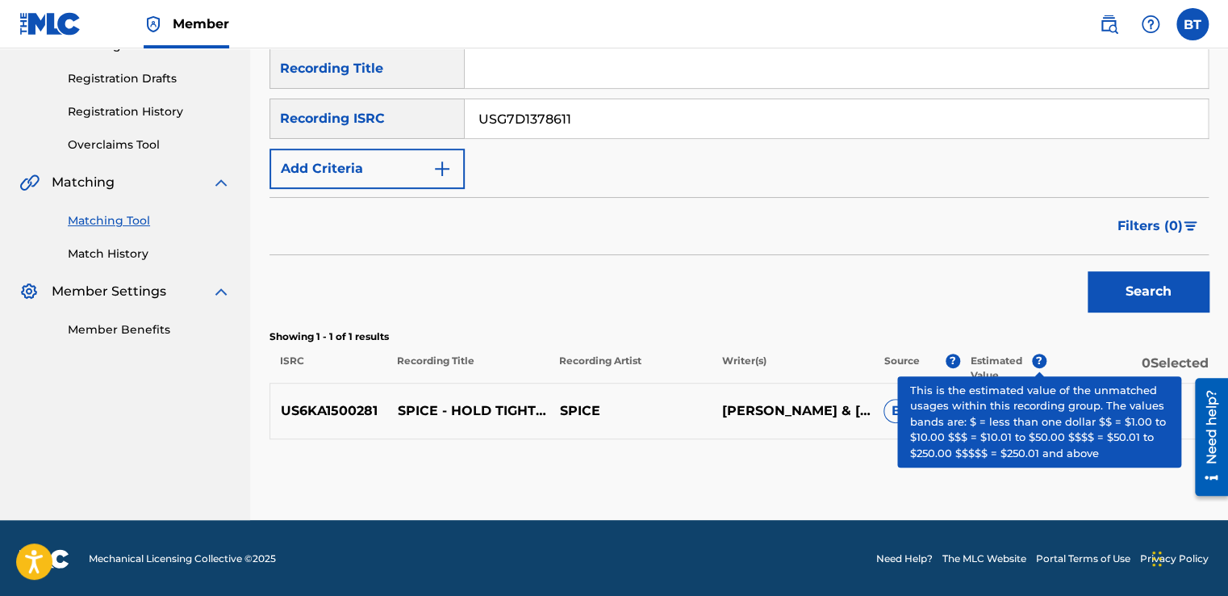
scroll to position [259, 0]
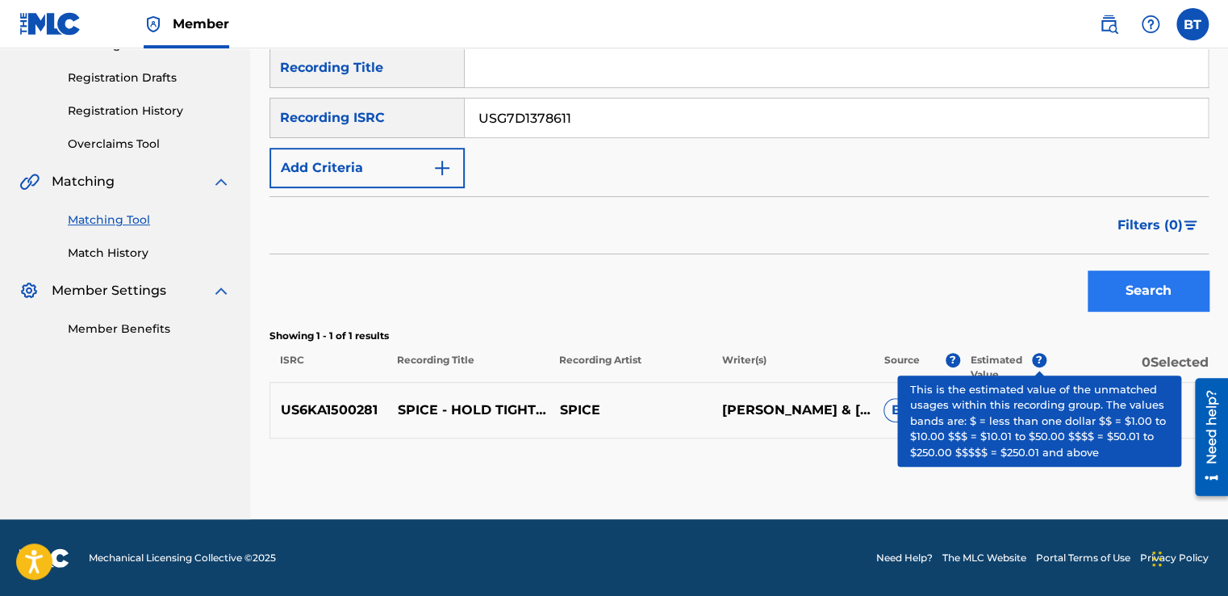
type input "USG7D1378611"
click at [1123, 298] on button "Search" at bounding box center [1148, 290] width 121 height 40
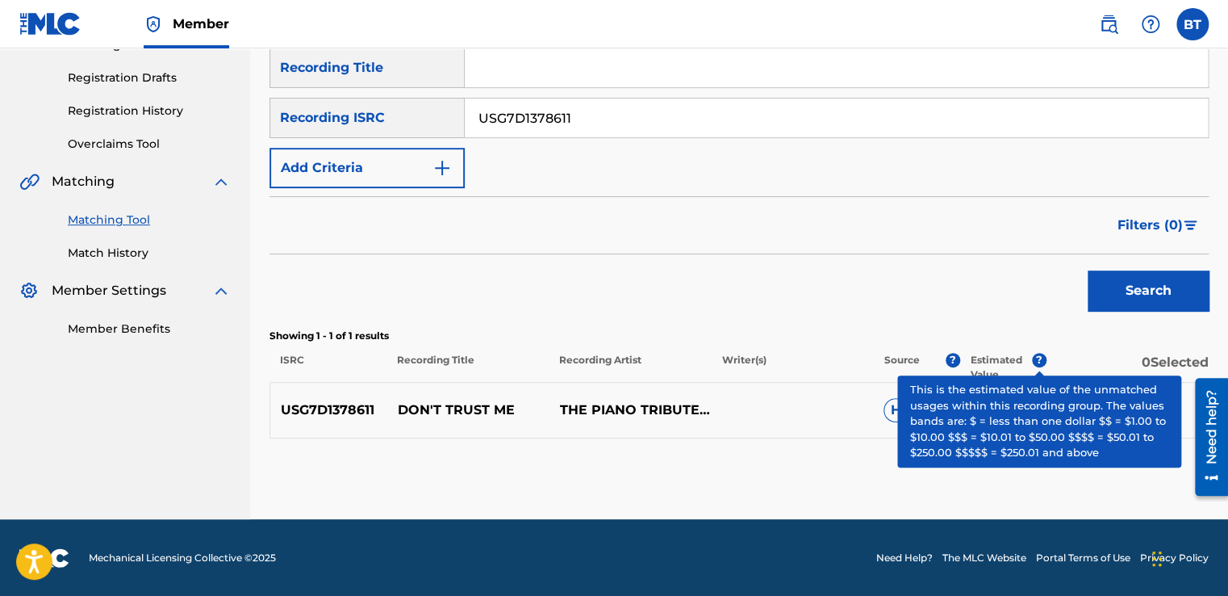
click at [1043, 359] on span "?" at bounding box center [1039, 360] width 15 height 15
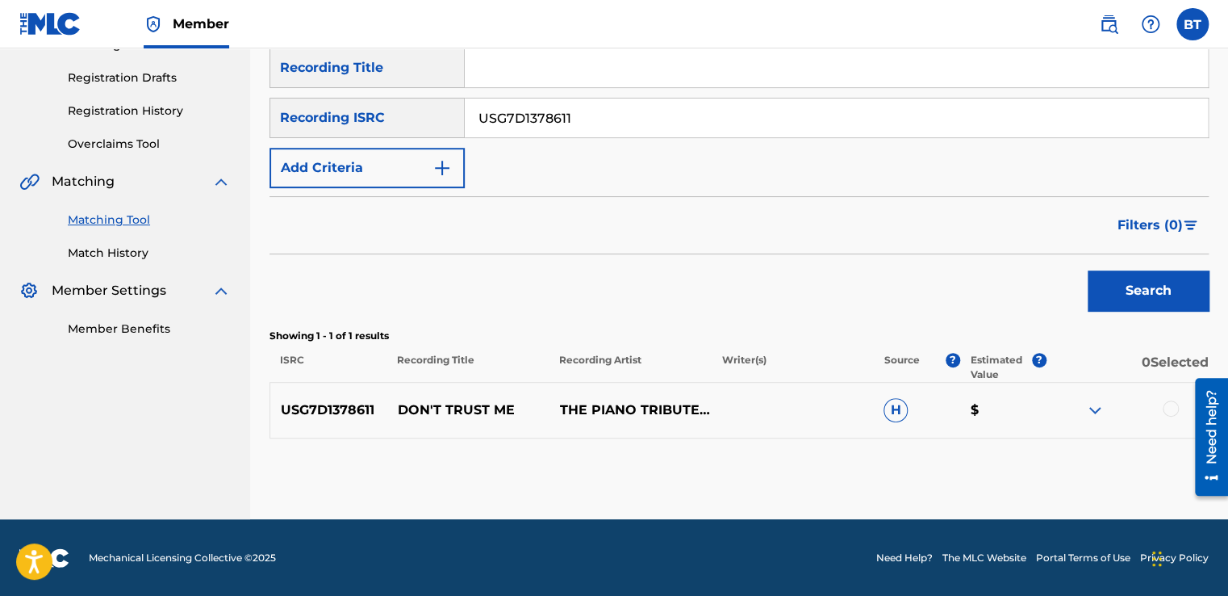
click at [1171, 407] on div at bounding box center [1171, 408] width 16 height 16
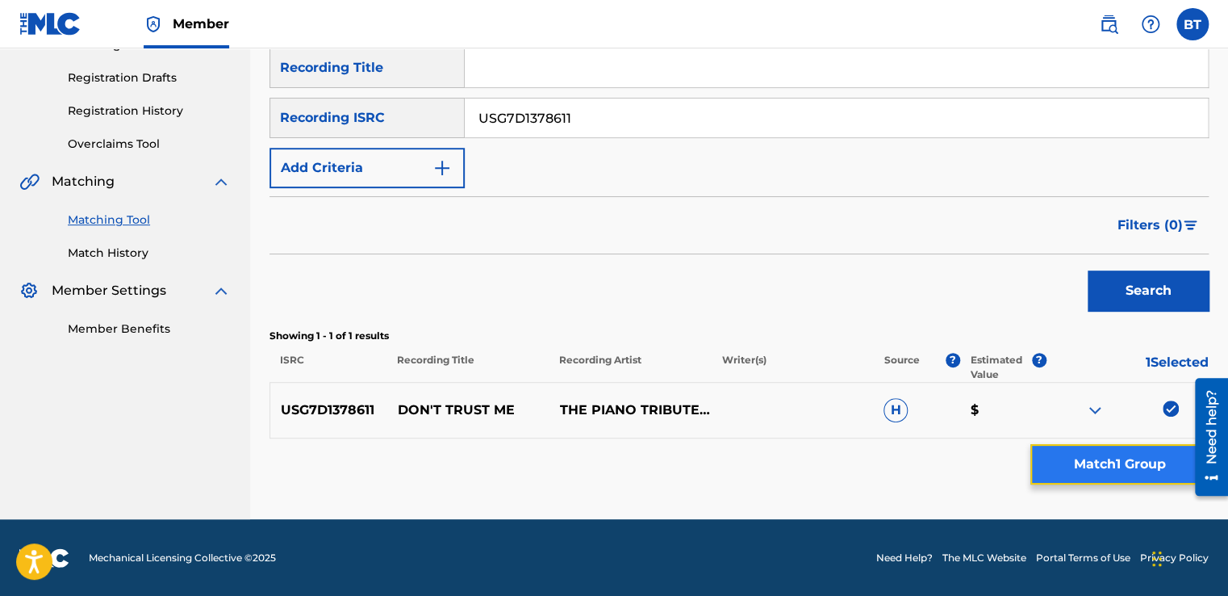
click at [1124, 469] on button "Match 1 Group" at bounding box center [1120, 464] width 178 height 40
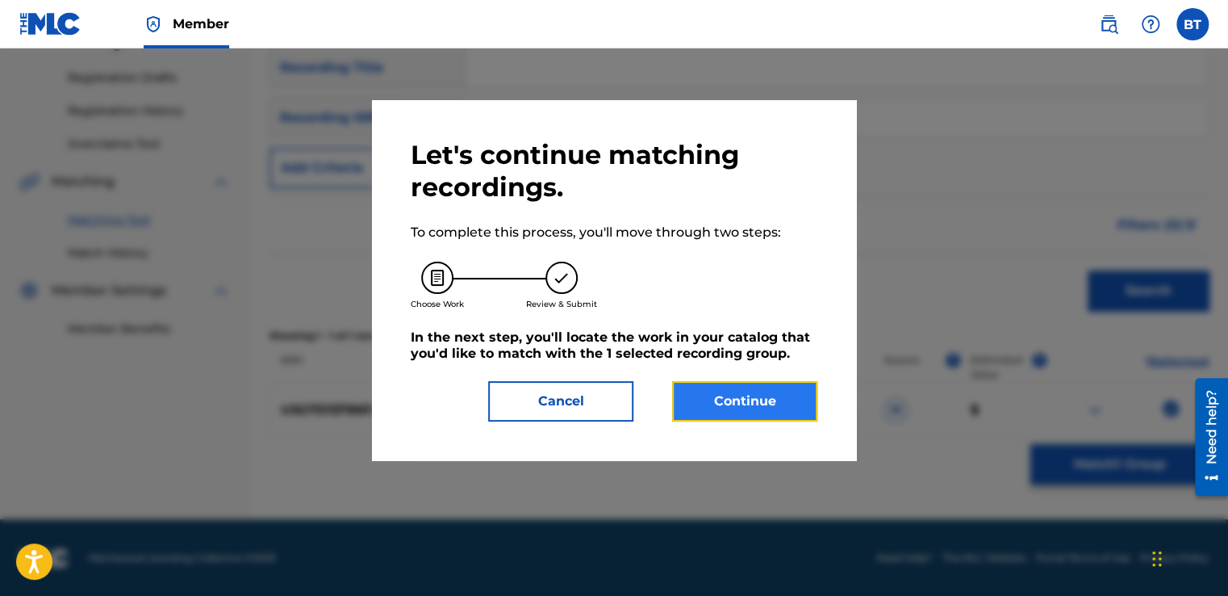
click at [765, 402] on button "Continue" at bounding box center [744, 401] width 145 height 40
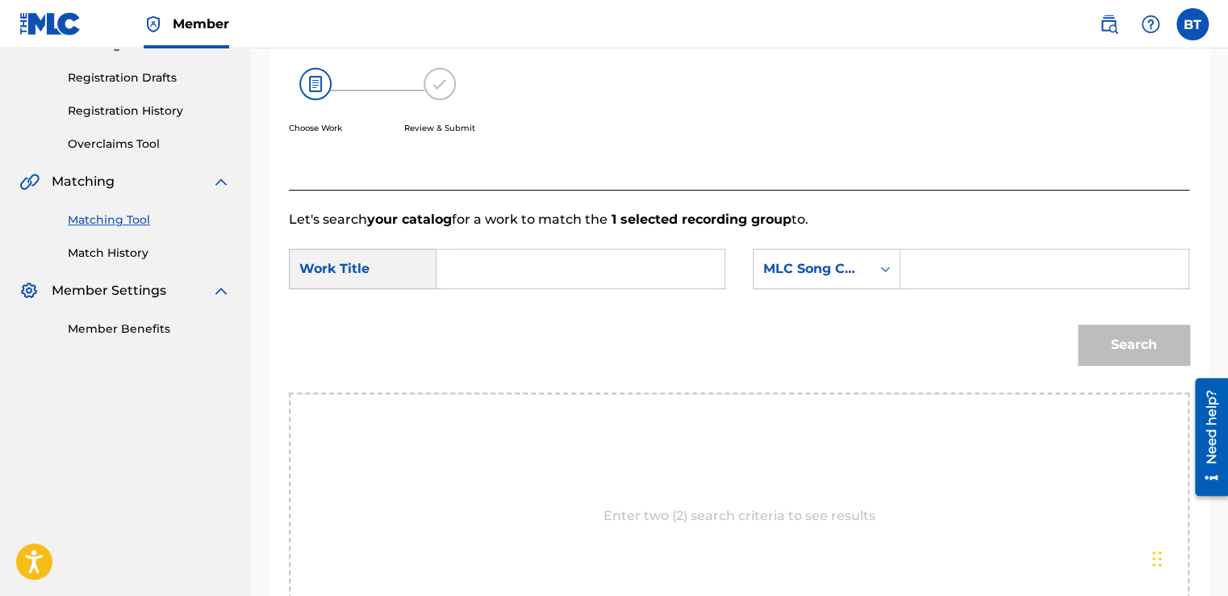
click at [494, 270] on input "Search Form" at bounding box center [580, 268] width 261 height 39
paste input "Don't Trust Me"
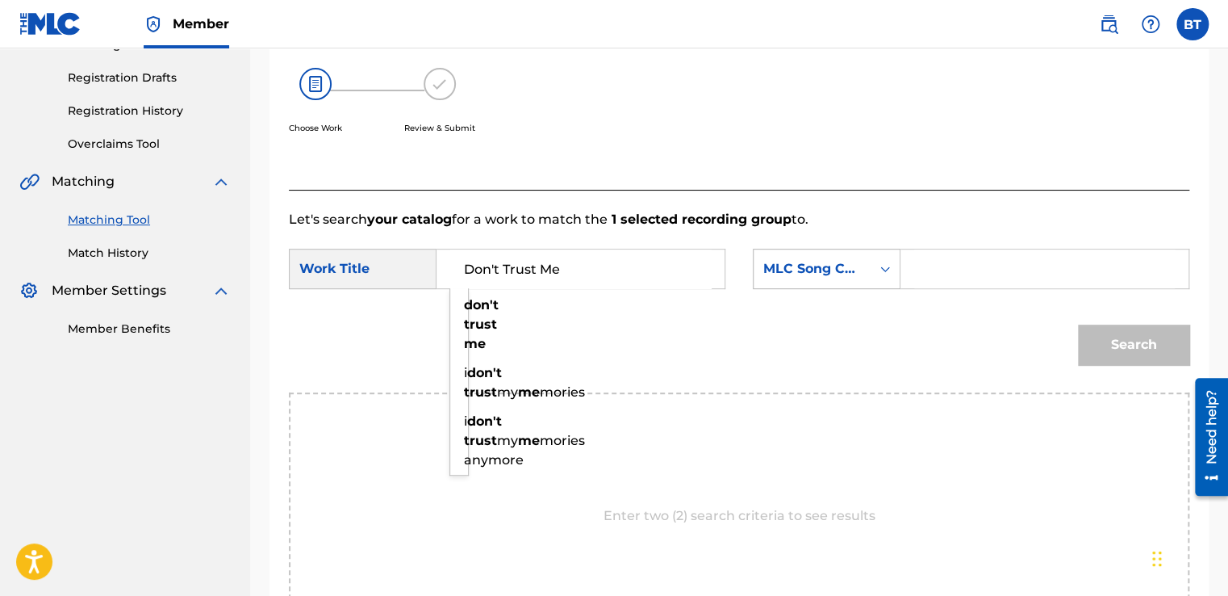
type input "Don't Trust Me"
click at [868, 265] on div "MLC Song Code" at bounding box center [812, 268] width 117 height 31
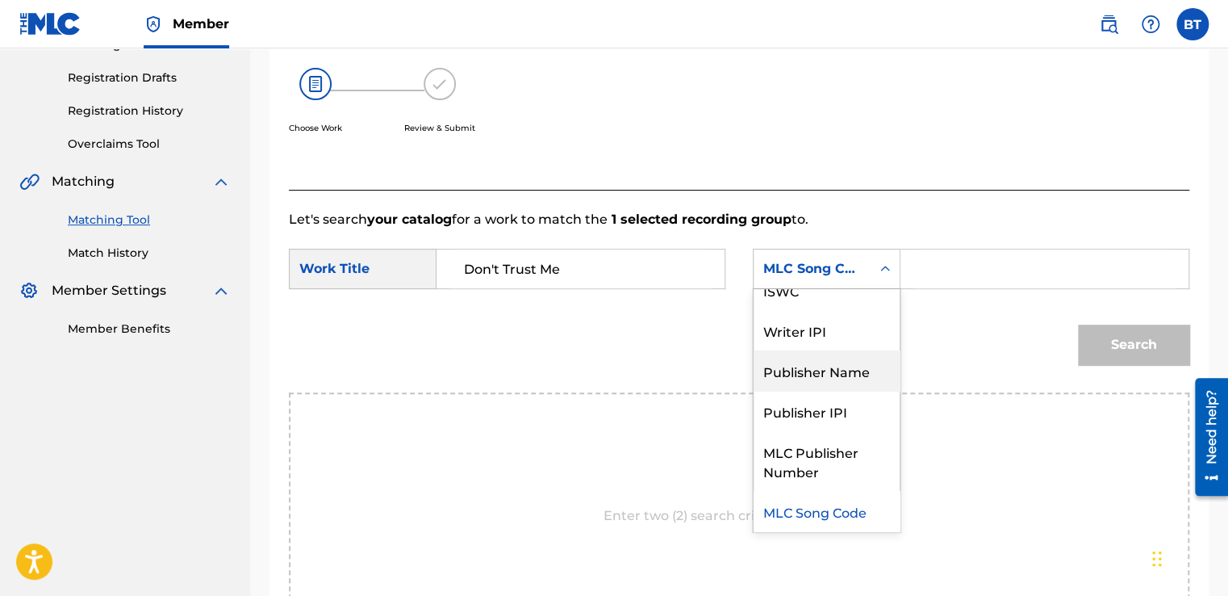
scroll to position [0, 0]
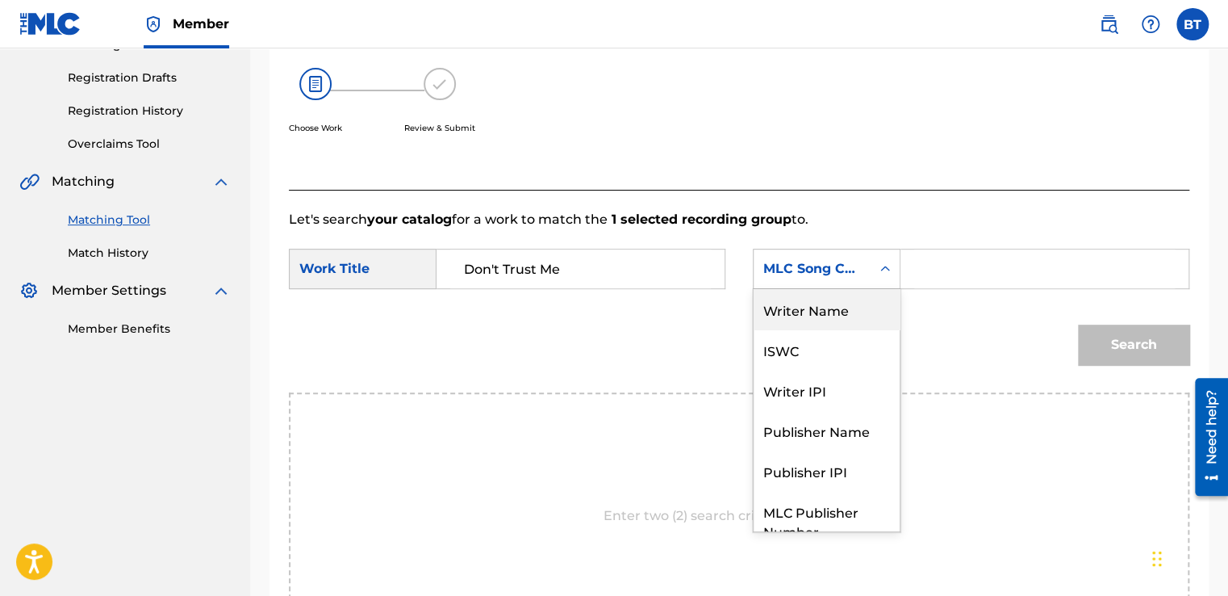
click at [824, 316] on div "Writer Name" at bounding box center [827, 309] width 146 height 40
click at [855, 276] on div "Writer Name" at bounding box center [812, 268] width 98 height 19
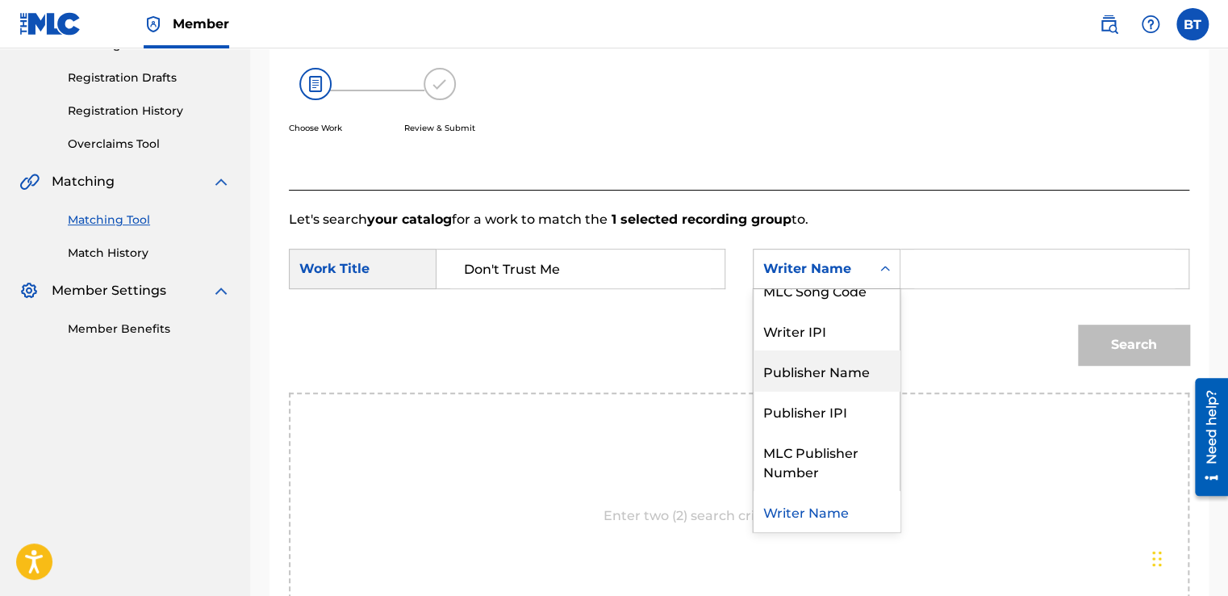
click at [855, 383] on div "Publisher Name" at bounding box center [827, 370] width 146 height 40
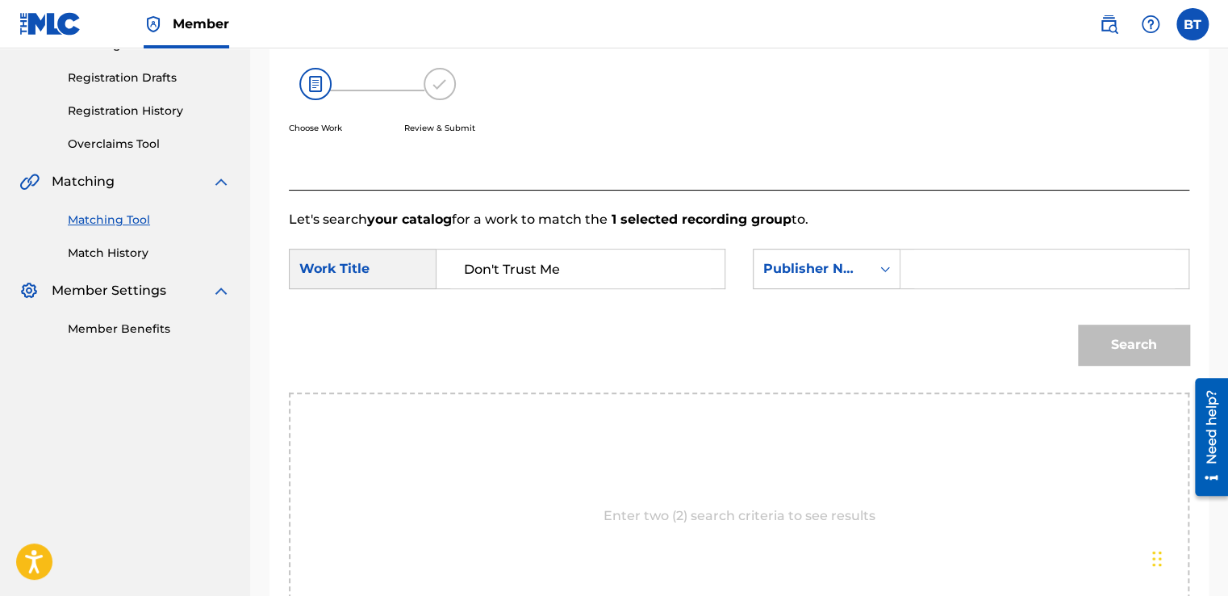
click at [956, 270] on input "Search Form" at bounding box center [1044, 268] width 261 height 39
paste input "CC Entertainment"
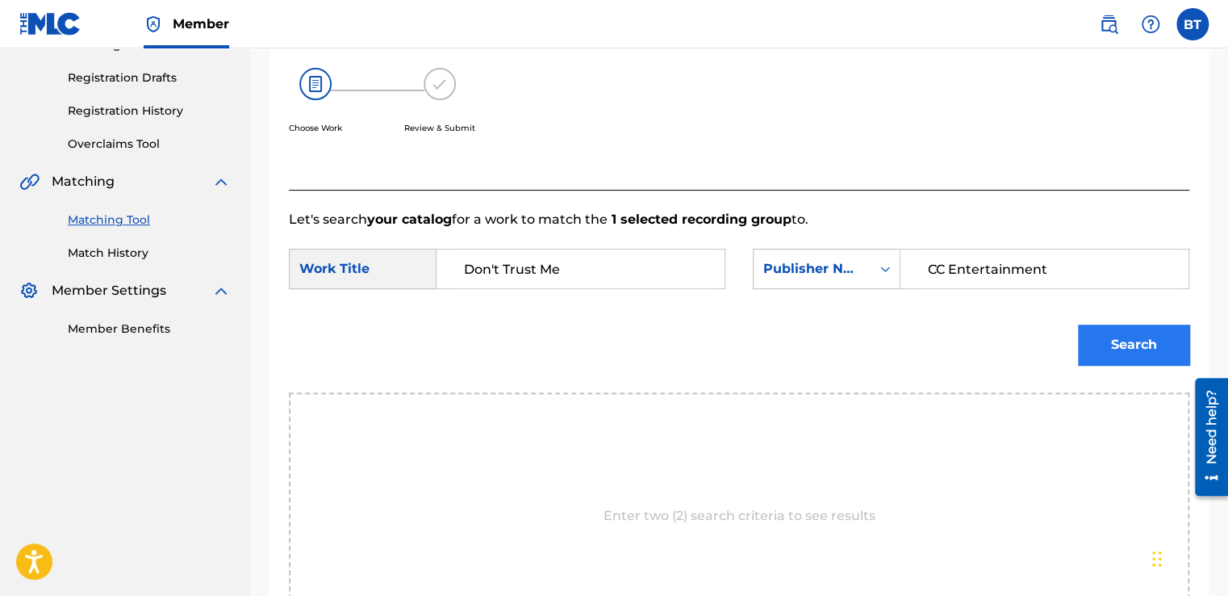
type input "CC Entertainment"
click at [1156, 326] on button "Search" at bounding box center [1133, 344] width 111 height 40
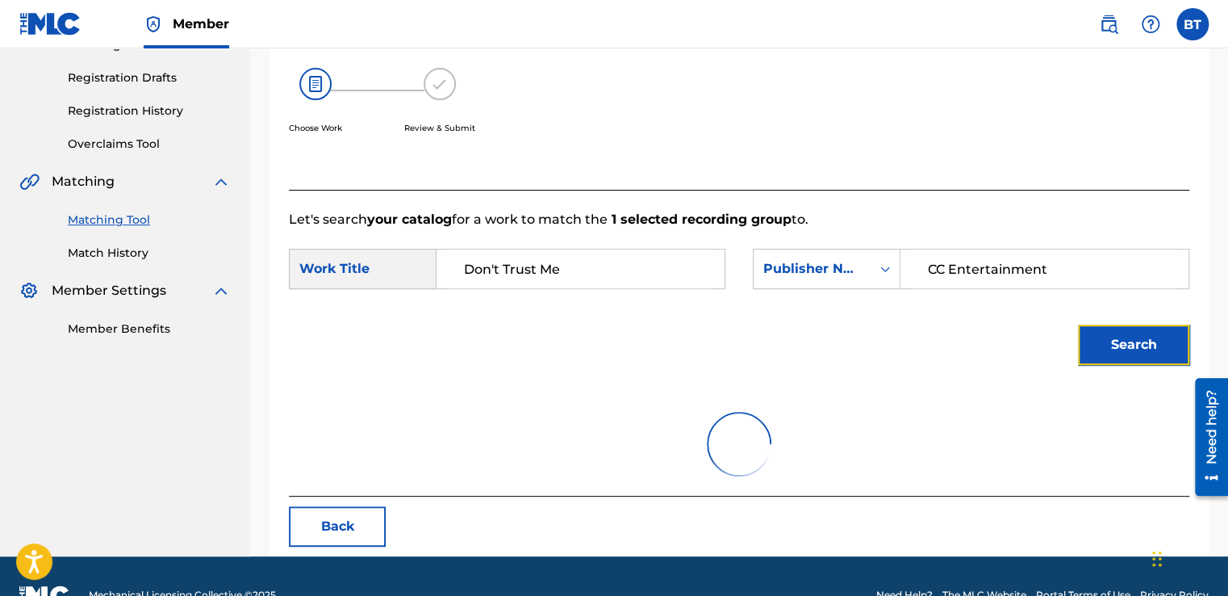
scroll to position [227, 0]
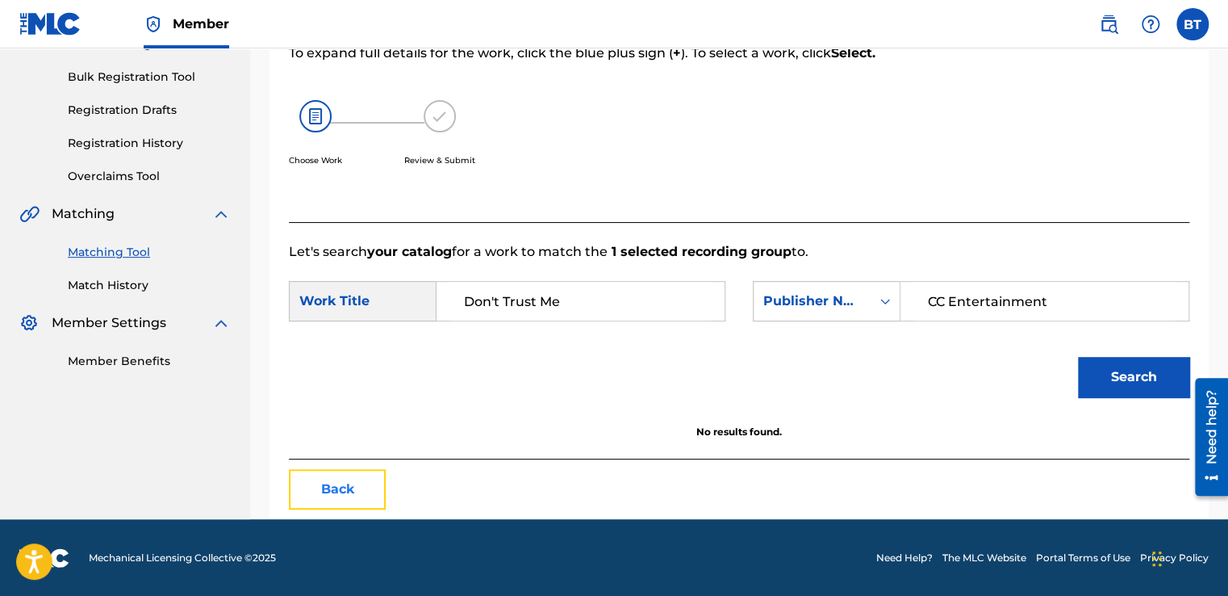
click at [327, 487] on button "Back" at bounding box center [337, 489] width 97 height 40
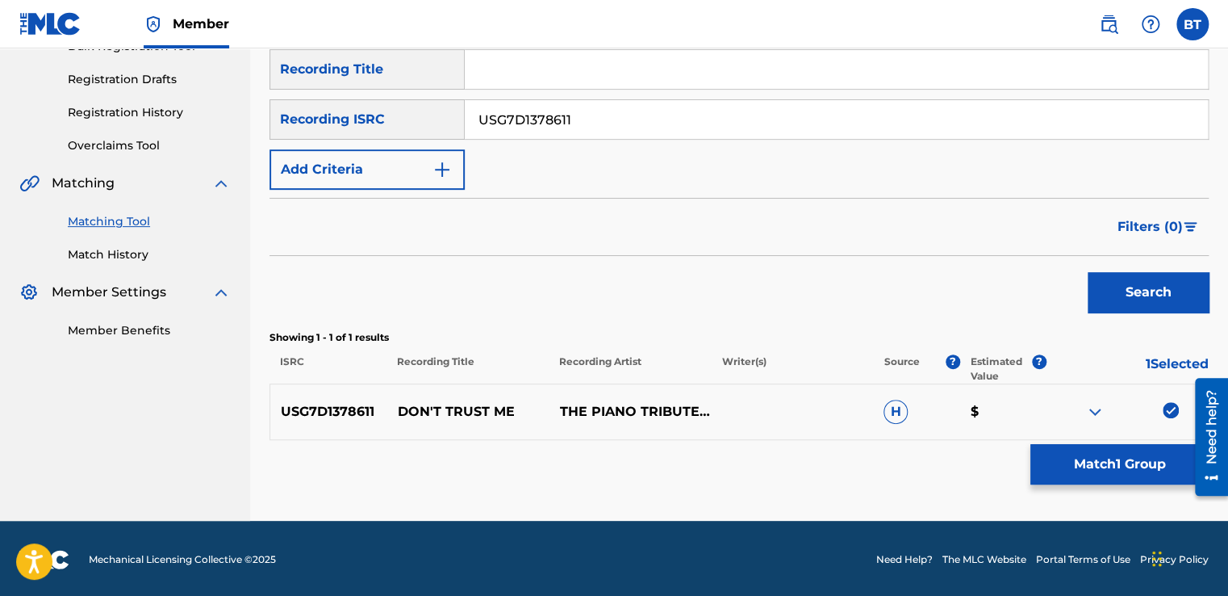
scroll to position [259, 0]
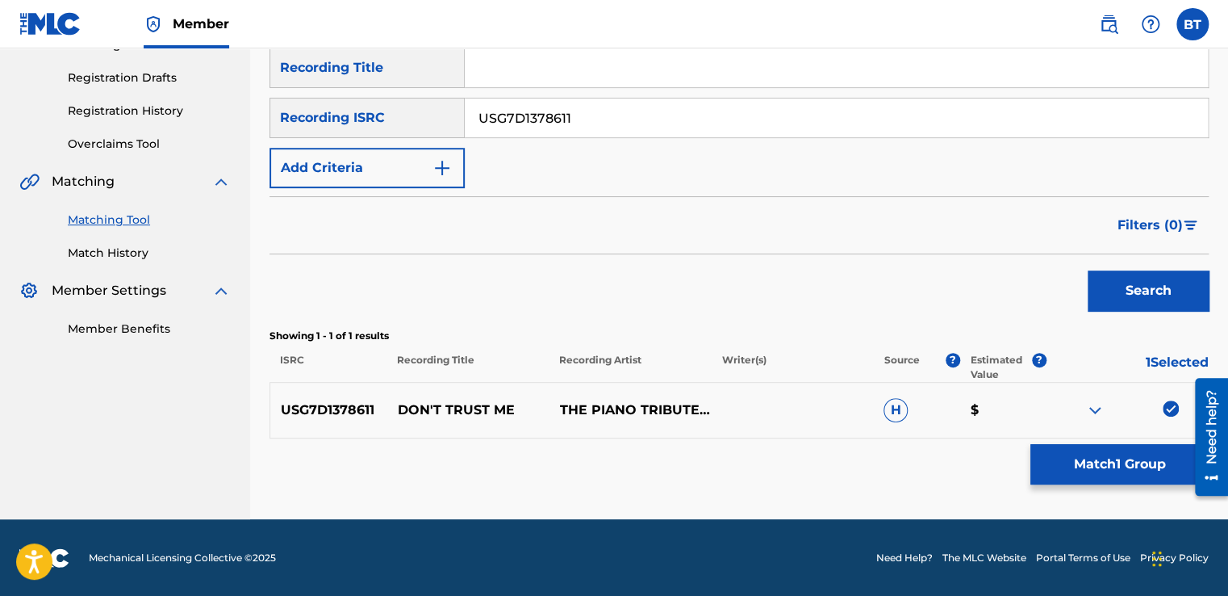
click at [1171, 407] on img at bounding box center [1171, 408] width 16 height 16
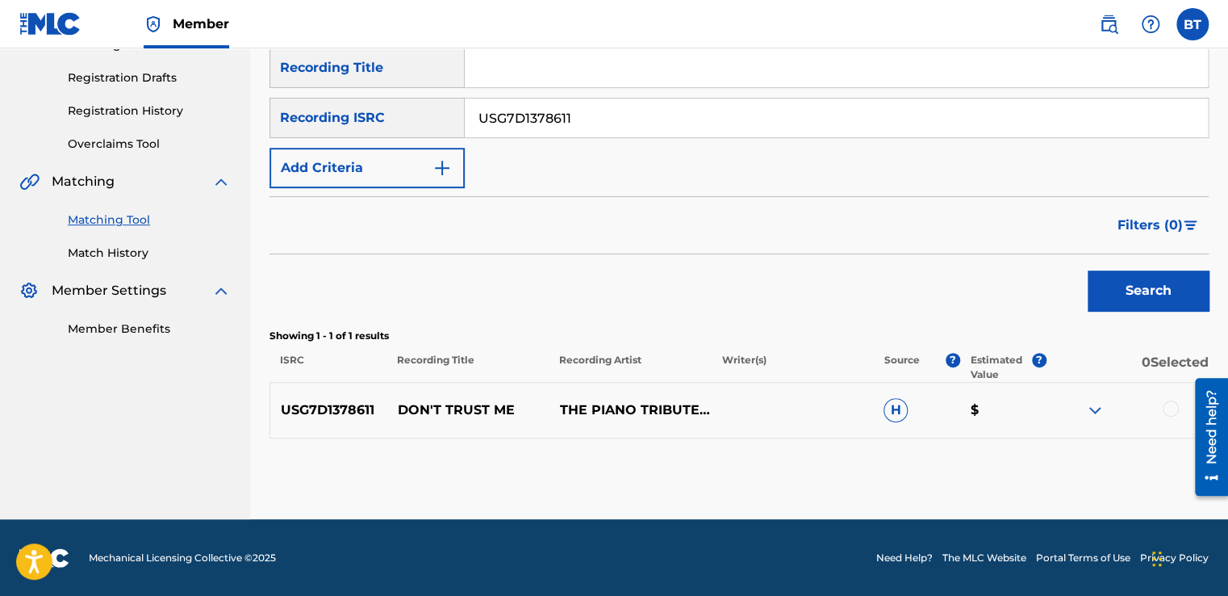
drag, startPoint x: 589, startPoint y: 122, endPoint x: 467, endPoint y: 117, distance: 122.0
click at [467, 117] on input "USG7D1378611" at bounding box center [836, 117] width 743 height 39
paste input "GBBBA0800140"
type input "GBBBA0800140"
click at [1112, 281] on button "Search" at bounding box center [1148, 290] width 121 height 40
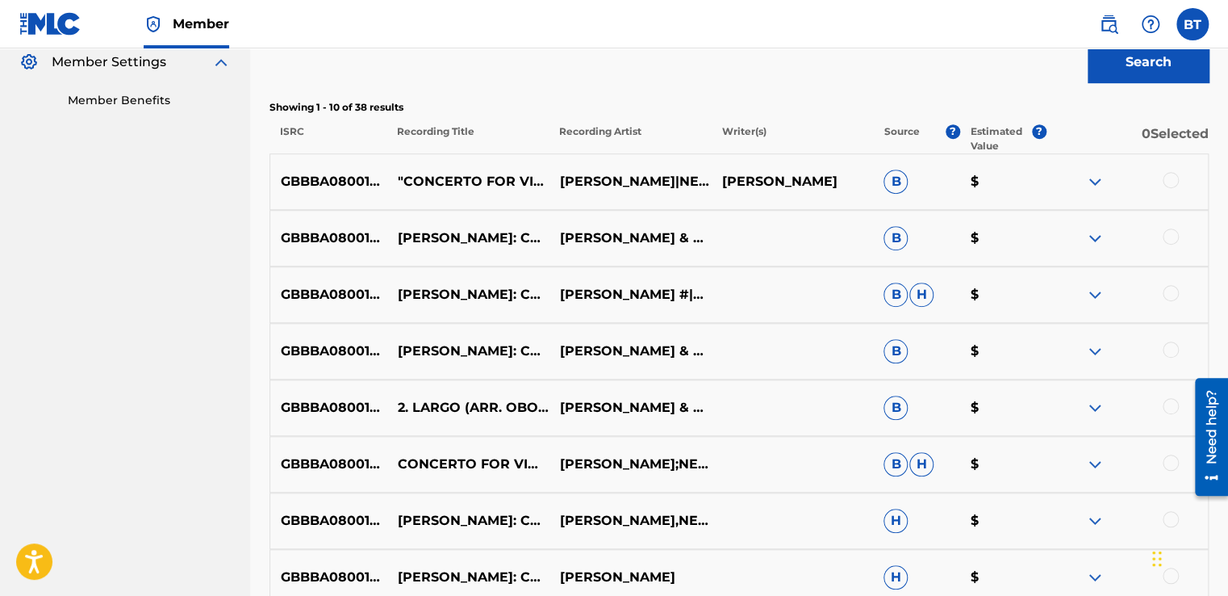
scroll to position [485, 0]
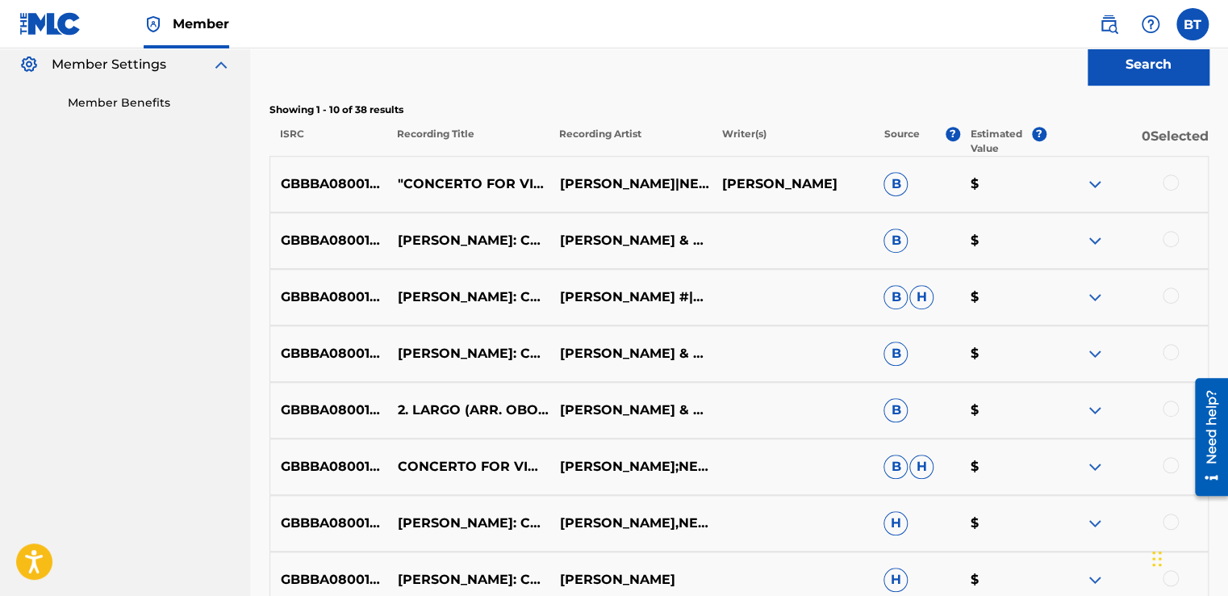
click at [1177, 185] on div at bounding box center [1171, 182] width 16 height 16
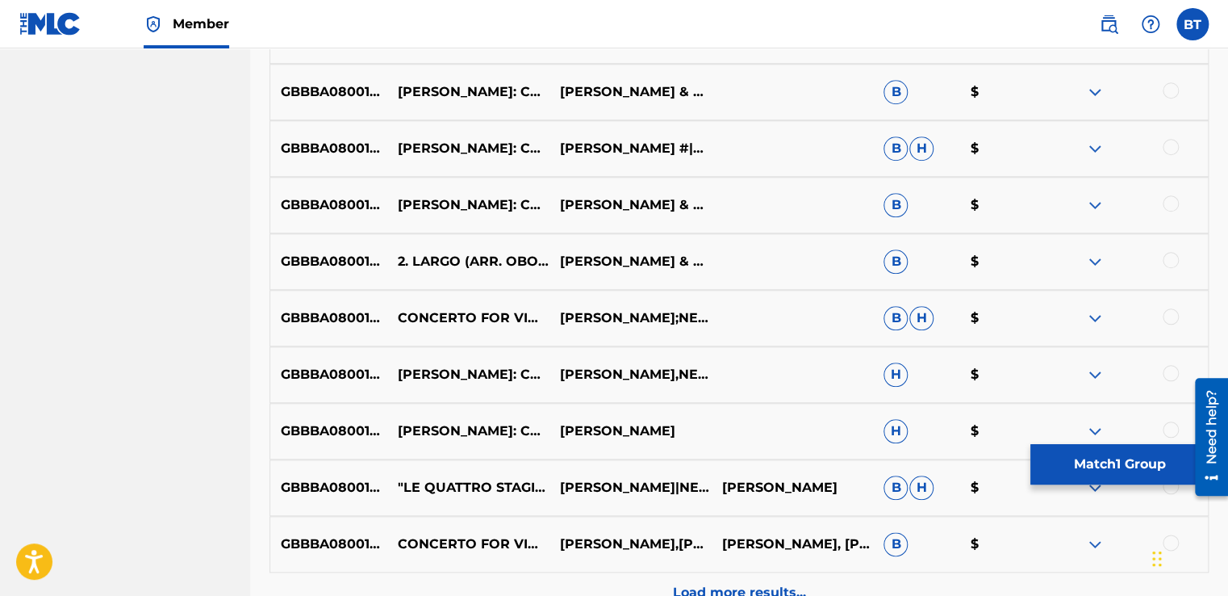
scroll to position [808, 0]
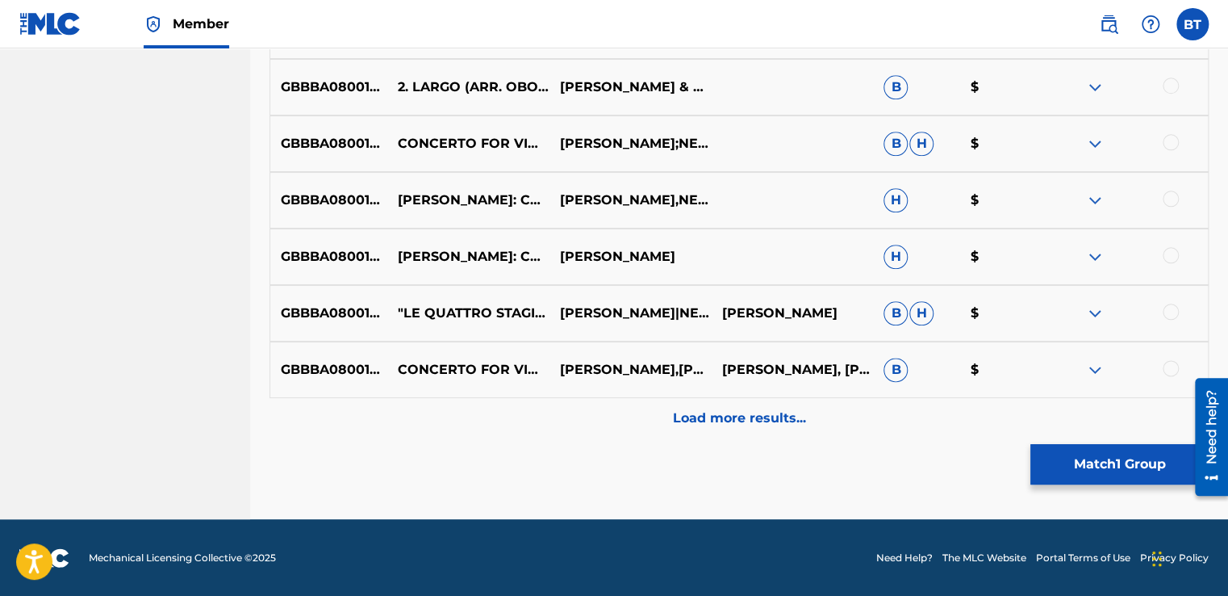
click at [1171, 312] on div at bounding box center [1171, 311] width 16 height 16
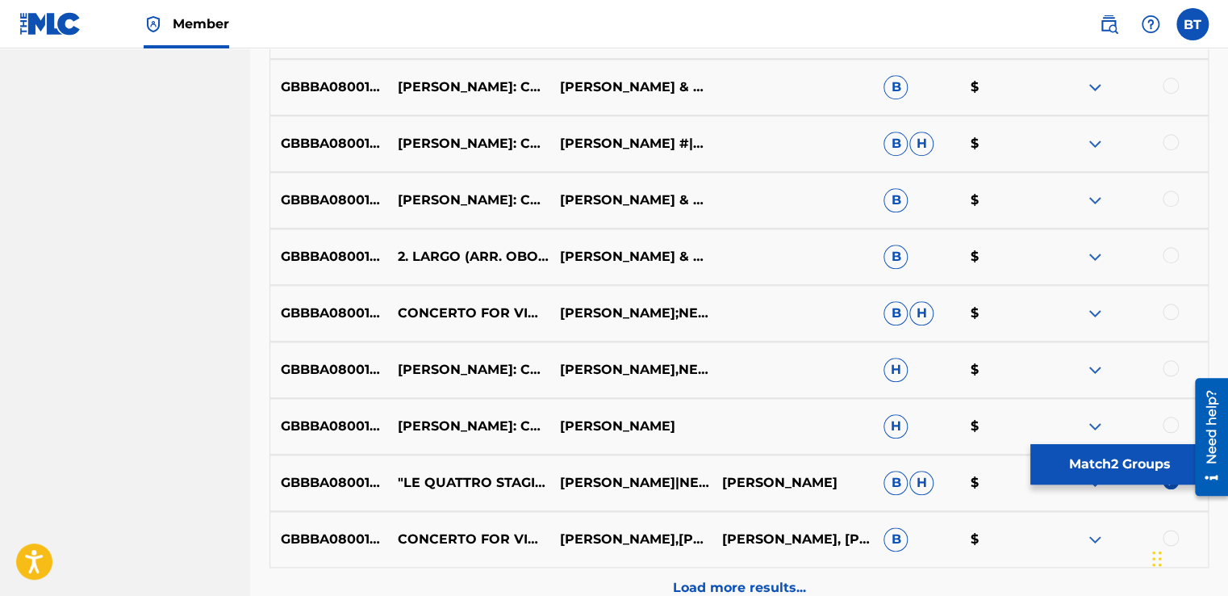
scroll to position [404, 0]
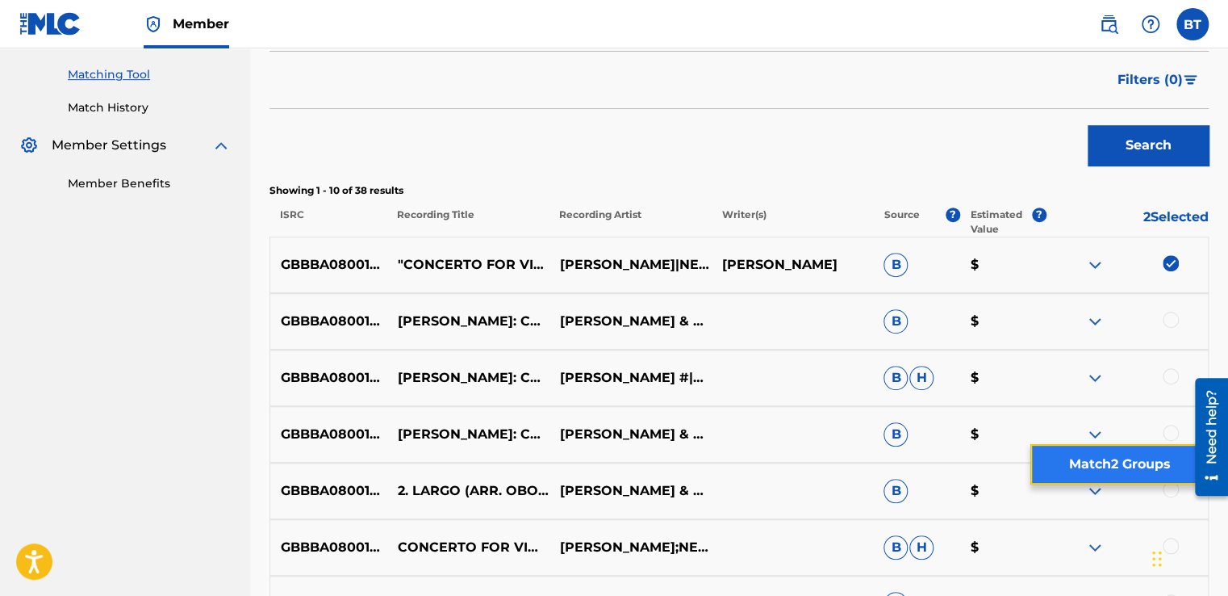
click at [1127, 455] on button "Match 2 Groups" at bounding box center [1120, 464] width 178 height 40
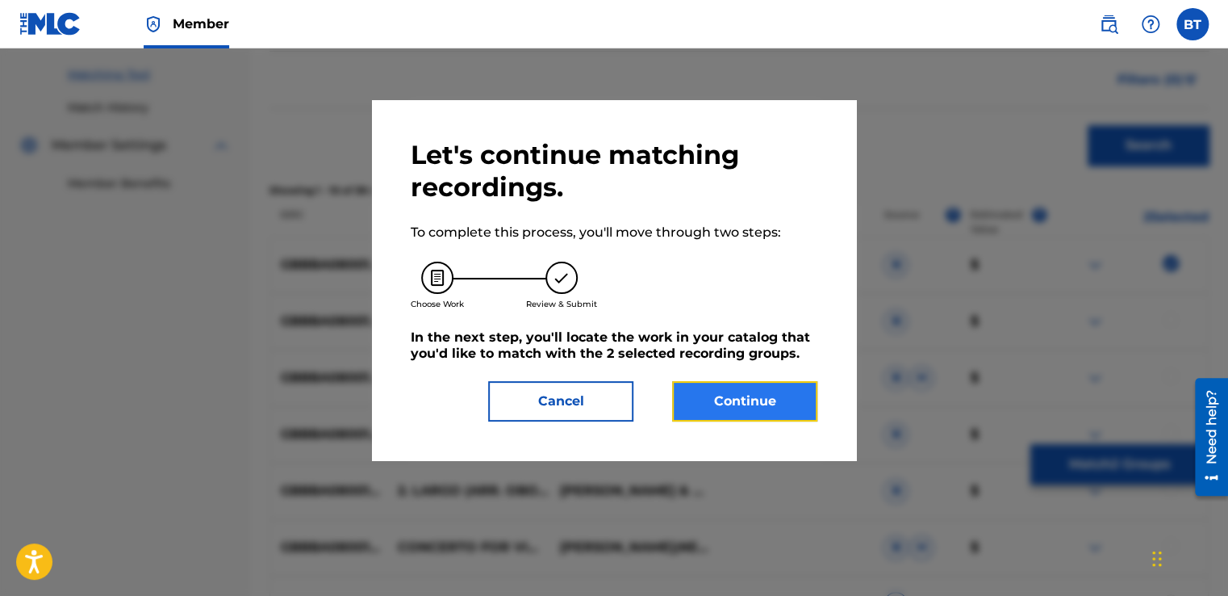
click at [719, 392] on button "Continue" at bounding box center [744, 401] width 145 height 40
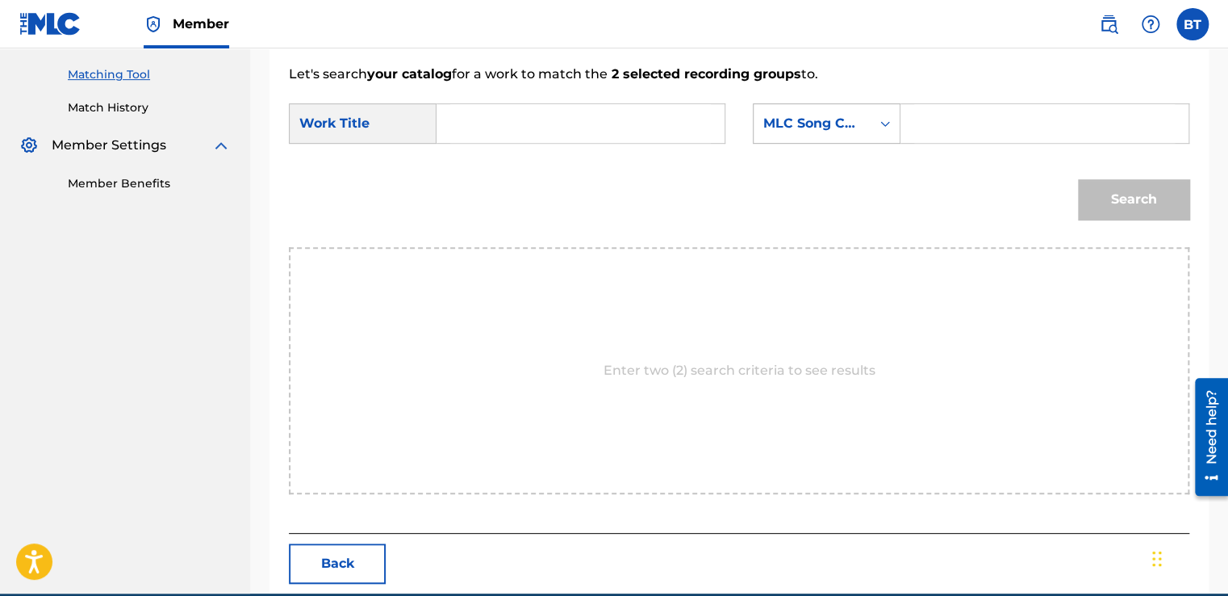
click at [826, 121] on div "MLC Song Code" at bounding box center [812, 123] width 98 height 19
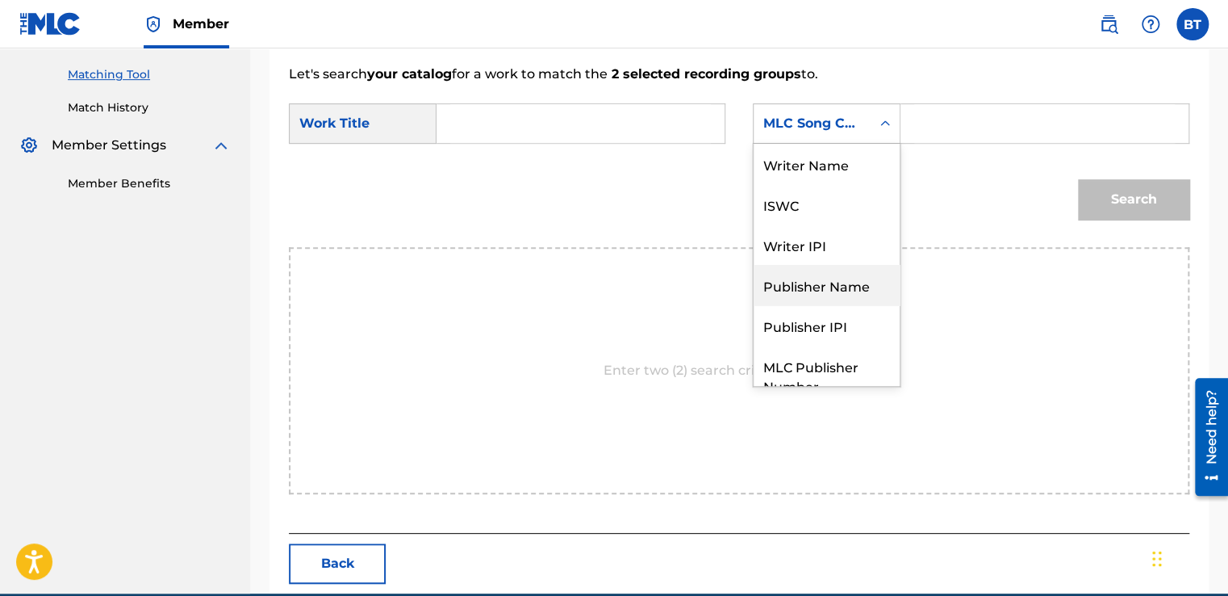
scroll to position [0, 0]
click at [818, 155] on div "Writer Name" at bounding box center [827, 164] width 146 height 40
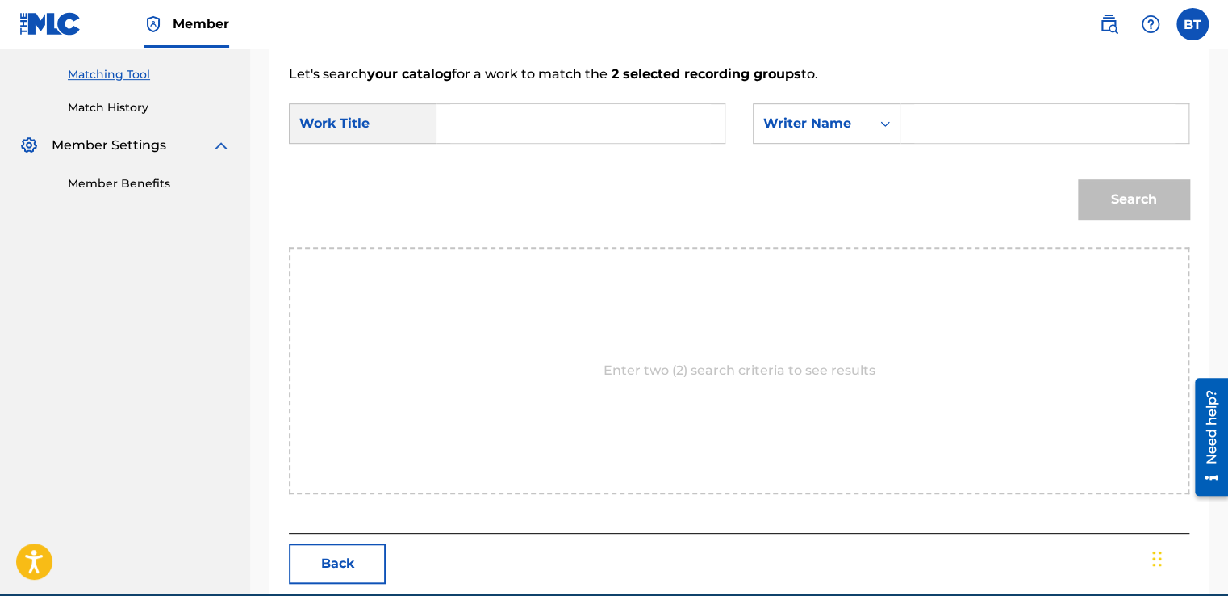
click at [972, 134] on input "Search Form" at bounding box center [1044, 123] width 261 height 39
paste input "[PERSON_NAME]"
type input "[PERSON_NAME]"
click at [498, 130] on input "Search Form" at bounding box center [580, 123] width 261 height 39
click at [560, 125] on input "Search Form" at bounding box center [580, 123] width 261 height 39
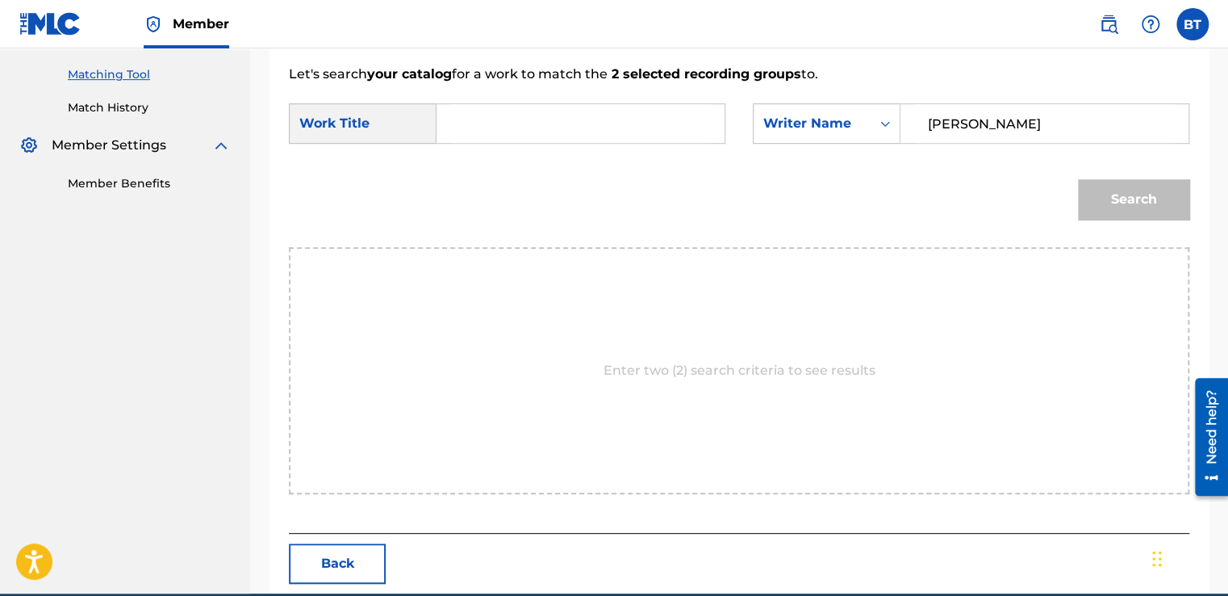
paste input "Concerto For Violin And Strings In F Minor, Op. 8, No. 4, RV 297 "L'inverno" - …"
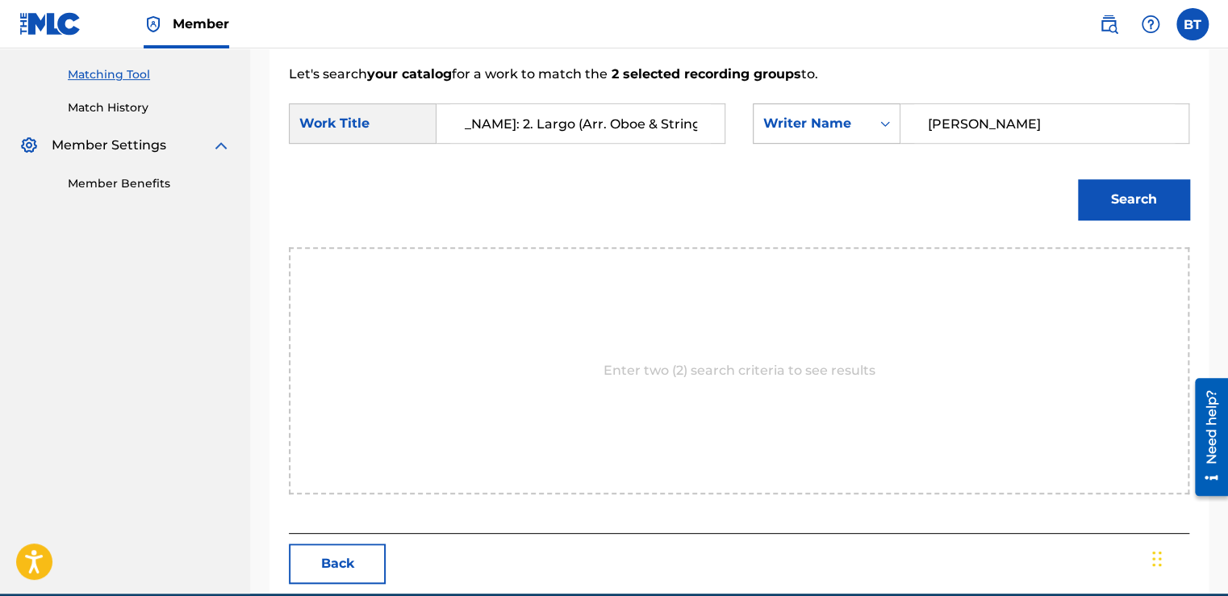
type input "Concerto For Violin And Strings In F Minor, Op. 8, No. 4, RV 297 "L'inverno" - …"
click at [1114, 192] on button "Search" at bounding box center [1133, 199] width 111 height 40
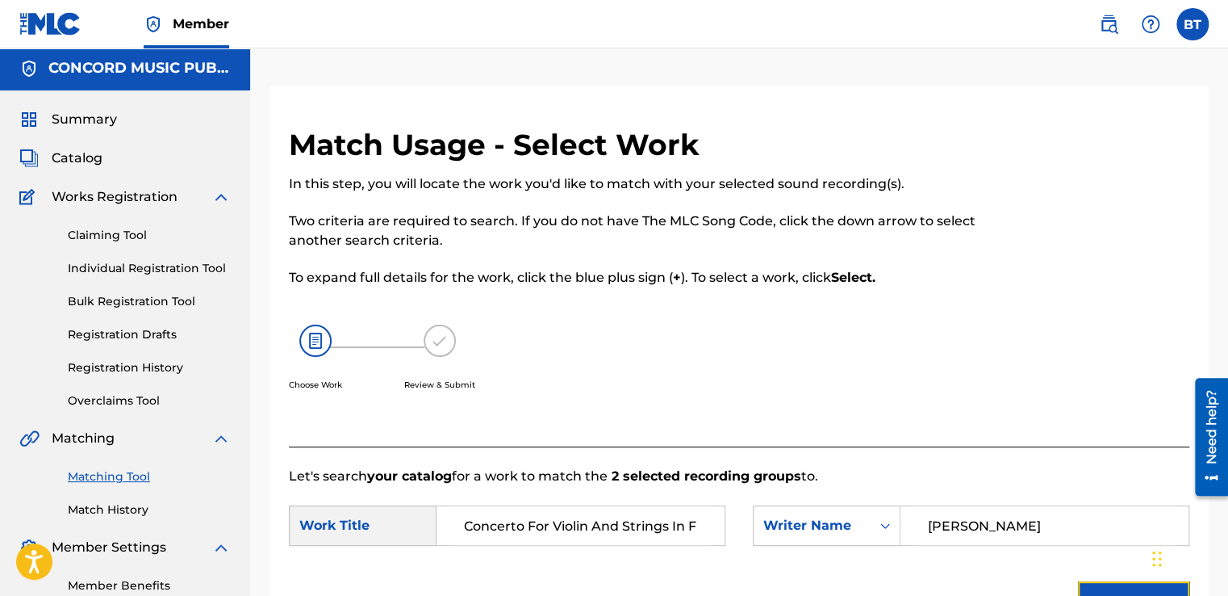
scroll to position [0, 0]
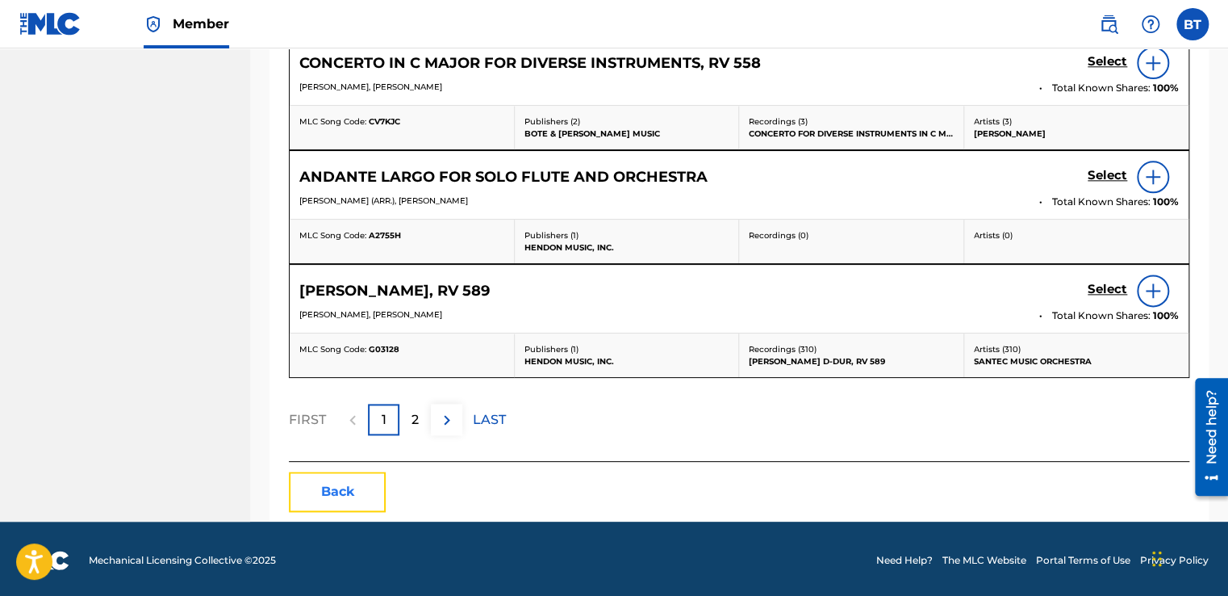
click at [341, 496] on button "Back" at bounding box center [337, 491] width 97 height 40
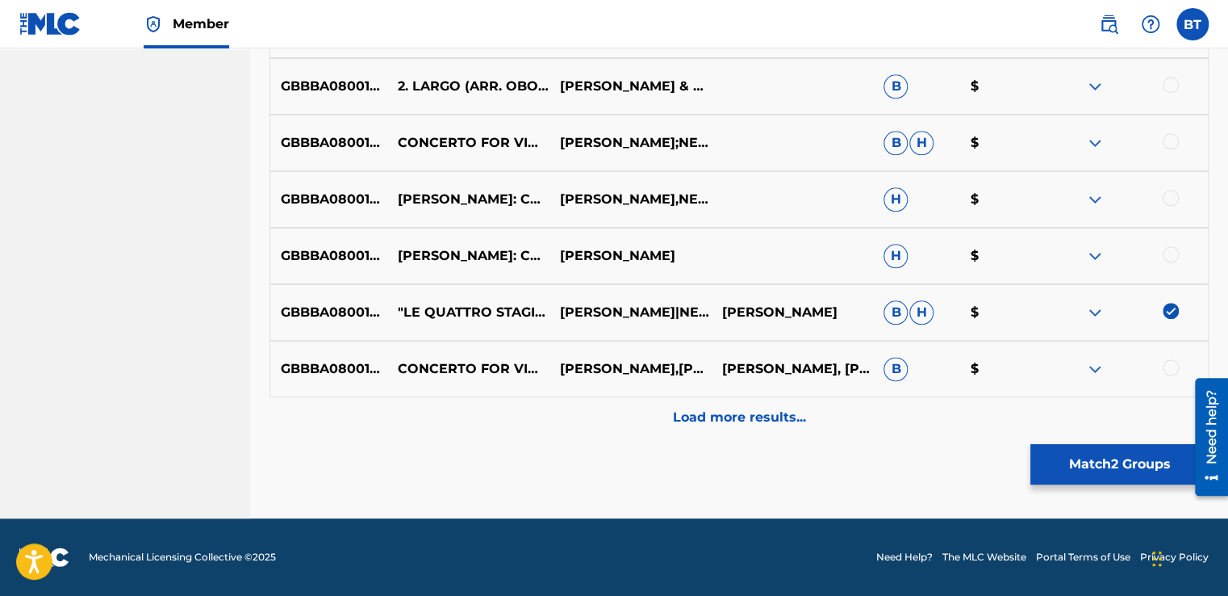
scroll to position [808, 0]
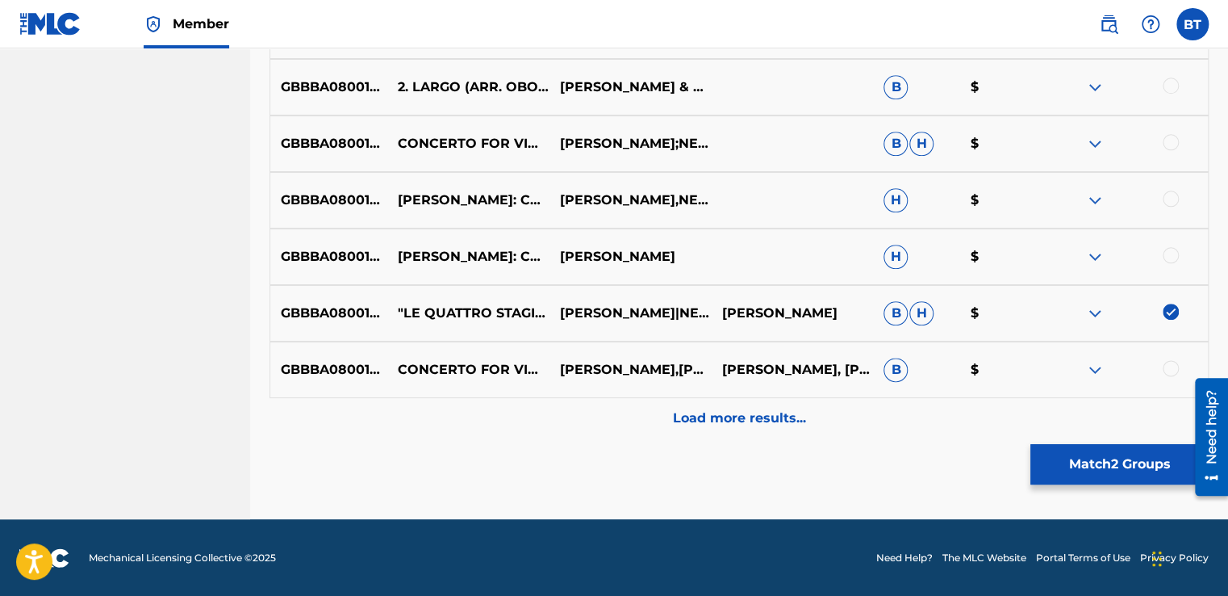
click at [1170, 312] on img at bounding box center [1171, 311] width 16 height 16
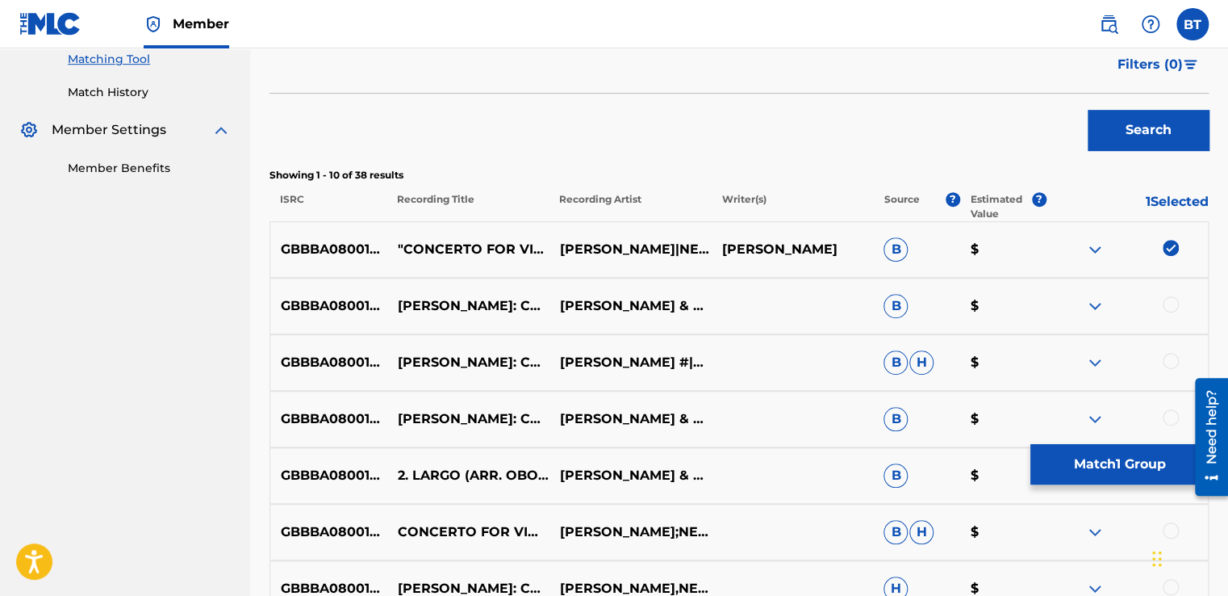
scroll to position [404, 0]
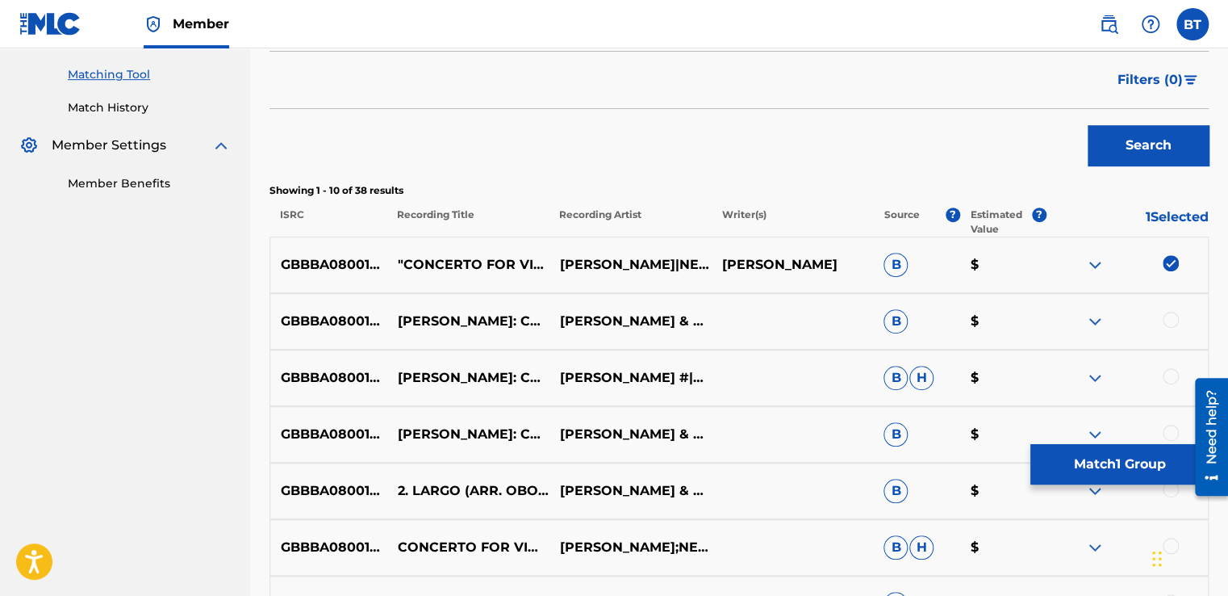
click at [1175, 266] on img at bounding box center [1171, 263] width 16 height 16
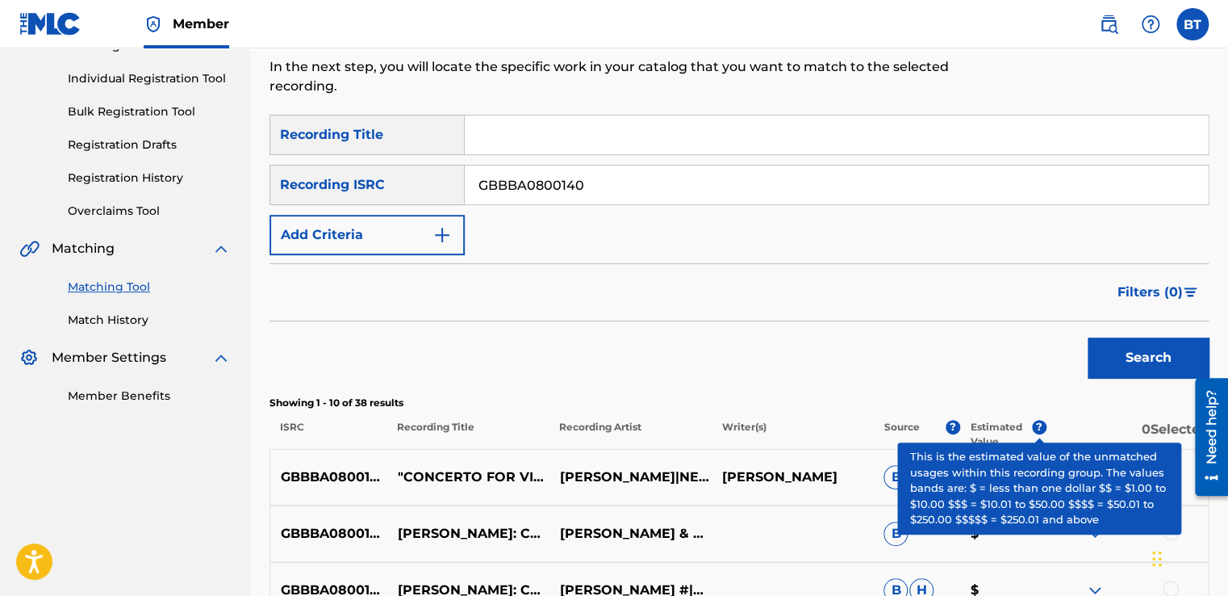
scroll to position [162, 0]
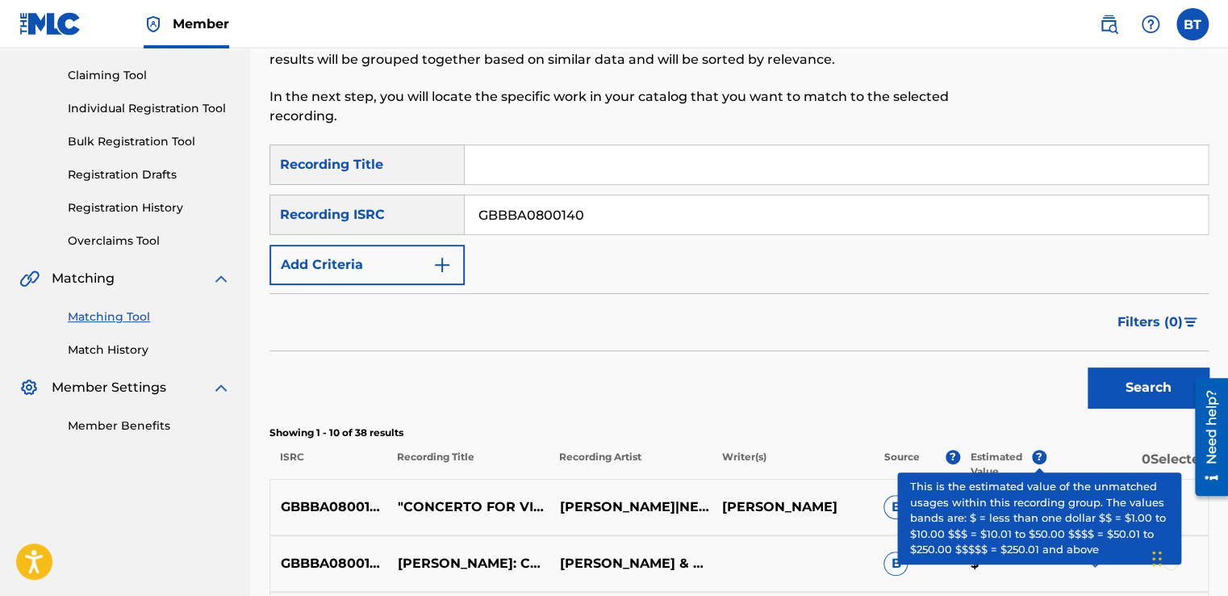
drag, startPoint x: 520, startPoint y: 233, endPoint x: 439, endPoint y: 236, distance: 80.7
click at [439, 236] on div "SearchWithCriteriad1608889-bba0-452e-9f38-4a5ff3c14dcc Recording Title SearchWi…" at bounding box center [739, 214] width 939 height 140
paste input "UM72002492"
type input "GBUM72002492"
click at [1135, 377] on button "Search" at bounding box center [1148, 387] width 121 height 40
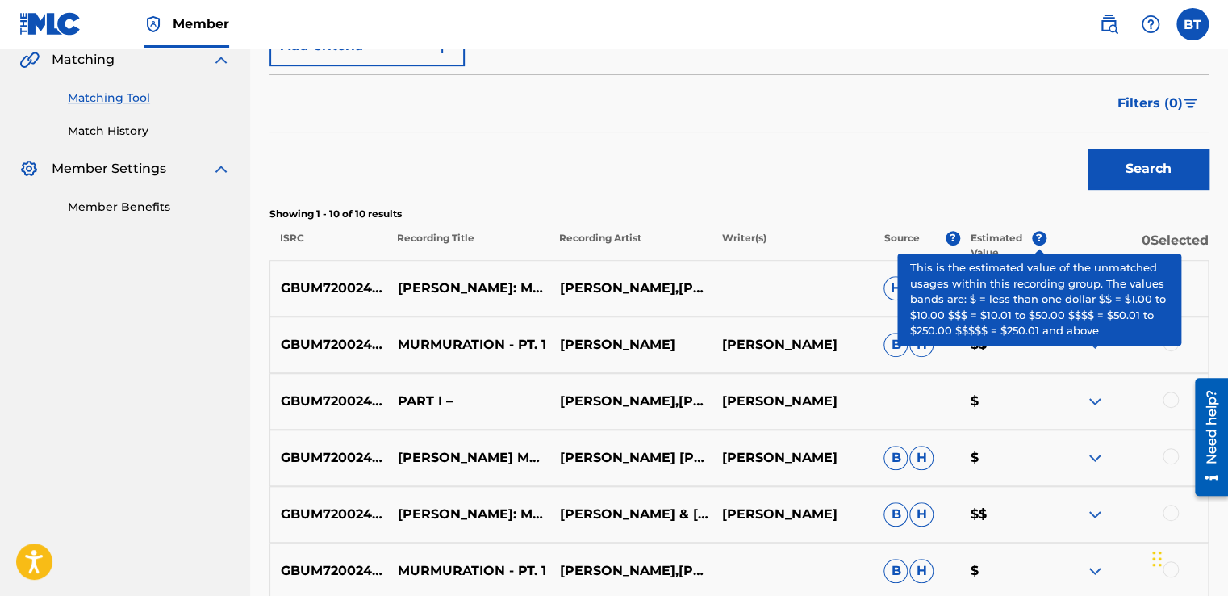
scroll to position [404, 0]
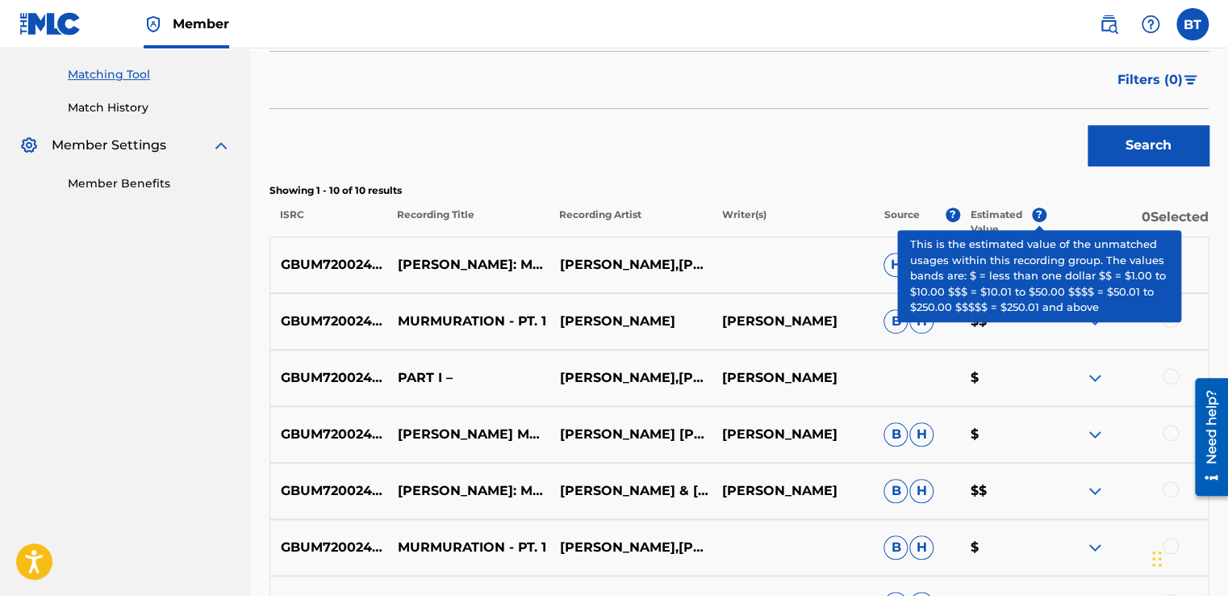
click at [1033, 215] on span "?" at bounding box center [1039, 214] width 15 height 15
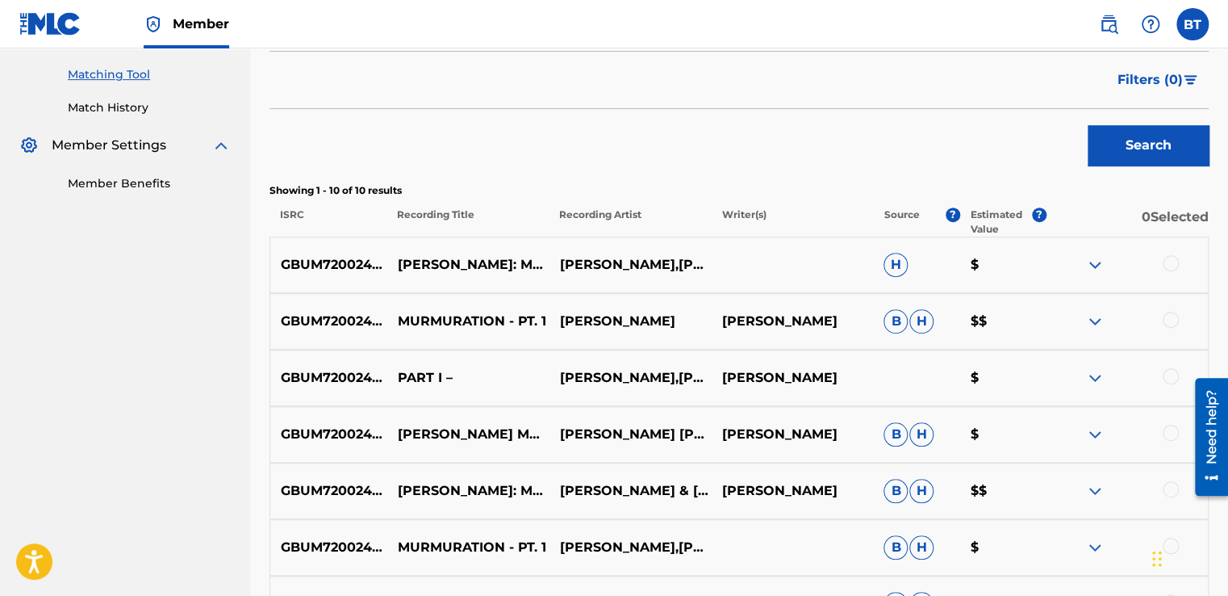
click at [1175, 324] on div at bounding box center [1171, 320] width 16 height 16
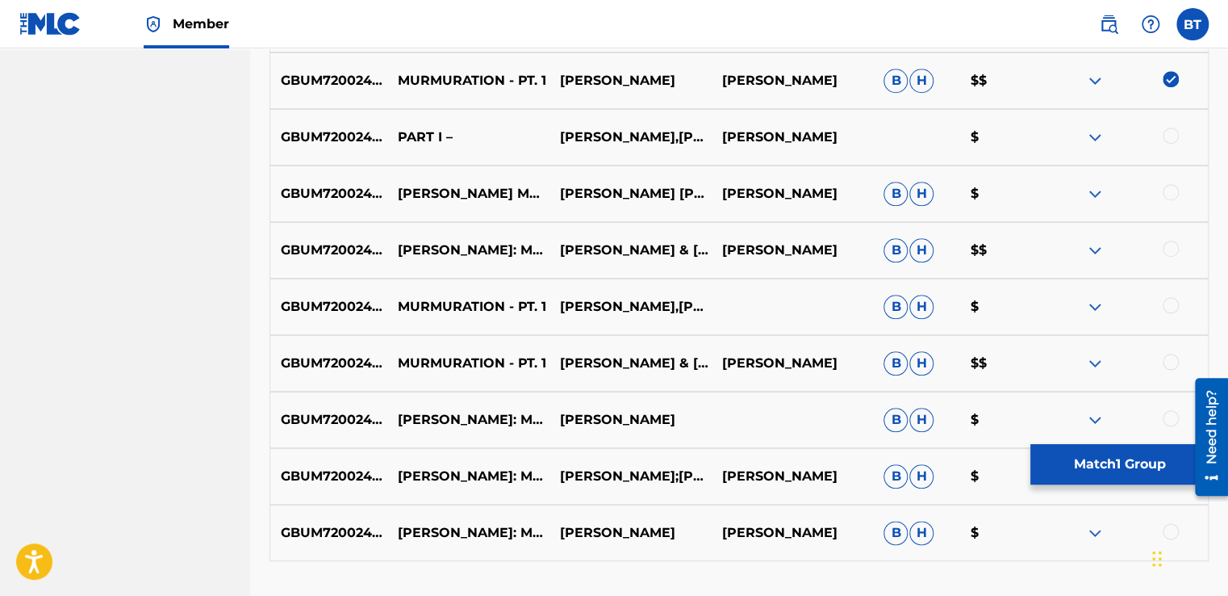
scroll to position [646, 0]
click at [1177, 247] on div at bounding box center [1171, 247] width 16 height 16
click at [1169, 186] on div at bounding box center [1171, 190] width 16 height 16
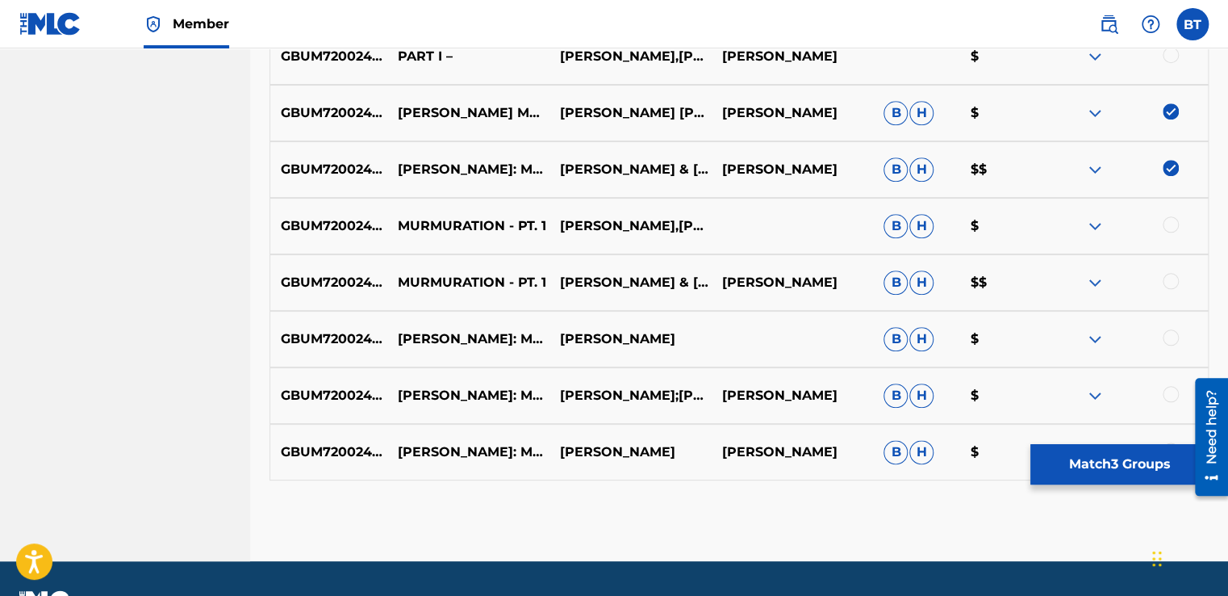
scroll to position [727, 0]
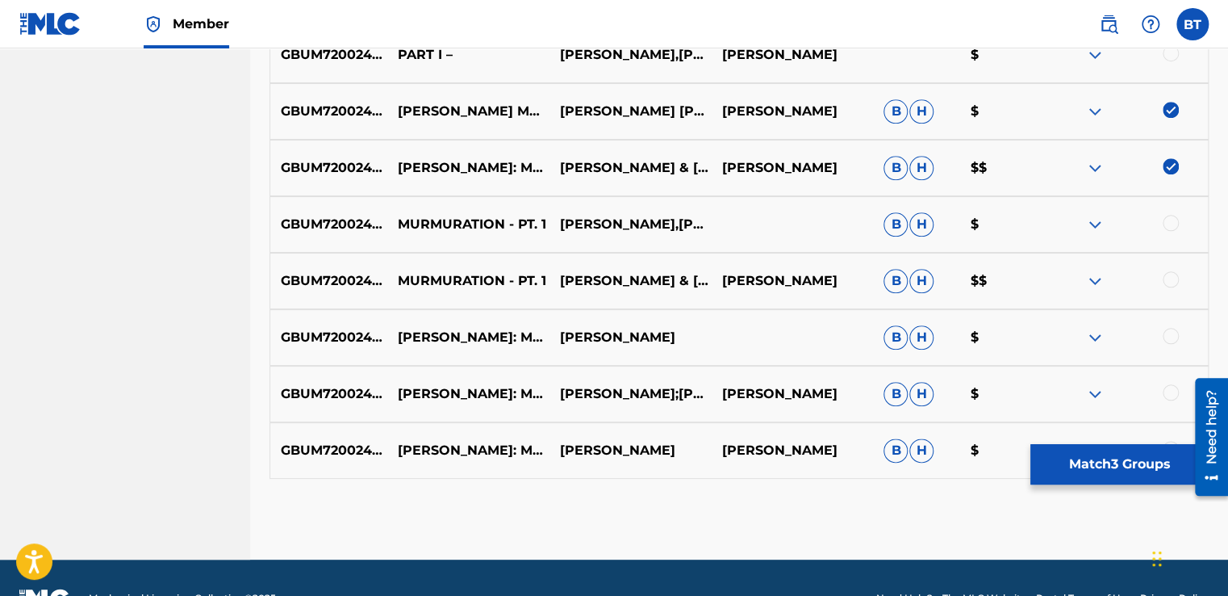
click at [1176, 282] on div at bounding box center [1171, 279] width 16 height 16
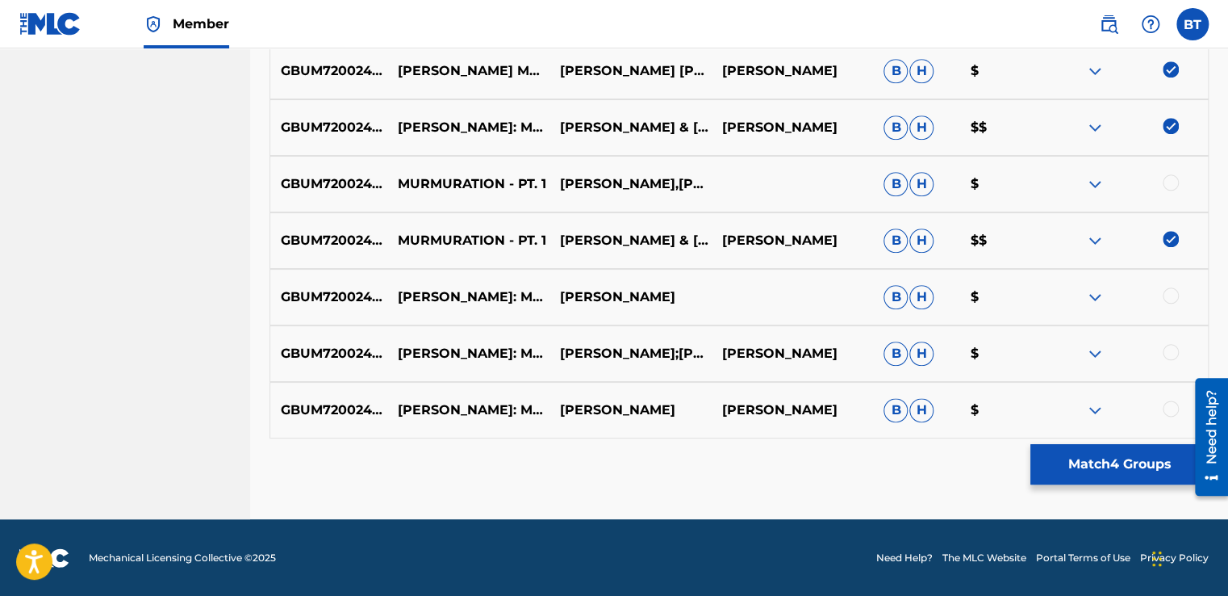
click at [1177, 351] on div at bounding box center [1171, 352] width 16 height 16
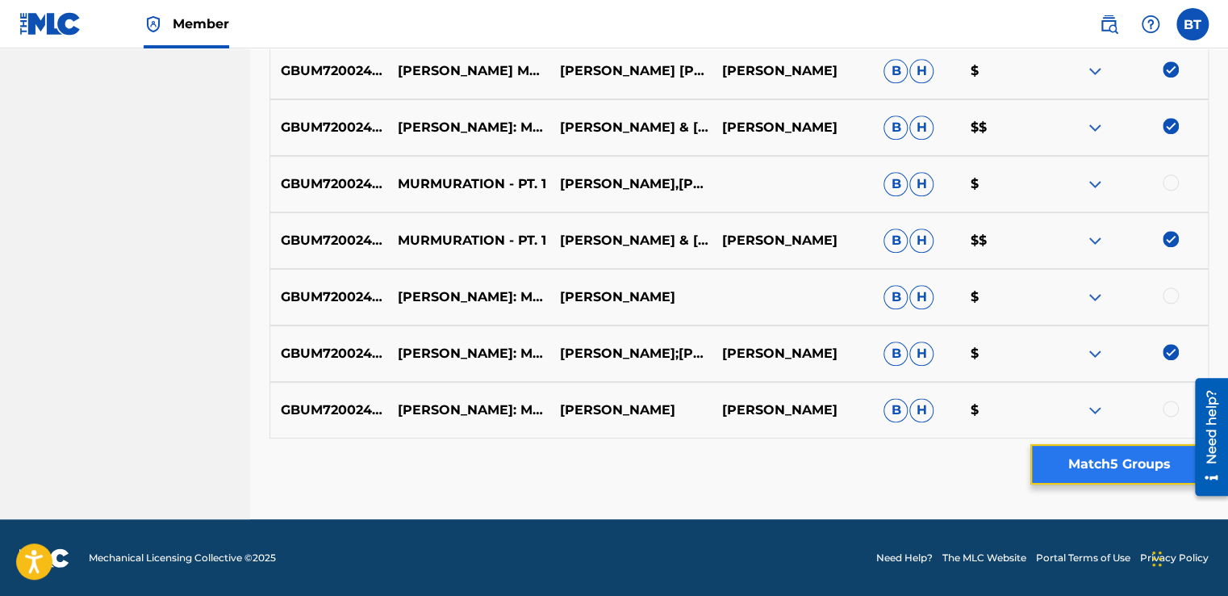
click at [1110, 460] on button "Match 5 Groups" at bounding box center [1120, 464] width 178 height 40
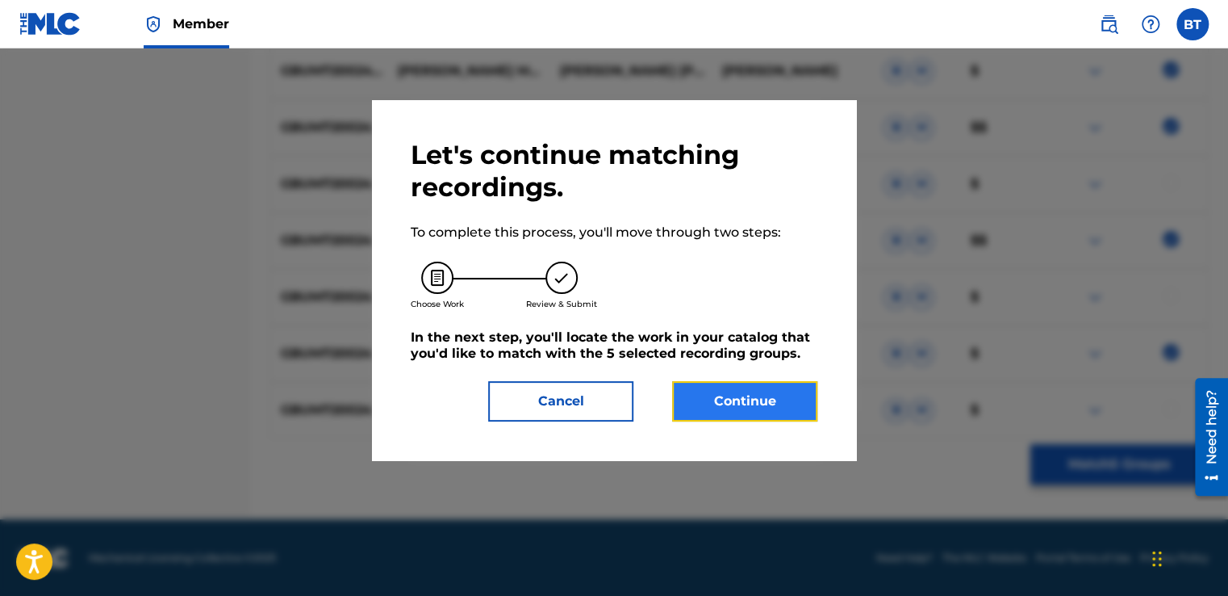
click at [772, 391] on button "Continue" at bounding box center [744, 401] width 145 height 40
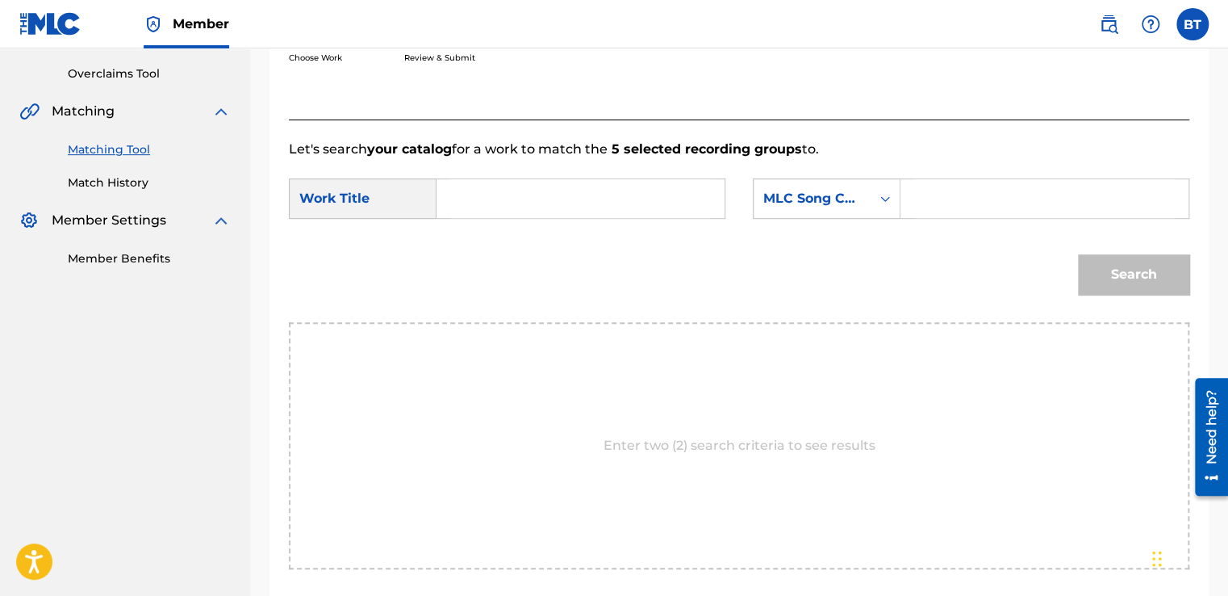
scroll to position [317, 0]
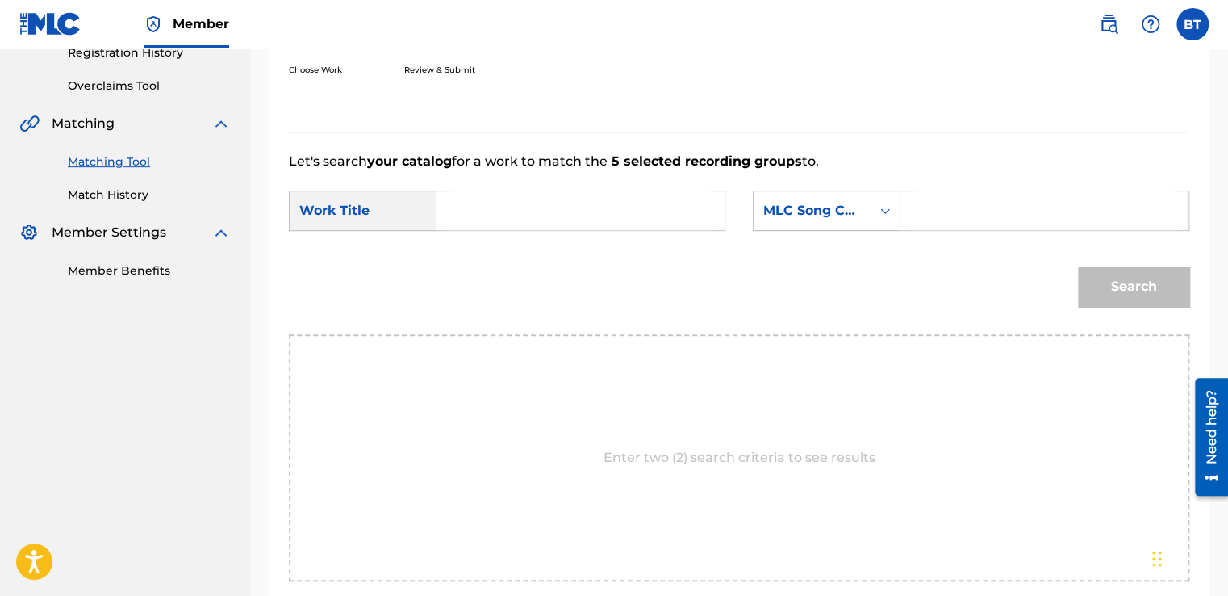
click at [855, 199] on div "MLC Song Code" at bounding box center [812, 210] width 117 height 31
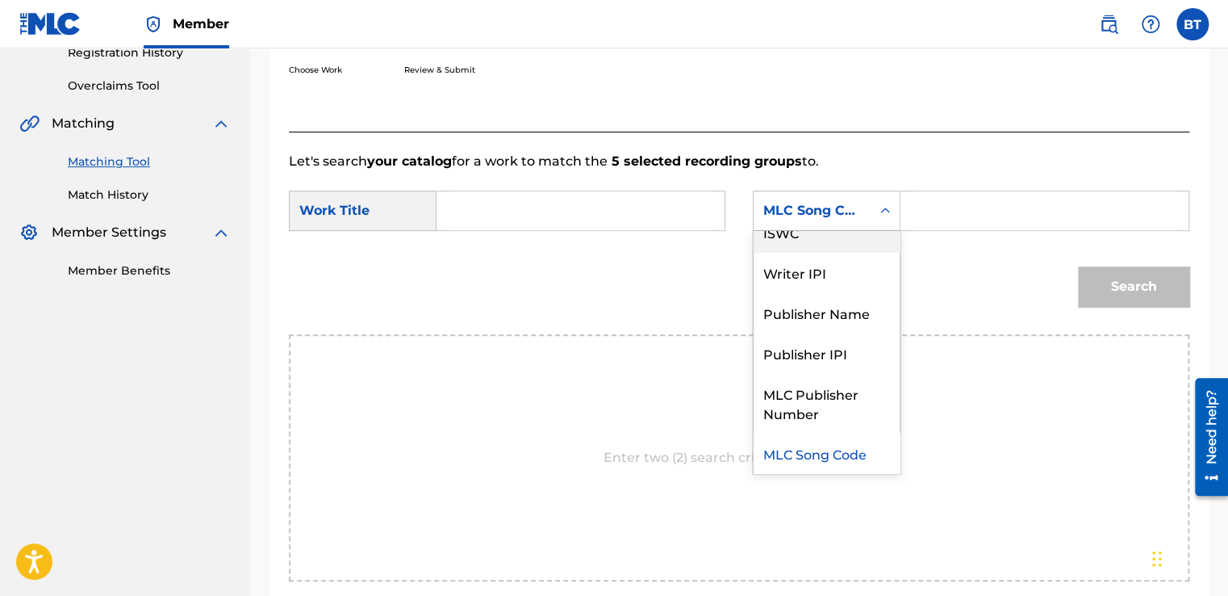
scroll to position [0, 0]
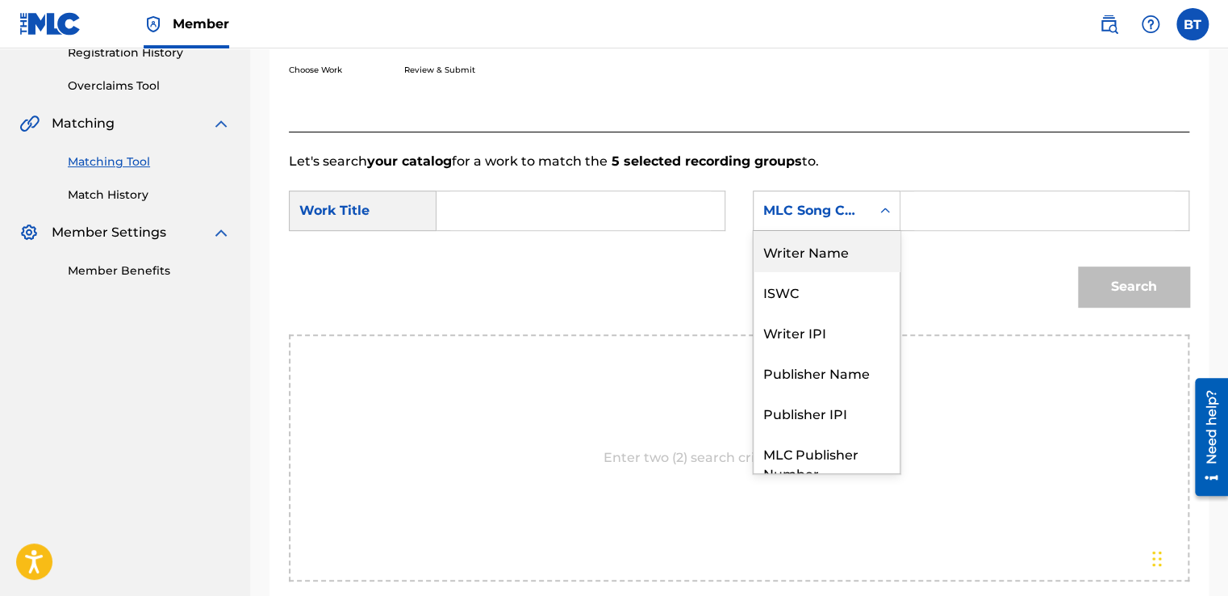
click at [848, 257] on div "Writer Name" at bounding box center [827, 251] width 146 height 40
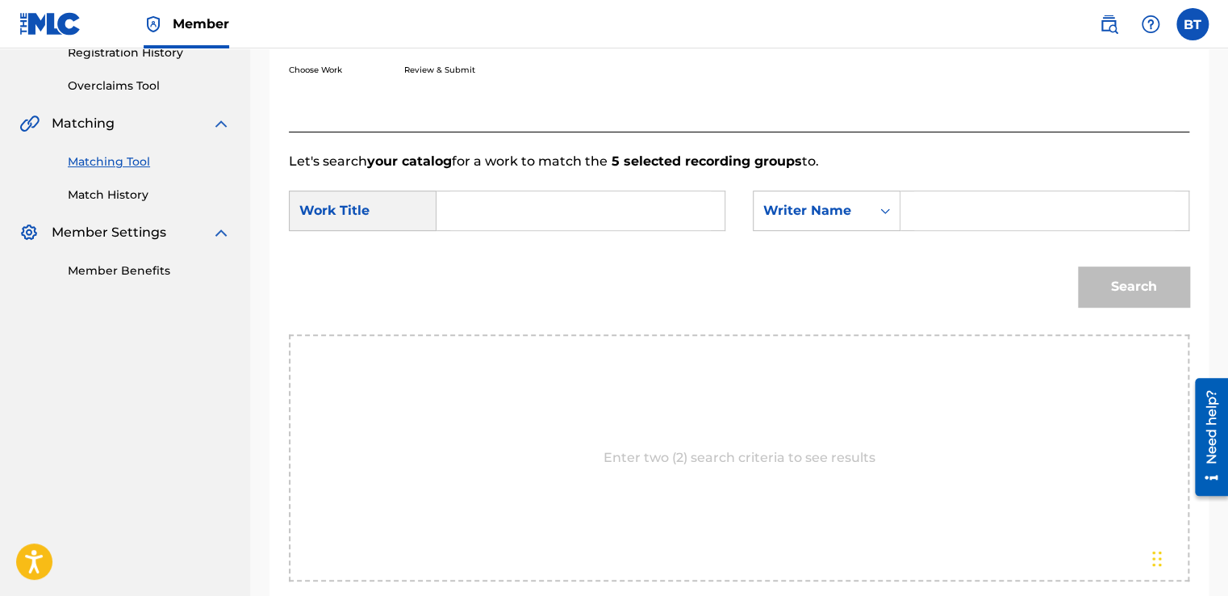
click at [944, 221] on input "Search Form" at bounding box center [1044, 210] width 261 height 39
paste input "[PERSON_NAME]"
type input "[PERSON_NAME]"
click at [534, 221] on input "Search Form" at bounding box center [580, 210] width 261 height 39
paste input "Murmuration - Pt. 1"
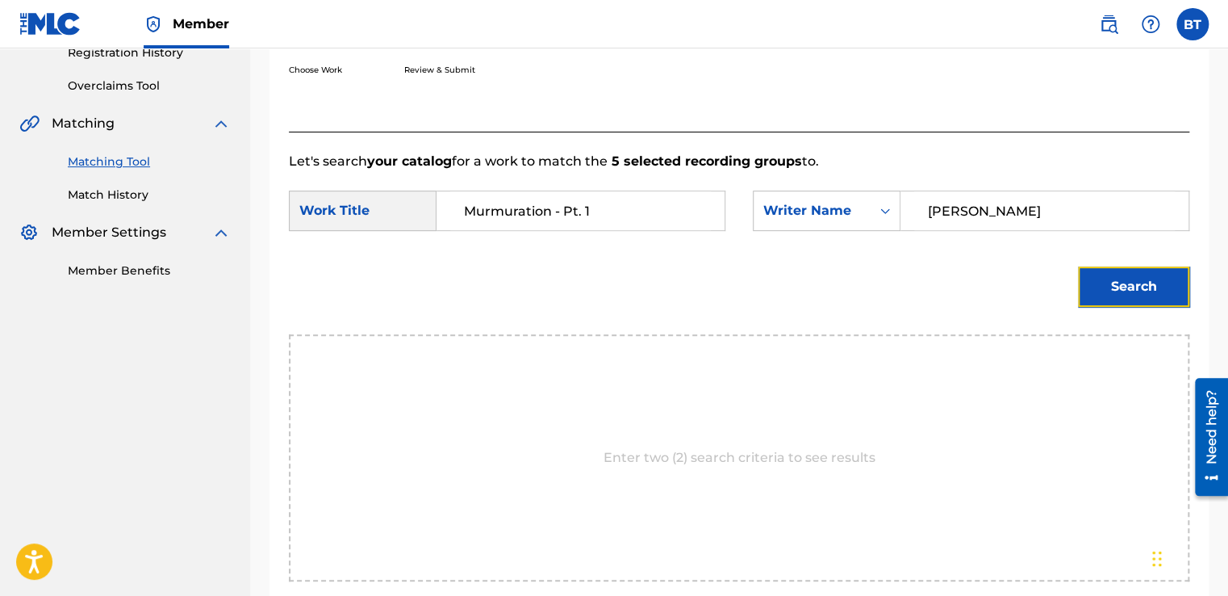
click at [1117, 285] on button "Search" at bounding box center [1133, 286] width 111 height 40
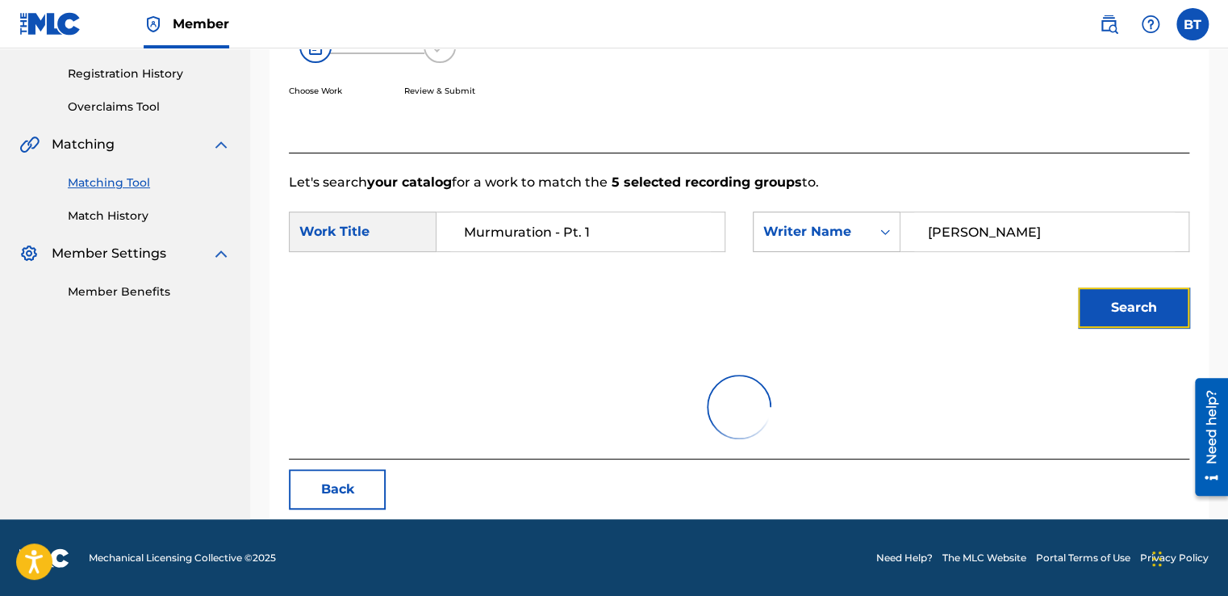
scroll to position [227, 0]
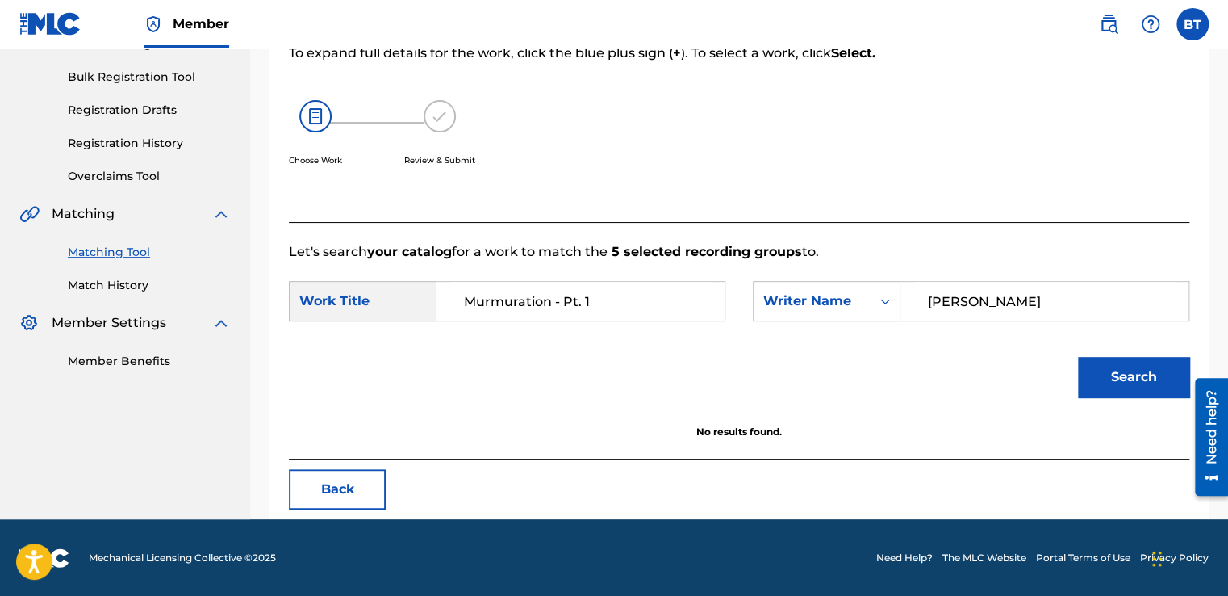
drag, startPoint x: 607, startPoint y: 305, endPoint x: 552, endPoint y: 308, distance: 55.0
click at [552, 308] on input "Murmuration - Pt. 1" at bounding box center [580, 301] width 261 height 39
type input "Murmuration"
click at [1148, 378] on button "Search" at bounding box center [1133, 377] width 111 height 40
